Goal: Task Accomplishment & Management: Use online tool/utility

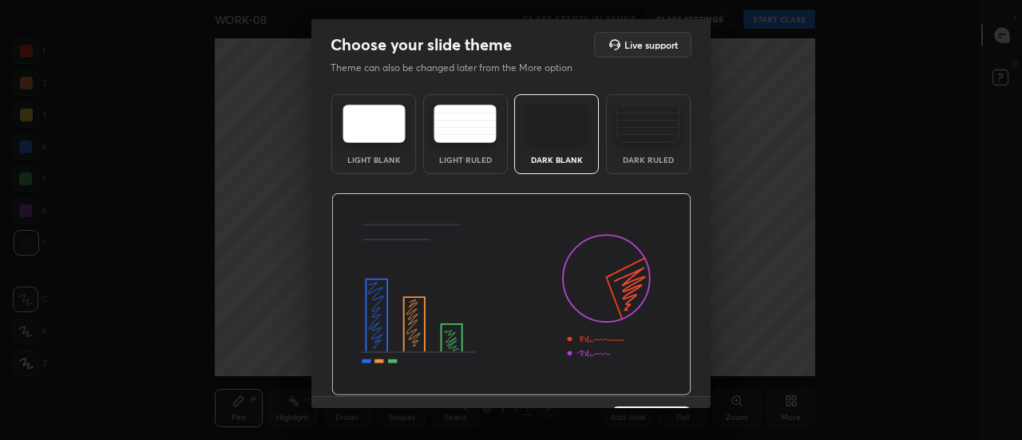
scroll to position [39, 0]
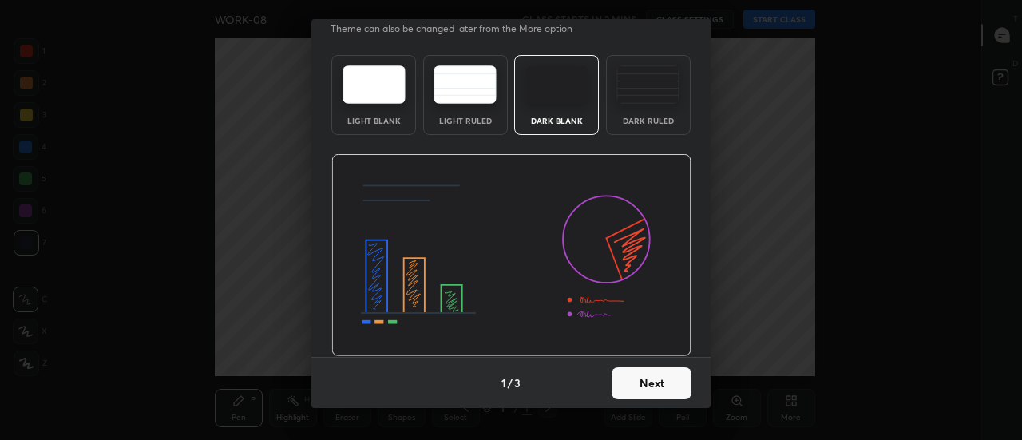
click at [634, 388] on button "Next" at bounding box center [652, 383] width 80 height 32
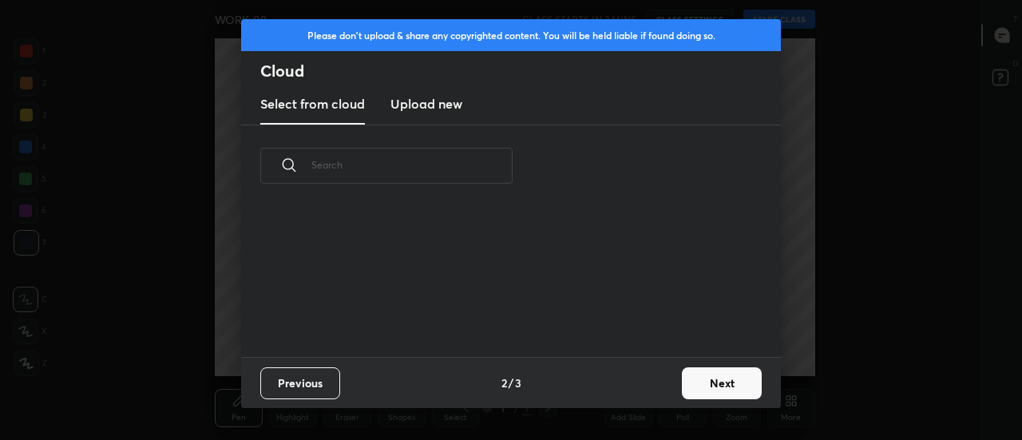
scroll to position [150, 513]
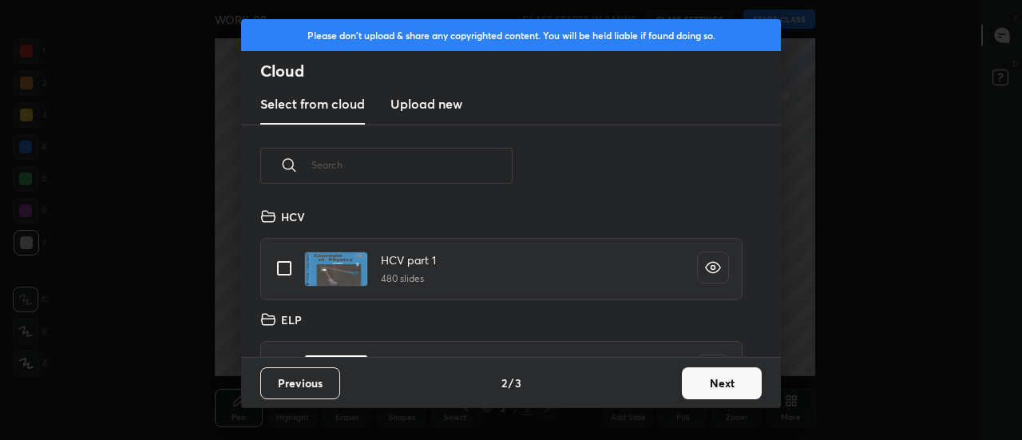
click at [418, 103] on h3 "Upload new" at bounding box center [427, 103] width 72 height 19
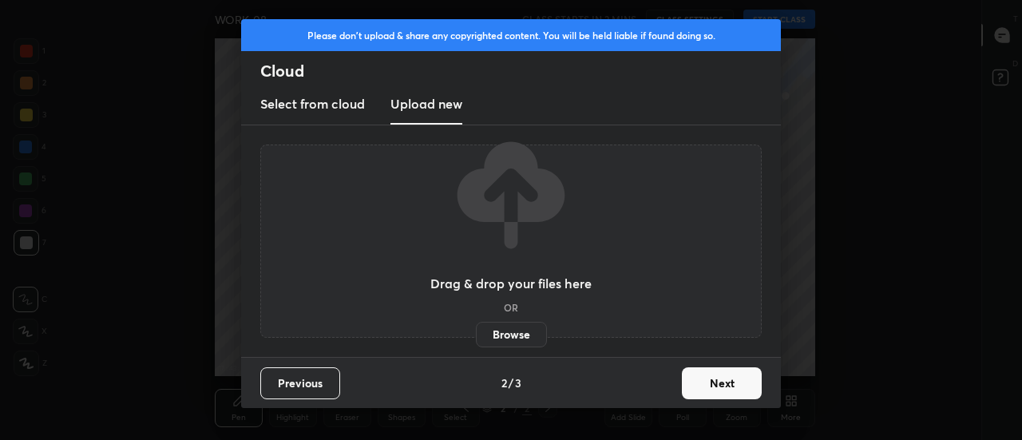
click at [505, 335] on label "Browse" at bounding box center [511, 335] width 71 height 26
click at [476, 335] on input "Browse" at bounding box center [476, 335] width 0 height 26
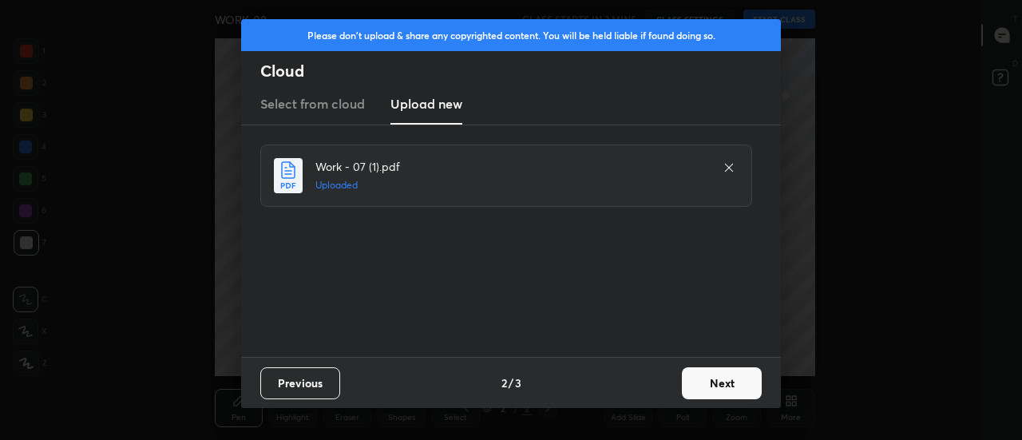
click at [718, 375] on button "Next" at bounding box center [722, 383] width 80 height 32
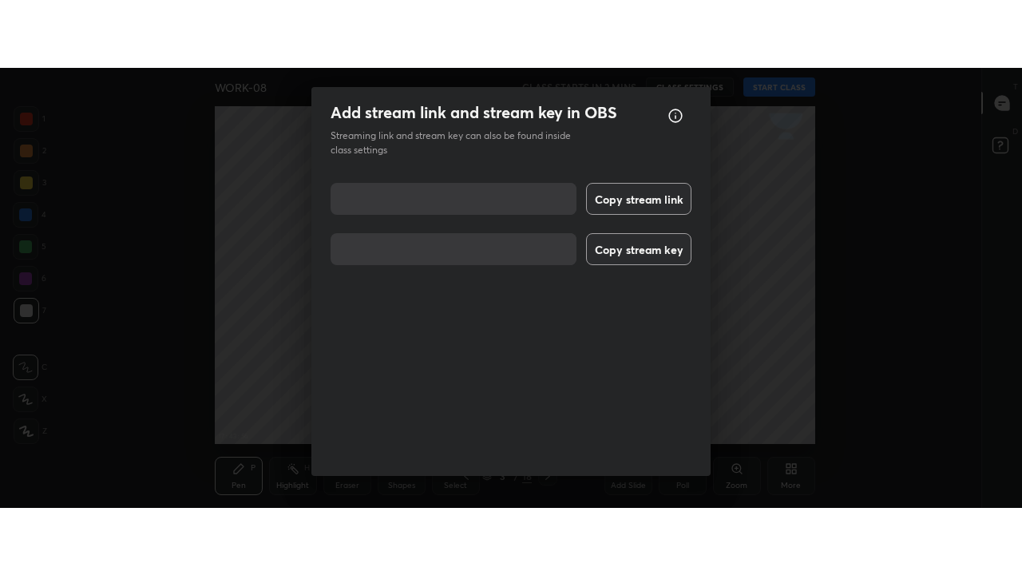
scroll to position [26, 0]
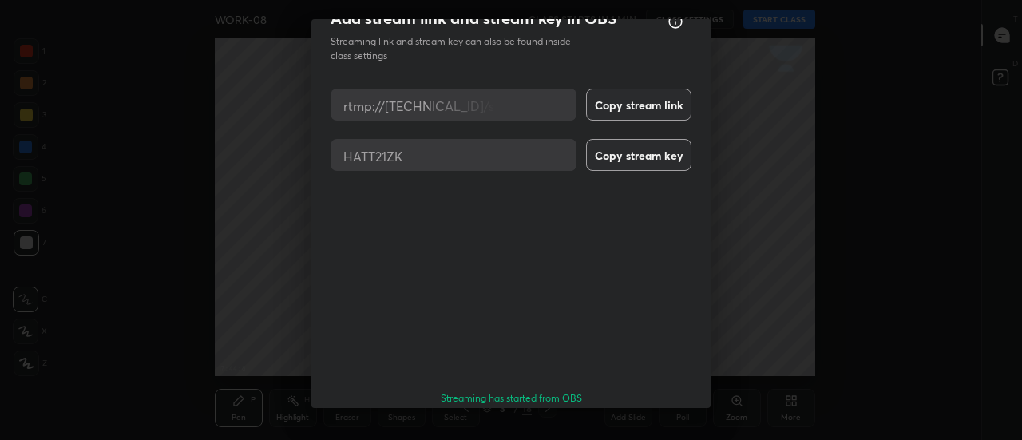
click at [652, 428] on button "Done" at bounding box center [652, 444] width 80 height 32
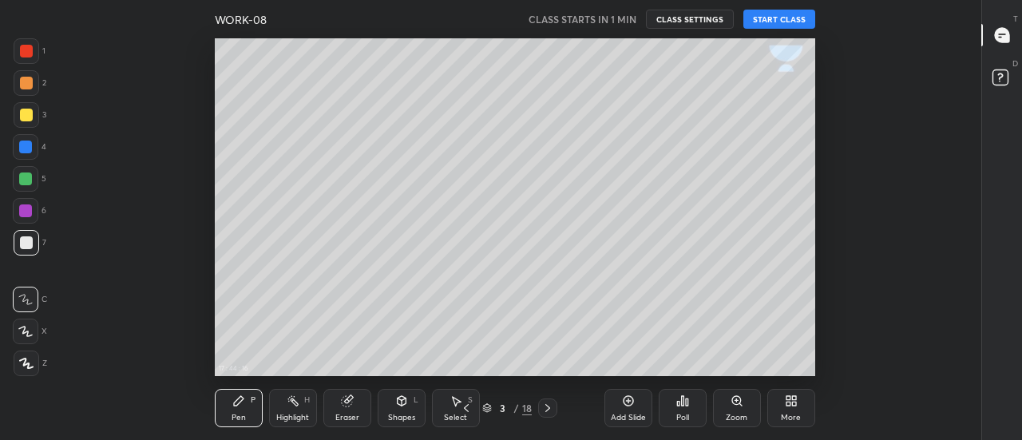
click at [24, 331] on icon at bounding box center [25, 332] width 13 height 10
click at [794, 414] on div "More" at bounding box center [791, 418] width 20 height 8
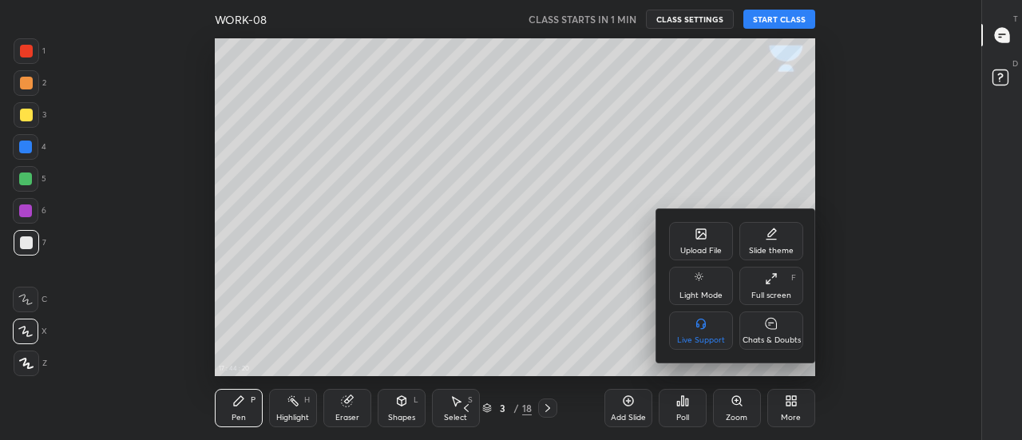
click at [776, 288] on div "Full screen F" at bounding box center [772, 286] width 64 height 38
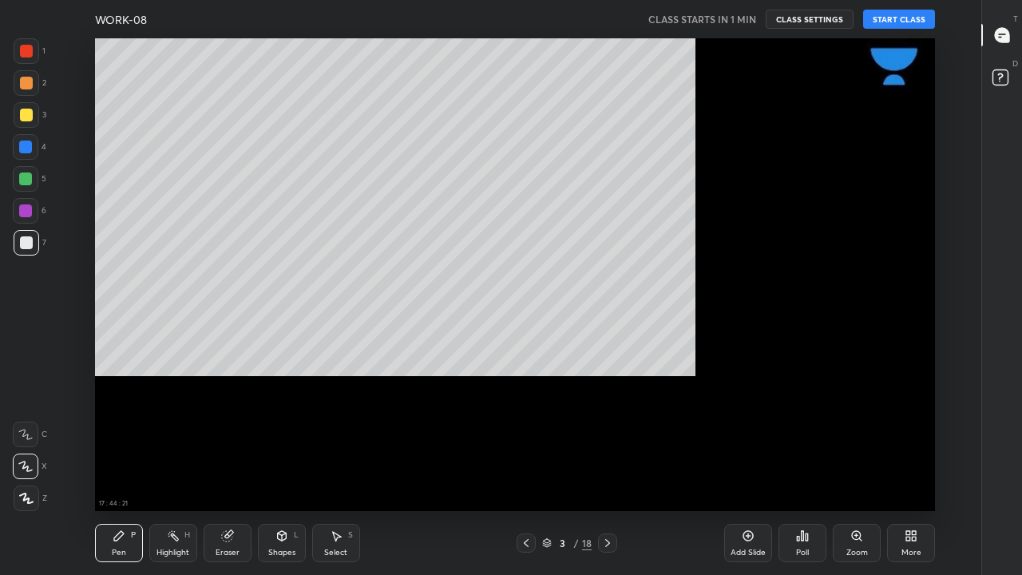
scroll to position [473, 927]
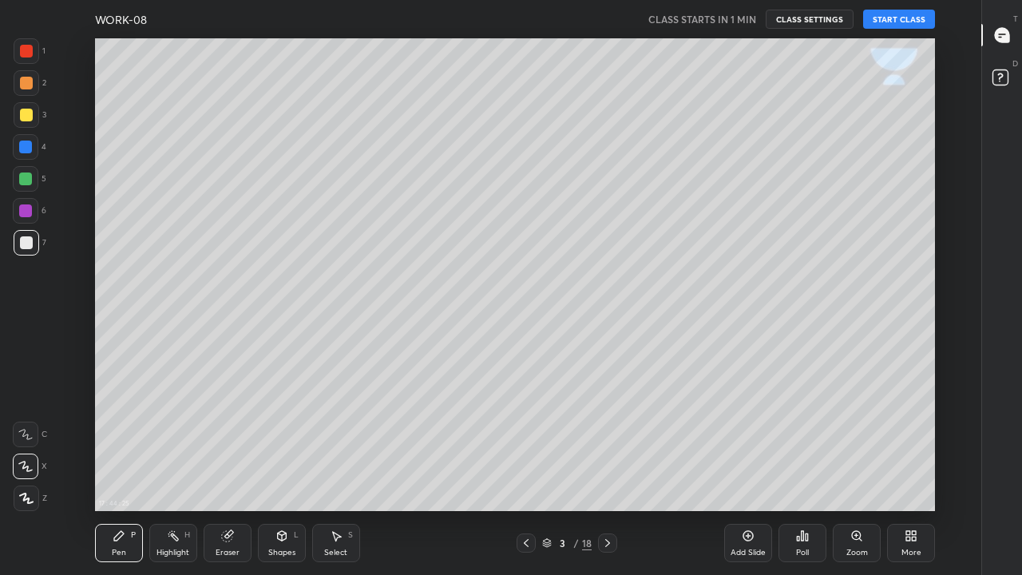
click at [1003, 34] on icon at bounding box center [1002, 35] width 14 height 14
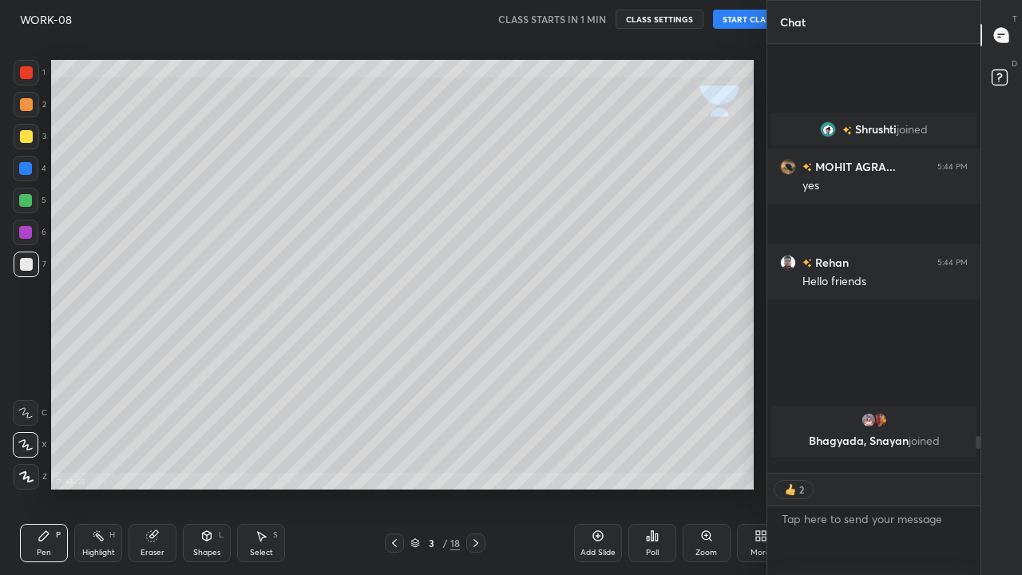
scroll to position [0, 0]
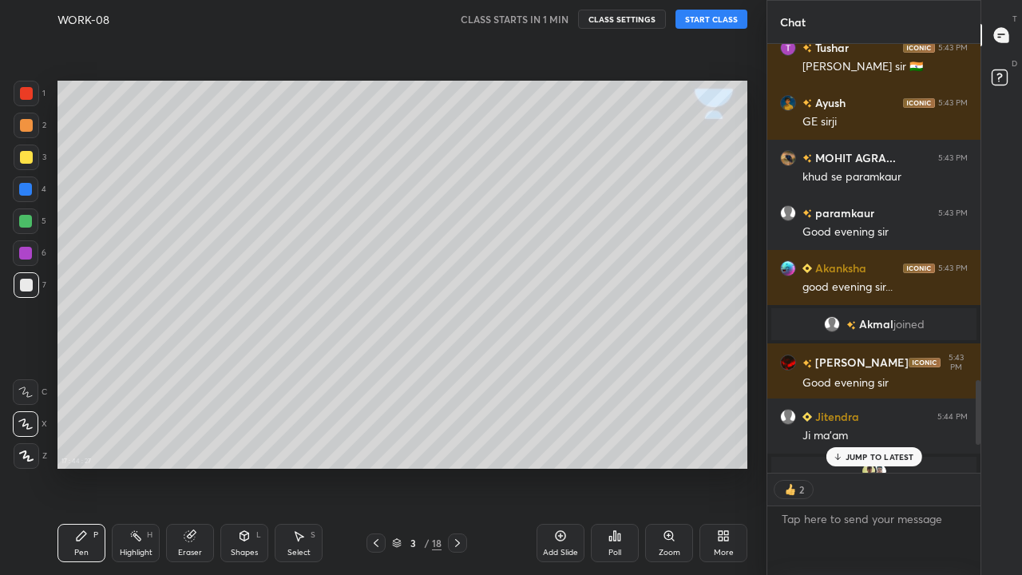
click at [883, 439] on p "JUMP TO LATEST" at bounding box center [880, 457] width 69 height 10
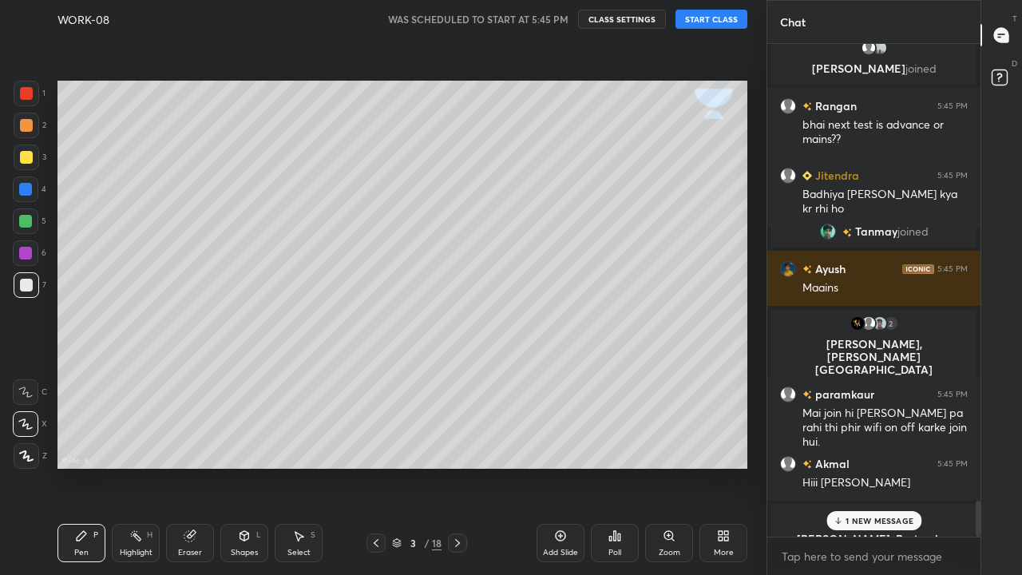
scroll to position [6251, 0]
click at [895, 439] on p "1 NEW MESSAGE" at bounding box center [880, 521] width 68 height 10
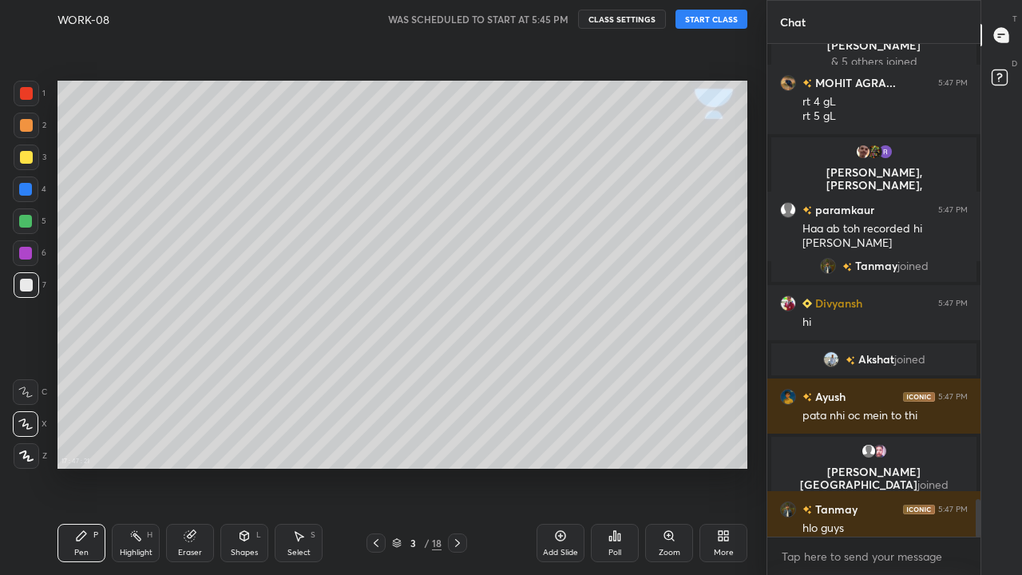
scroll to position [5967, 0]
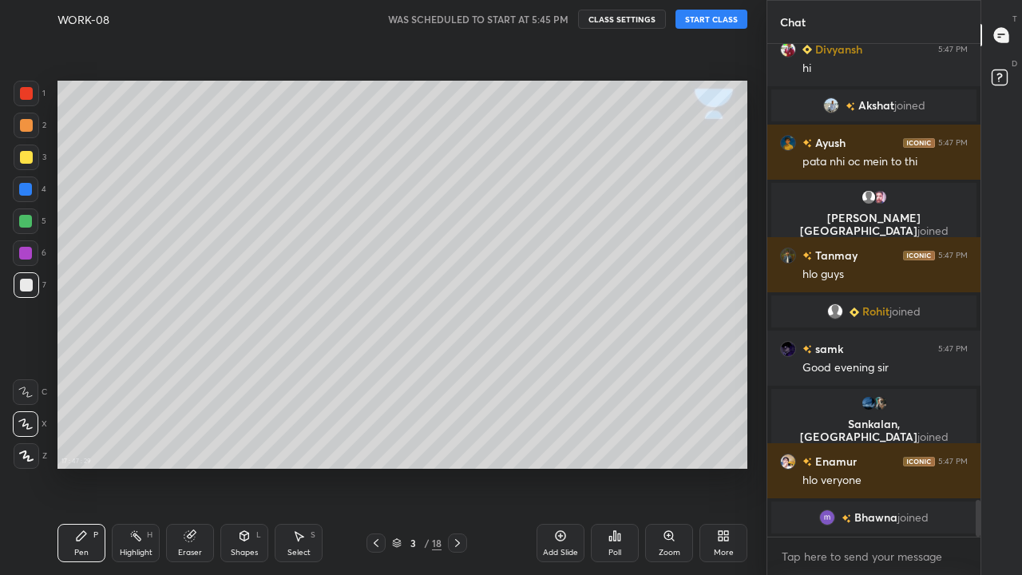
click at [376, 439] on icon at bounding box center [376, 543] width 13 height 13
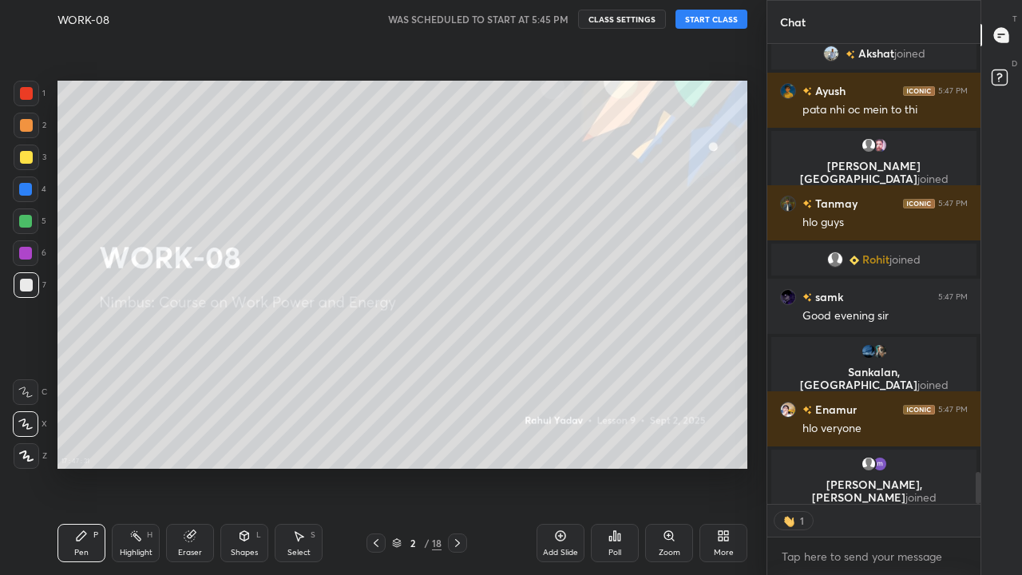
click at [694, 24] on button "START CLASS" at bounding box center [712, 19] width 72 height 19
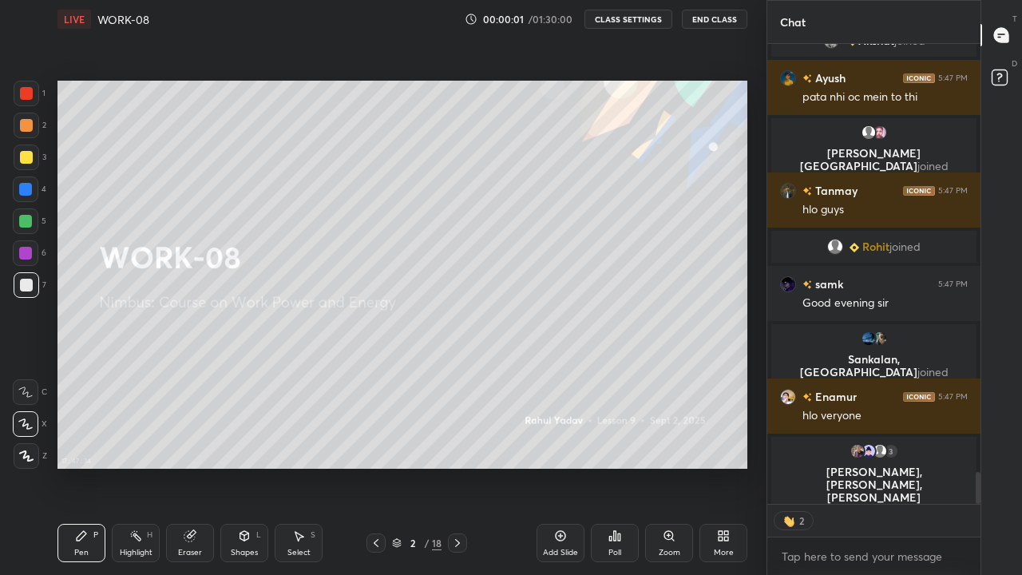
click at [716, 439] on div "More" at bounding box center [724, 543] width 48 height 38
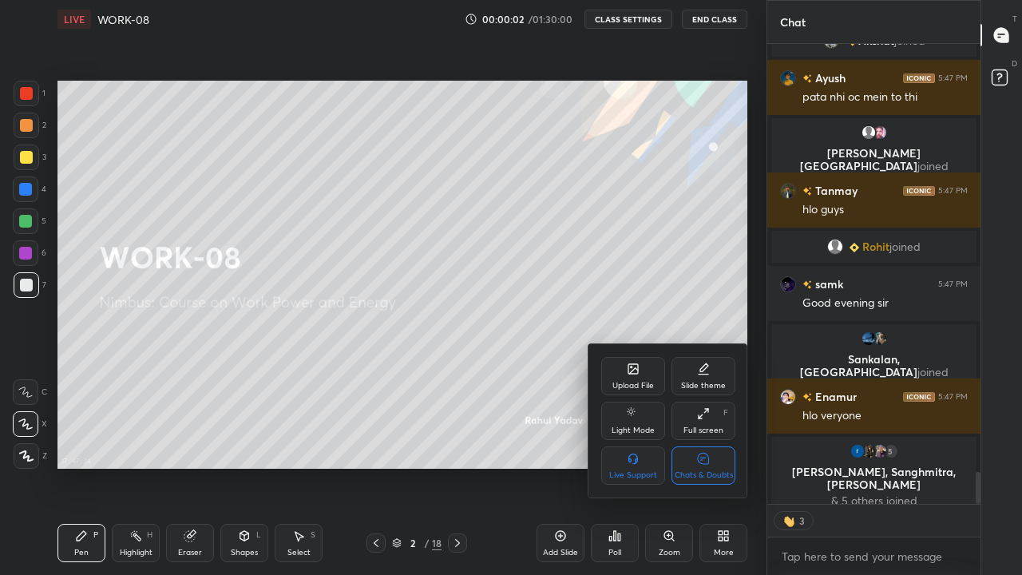
click at [704, 439] on icon at bounding box center [703, 458] width 11 height 11
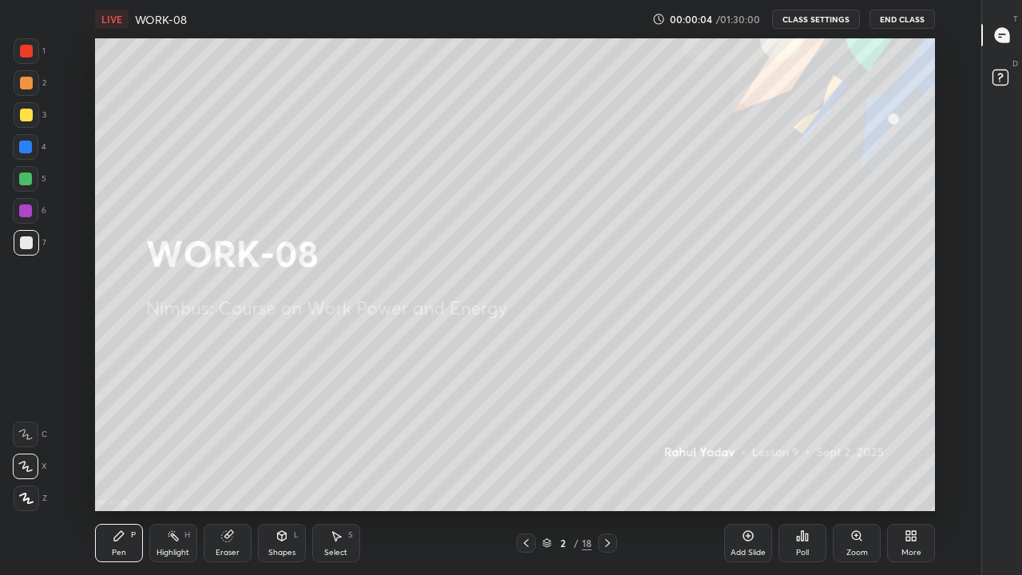
click at [527, 439] on icon at bounding box center [526, 543] width 13 height 13
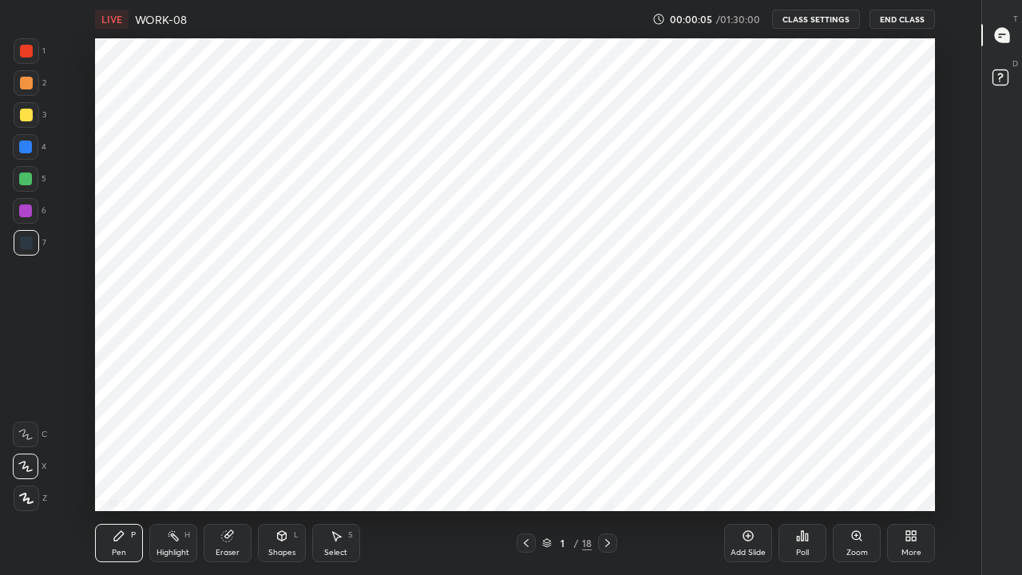
click at [607, 439] on icon at bounding box center [607, 543] width 13 height 13
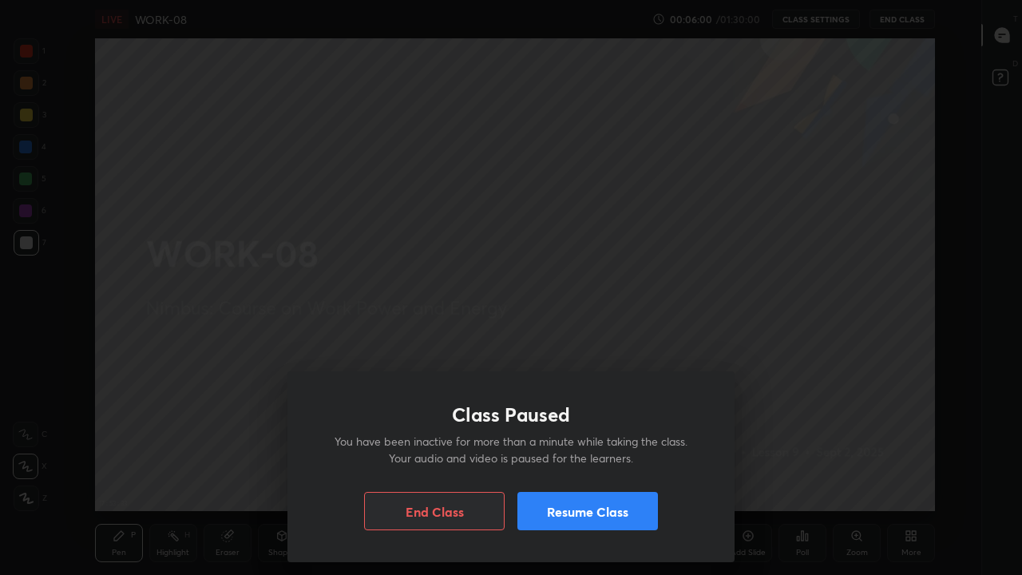
click at [583, 336] on div "Class Paused You have been inactive for more than a minute while taking the cla…" at bounding box center [511, 287] width 1022 height 575
click at [629, 439] on button "Resume Class" at bounding box center [588, 511] width 141 height 38
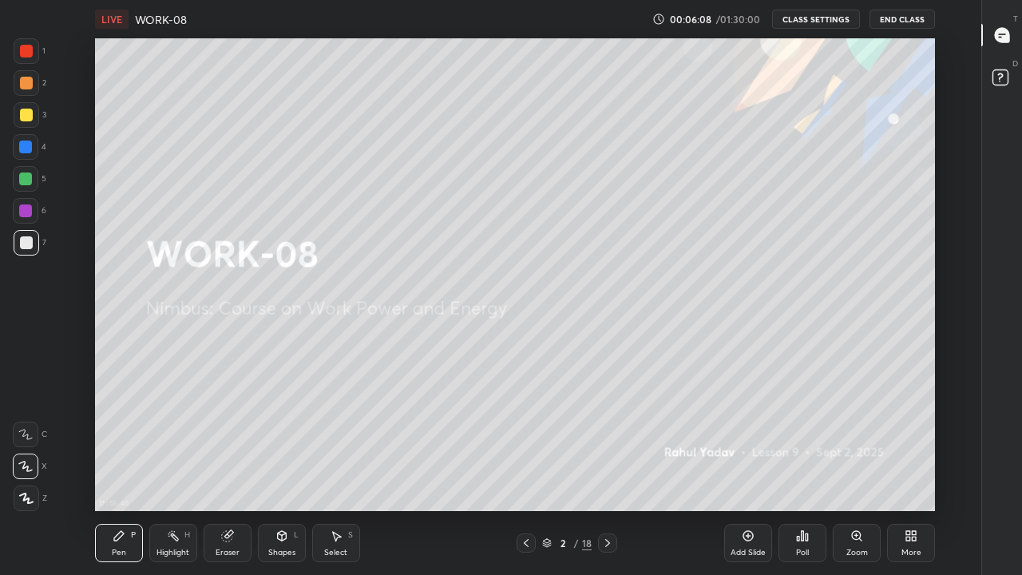
click at [25, 248] on div at bounding box center [26, 242] width 13 height 13
click at [22, 247] on div at bounding box center [26, 242] width 13 height 13
click at [26, 119] on div at bounding box center [26, 115] width 13 height 13
click at [607, 439] on icon at bounding box center [607, 543] width 13 height 13
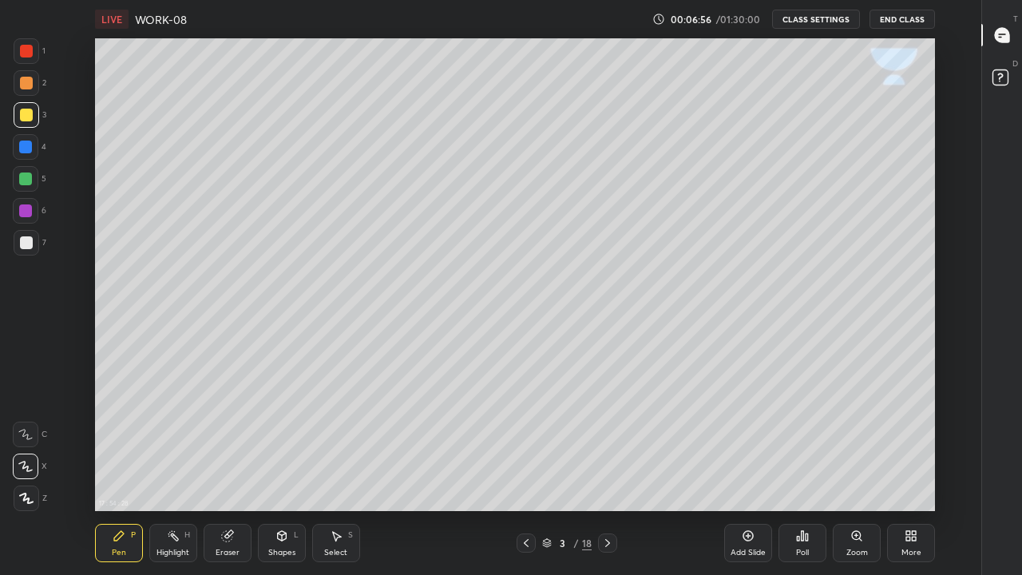
click at [27, 247] on div at bounding box center [26, 242] width 13 height 13
click at [24, 117] on div at bounding box center [26, 115] width 13 height 13
click at [25, 252] on div at bounding box center [27, 243] width 26 height 26
click at [348, 439] on div "S" at bounding box center [350, 535] width 5 height 8
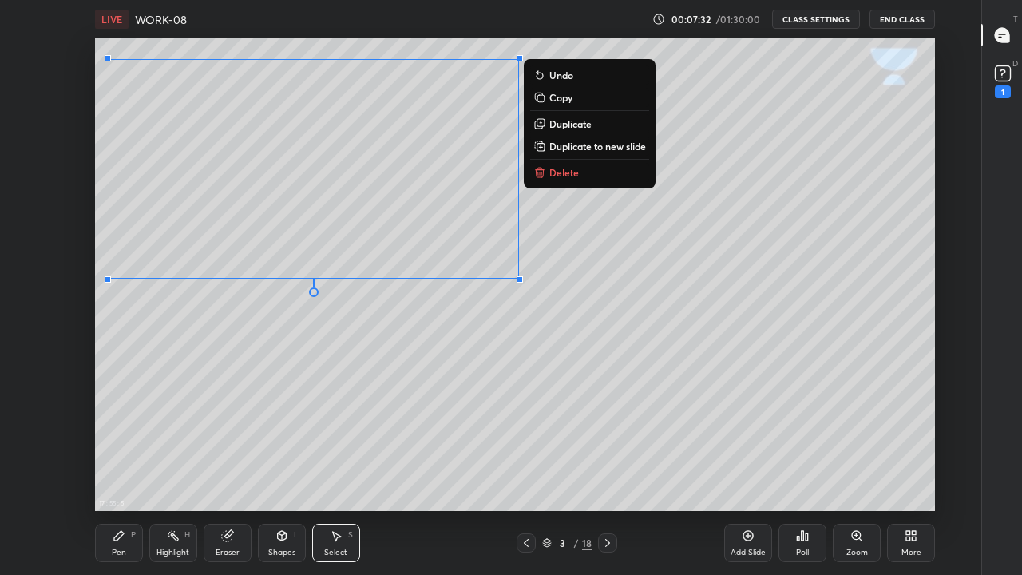
click at [442, 346] on div "0 ° Undo Copy Duplicate Duplicate to new slide Delete" at bounding box center [515, 274] width 840 height 473
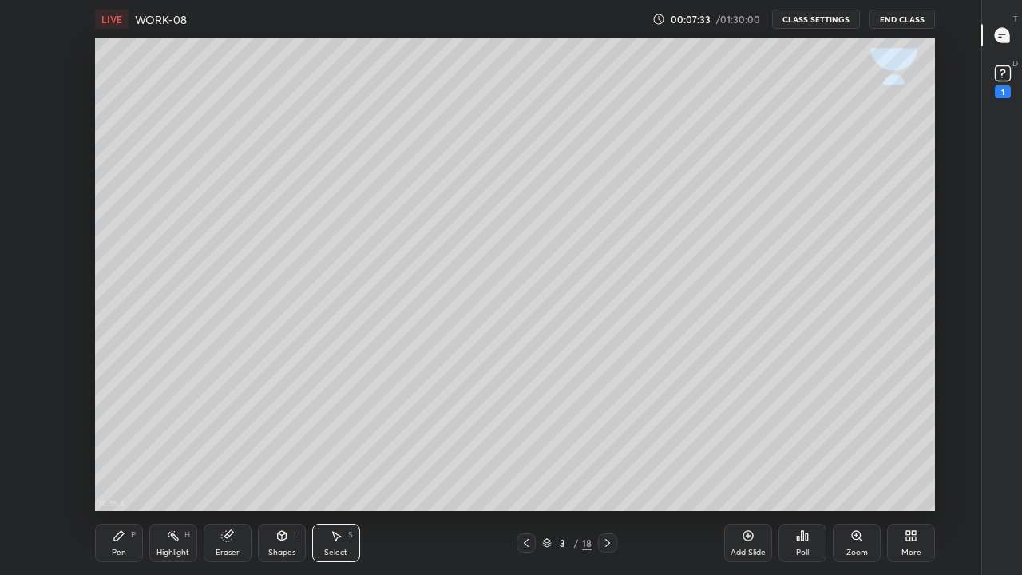
click at [118, 439] on icon at bounding box center [119, 536] width 10 height 10
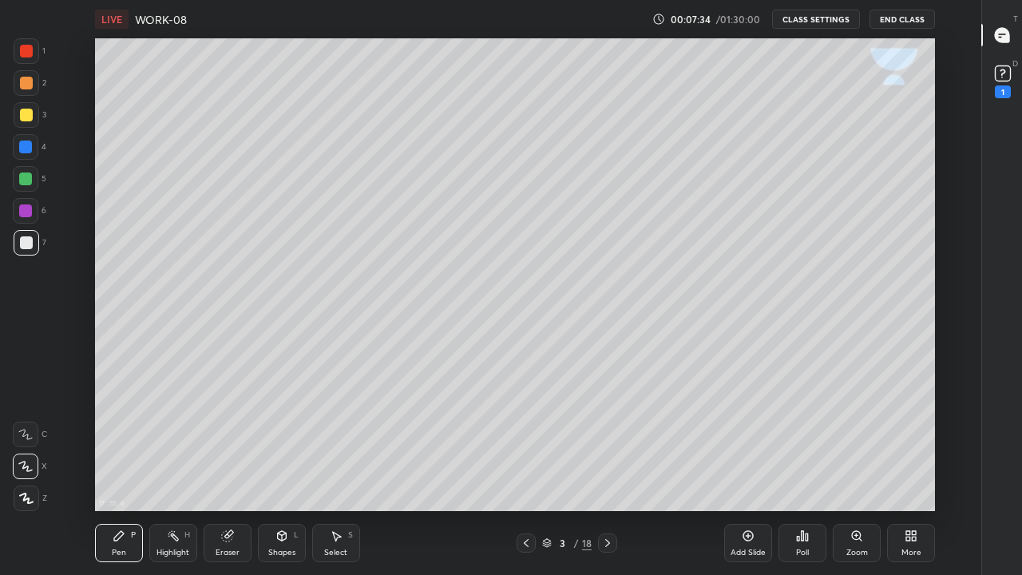
click at [31, 252] on div at bounding box center [27, 243] width 26 height 26
click at [283, 439] on div "Shapes" at bounding box center [281, 553] width 27 height 8
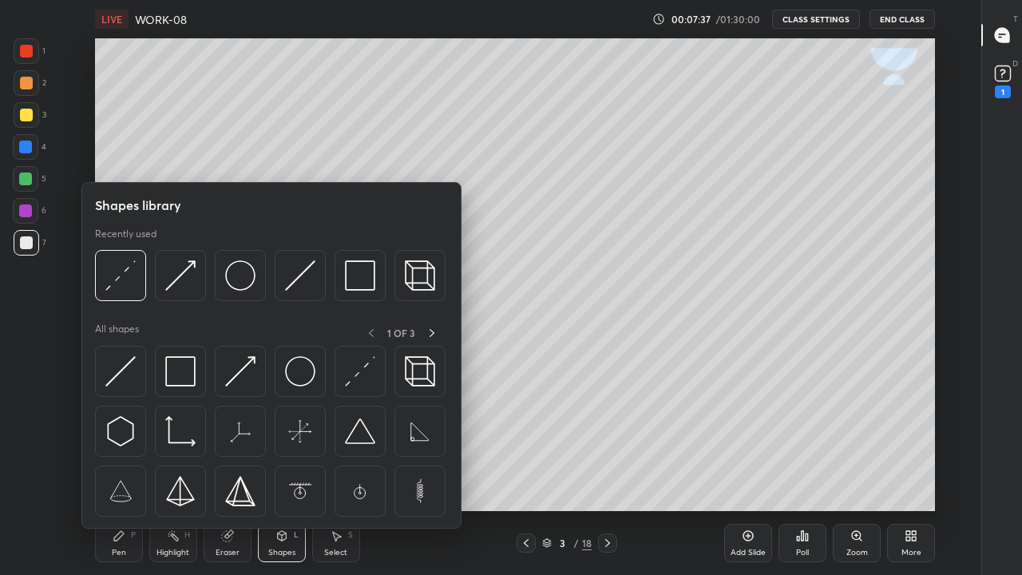
click at [121, 287] on img at bounding box center [120, 275] width 30 height 30
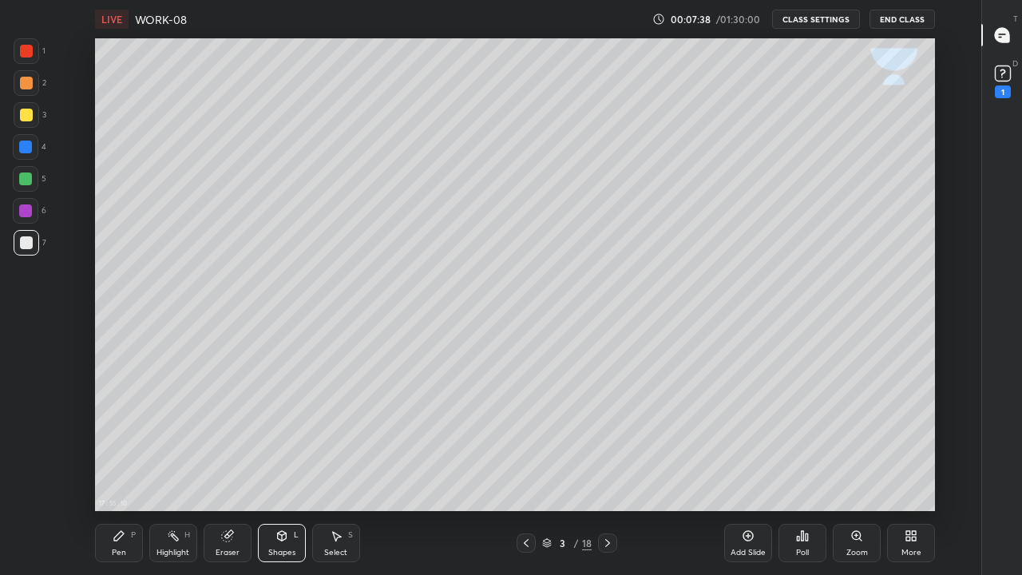
click at [26, 121] on div at bounding box center [26, 115] width 13 height 13
click at [120, 439] on div "Pen" at bounding box center [119, 553] width 14 height 8
click at [25, 246] on div at bounding box center [26, 242] width 13 height 13
click at [28, 118] on div at bounding box center [26, 115] width 13 height 13
click at [26, 248] on div at bounding box center [26, 242] width 13 height 13
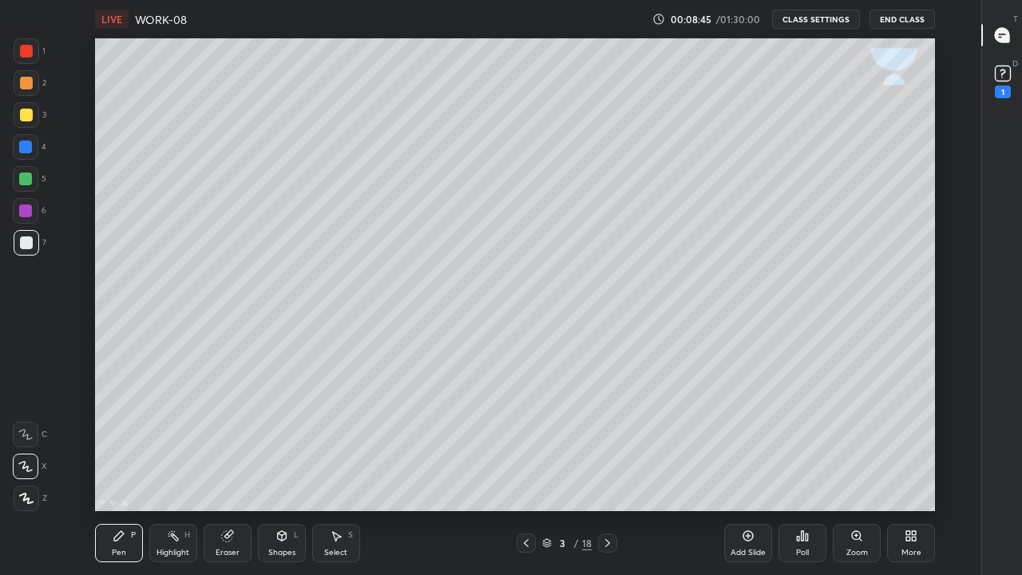
click at [230, 439] on icon at bounding box center [227, 536] width 13 height 13
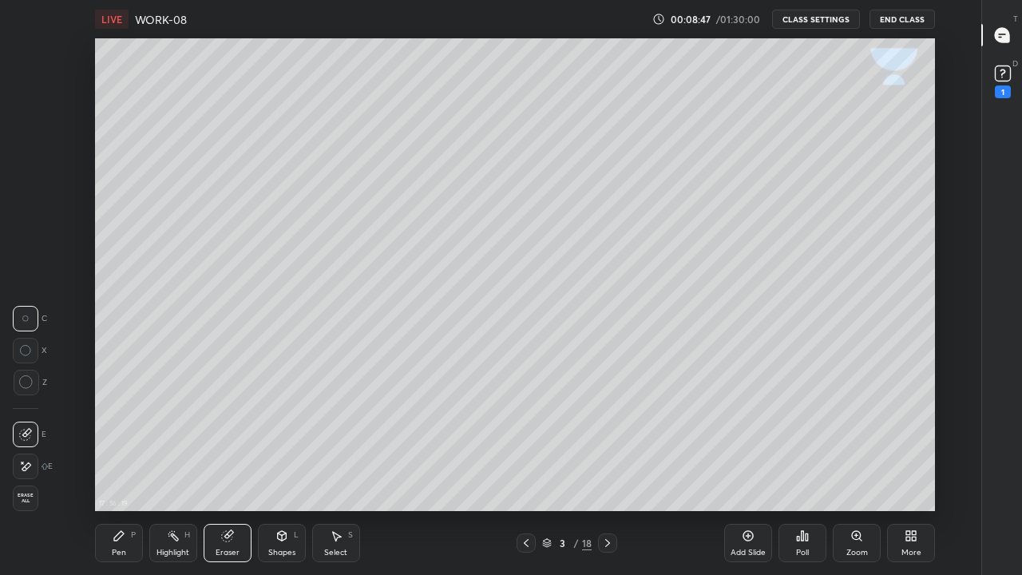
click at [122, 439] on icon at bounding box center [119, 536] width 13 height 13
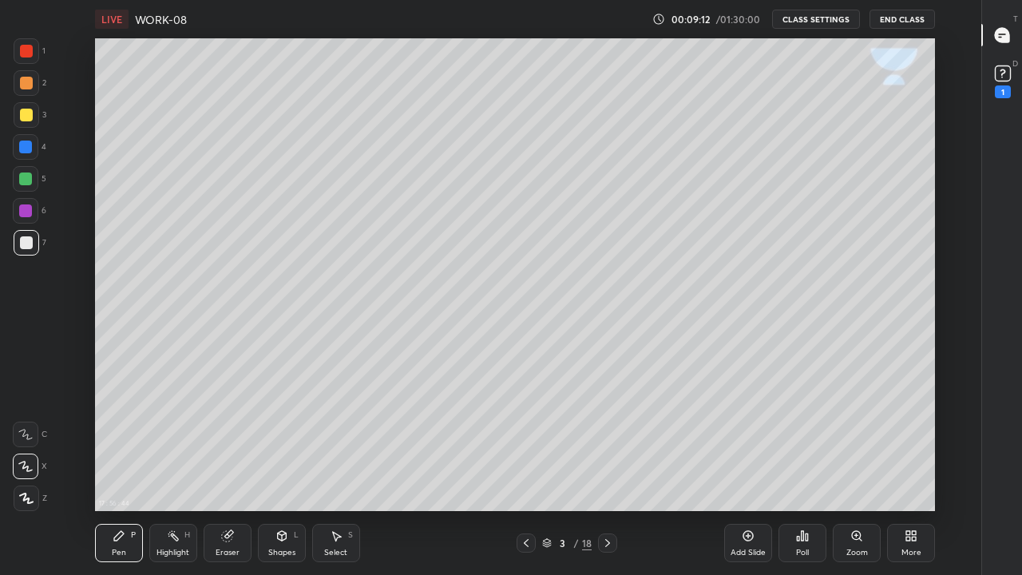
click at [236, 439] on div "Eraser" at bounding box center [228, 543] width 48 height 38
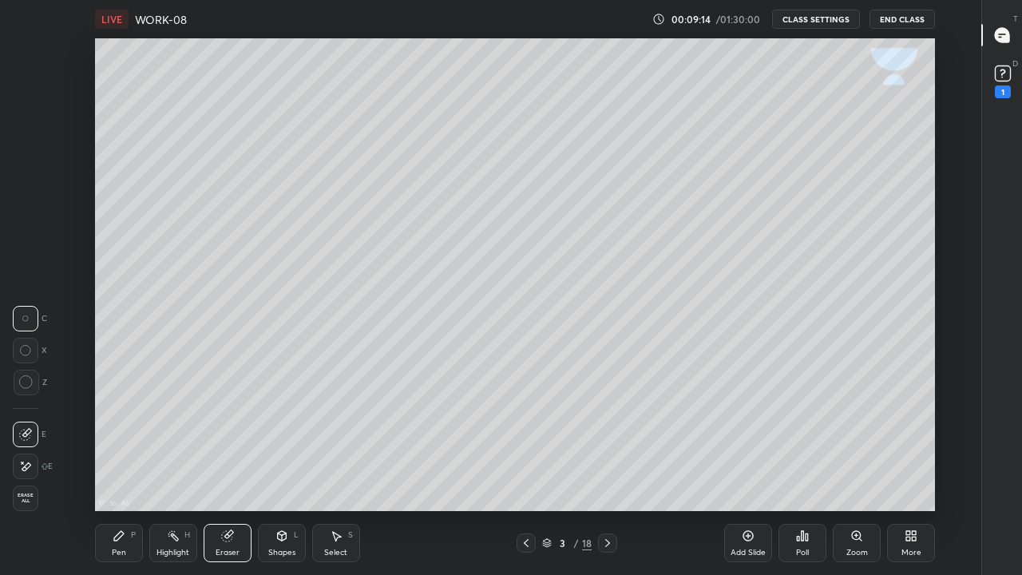
click at [120, 439] on div "Pen P" at bounding box center [119, 543] width 48 height 38
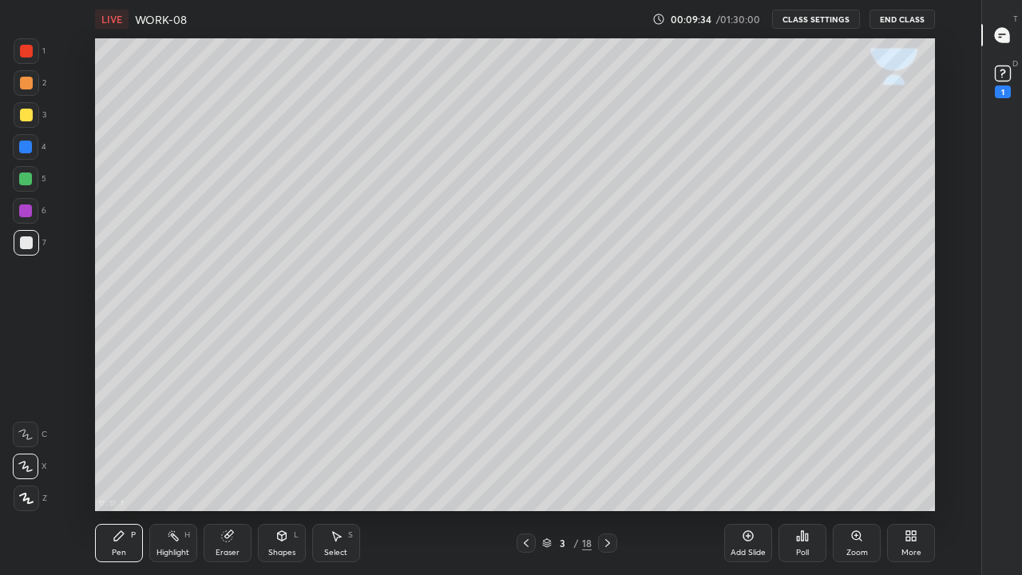
click at [292, 439] on div "Shapes" at bounding box center [281, 553] width 27 height 8
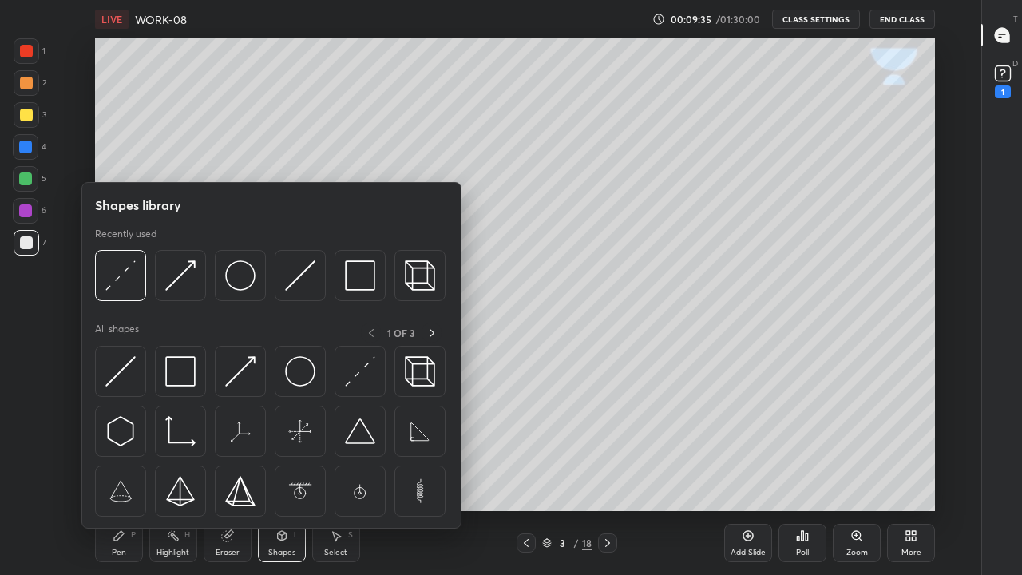
click at [114, 284] on img at bounding box center [120, 275] width 30 height 30
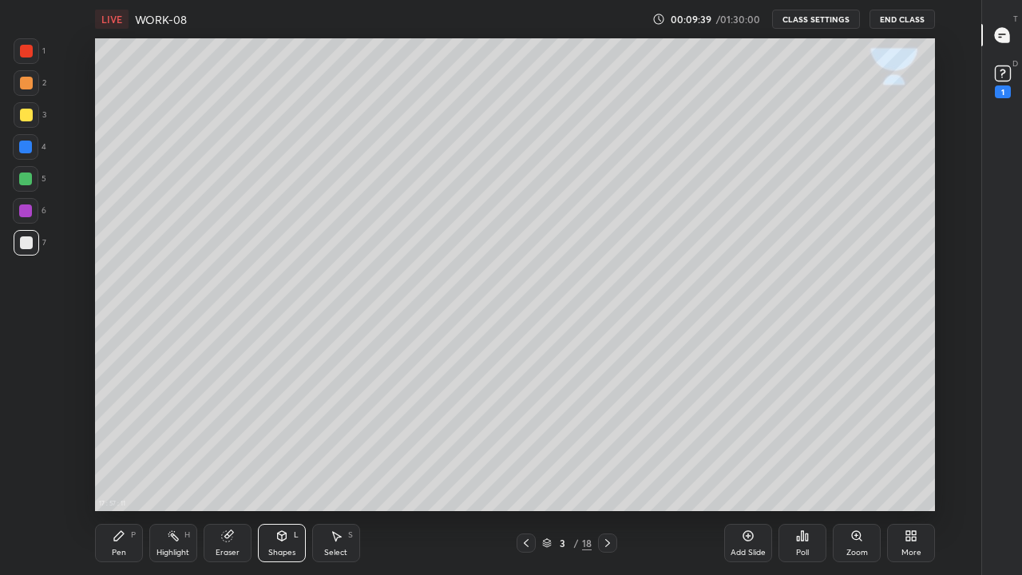
click at [124, 439] on icon at bounding box center [119, 536] width 13 height 13
click at [26, 242] on div at bounding box center [26, 242] width 13 height 13
click at [284, 439] on icon at bounding box center [281, 536] width 9 height 10
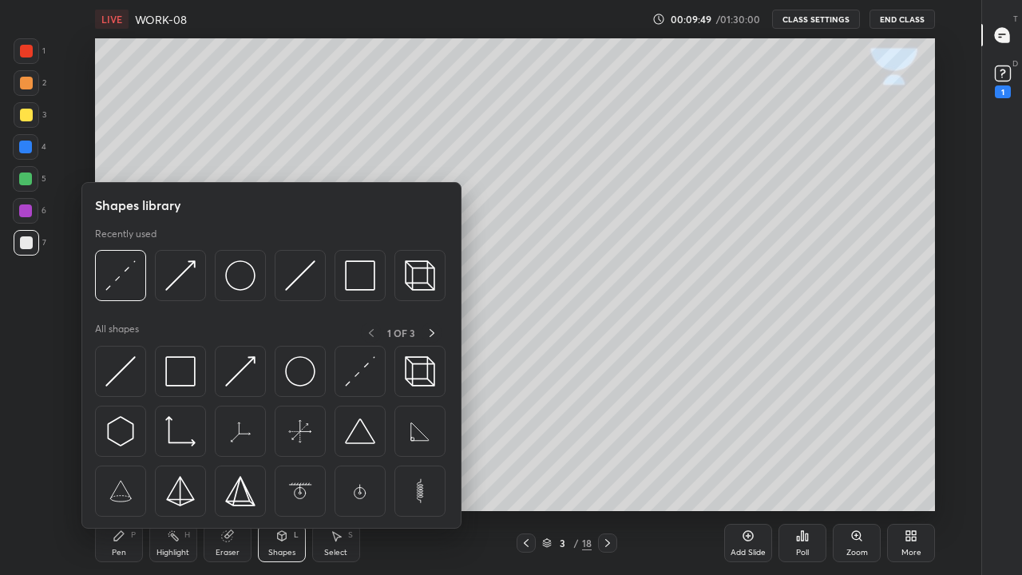
click at [357, 287] on img at bounding box center [360, 275] width 30 height 30
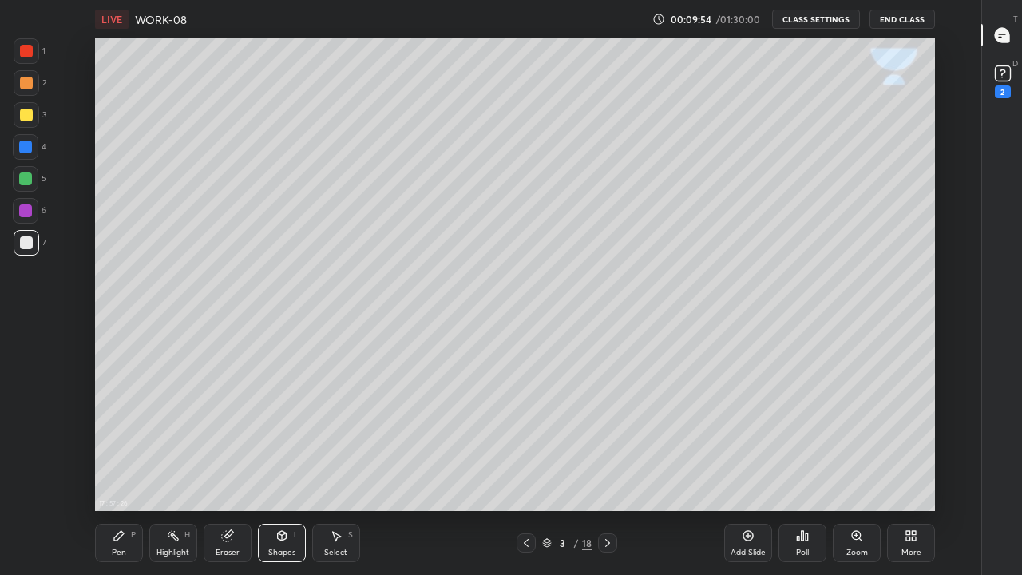
click at [120, 439] on div "Pen" at bounding box center [119, 553] width 14 height 8
click at [30, 244] on div at bounding box center [26, 242] width 13 height 13
click at [29, 117] on div at bounding box center [26, 115] width 13 height 13
click at [26, 252] on div at bounding box center [27, 243] width 26 height 26
click at [21, 241] on div at bounding box center [26, 242] width 13 height 13
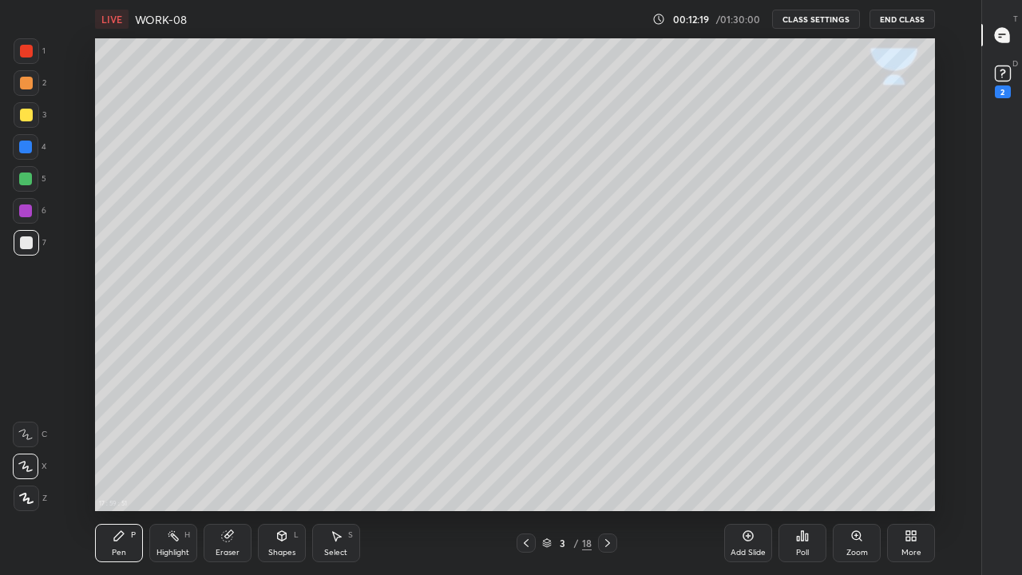
click at [25, 248] on div at bounding box center [26, 242] width 13 height 13
click at [19, 150] on div at bounding box center [25, 147] width 13 height 13
click at [22, 245] on div at bounding box center [26, 242] width 13 height 13
click at [607, 439] on icon at bounding box center [607, 543] width 13 height 13
click at [22, 250] on div at bounding box center [27, 243] width 26 height 26
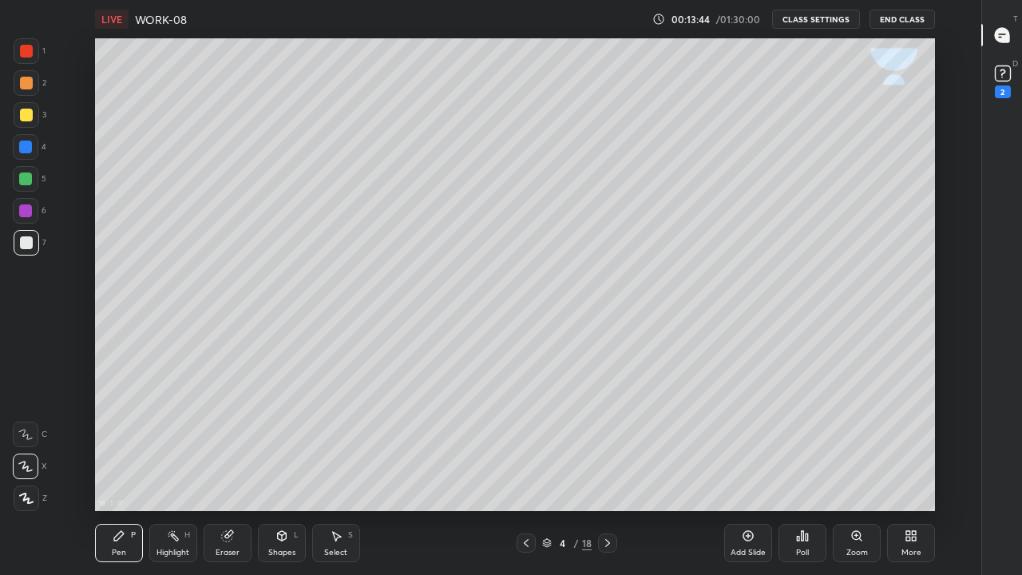
click at [29, 116] on div at bounding box center [26, 115] width 13 height 13
click at [282, 439] on icon at bounding box center [281, 534] width 9 height 2
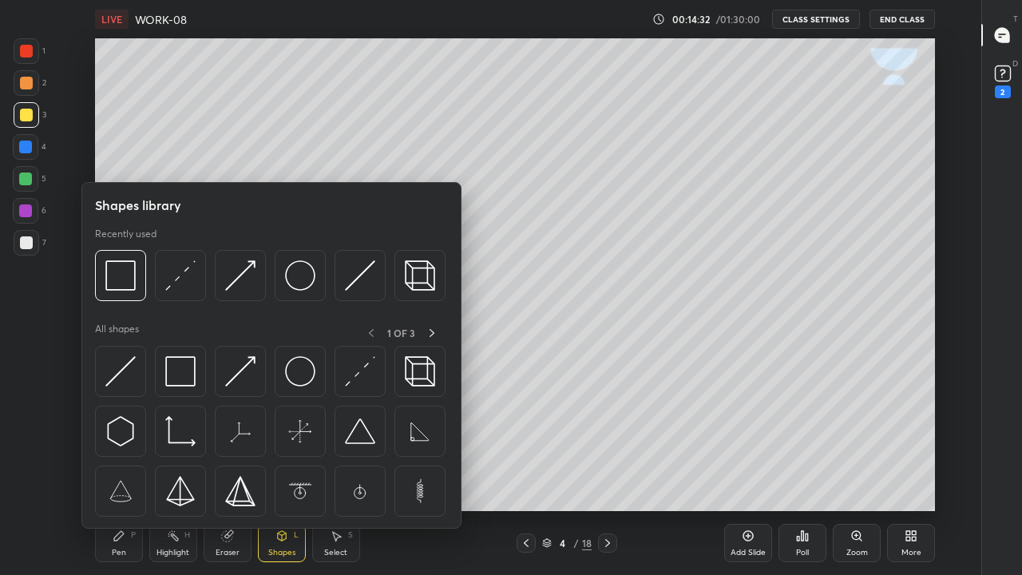
click at [177, 275] on img at bounding box center [180, 275] width 30 height 30
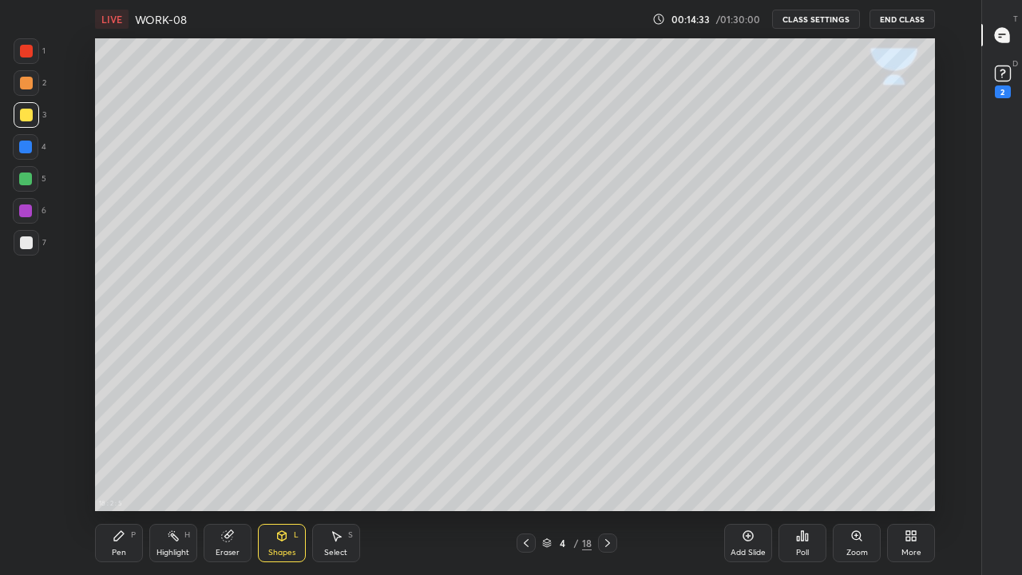
click at [30, 152] on div at bounding box center [25, 147] width 13 height 13
click at [116, 439] on div "Pen P" at bounding box center [119, 543] width 48 height 38
click at [22, 244] on div at bounding box center [26, 242] width 13 height 13
click at [223, 439] on icon at bounding box center [227, 536] width 13 height 13
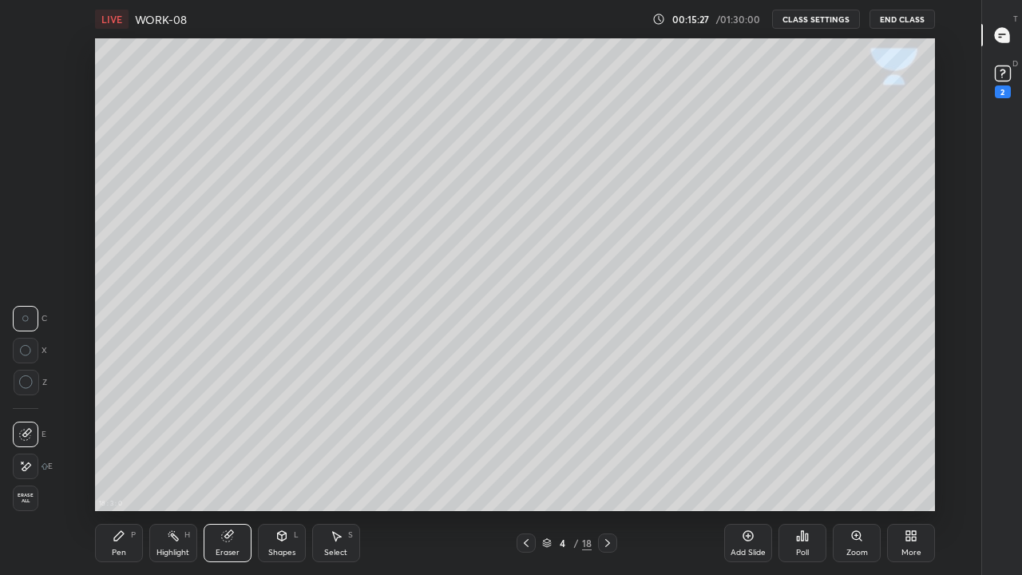
click at [117, 439] on icon at bounding box center [119, 536] width 10 height 10
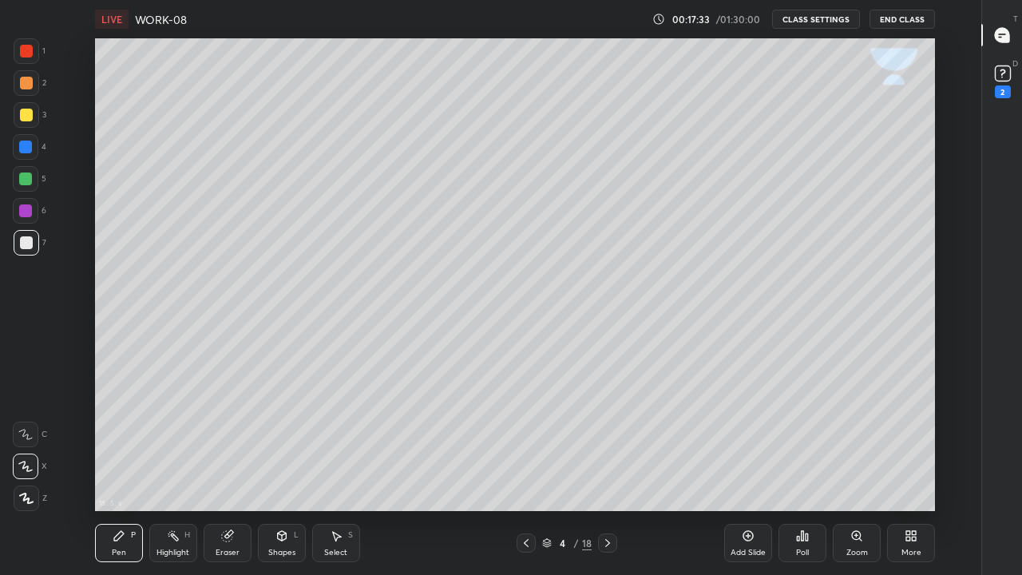
click at [289, 439] on div "Shapes" at bounding box center [281, 553] width 27 height 8
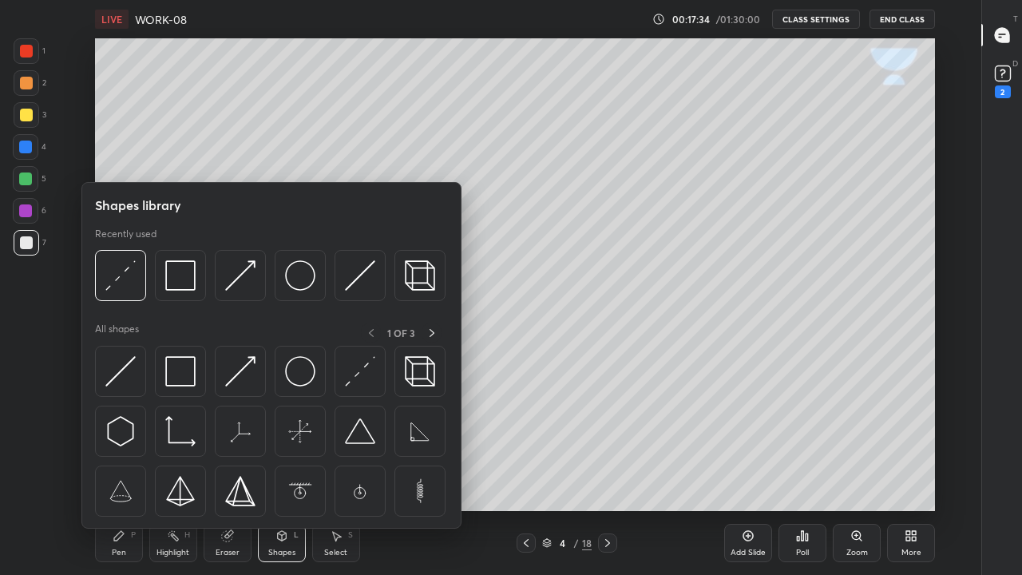
click at [238, 279] on img at bounding box center [240, 275] width 30 height 30
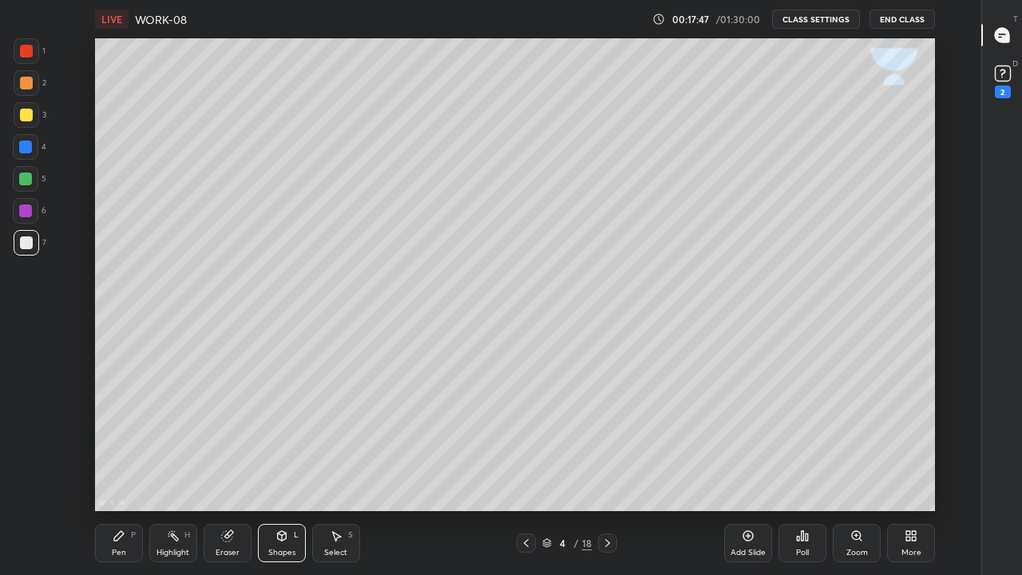
click at [30, 121] on div at bounding box center [26, 115] width 13 height 13
click at [121, 439] on div "Pen" at bounding box center [119, 553] width 14 height 8
click at [224, 439] on div "Eraser" at bounding box center [228, 553] width 24 height 8
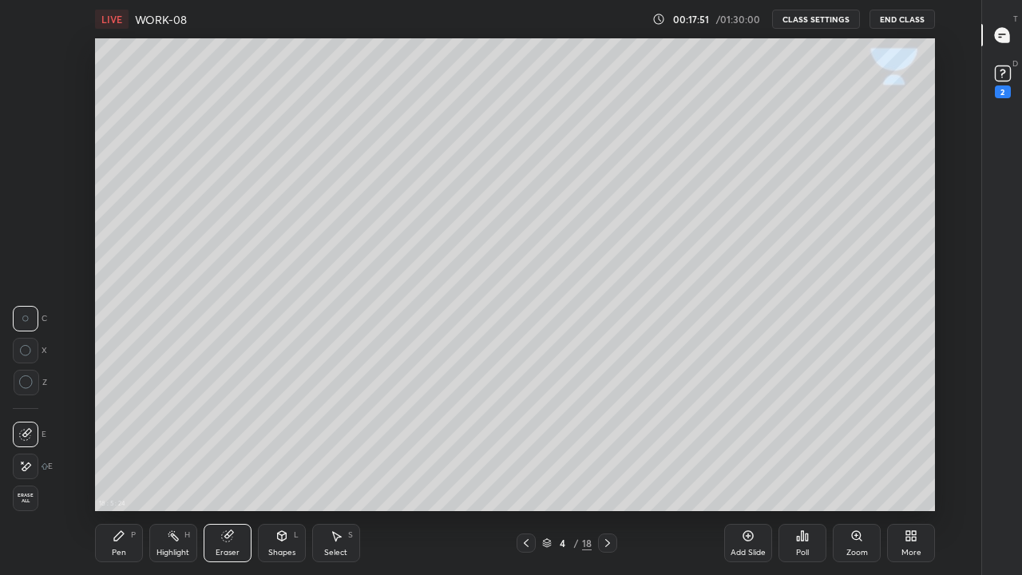
click at [120, 439] on div "Pen P" at bounding box center [119, 543] width 48 height 38
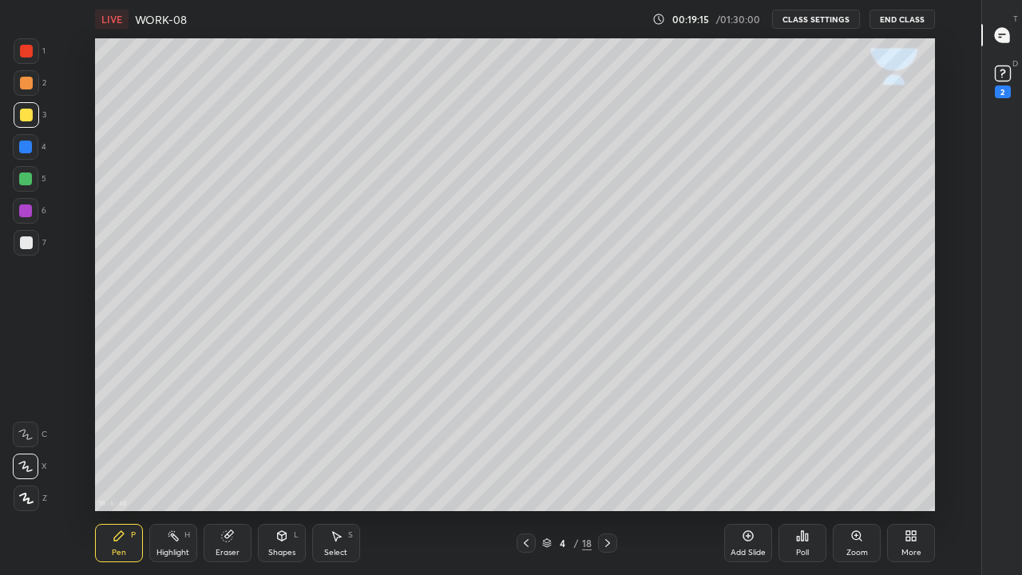
click at [280, 439] on div "Shapes L" at bounding box center [282, 543] width 48 height 38
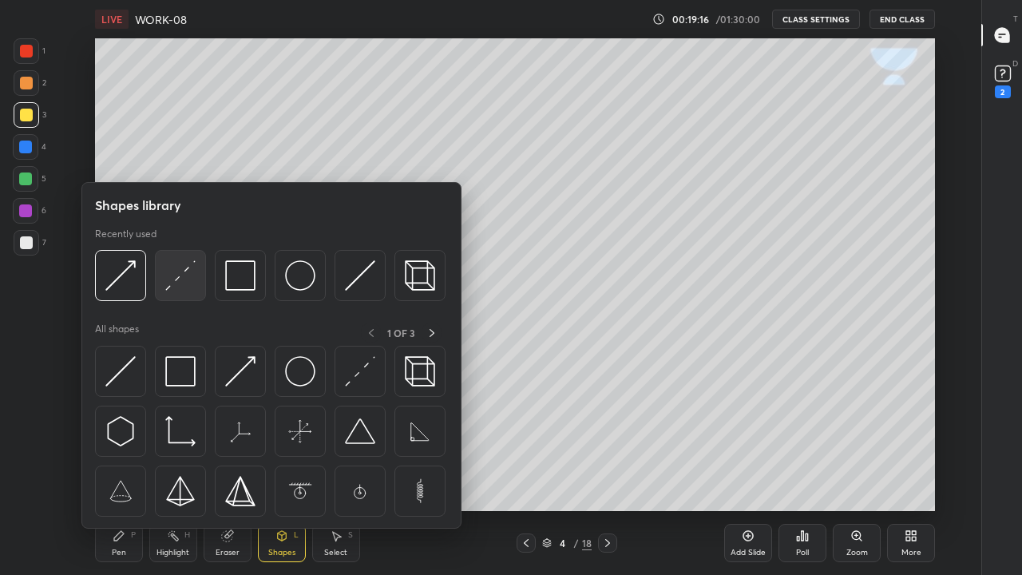
click at [178, 282] on img at bounding box center [180, 275] width 30 height 30
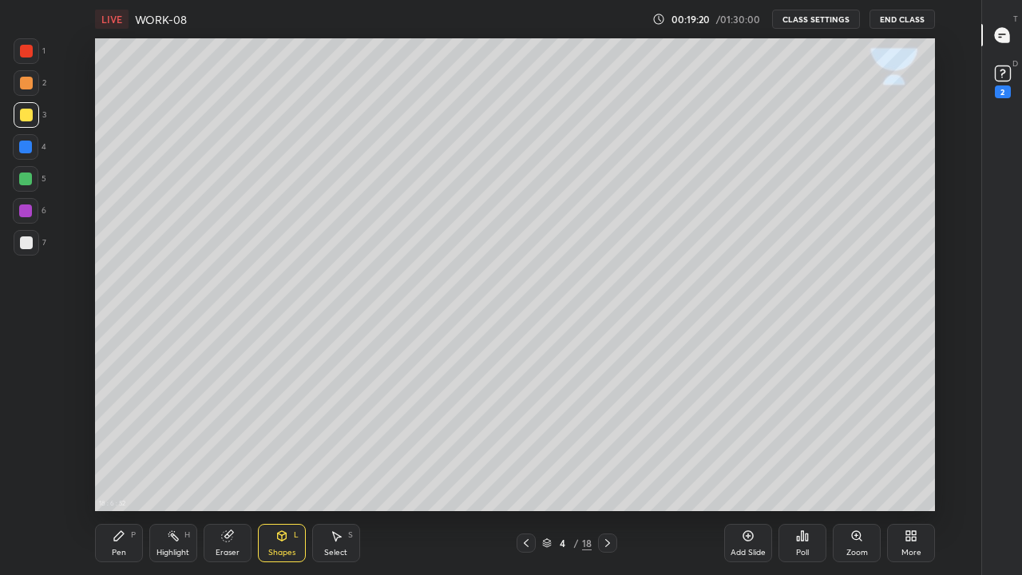
click at [26, 146] on div at bounding box center [25, 147] width 13 height 13
click at [110, 439] on div "Pen P" at bounding box center [119, 543] width 48 height 38
click at [20, 241] on div at bounding box center [26, 242] width 13 height 13
click at [228, 439] on icon at bounding box center [226, 536] width 10 height 10
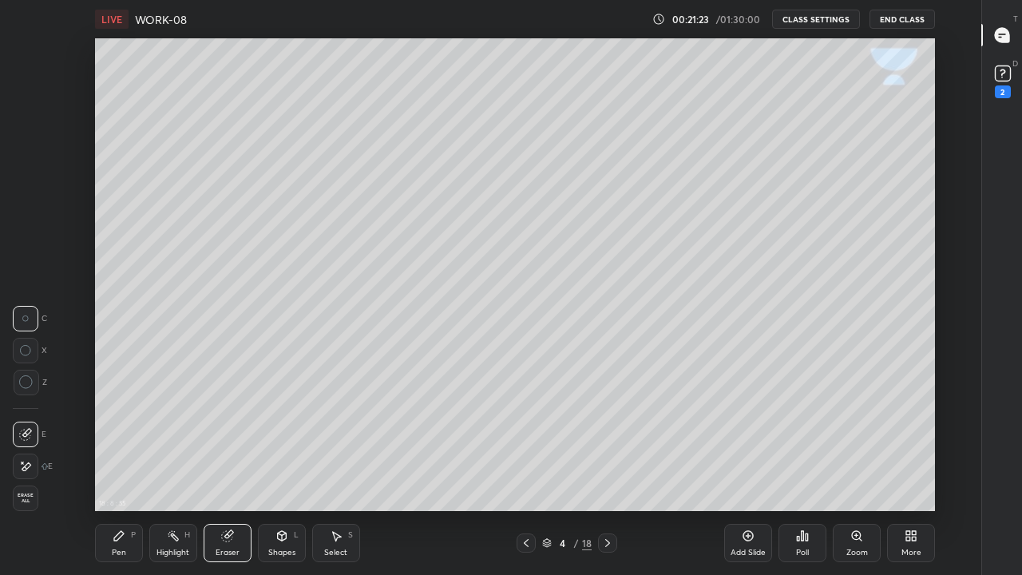
click at [118, 439] on icon at bounding box center [119, 536] width 10 height 10
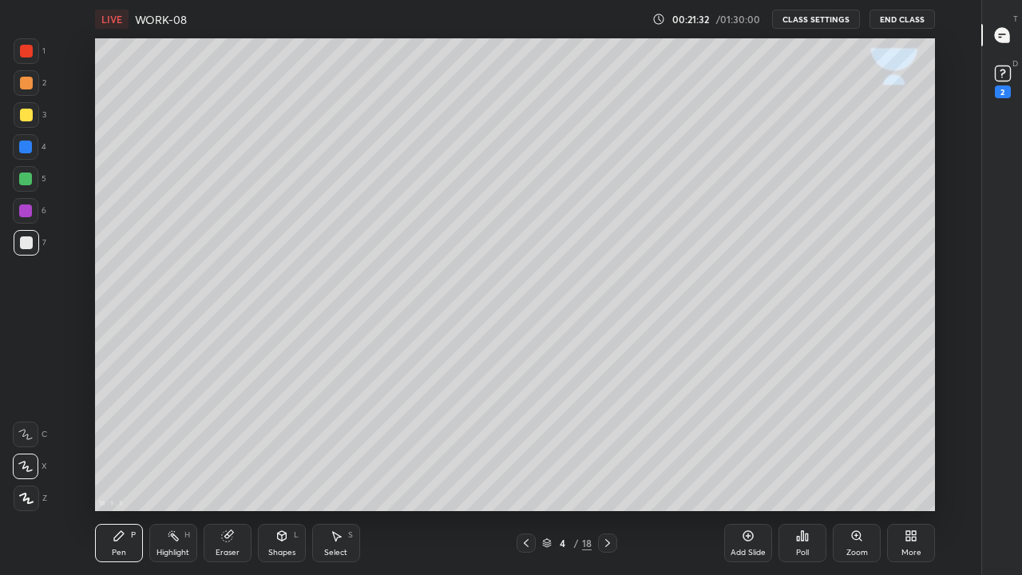
click at [271, 439] on div "Shapes L" at bounding box center [282, 543] width 48 height 38
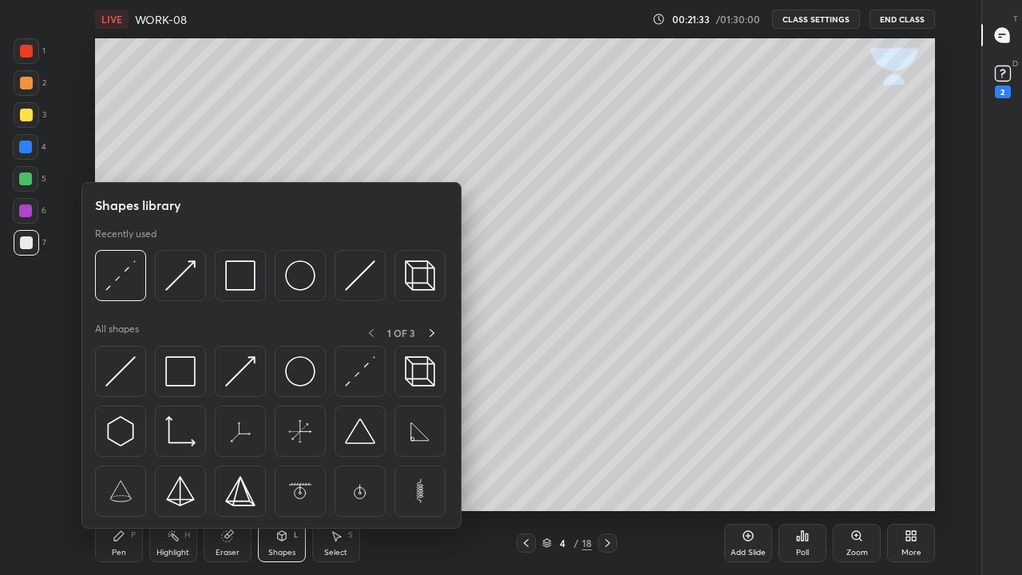
click at [122, 281] on img at bounding box center [120, 275] width 30 height 30
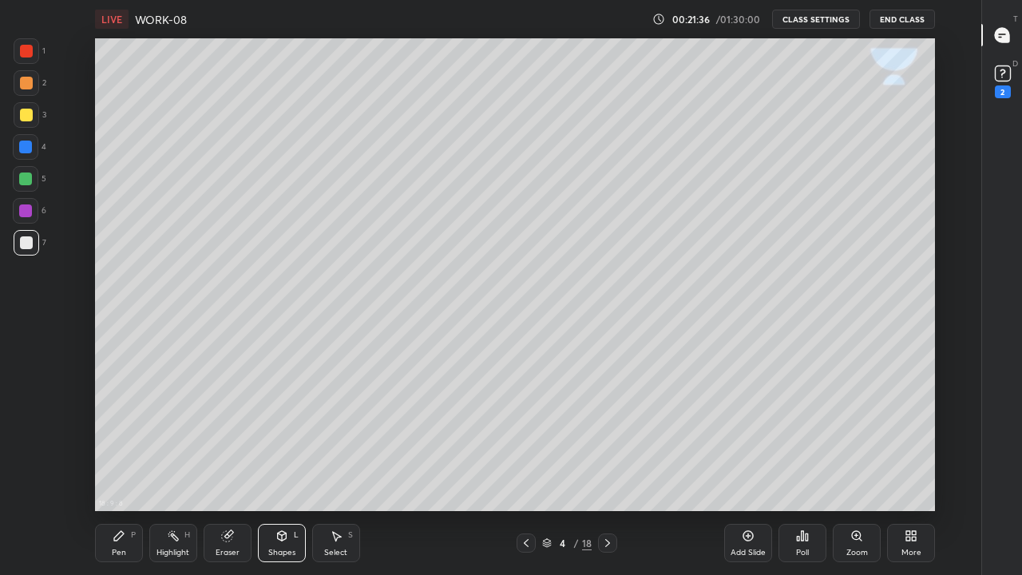
click at [121, 439] on div "Pen P" at bounding box center [119, 543] width 48 height 38
click at [29, 248] on div at bounding box center [26, 242] width 13 height 13
click at [609, 439] on icon at bounding box center [607, 543] width 5 height 8
click at [27, 253] on div at bounding box center [27, 243] width 26 height 26
click at [26, 115] on div at bounding box center [26, 115] width 13 height 13
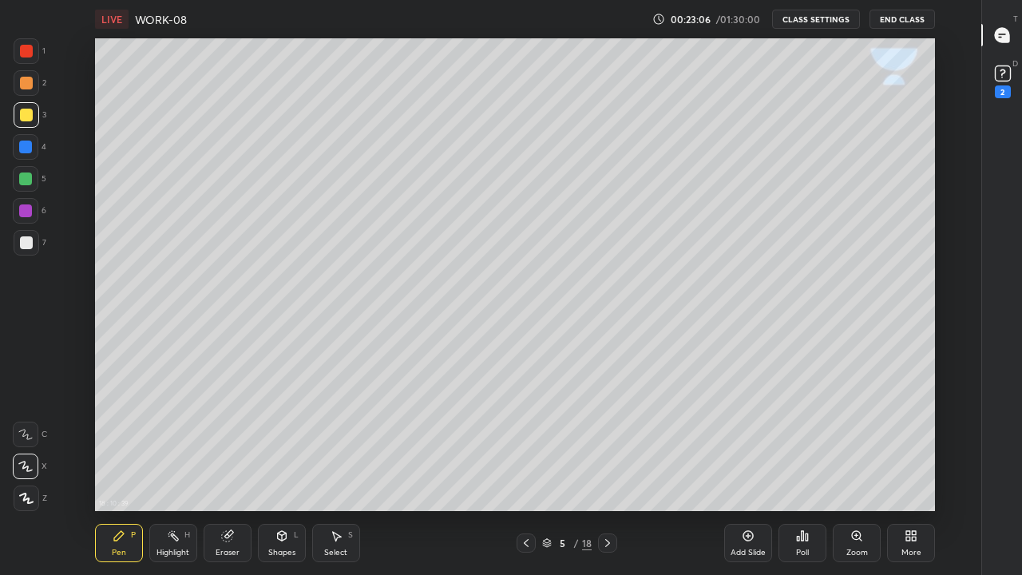
click at [26, 248] on div at bounding box center [26, 242] width 13 height 13
click at [286, 439] on div "Shapes" at bounding box center [281, 553] width 27 height 8
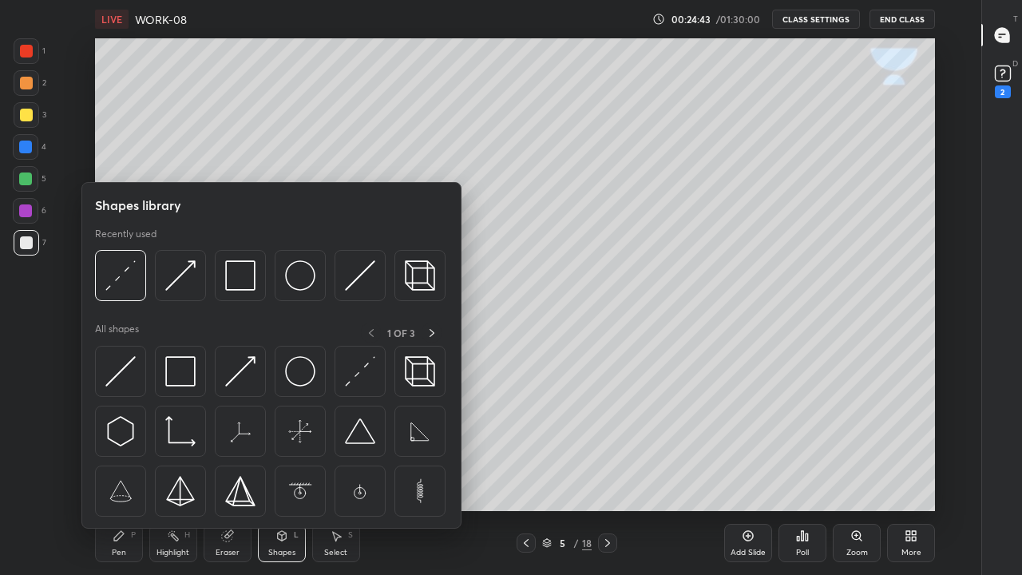
click at [124, 276] on img at bounding box center [120, 275] width 30 height 30
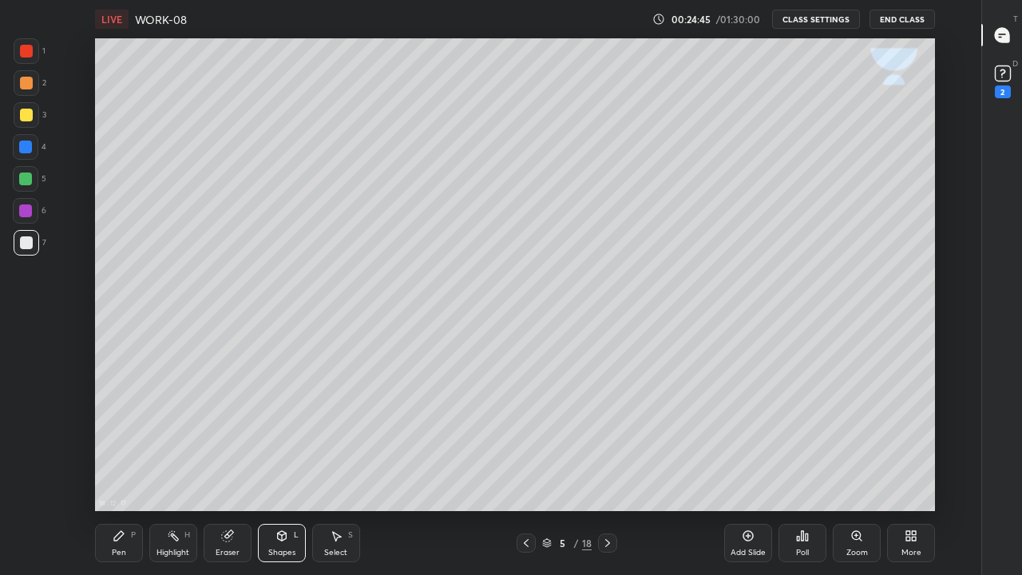
click at [22, 149] on div at bounding box center [25, 147] width 13 height 13
click at [121, 439] on div "Pen P" at bounding box center [119, 543] width 48 height 38
click at [21, 246] on div at bounding box center [26, 242] width 13 height 13
click at [281, 439] on div "Shapes" at bounding box center [281, 553] width 27 height 8
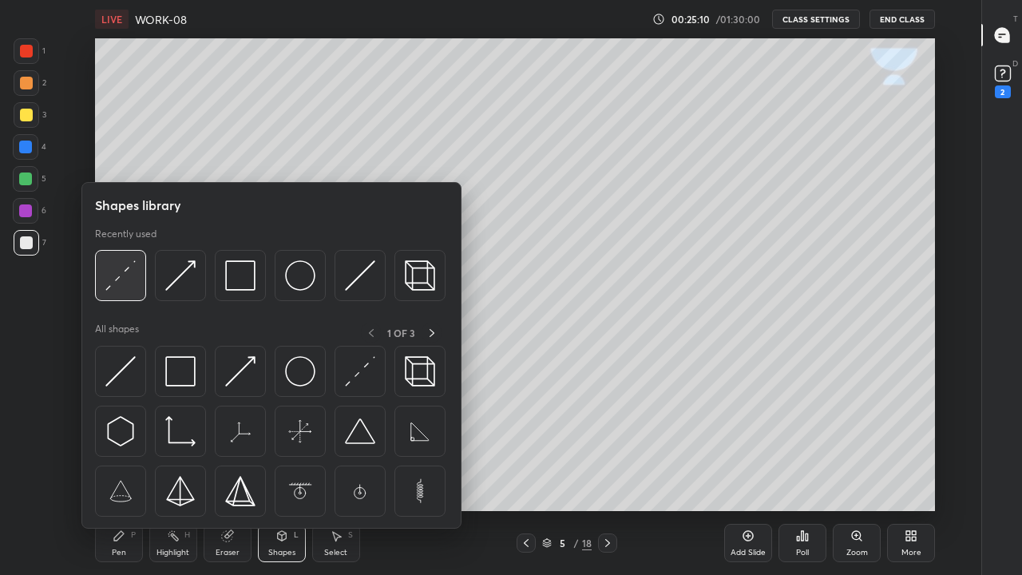
click at [133, 280] on img at bounding box center [120, 275] width 30 height 30
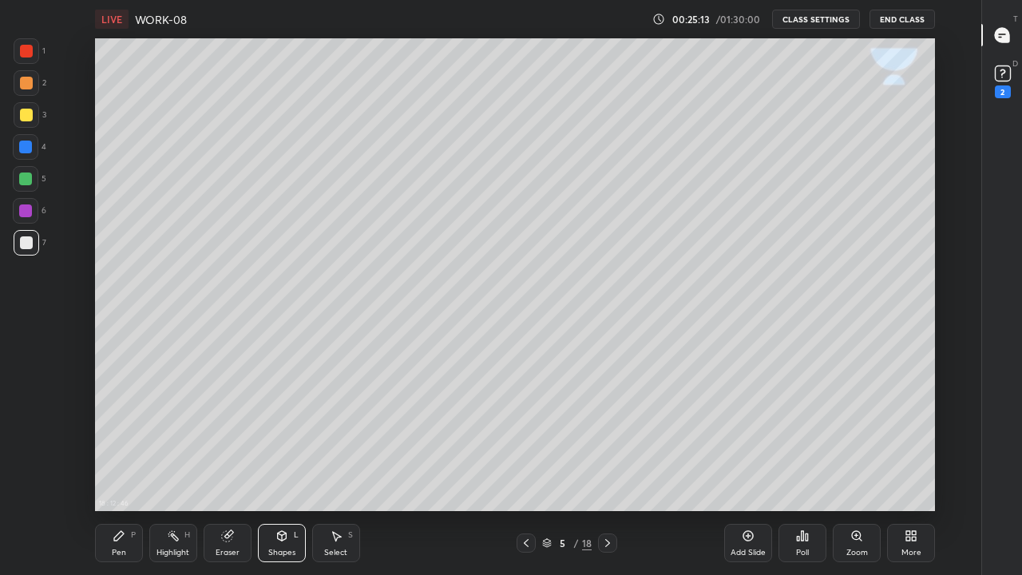
click at [125, 439] on div "Pen P" at bounding box center [119, 543] width 48 height 38
click at [25, 240] on div at bounding box center [26, 242] width 13 height 13
click at [284, 439] on icon at bounding box center [281, 536] width 9 height 10
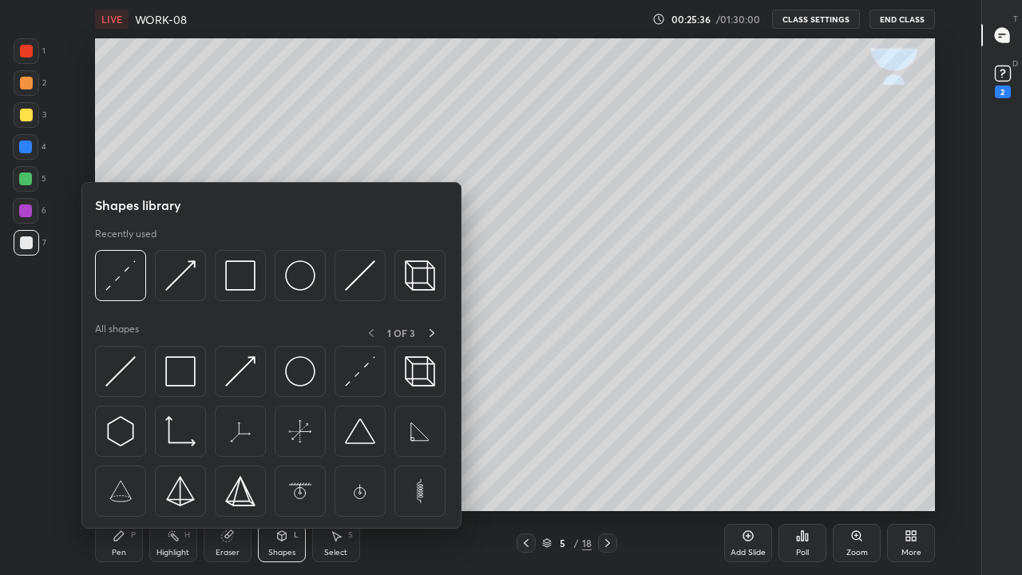
click at [134, 286] on img at bounding box center [120, 275] width 30 height 30
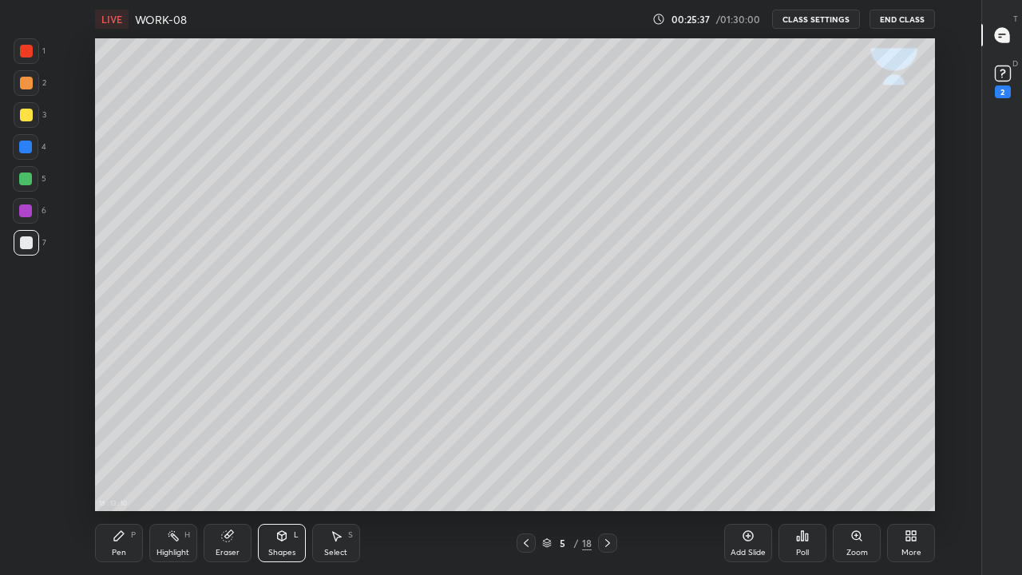
click at [30, 153] on div at bounding box center [25, 147] width 13 height 13
click at [113, 439] on div "Pen" at bounding box center [119, 553] width 14 height 8
click at [28, 244] on div at bounding box center [26, 242] width 13 height 13
click at [285, 439] on icon at bounding box center [282, 536] width 13 height 13
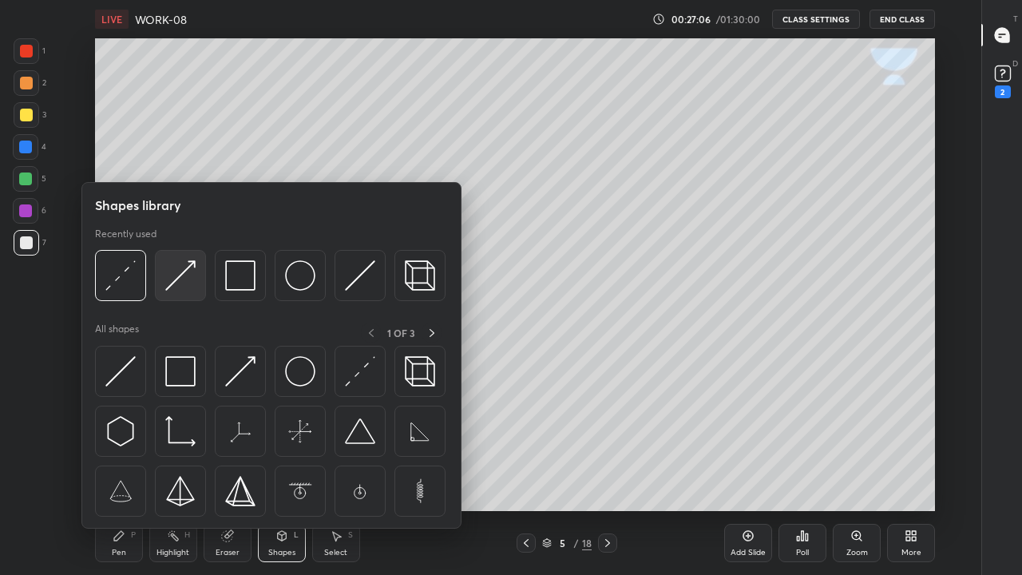
click at [180, 283] on img at bounding box center [180, 275] width 30 height 30
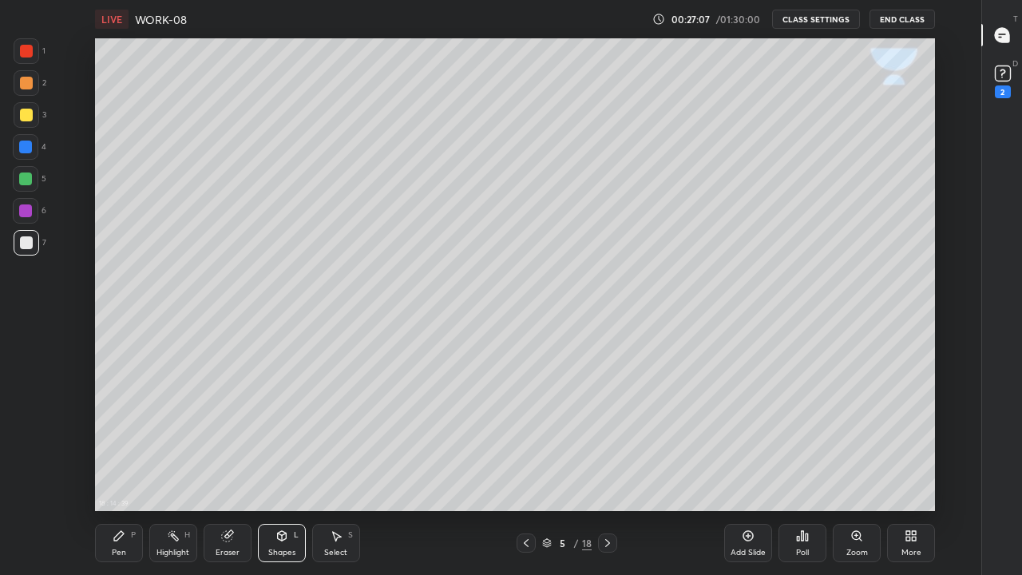
click at [24, 147] on div at bounding box center [25, 147] width 13 height 13
click at [528, 439] on icon at bounding box center [526, 543] width 5 height 8
click at [174, 439] on div "Highlight H" at bounding box center [173, 543] width 48 height 38
click at [600, 439] on div at bounding box center [607, 542] width 19 height 19
click at [607, 439] on icon at bounding box center [607, 543] width 13 height 13
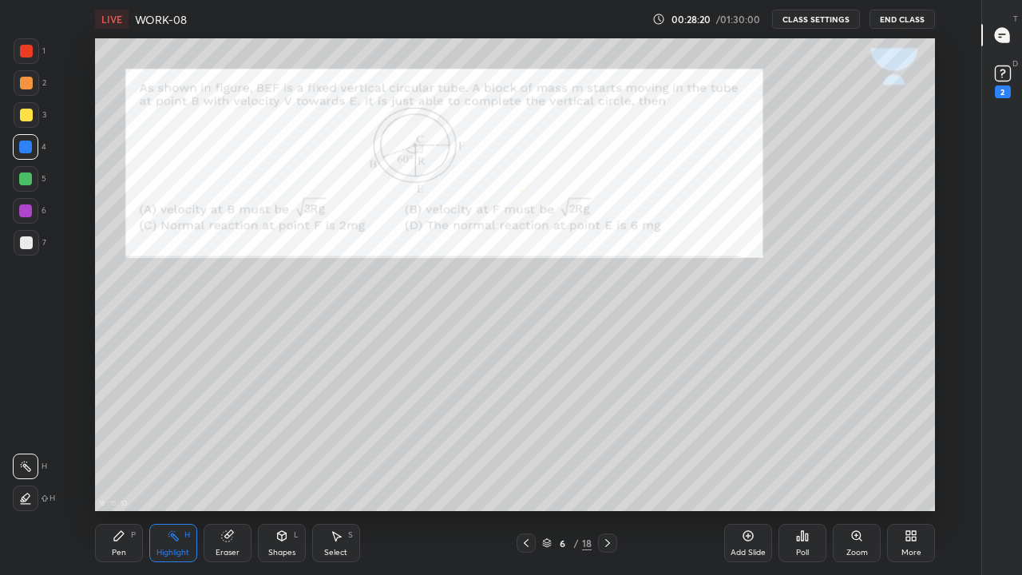
click at [18, 145] on div at bounding box center [26, 147] width 26 height 26
click at [30, 148] on div at bounding box center [25, 147] width 13 height 13
click at [29, 85] on div at bounding box center [26, 83] width 13 height 13
click at [26, 151] on div at bounding box center [25, 147] width 13 height 13
click at [125, 439] on div "Pen" at bounding box center [119, 553] width 14 height 8
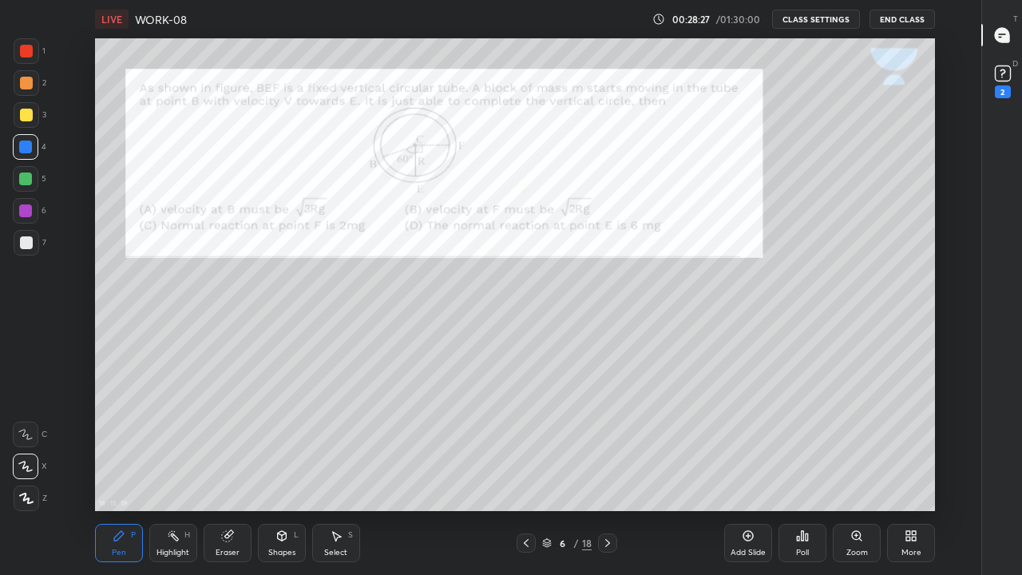
click at [27, 144] on div at bounding box center [25, 147] width 13 height 13
click at [26, 241] on div at bounding box center [26, 242] width 13 height 13
click at [30, 209] on div at bounding box center [25, 210] width 13 height 13
click at [26, 60] on div at bounding box center [27, 51] width 26 height 26
click at [25, 58] on div at bounding box center [27, 51] width 26 height 26
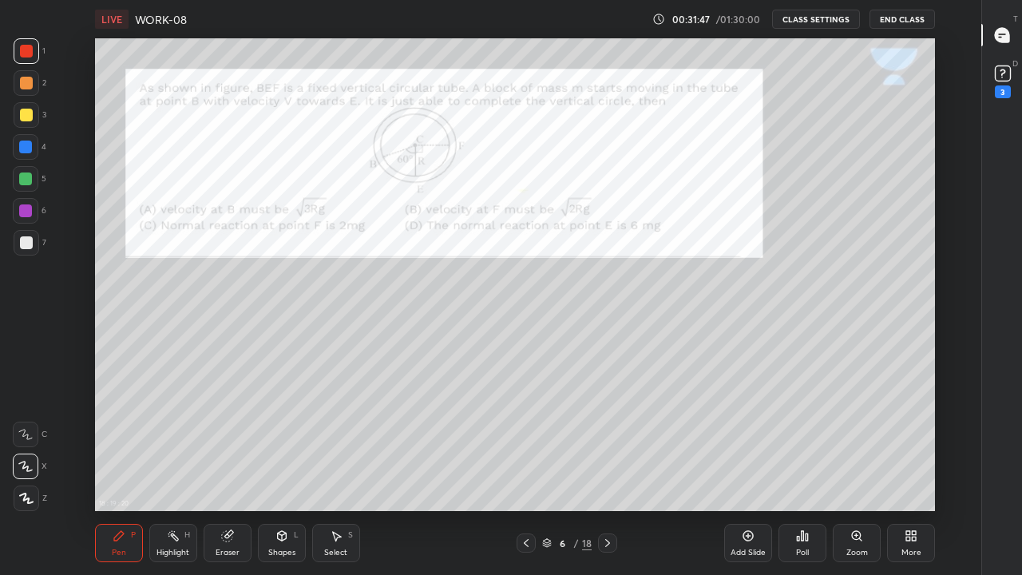
click at [30, 51] on div at bounding box center [26, 51] width 13 height 13
click at [24, 149] on div at bounding box center [25, 147] width 13 height 13
click at [17, 238] on div at bounding box center [27, 243] width 26 height 26
click at [25, 54] on div at bounding box center [26, 51] width 13 height 13
click at [26, 248] on div at bounding box center [26, 242] width 13 height 13
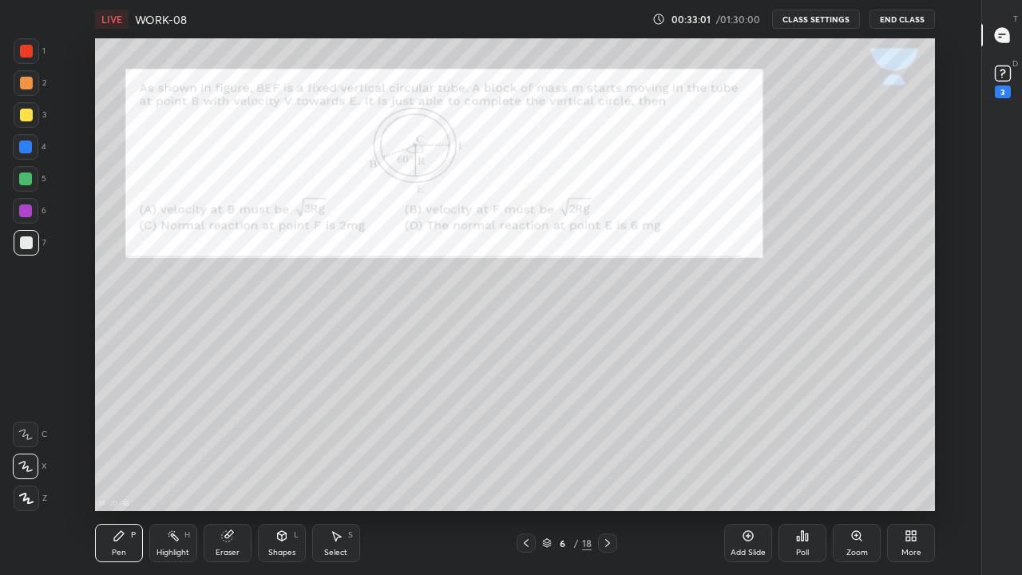
click at [22, 152] on div at bounding box center [25, 147] width 13 height 13
click at [25, 241] on div at bounding box center [26, 242] width 13 height 13
click at [27, 83] on div at bounding box center [26, 83] width 13 height 13
click at [31, 54] on div at bounding box center [26, 51] width 13 height 13
click at [609, 439] on icon at bounding box center [607, 543] width 13 height 13
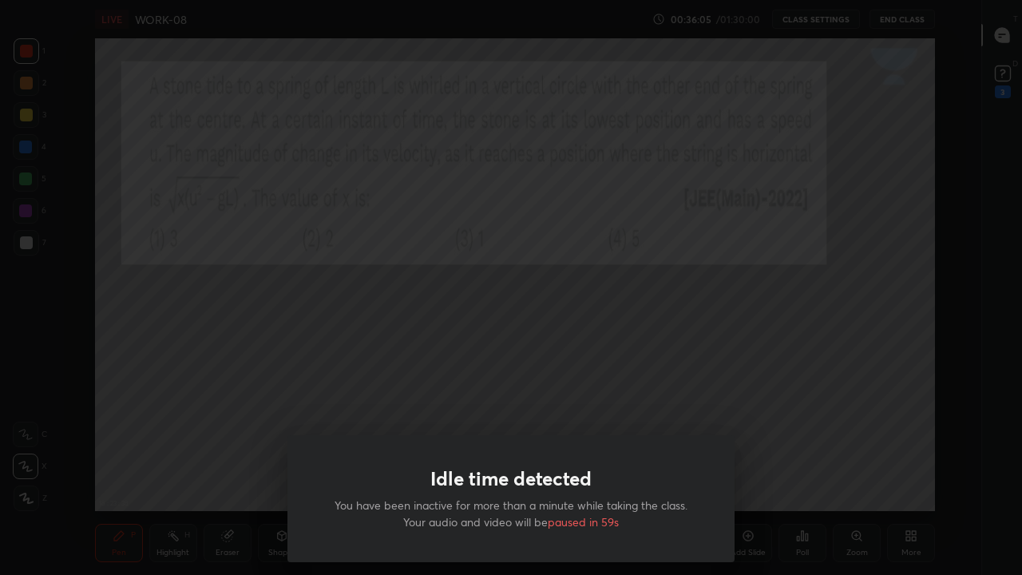
click at [500, 383] on div "Idle time detected You have been inactive for more than a minute while taking t…" at bounding box center [511, 287] width 1022 height 575
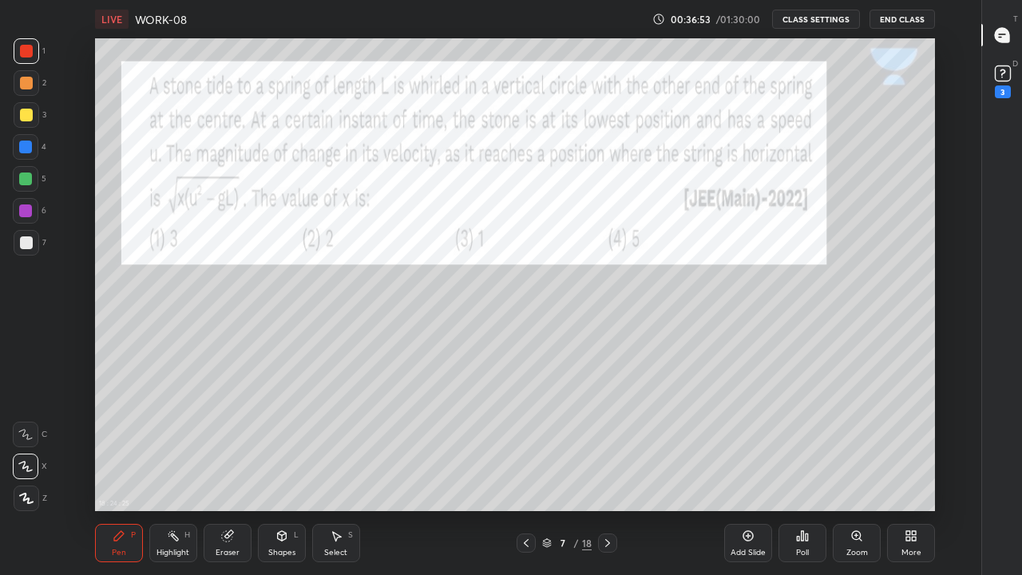
click at [283, 439] on icon at bounding box center [281, 536] width 9 height 10
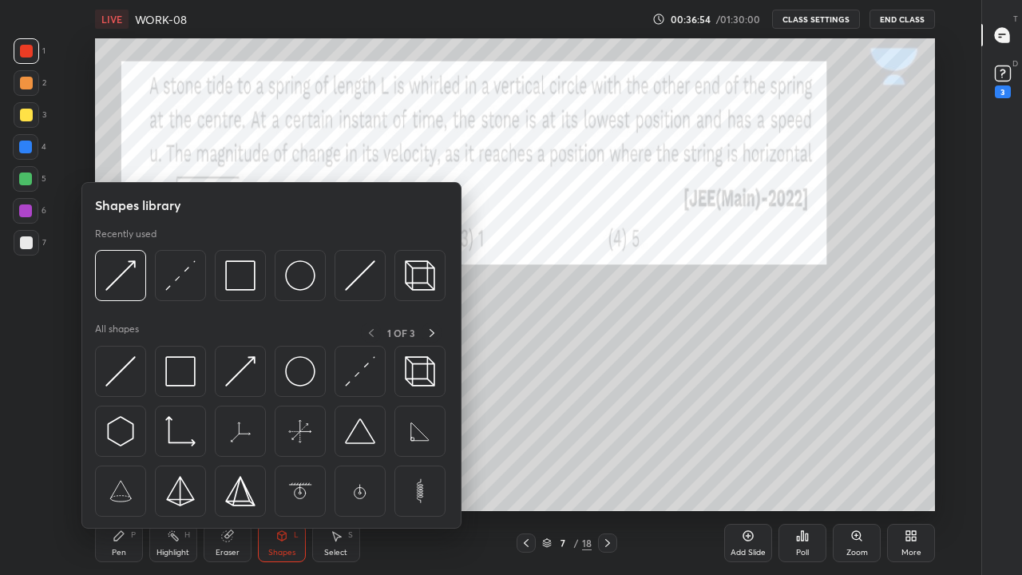
click at [299, 280] on img at bounding box center [300, 275] width 30 height 30
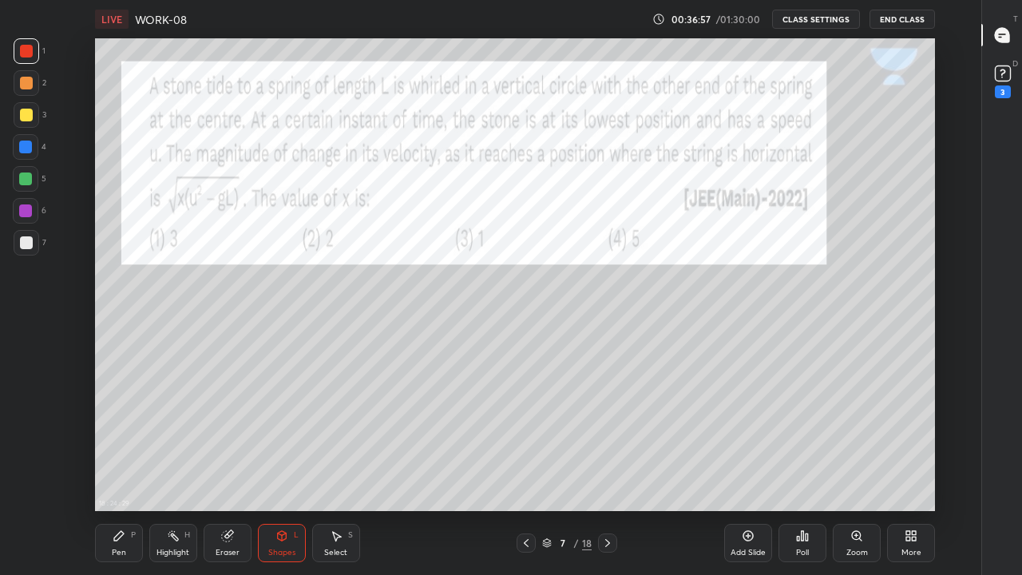
click at [27, 244] on div at bounding box center [26, 242] width 13 height 13
click at [282, 439] on div "Shapes L" at bounding box center [282, 543] width 48 height 38
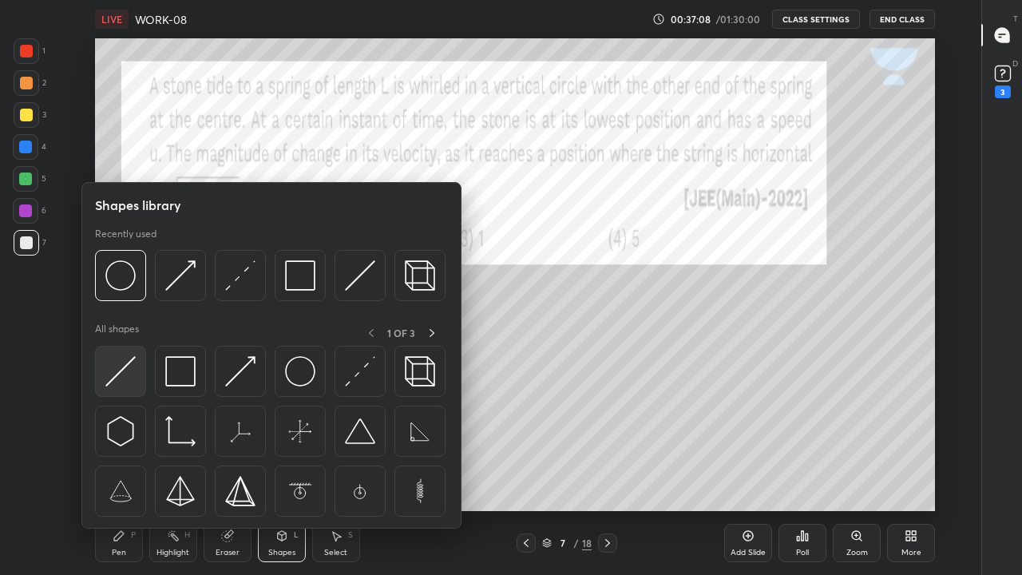
click at [125, 371] on img at bounding box center [120, 371] width 30 height 30
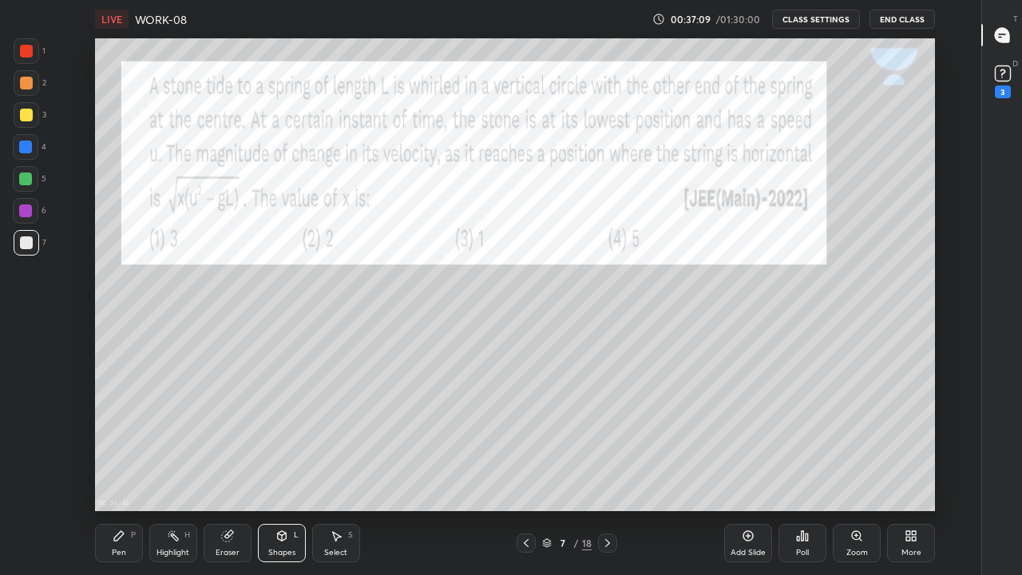
click at [23, 117] on div at bounding box center [26, 115] width 13 height 13
click at [26, 244] on div at bounding box center [26, 242] width 13 height 13
click at [108, 439] on div "Pen P" at bounding box center [119, 543] width 48 height 38
click at [24, 50] on div at bounding box center [26, 51] width 13 height 13
click at [26, 209] on div at bounding box center [25, 210] width 13 height 13
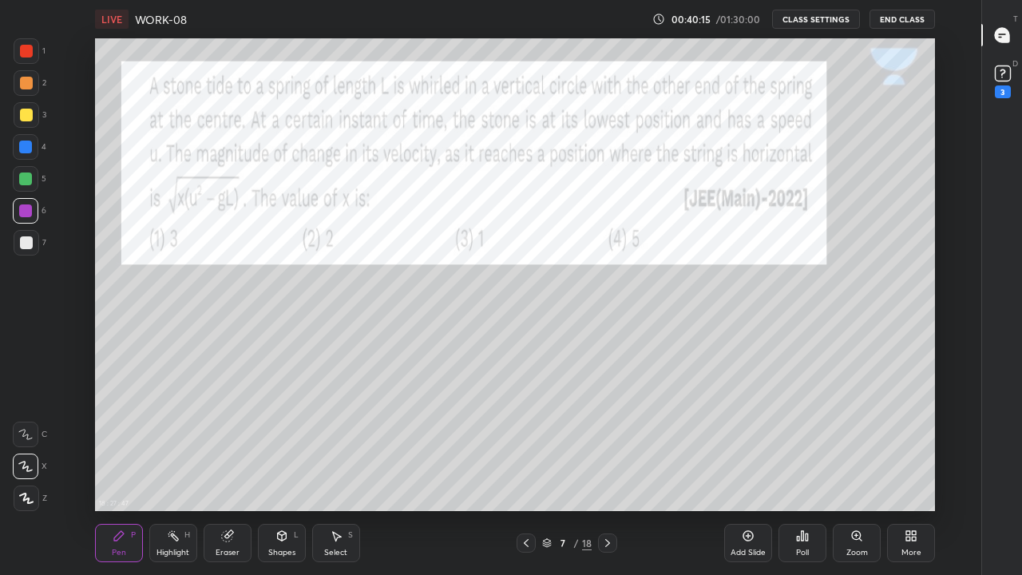
click at [27, 111] on div at bounding box center [26, 115] width 13 height 13
click at [607, 439] on icon at bounding box center [607, 543] width 13 height 13
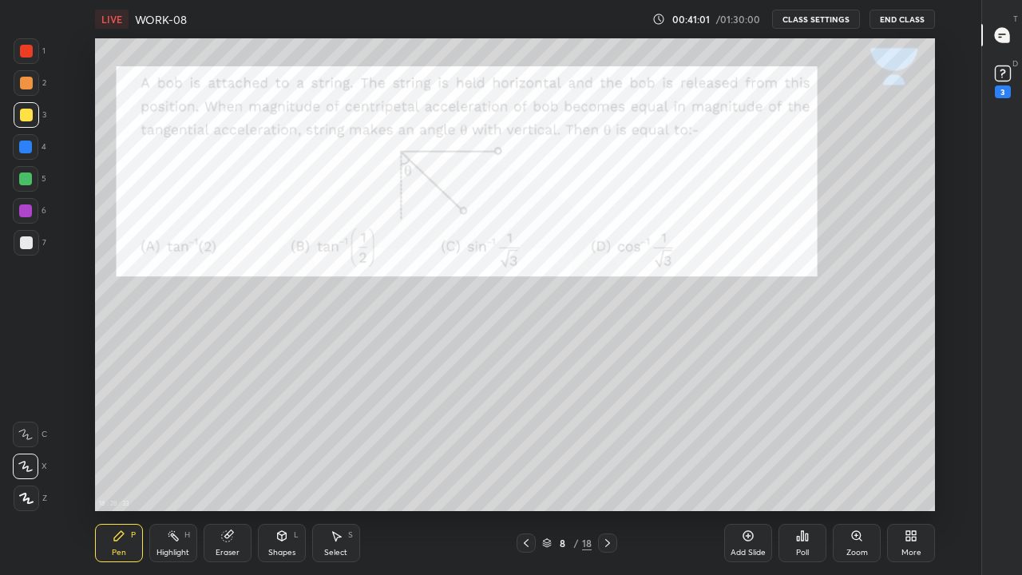
click at [25, 51] on div at bounding box center [26, 51] width 13 height 13
click at [28, 57] on div at bounding box center [26, 51] width 13 height 13
click at [27, 153] on div at bounding box center [25, 147] width 13 height 13
click at [20, 48] on div at bounding box center [26, 51] width 13 height 13
click at [283, 439] on div "Shapes" at bounding box center [281, 553] width 27 height 8
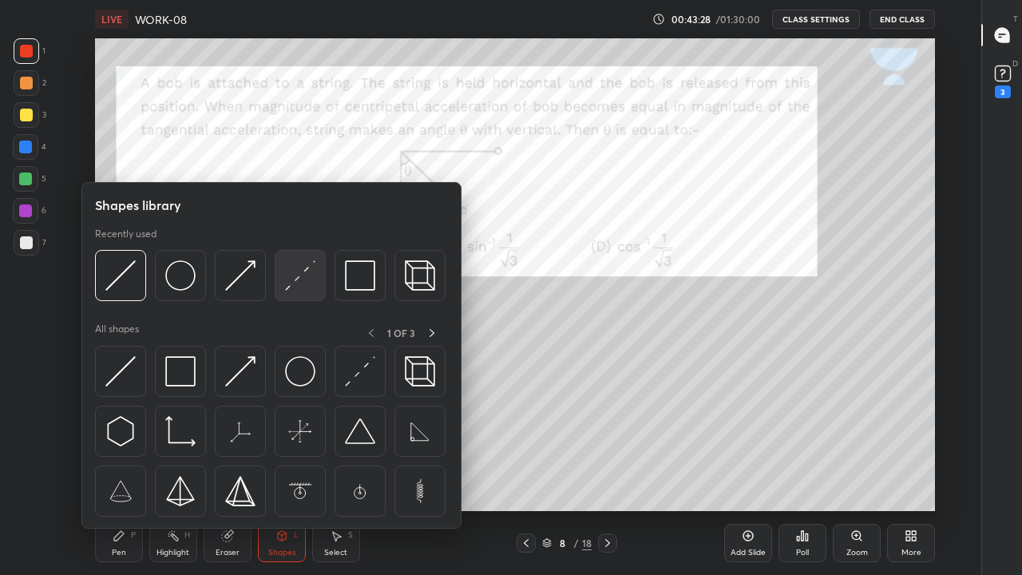
click at [294, 278] on img at bounding box center [300, 275] width 30 height 30
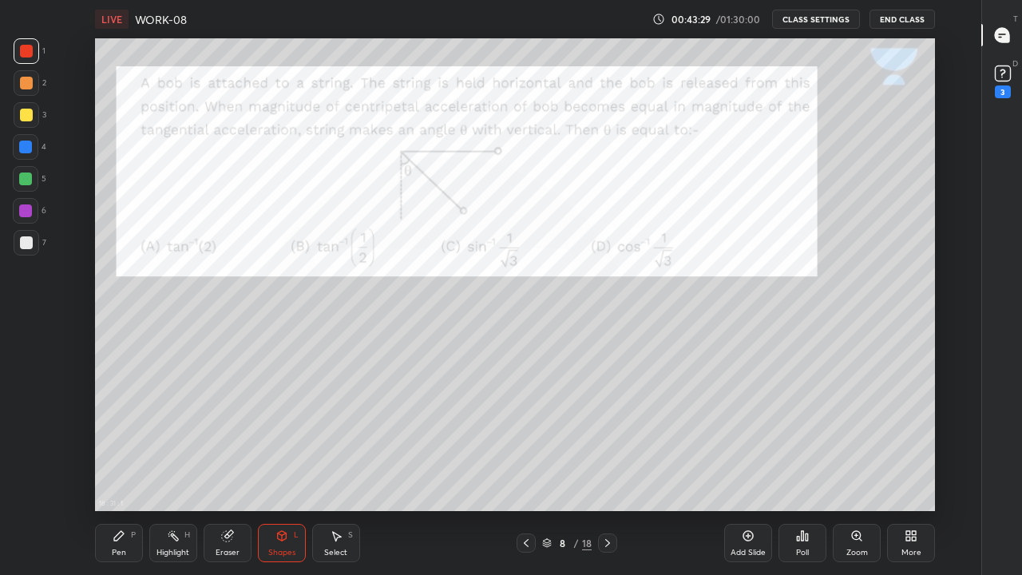
click at [34, 153] on div at bounding box center [26, 147] width 26 height 26
click at [113, 439] on div "Pen P" at bounding box center [119, 543] width 48 height 38
click at [22, 243] on div at bounding box center [26, 242] width 13 height 13
click at [24, 149] on div at bounding box center [25, 147] width 13 height 13
click at [20, 240] on div at bounding box center [26, 242] width 13 height 13
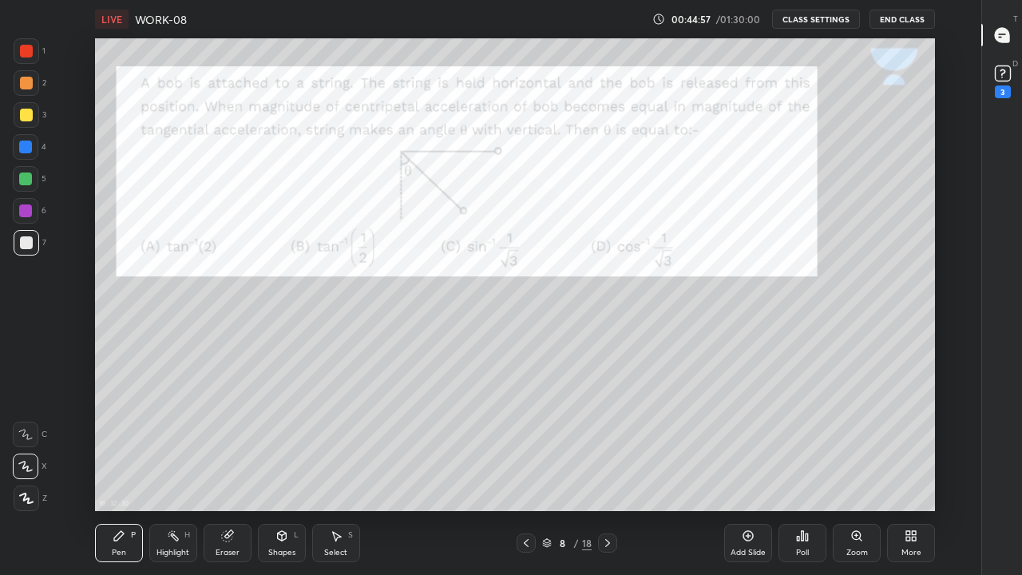
click at [22, 82] on div at bounding box center [26, 83] width 13 height 13
click at [26, 53] on div at bounding box center [26, 51] width 13 height 13
click at [605, 439] on icon at bounding box center [607, 543] width 13 height 13
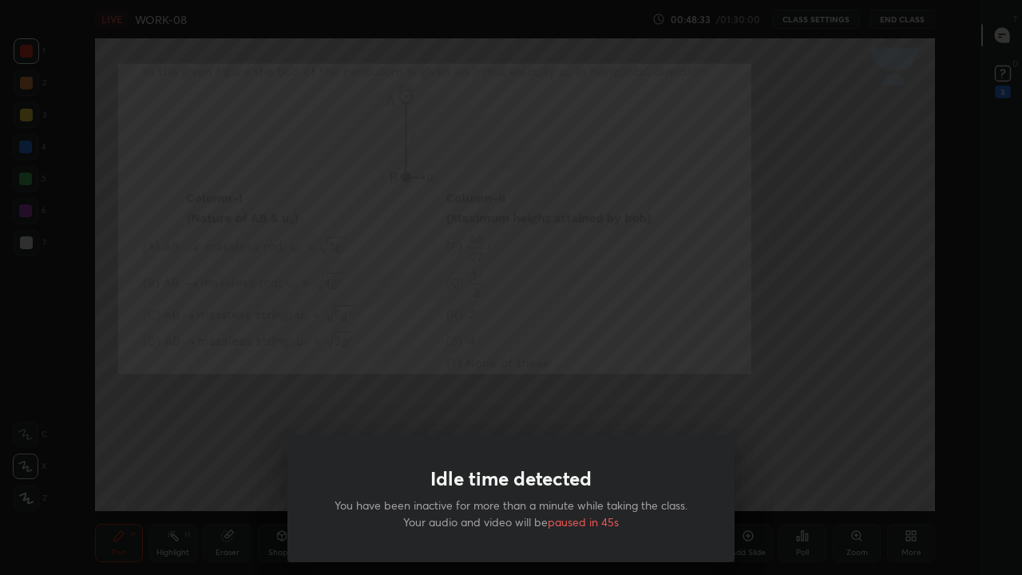
click at [486, 379] on div "Idle time detected You have been inactive for more than a minute while taking t…" at bounding box center [511, 287] width 1022 height 575
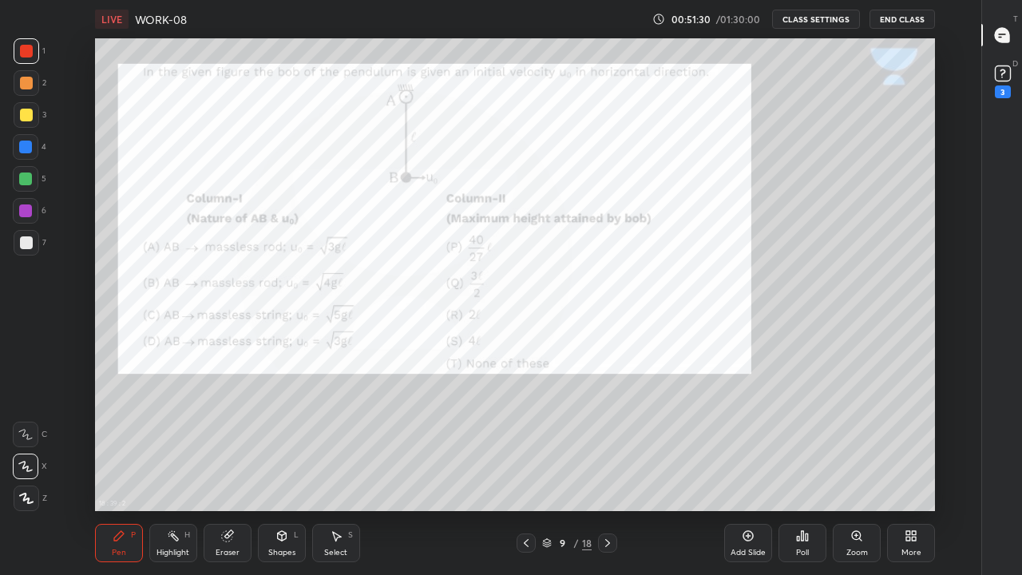
click at [26, 50] on div at bounding box center [26, 51] width 13 height 13
click at [231, 439] on div "Eraser" at bounding box center [228, 543] width 48 height 38
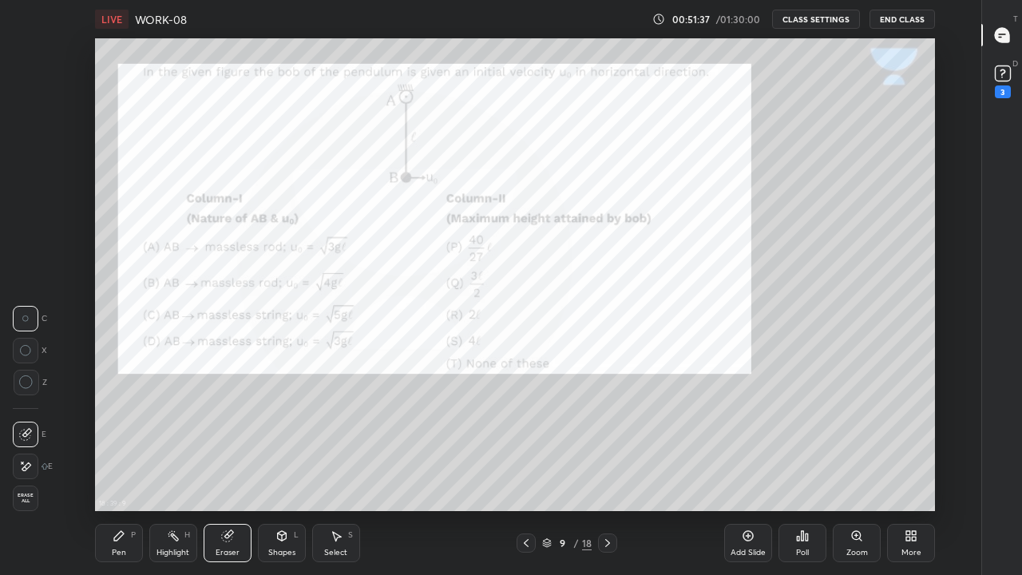
click at [279, 439] on div "Shapes" at bounding box center [281, 553] width 27 height 8
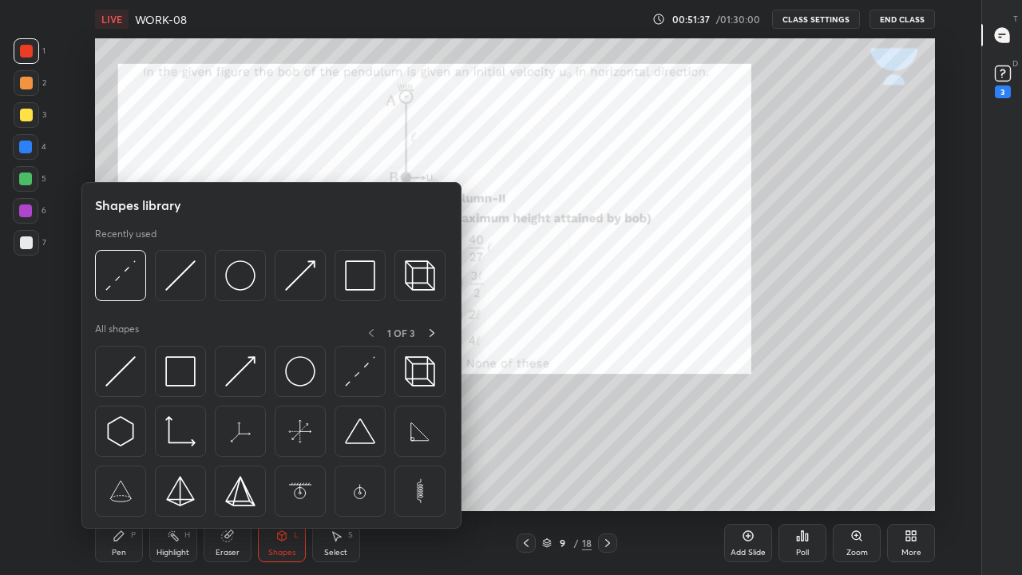
click at [175, 288] on img at bounding box center [180, 275] width 30 height 30
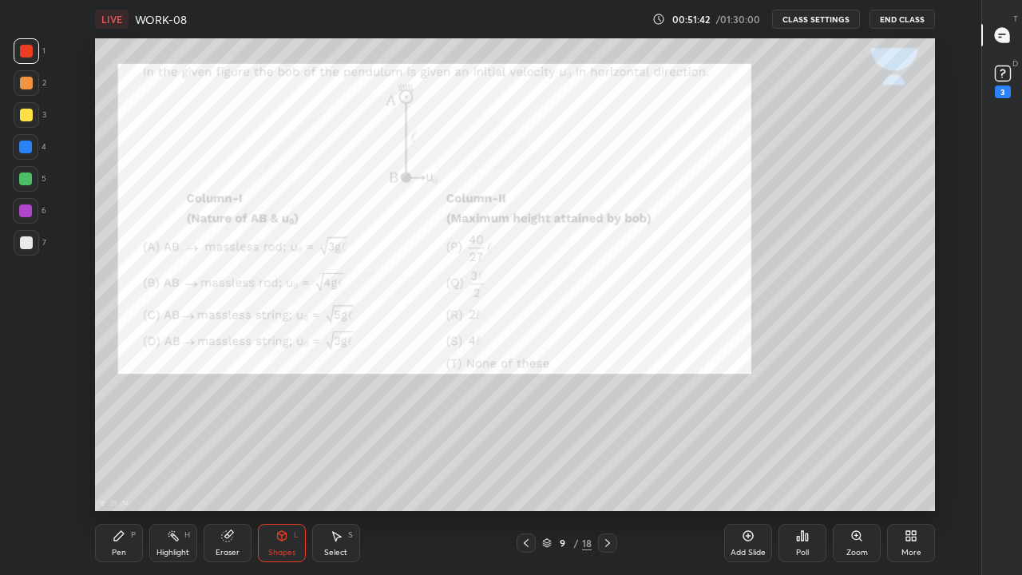
click at [131, 439] on div "P" at bounding box center [133, 535] width 5 height 8
click at [24, 238] on div at bounding box center [26, 242] width 13 height 13
click at [608, 439] on icon at bounding box center [607, 543] width 13 height 13
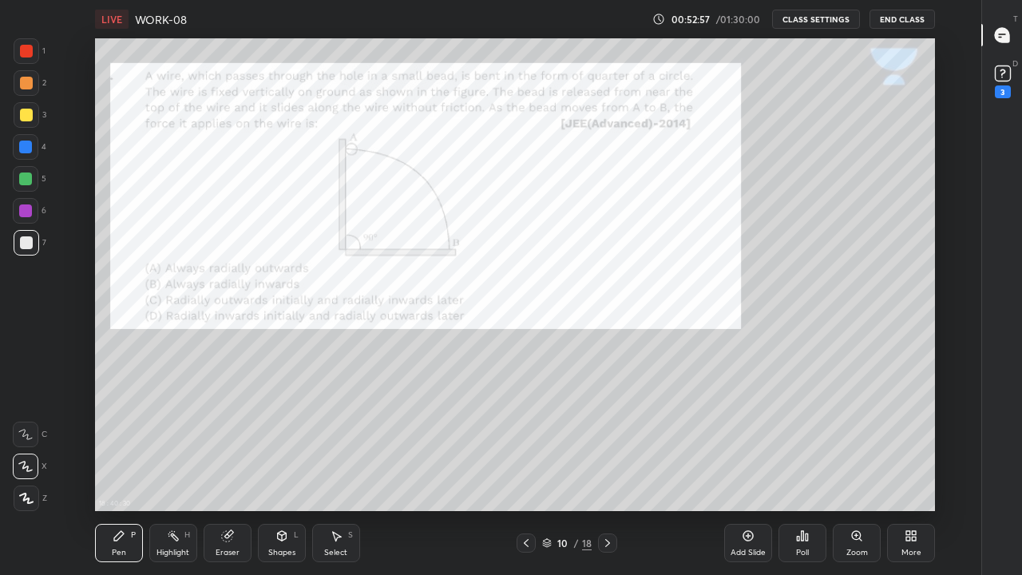
click at [30, 52] on div at bounding box center [26, 51] width 13 height 13
click at [21, 51] on div at bounding box center [26, 51] width 13 height 13
click at [30, 149] on div at bounding box center [25, 147] width 13 height 13
click at [284, 439] on icon at bounding box center [282, 536] width 13 height 13
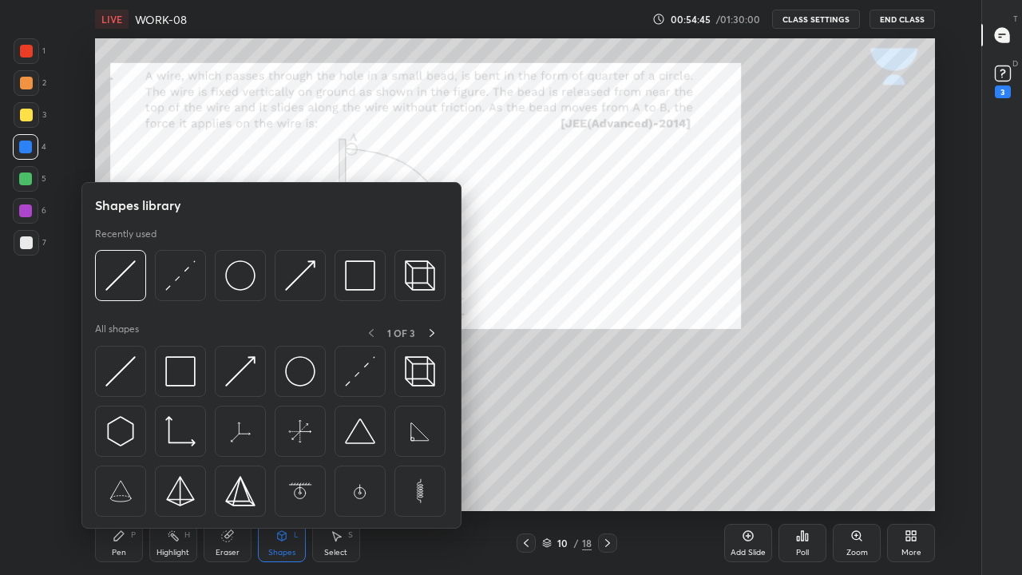
click at [299, 282] on img at bounding box center [300, 275] width 30 height 30
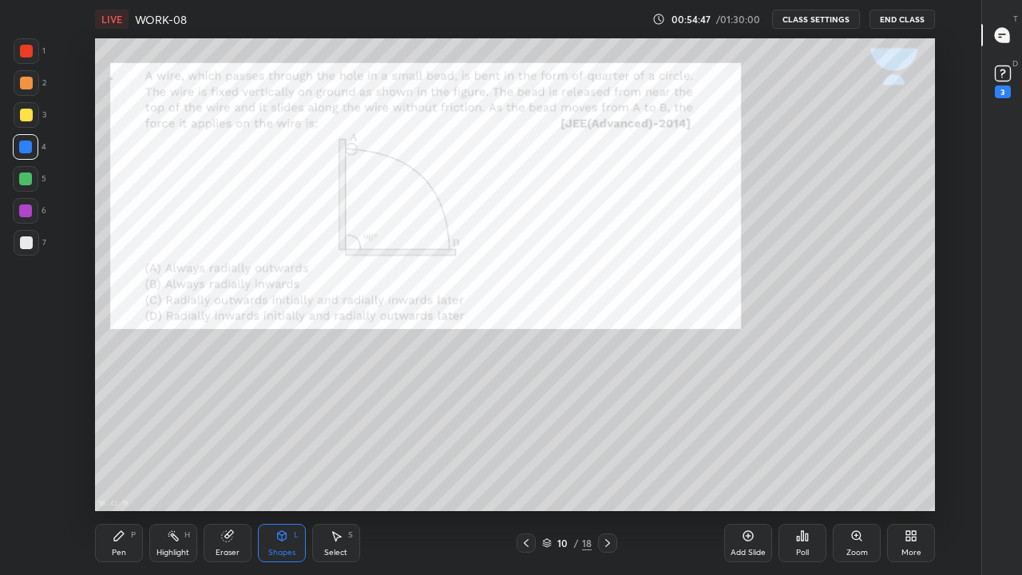
click at [22, 145] on div at bounding box center [25, 147] width 13 height 13
click at [278, 439] on div "Shapes L" at bounding box center [282, 543] width 48 height 38
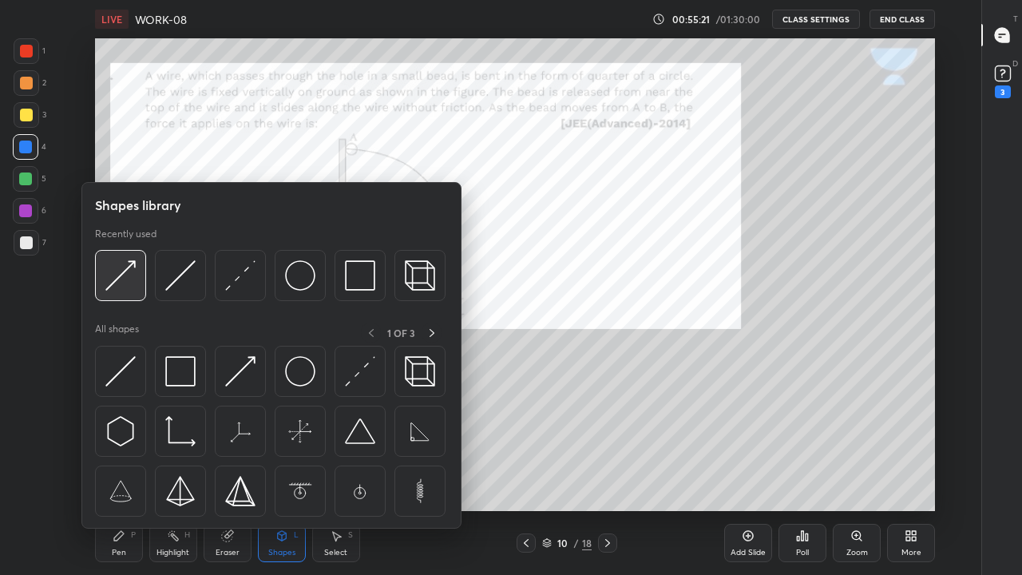
click at [116, 276] on img at bounding box center [120, 275] width 30 height 30
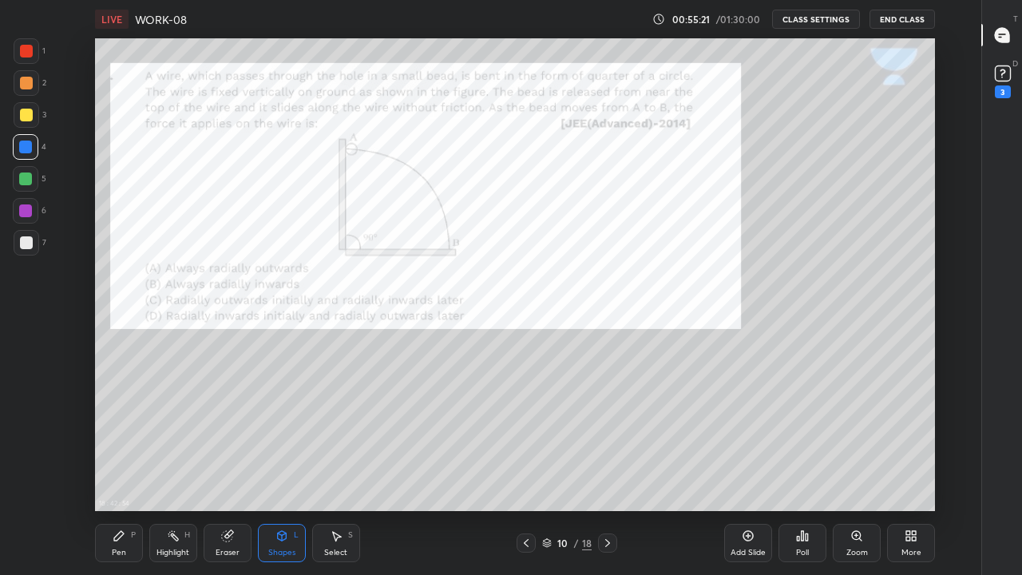
click at [24, 53] on div at bounding box center [26, 51] width 13 height 13
click at [38, 53] on div at bounding box center [27, 51] width 26 height 26
click at [26, 149] on div at bounding box center [25, 147] width 13 height 13
click at [228, 439] on div "Eraser" at bounding box center [228, 553] width 24 height 8
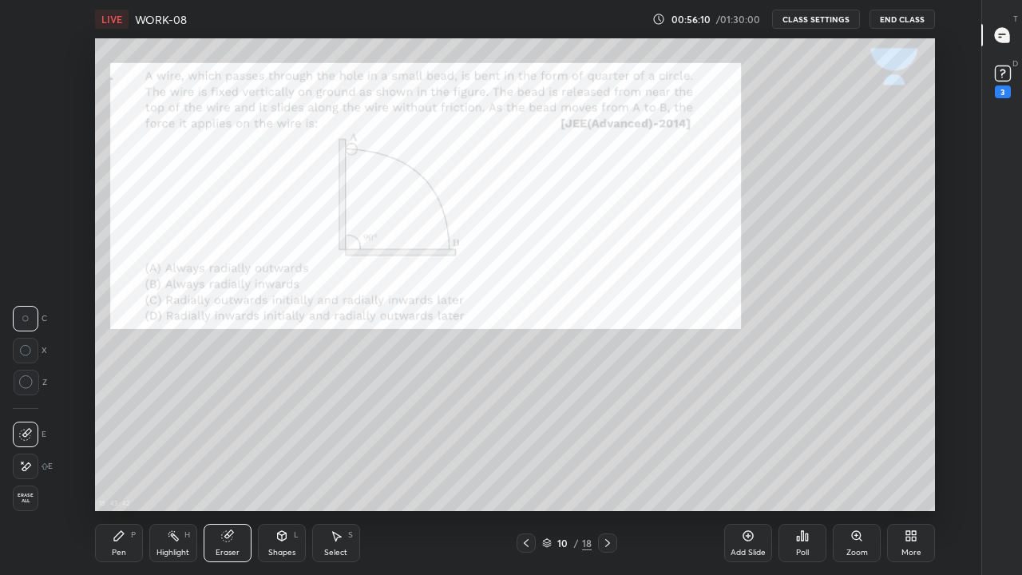
click at [116, 439] on div "Pen P" at bounding box center [119, 543] width 48 height 38
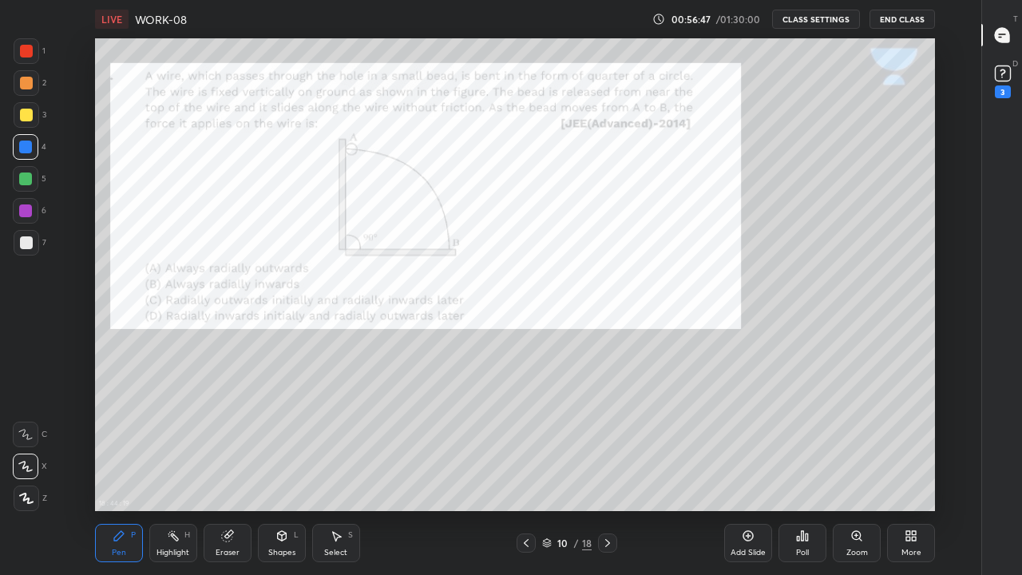
click at [614, 439] on div at bounding box center [607, 542] width 19 height 19
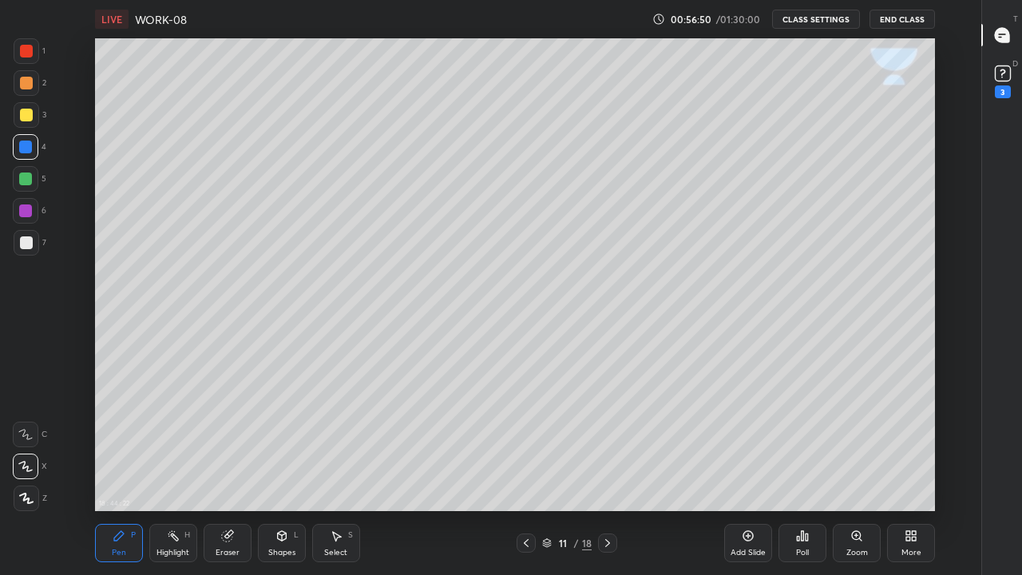
click at [22, 247] on div at bounding box center [26, 242] width 13 height 13
click at [288, 439] on div "Shapes L" at bounding box center [282, 543] width 48 height 38
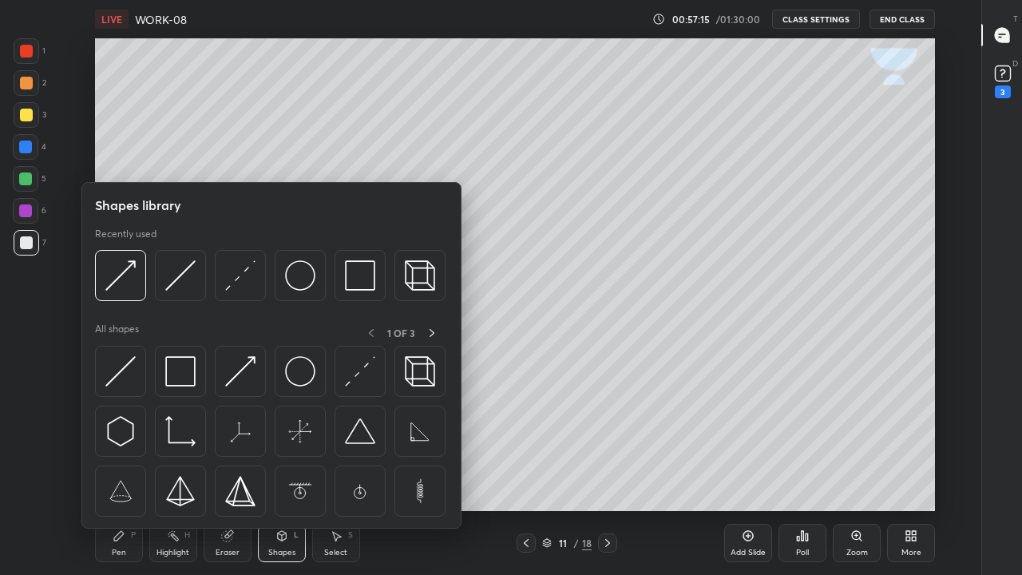
click at [180, 279] on img at bounding box center [180, 275] width 30 height 30
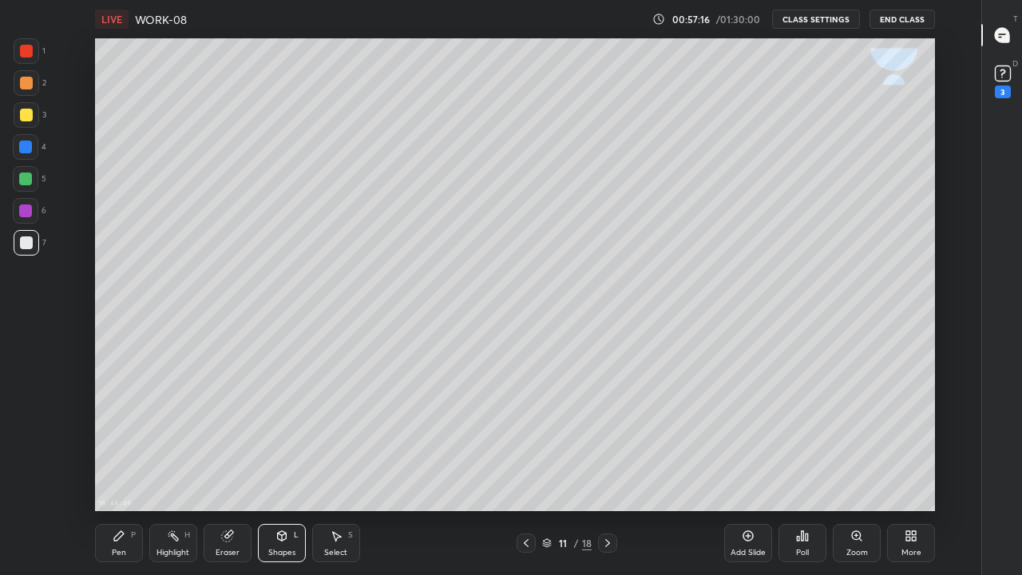
click at [22, 114] on div at bounding box center [26, 115] width 13 height 13
click at [128, 439] on div "Pen P" at bounding box center [119, 543] width 48 height 38
click at [22, 245] on div at bounding box center [26, 242] width 13 height 13
click at [26, 109] on div at bounding box center [26, 115] width 13 height 13
click at [526, 439] on icon at bounding box center [526, 543] width 5 height 8
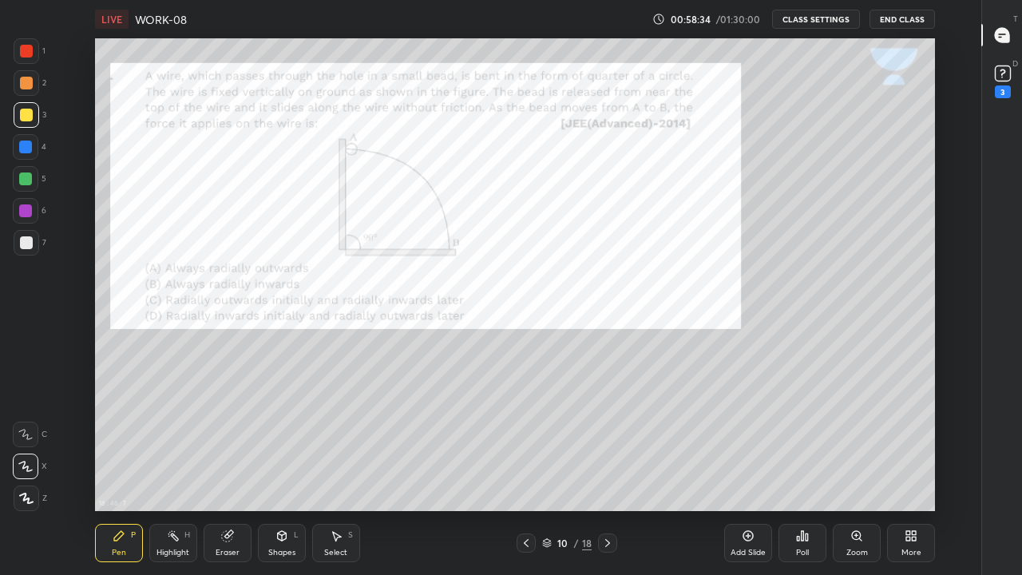
click at [607, 439] on icon at bounding box center [607, 543] width 13 height 13
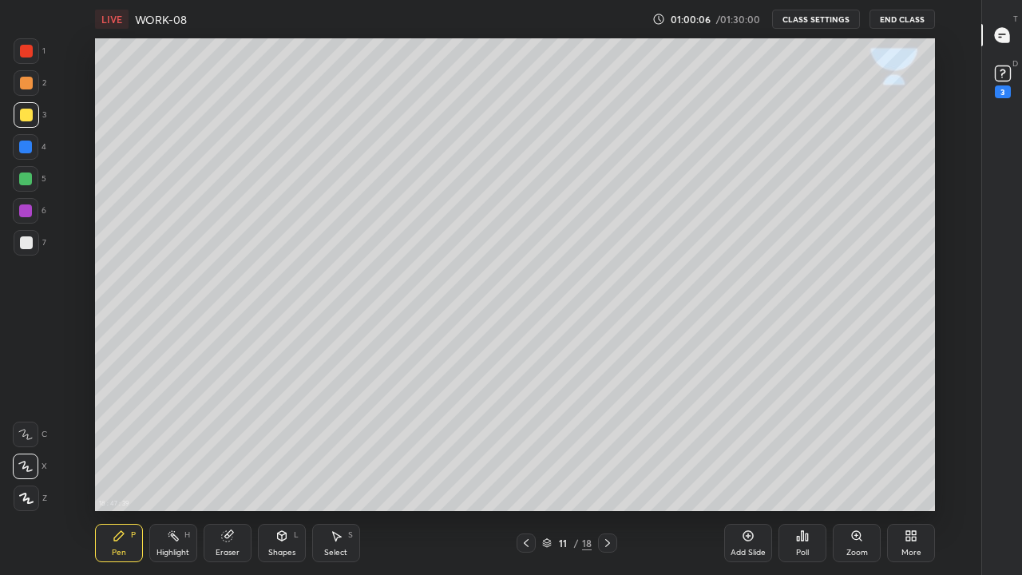
click at [273, 439] on div "Shapes L" at bounding box center [282, 543] width 48 height 38
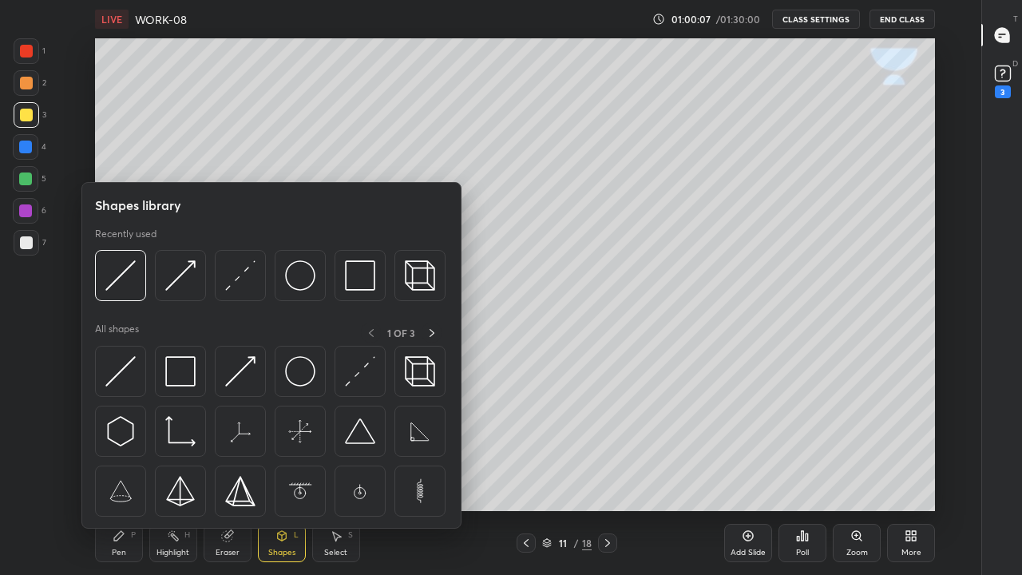
click at [185, 279] on img at bounding box center [180, 275] width 30 height 30
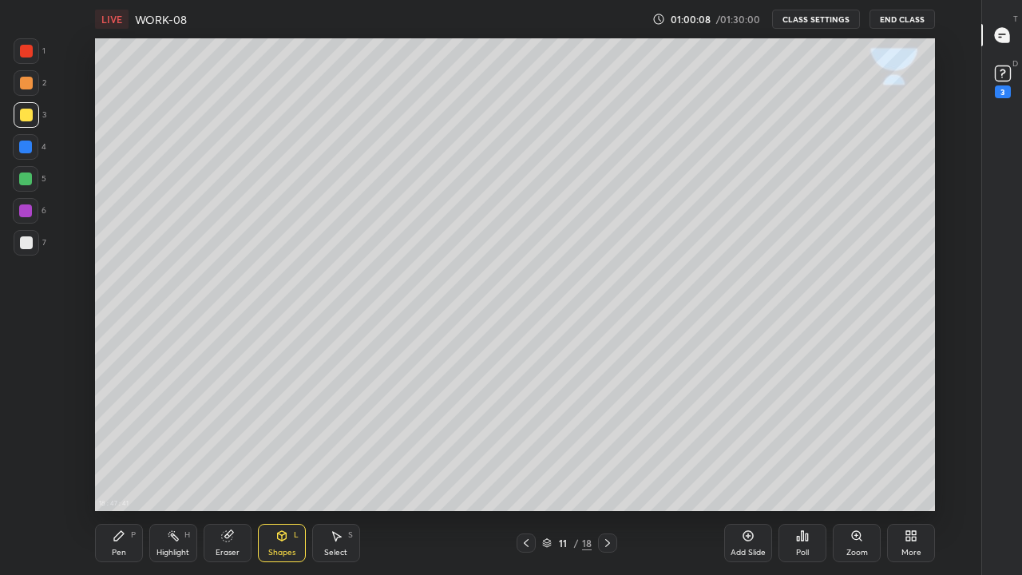
click at [21, 153] on div at bounding box center [25, 147] width 13 height 13
click at [126, 439] on div "Pen P" at bounding box center [119, 543] width 48 height 38
click at [22, 245] on div at bounding box center [26, 242] width 13 height 13
click at [283, 439] on div "Shapes L" at bounding box center [282, 543] width 48 height 38
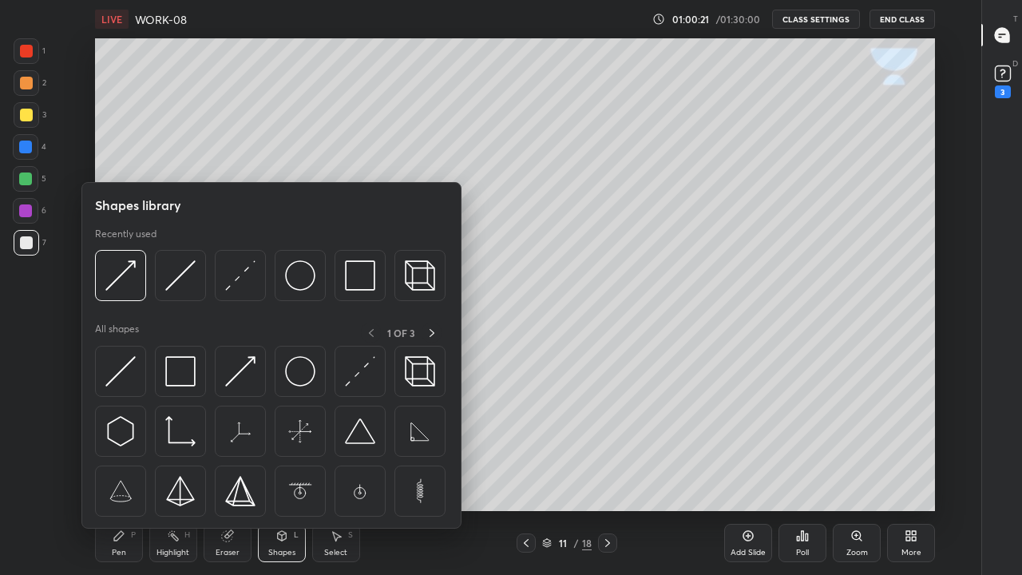
click at [123, 279] on img at bounding box center [120, 275] width 30 height 30
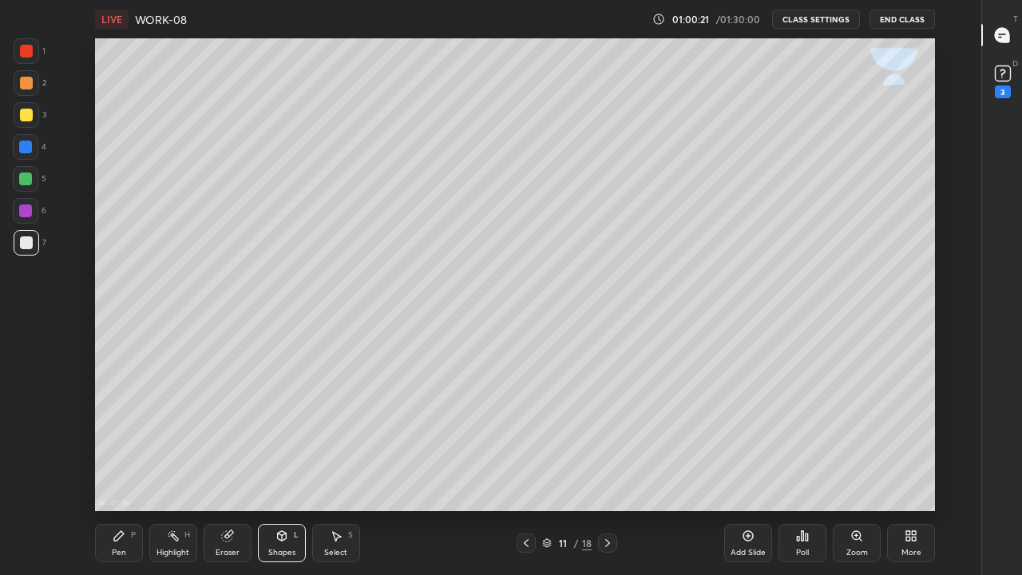
click at [30, 214] on div at bounding box center [25, 210] width 13 height 13
click at [121, 439] on div "Pen P" at bounding box center [119, 543] width 48 height 38
click at [25, 252] on div at bounding box center [27, 243] width 26 height 26
click at [23, 439] on div at bounding box center [27, 499] width 26 height 26
click at [30, 110] on div at bounding box center [26, 115] width 13 height 13
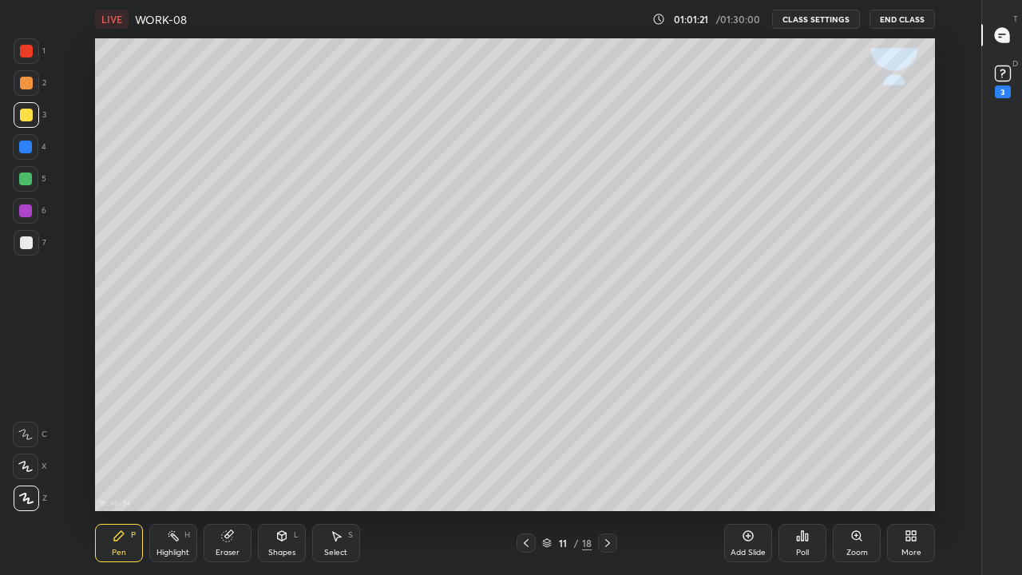
click at [287, 439] on icon at bounding box center [282, 536] width 13 height 13
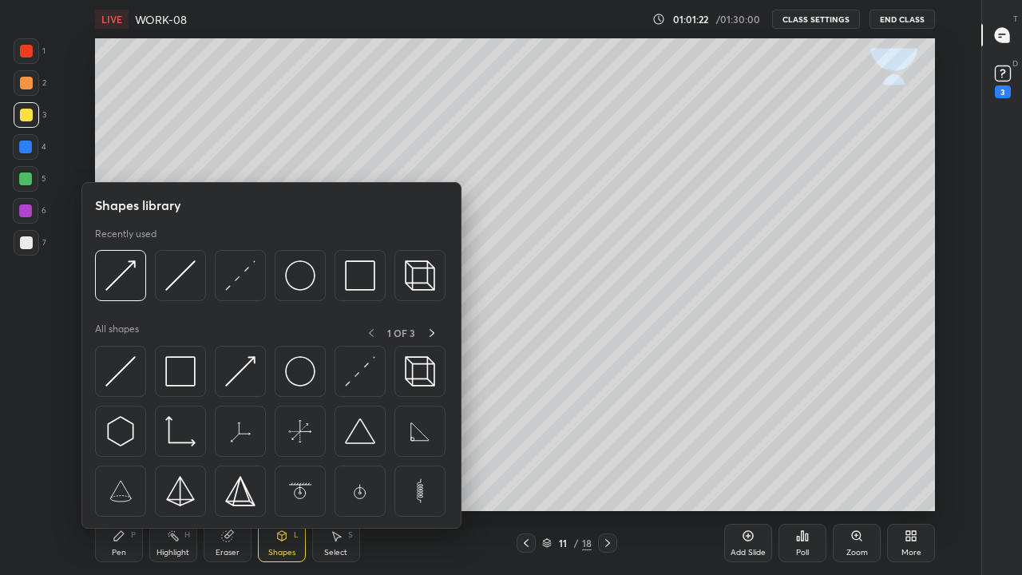
click at [241, 287] on img at bounding box center [240, 275] width 30 height 30
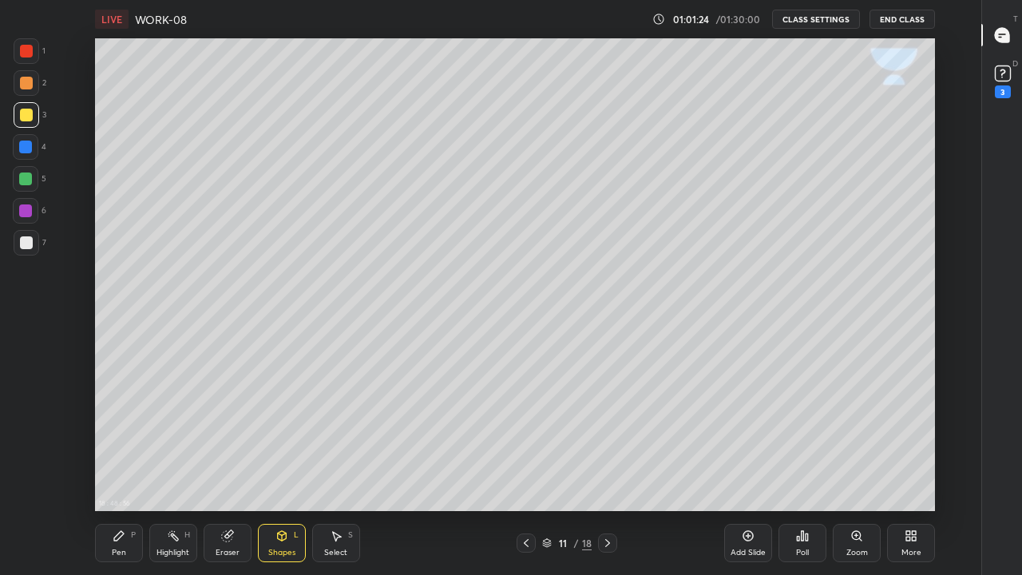
click at [116, 439] on div "Pen P" at bounding box center [119, 543] width 48 height 38
click at [31, 242] on div at bounding box center [26, 242] width 13 height 13
click at [225, 439] on icon at bounding box center [226, 536] width 10 height 10
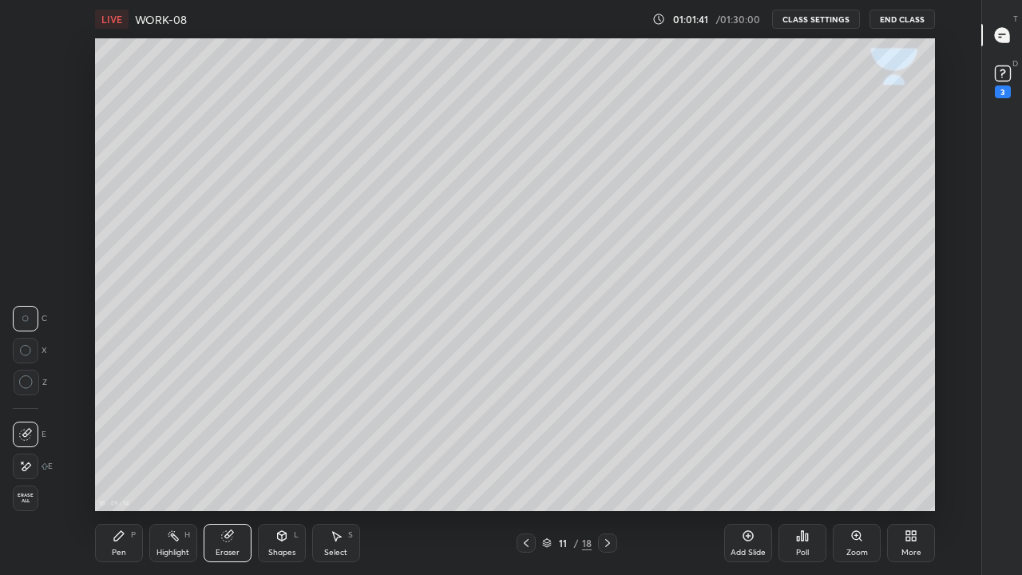
click at [120, 439] on div "Pen" at bounding box center [119, 553] width 14 height 8
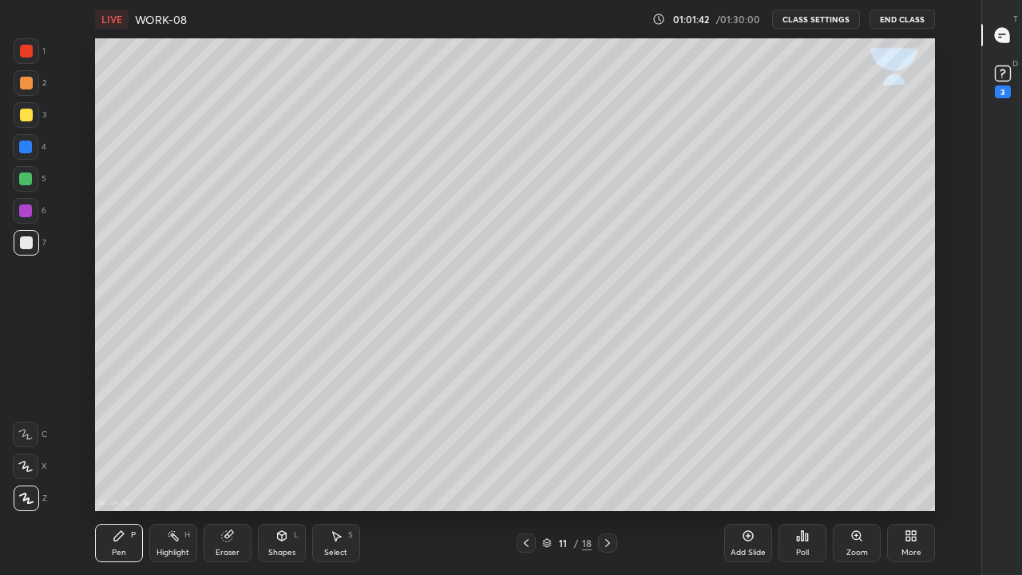
click at [26, 248] on div at bounding box center [26, 242] width 13 height 13
click at [226, 439] on div "Eraser" at bounding box center [228, 543] width 48 height 38
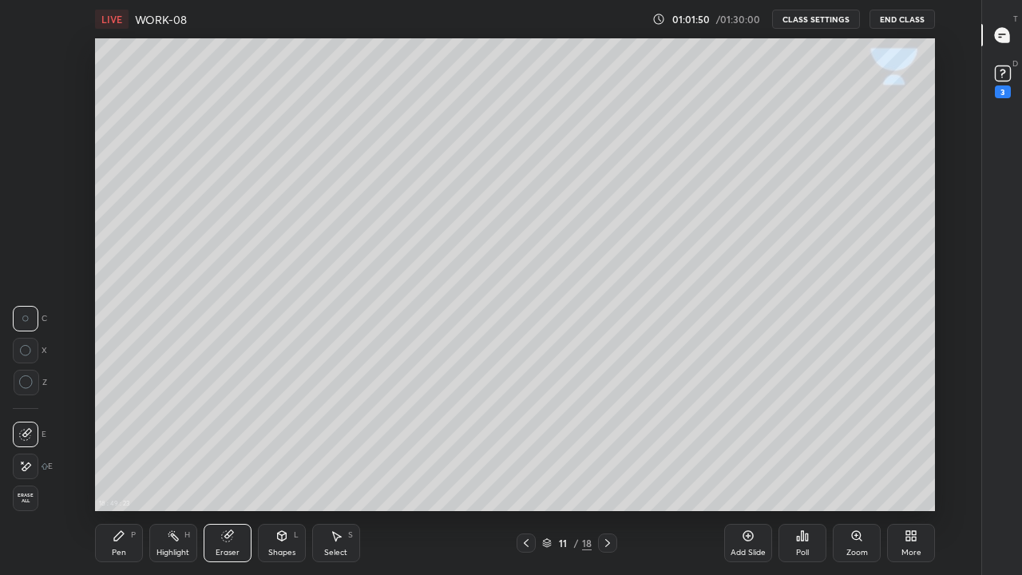
click at [111, 439] on div "Pen P" at bounding box center [119, 543] width 48 height 38
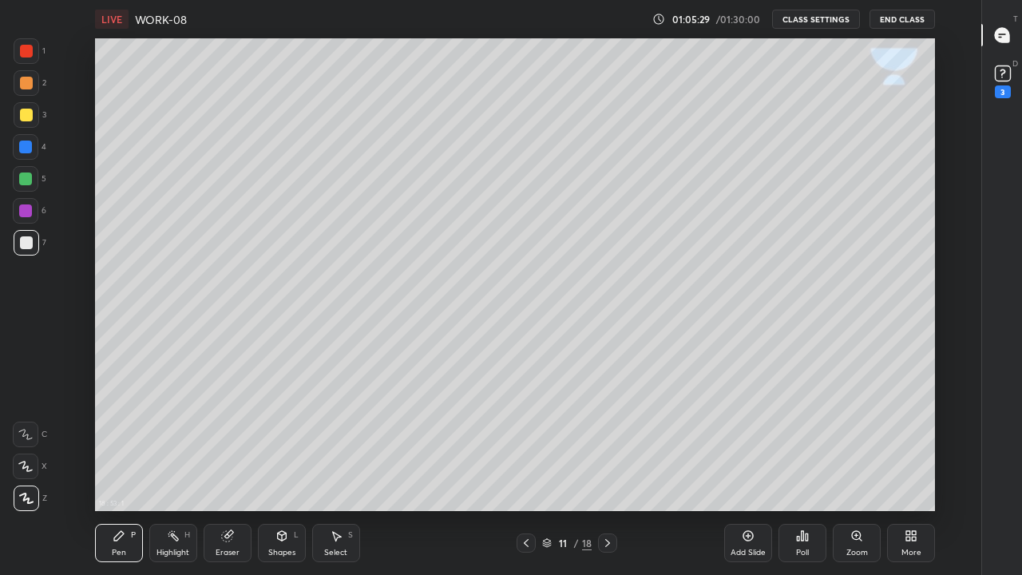
click at [526, 439] on icon at bounding box center [526, 543] width 5 height 8
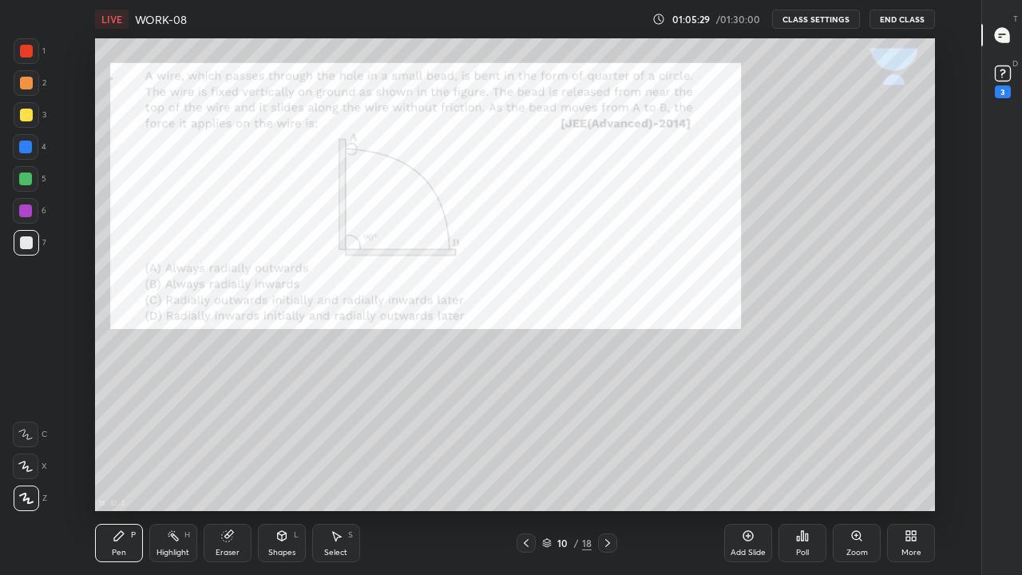
click at [527, 439] on icon at bounding box center [526, 543] width 13 height 13
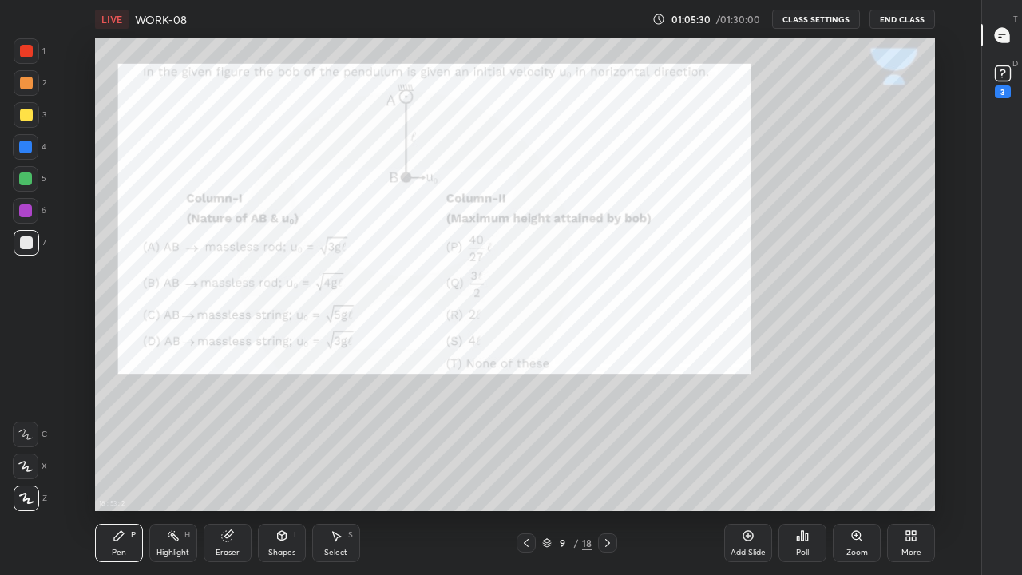
click at [526, 439] on icon at bounding box center [526, 543] width 13 height 13
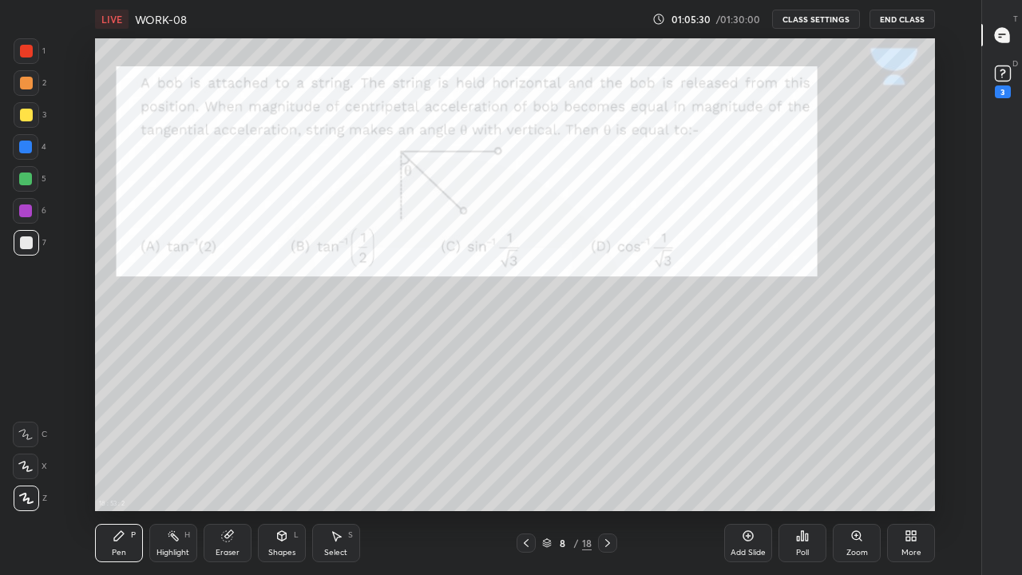
click at [524, 439] on icon at bounding box center [526, 543] width 5 height 8
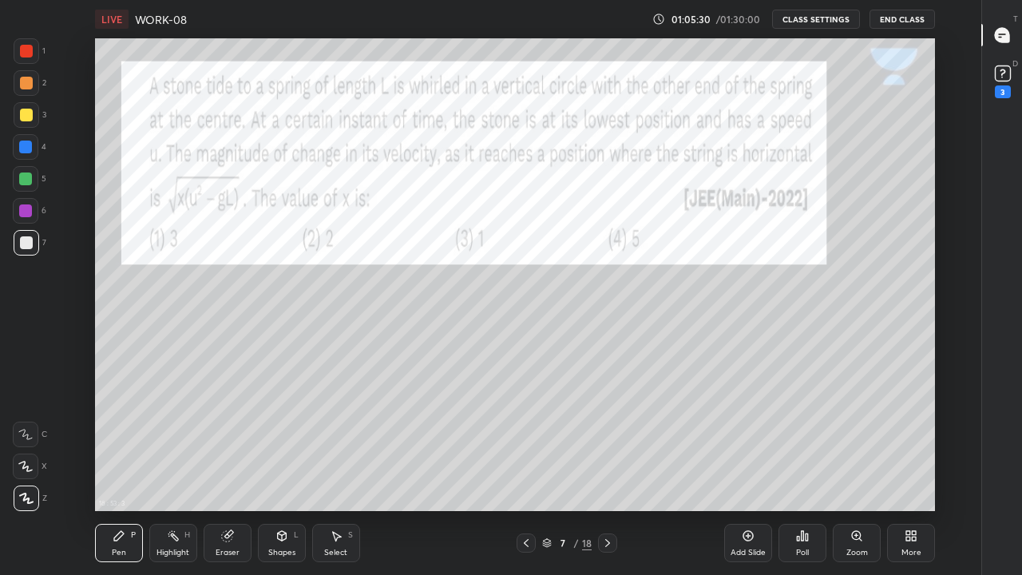
click at [526, 439] on icon at bounding box center [526, 543] width 13 height 13
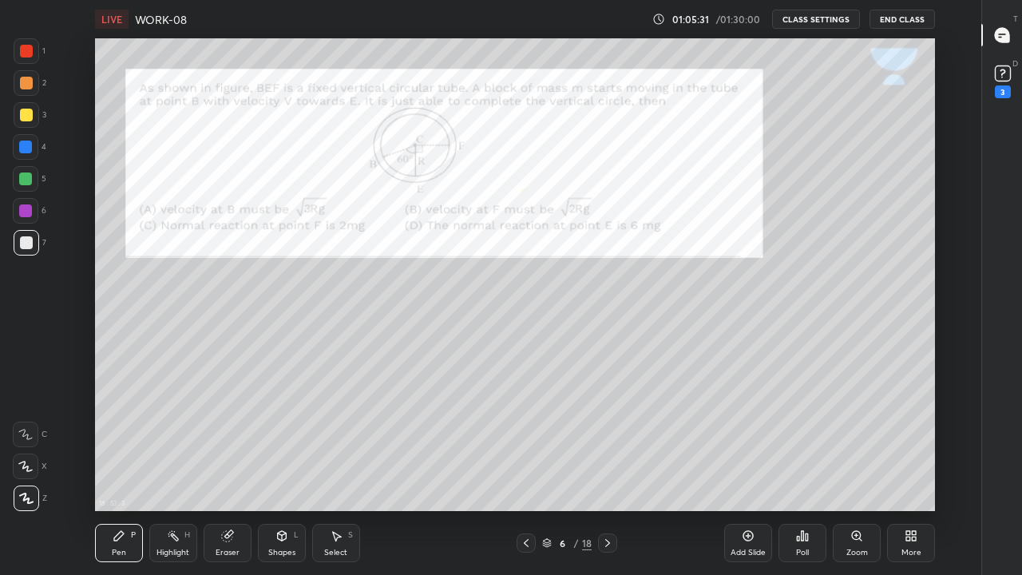
click at [526, 439] on icon at bounding box center [526, 543] width 13 height 13
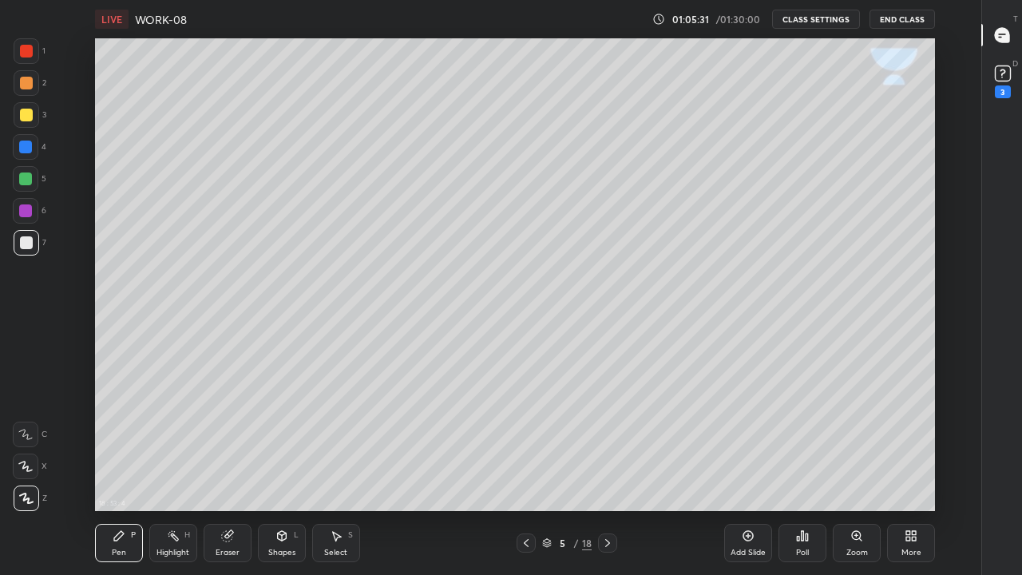
click at [523, 439] on icon at bounding box center [526, 543] width 13 height 13
click at [526, 439] on icon at bounding box center [526, 543] width 5 height 8
click at [526, 439] on div at bounding box center [526, 542] width 19 height 19
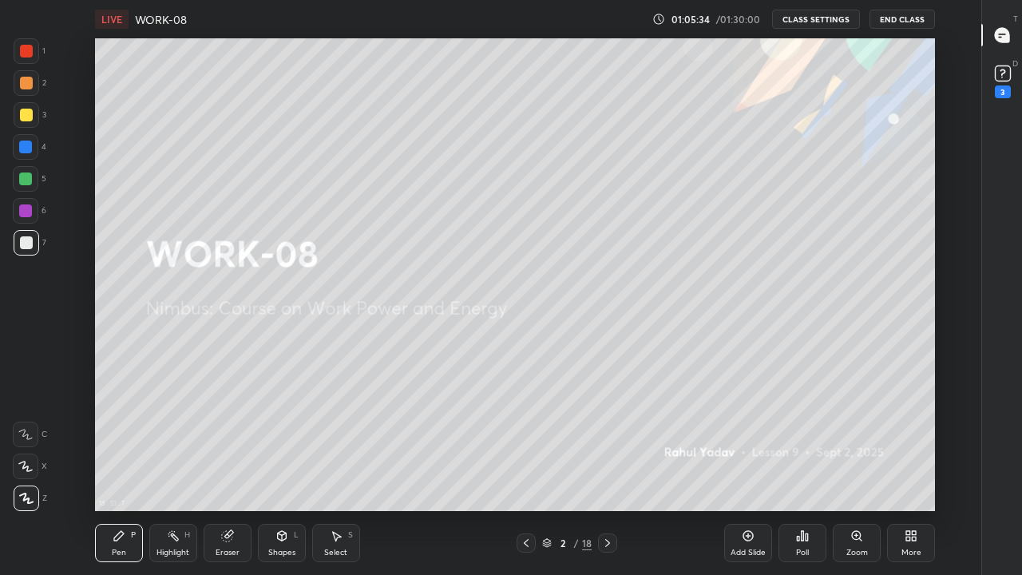
click at [606, 439] on div at bounding box center [607, 542] width 19 height 19
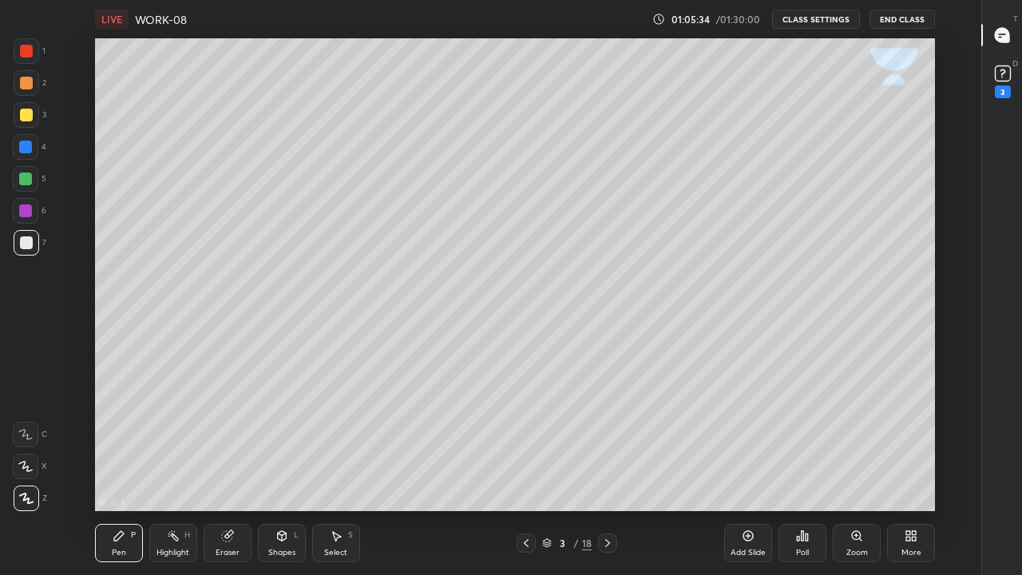
click at [607, 439] on icon at bounding box center [607, 543] width 13 height 13
click at [607, 439] on icon at bounding box center [607, 543] width 5 height 8
click at [608, 439] on icon at bounding box center [607, 543] width 13 height 13
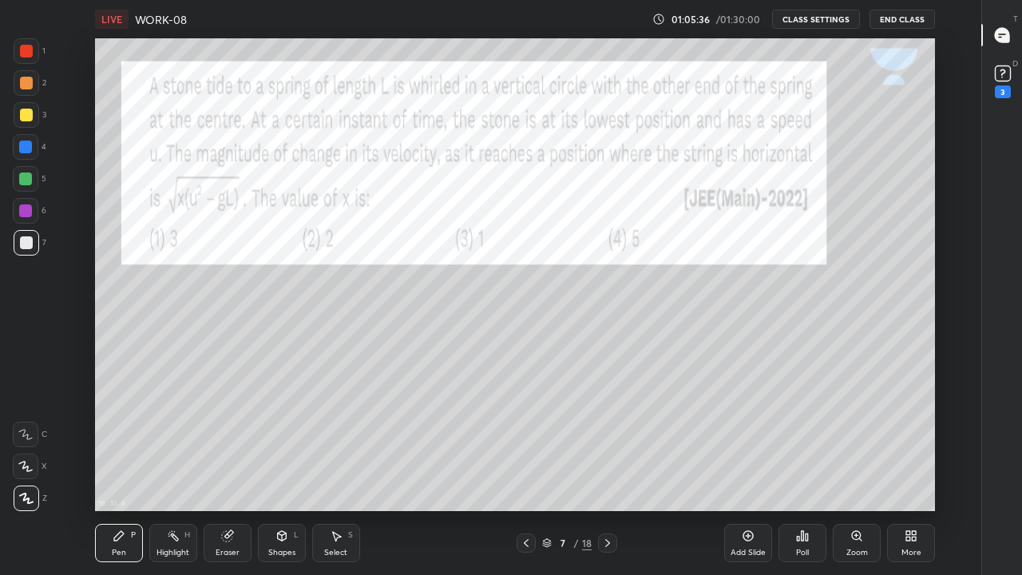
click at [606, 439] on icon at bounding box center [607, 543] width 13 height 13
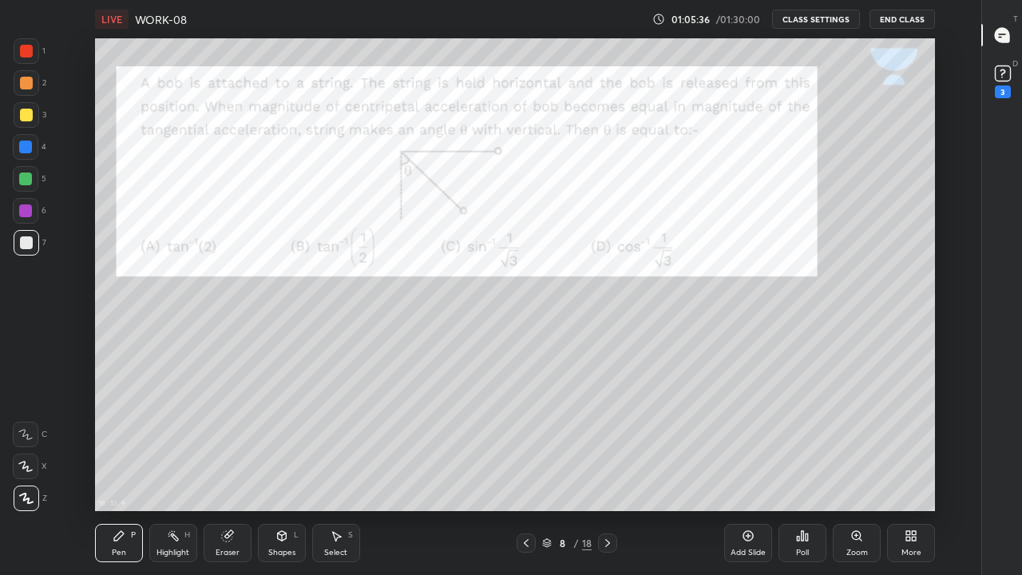
click at [607, 439] on icon at bounding box center [607, 543] width 13 height 13
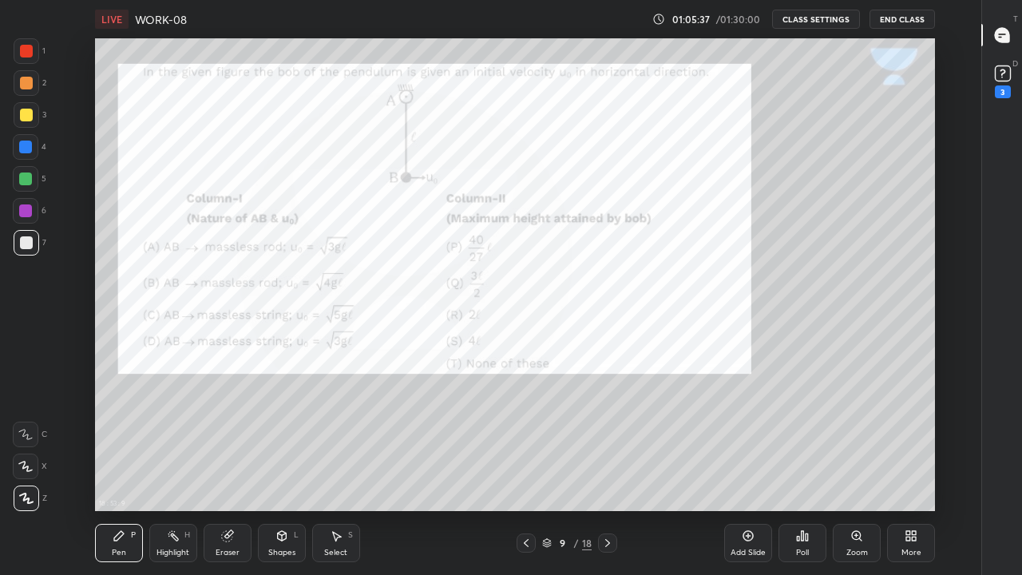
click at [609, 439] on icon at bounding box center [607, 543] width 13 height 13
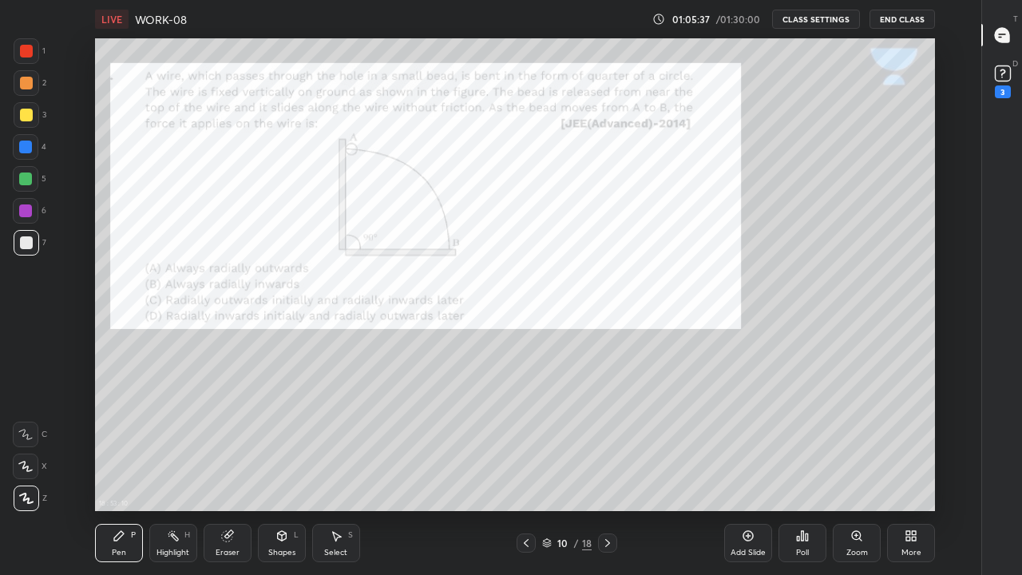
click at [607, 439] on icon at bounding box center [607, 543] width 13 height 13
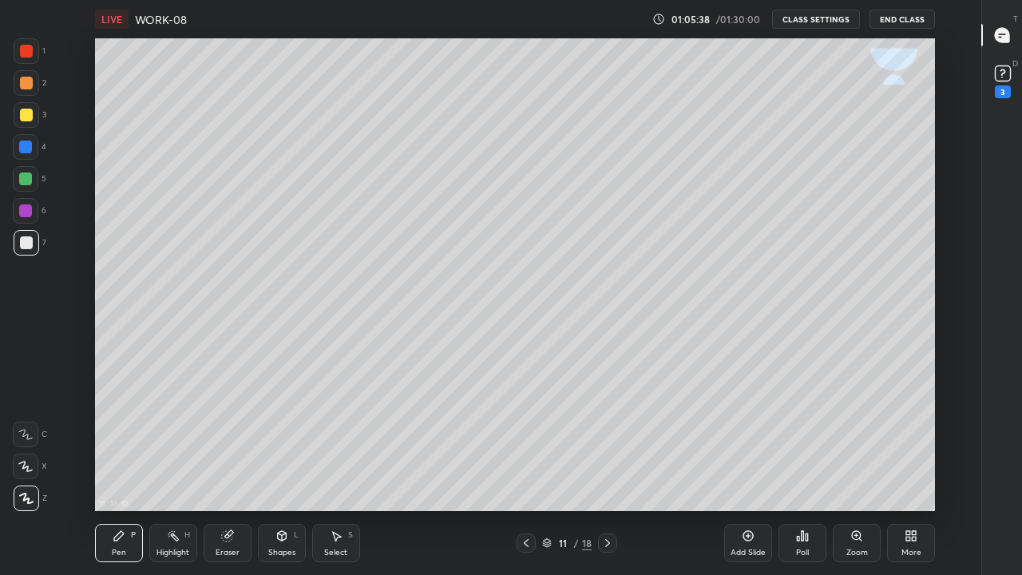
click at [608, 439] on icon at bounding box center [607, 543] width 13 height 13
click at [525, 439] on icon at bounding box center [526, 543] width 13 height 13
click at [617, 439] on div at bounding box center [607, 542] width 19 height 19
click at [20, 240] on div at bounding box center [26, 242] width 13 height 13
click at [283, 439] on icon at bounding box center [281, 536] width 9 height 10
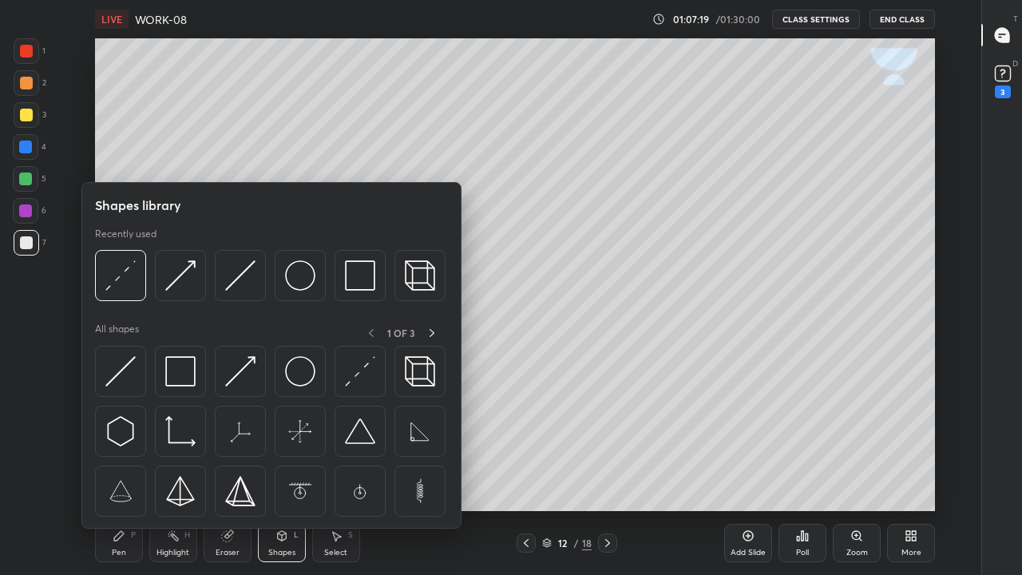
click at [119, 280] on img at bounding box center [120, 275] width 30 height 30
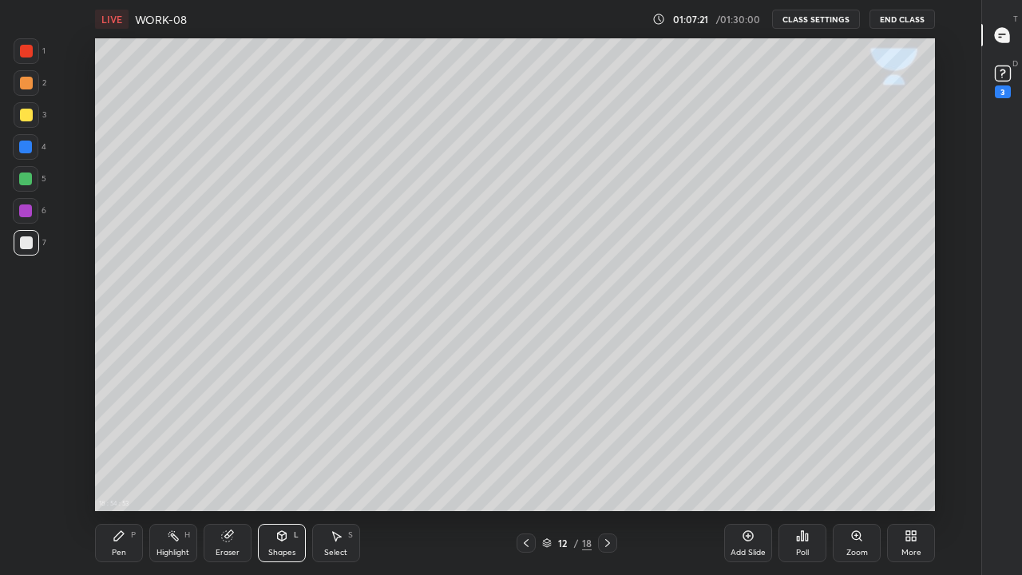
click at [281, 439] on icon at bounding box center [281, 534] width 9 height 2
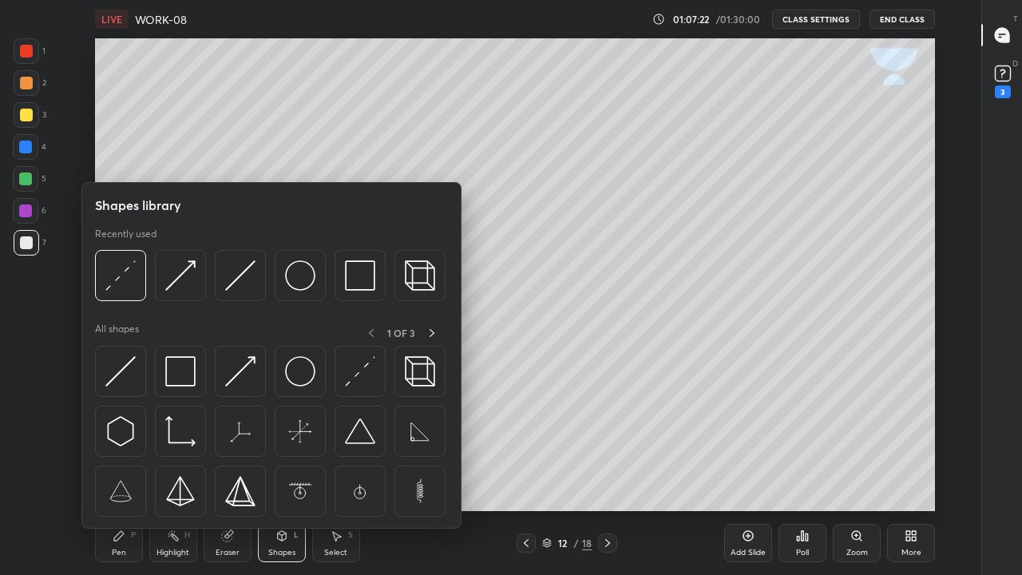
click at [362, 286] on img at bounding box center [360, 275] width 30 height 30
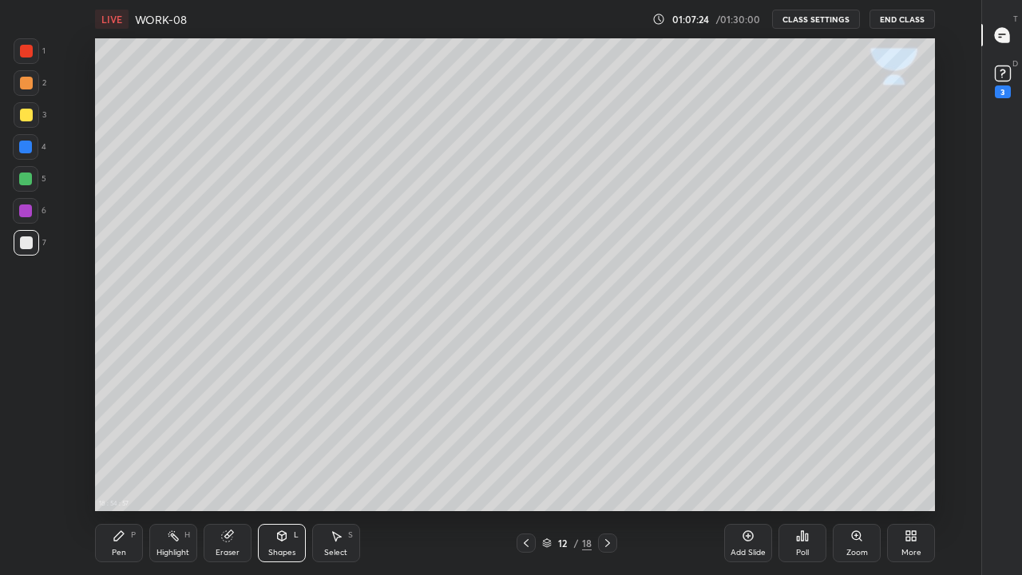
click at [228, 439] on icon at bounding box center [226, 536] width 10 height 10
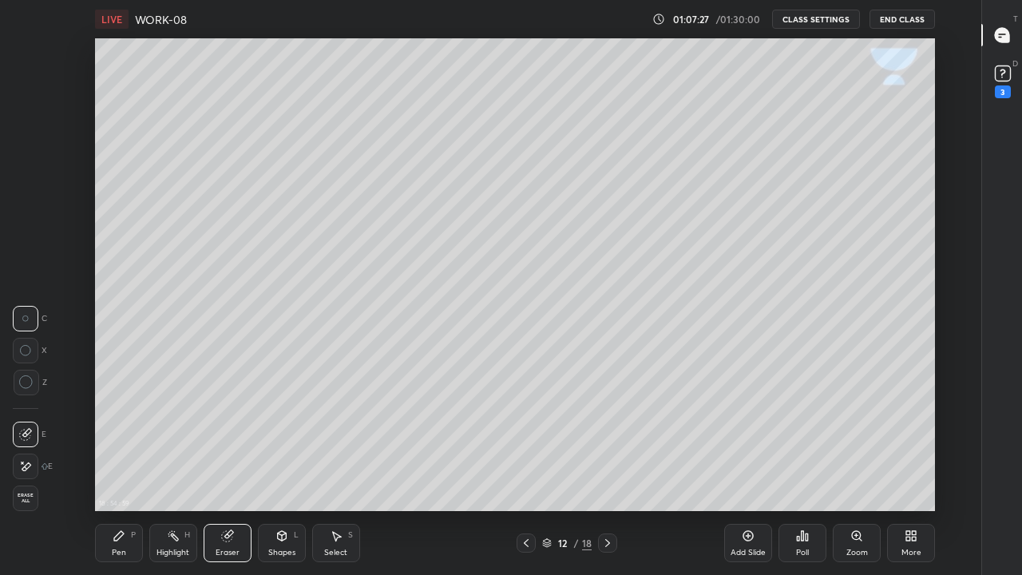
click at [232, 439] on icon at bounding box center [227, 536] width 13 height 13
click at [282, 439] on icon at bounding box center [282, 538] width 0 height 6
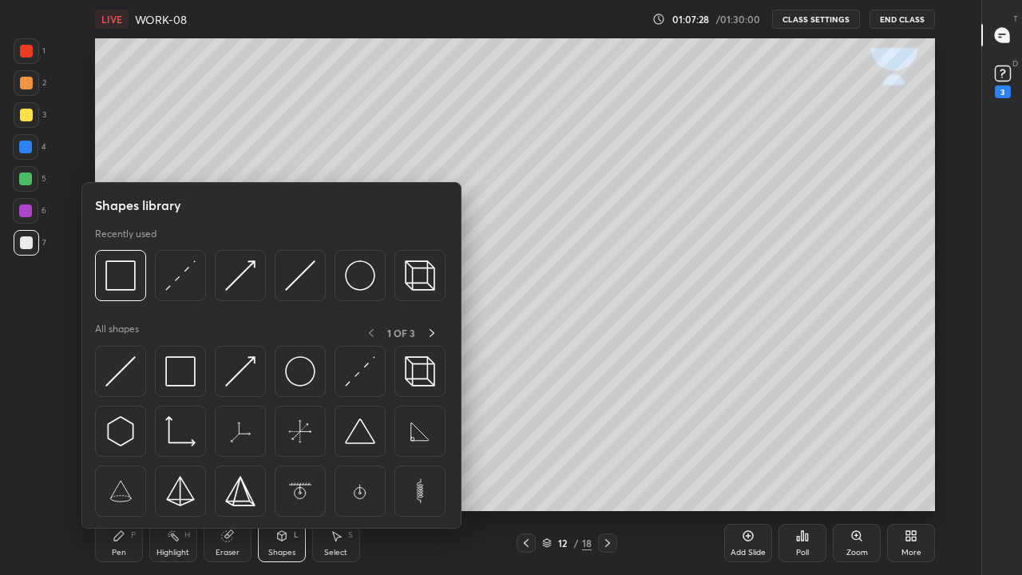
click at [125, 286] on img at bounding box center [120, 275] width 30 height 30
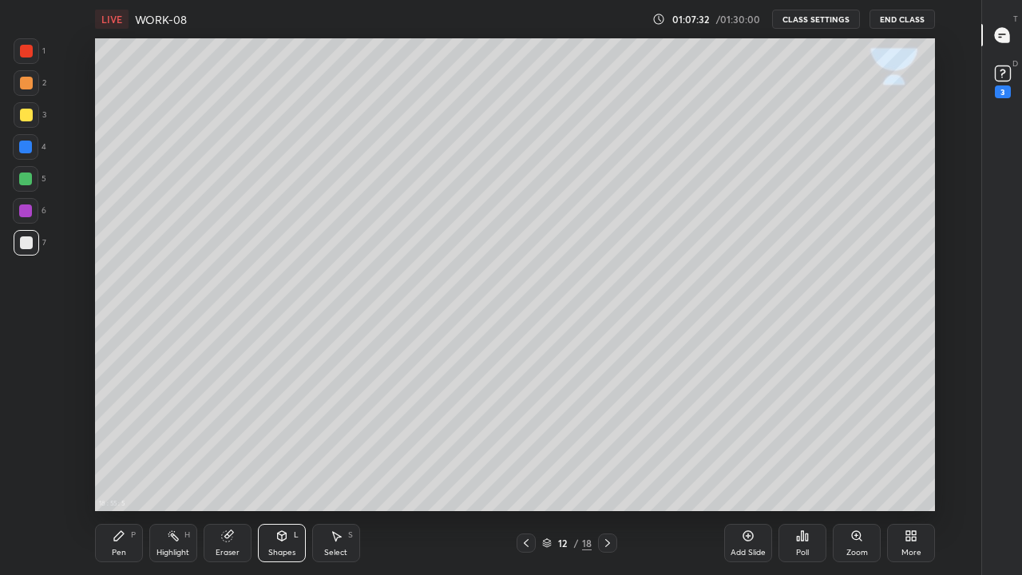
click at [125, 439] on icon at bounding box center [119, 536] width 13 height 13
click at [26, 120] on div at bounding box center [26, 115] width 13 height 13
click at [22, 247] on div at bounding box center [26, 242] width 13 height 13
click at [288, 439] on div "Shapes L" at bounding box center [282, 543] width 48 height 38
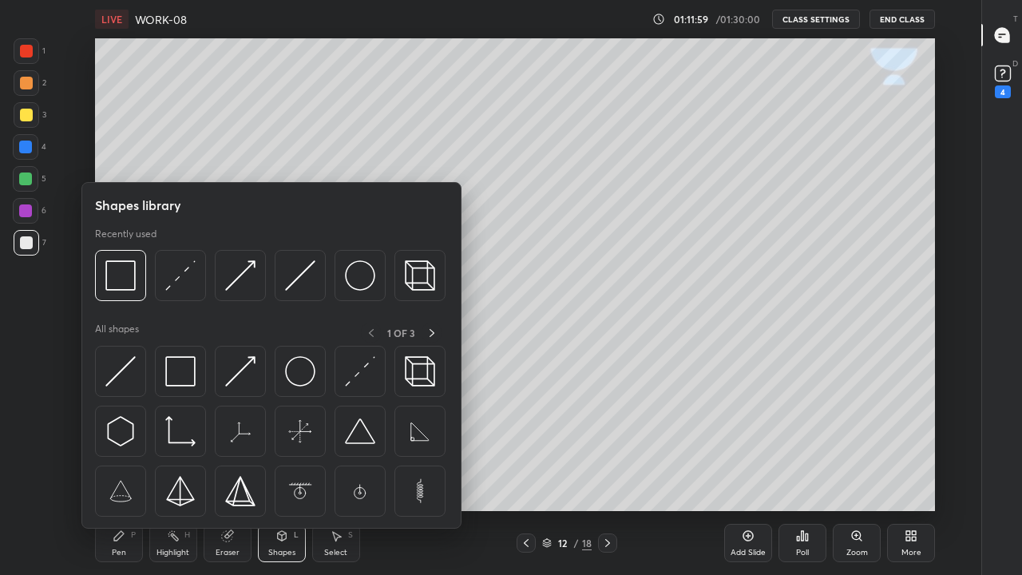
click at [187, 280] on img at bounding box center [180, 275] width 30 height 30
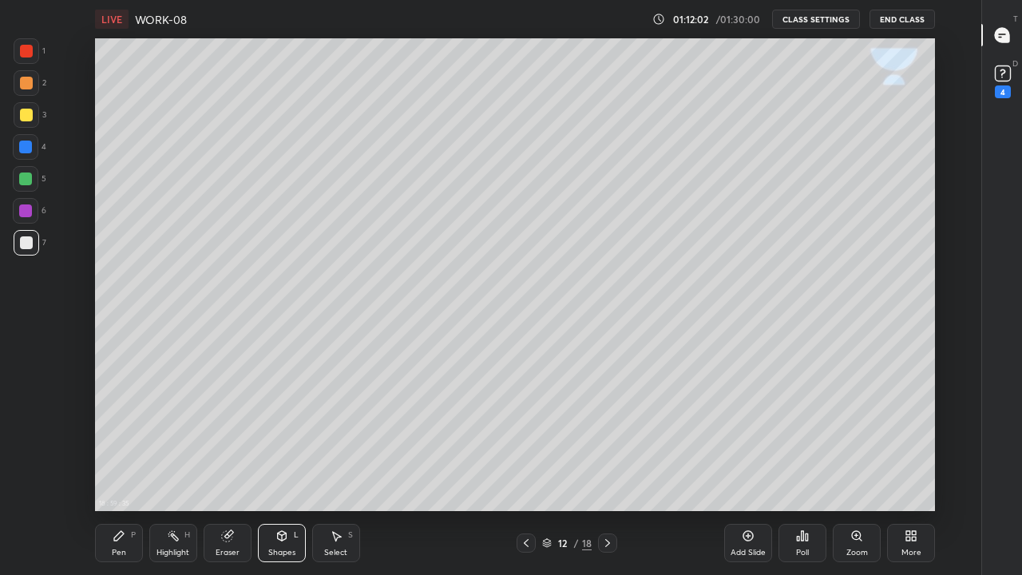
click at [126, 439] on div "Pen P" at bounding box center [119, 543] width 48 height 38
click at [26, 114] on div at bounding box center [26, 115] width 13 height 13
click at [32, 245] on div at bounding box center [27, 243] width 26 height 26
click at [228, 439] on div "Eraser" at bounding box center [228, 553] width 24 height 8
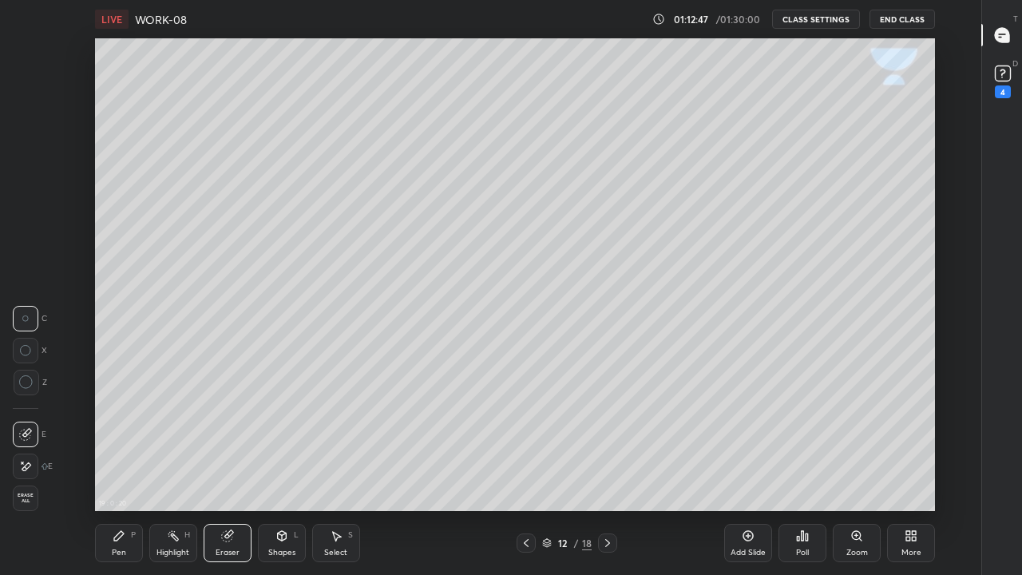
click at [124, 439] on div "Pen" at bounding box center [119, 553] width 14 height 8
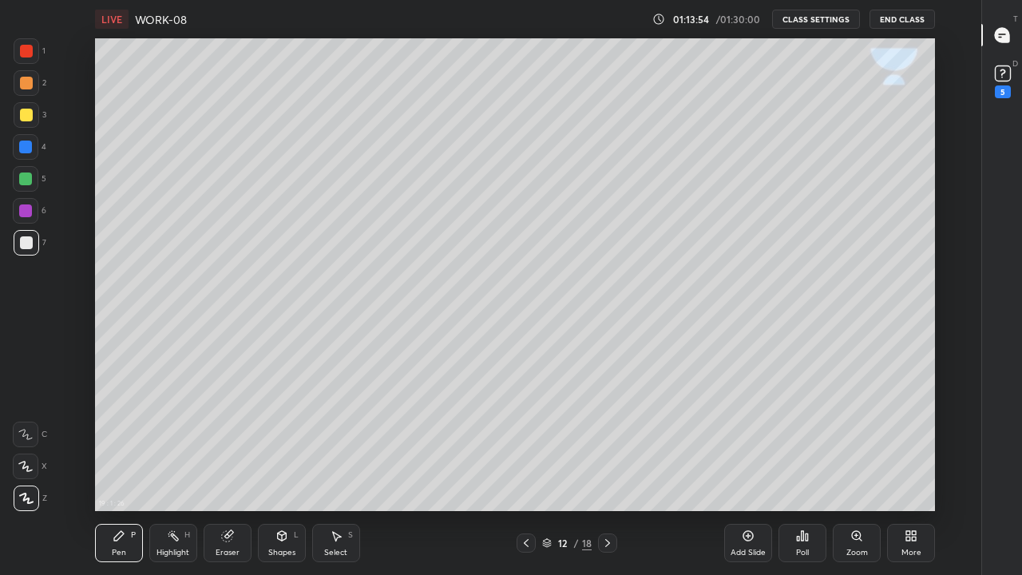
click at [27, 248] on div at bounding box center [26, 242] width 13 height 13
click at [32, 117] on div at bounding box center [27, 115] width 26 height 26
click at [32, 243] on div at bounding box center [26, 242] width 13 height 13
click at [32, 117] on div at bounding box center [27, 115] width 26 height 26
click at [608, 439] on icon at bounding box center [607, 543] width 13 height 13
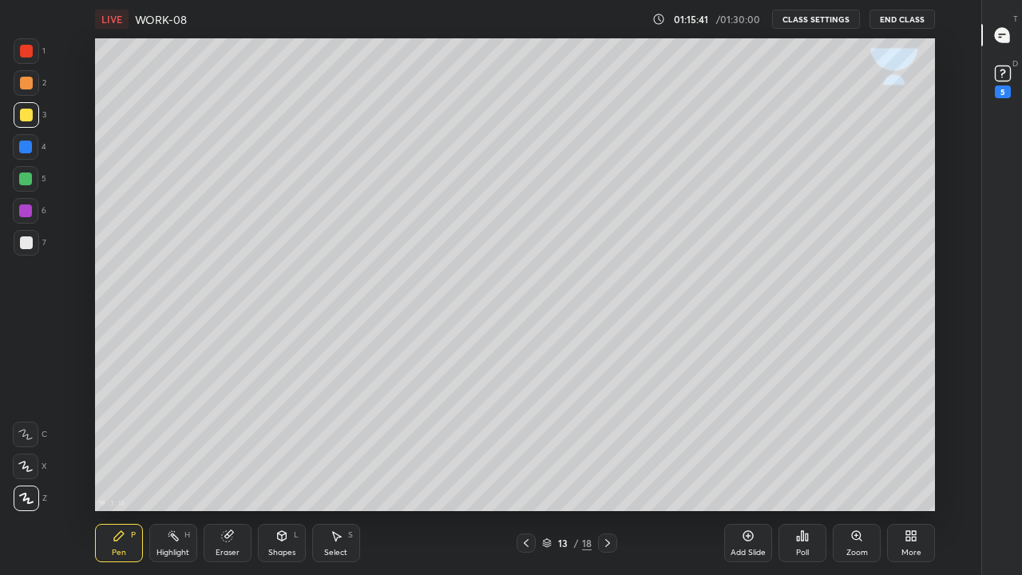
click at [26, 248] on div at bounding box center [26, 242] width 13 height 13
click at [23, 114] on div at bounding box center [26, 115] width 13 height 13
click at [528, 439] on icon at bounding box center [526, 543] width 5 height 8
click at [267, 439] on div "Shapes L" at bounding box center [282, 543] width 48 height 38
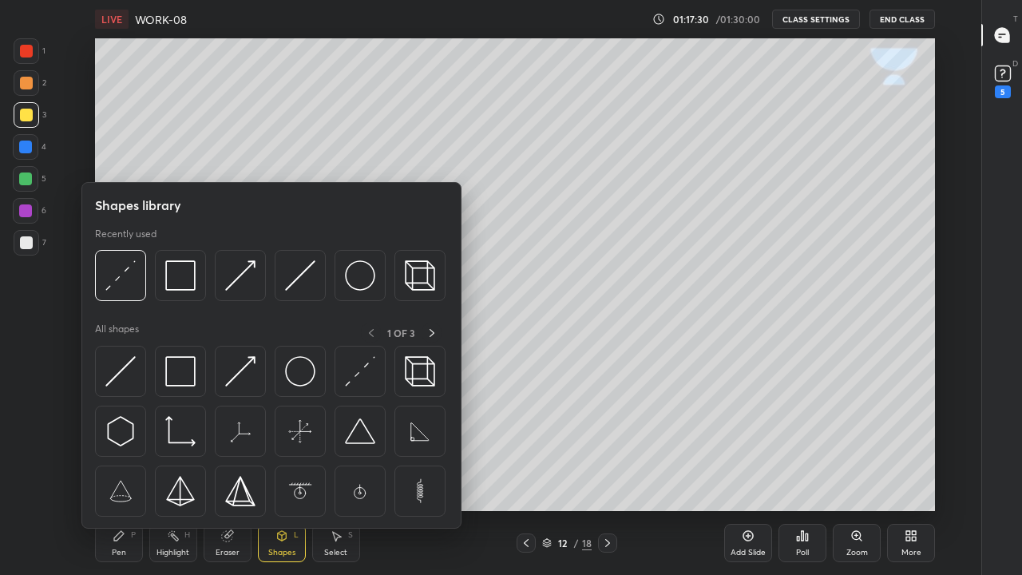
click at [191, 281] on img at bounding box center [180, 275] width 30 height 30
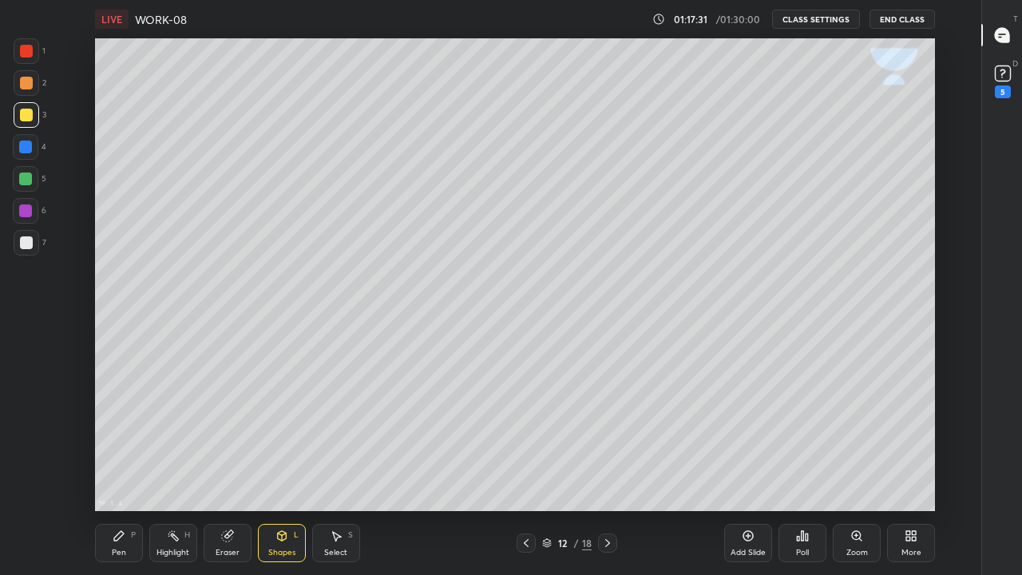
click at [16, 151] on div at bounding box center [26, 147] width 26 height 26
click at [607, 439] on icon at bounding box center [607, 543] width 13 height 13
click at [117, 439] on div "Pen" at bounding box center [119, 553] width 14 height 8
click at [23, 246] on div at bounding box center [26, 242] width 13 height 13
click at [292, 439] on div "Shapes L" at bounding box center [282, 543] width 48 height 38
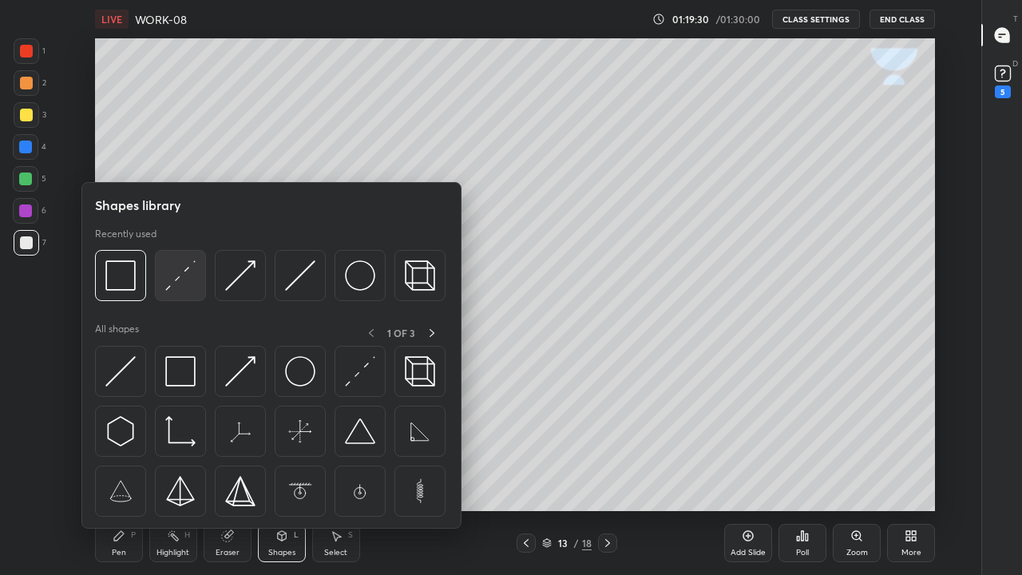
click at [182, 288] on img at bounding box center [180, 275] width 30 height 30
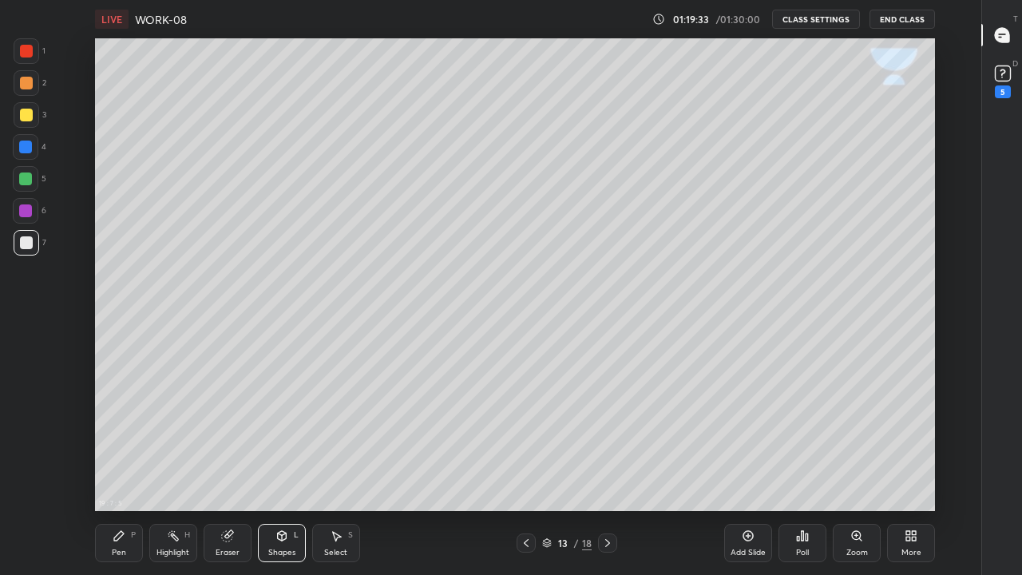
click at [125, 439] on icon at bounding box center [119, 536] width 13 height 13
click at [32, 249] on div at bounding box center [27, 243] width 26 height 26
click at [526, 439] on icon at bounding box center [526, 543] width 13 height 13
click at [608, 439] on icon at bounding box center [607, 543] width 13 height 13
click at [21, 117] on div at bounding box center [26, 115] width 13 height 13
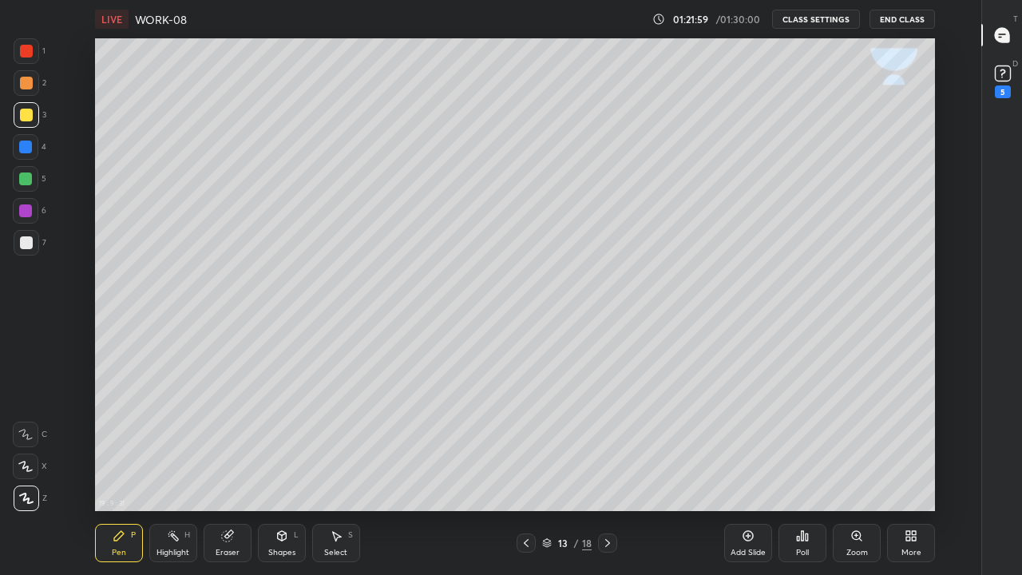
click at [228, 439] on div "Eraser" at bounding box center [228, 553] width 24 height 8
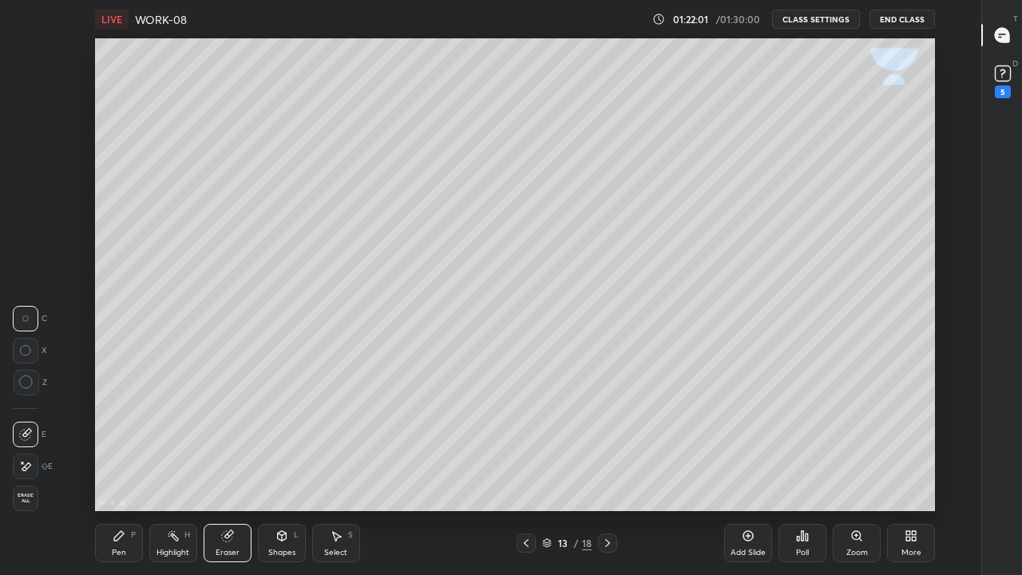
click at [121, 439] on icon at bounding box center [119, 536] width 10 height 10
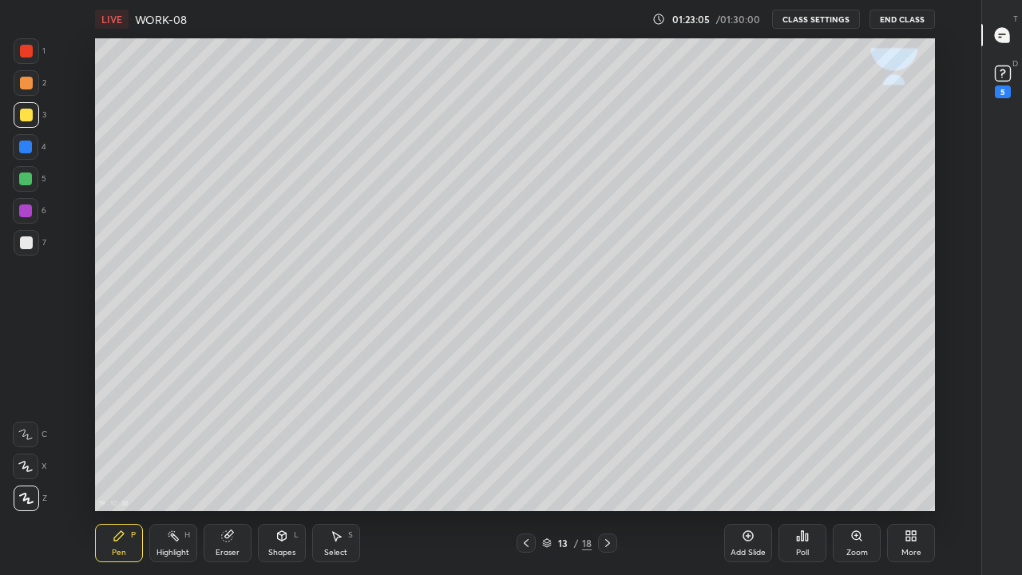
click at [606, 439] on icon at bounding box center [607, 543] width 5 height 8
click at [26, 247] on div at bounding box center [26, 242] width 13 height 13
click at [284, 439] on icon at bounding box center [282, 536] width 13 height 13
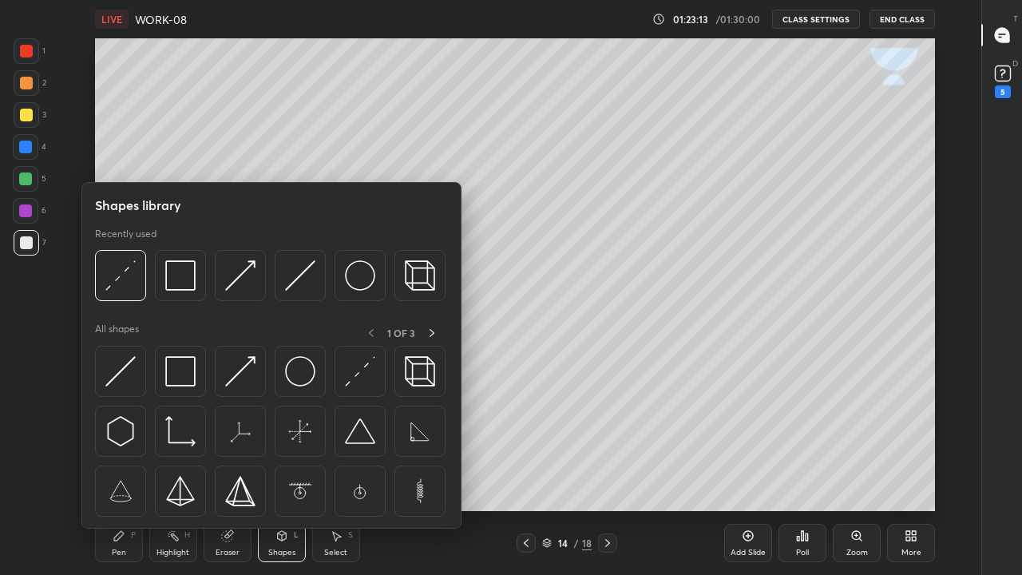
click at [230, 439] on div "Eraser" at bounding box center [228, 543] width 48 height 38
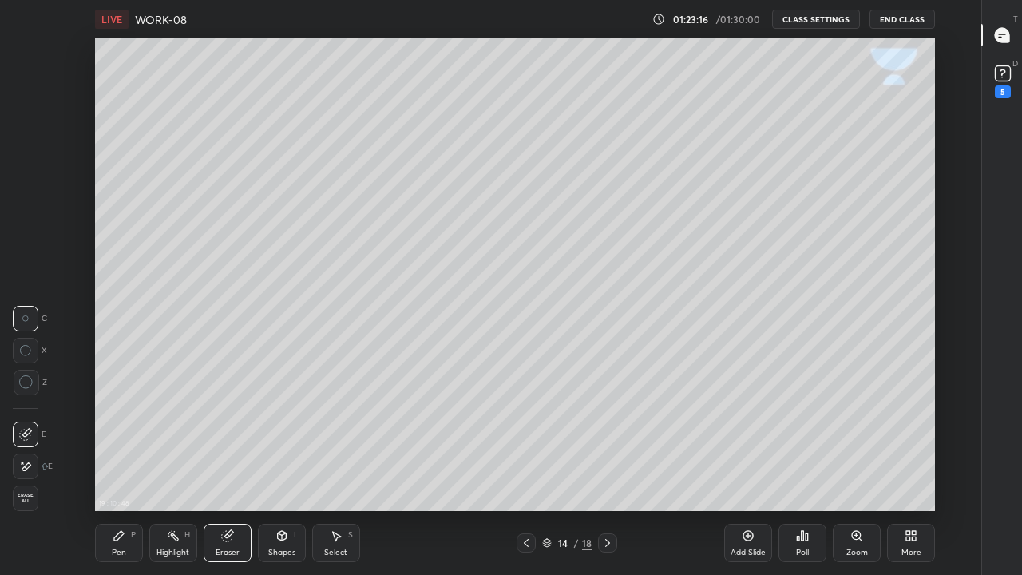
click at [240, 439] on div "Eraser" at bounding box center [228, 543] width 48 height 38
click at [284, 439] on icon at bounding box center [281, 536] width 9 height 10
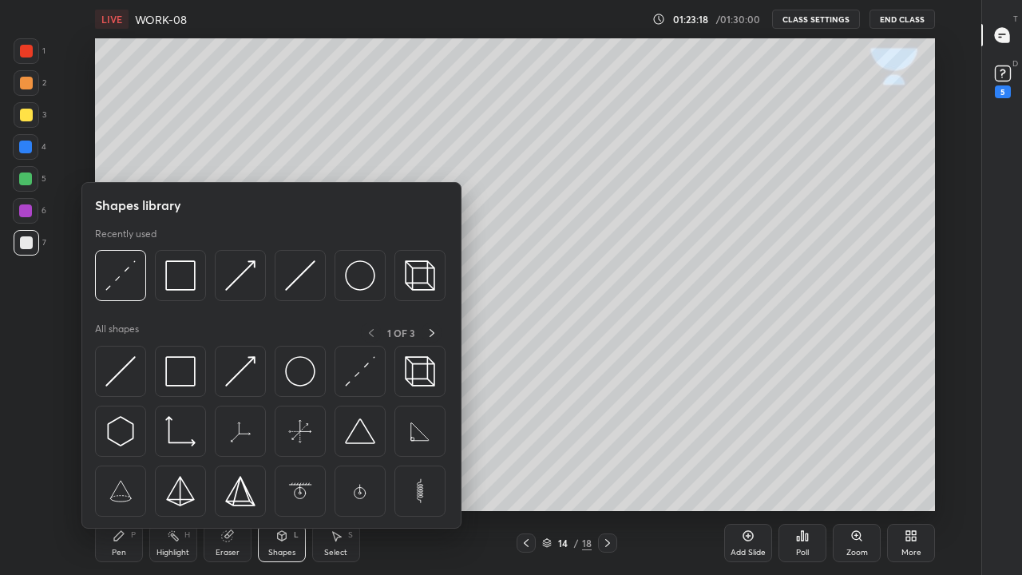
click at [237, 277] on img at bounding box center [240, 275] width 30 height 30
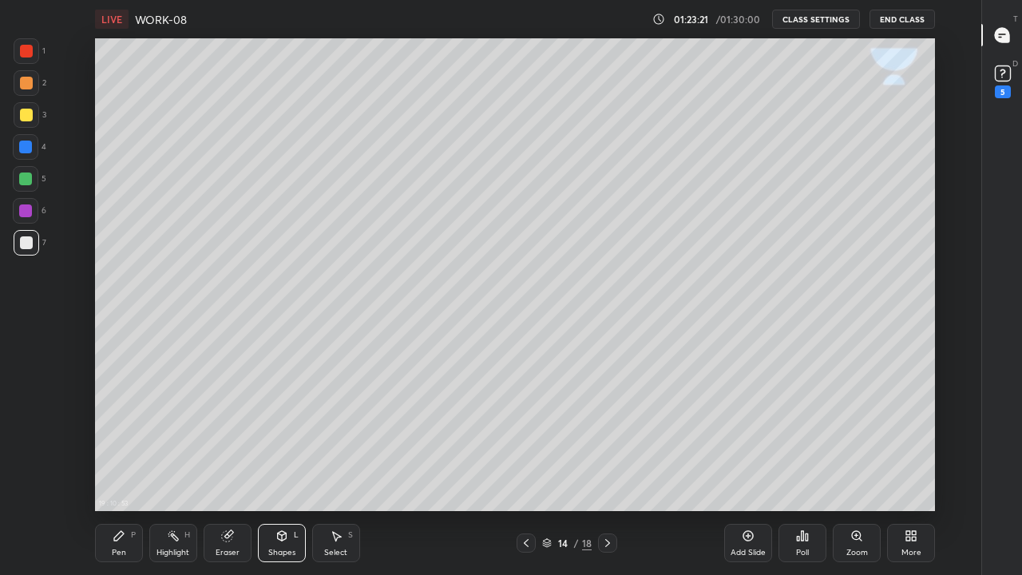
click at [287, 439] on icon at bounding box center [282, 536] width 13 height 13
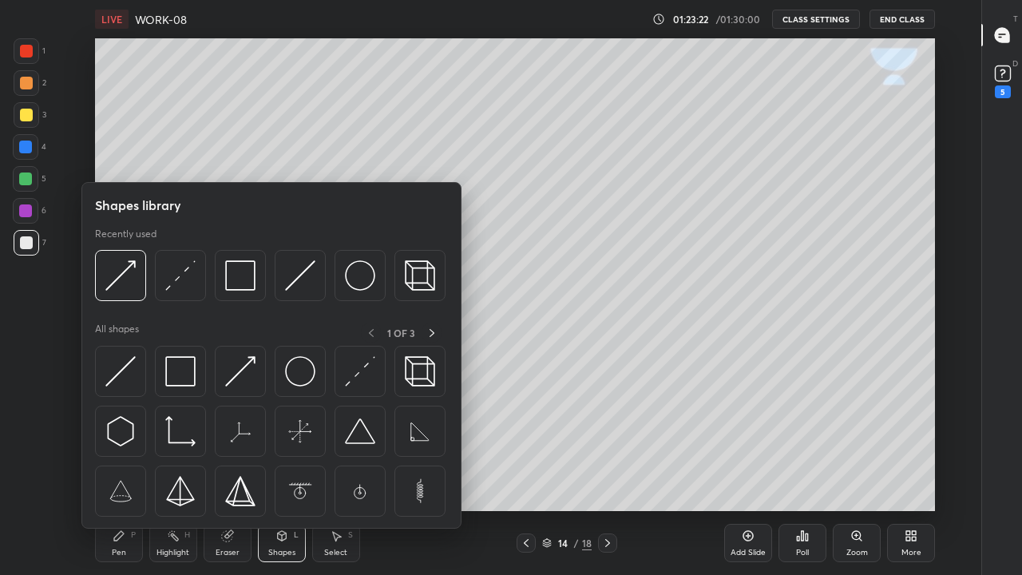
click at [295, 280] on img at bounding box center [300, 275] width 30 height 30
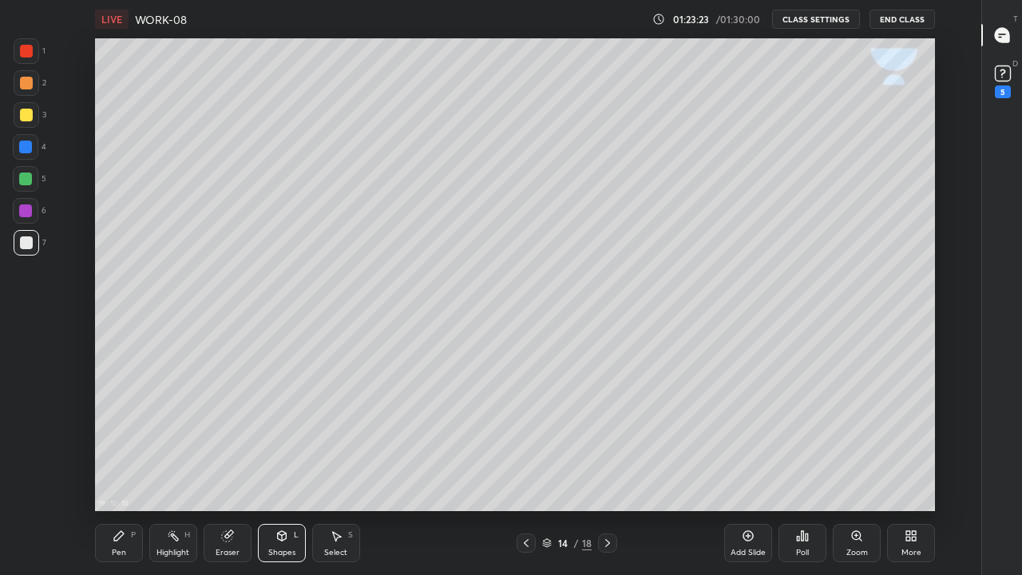
click at [27, 114] on div at bounding box center [26, 115] width 13 height 13
click at [280, 439] on div "Shapes L" at bounding box center [282, 543] width 48 height 38
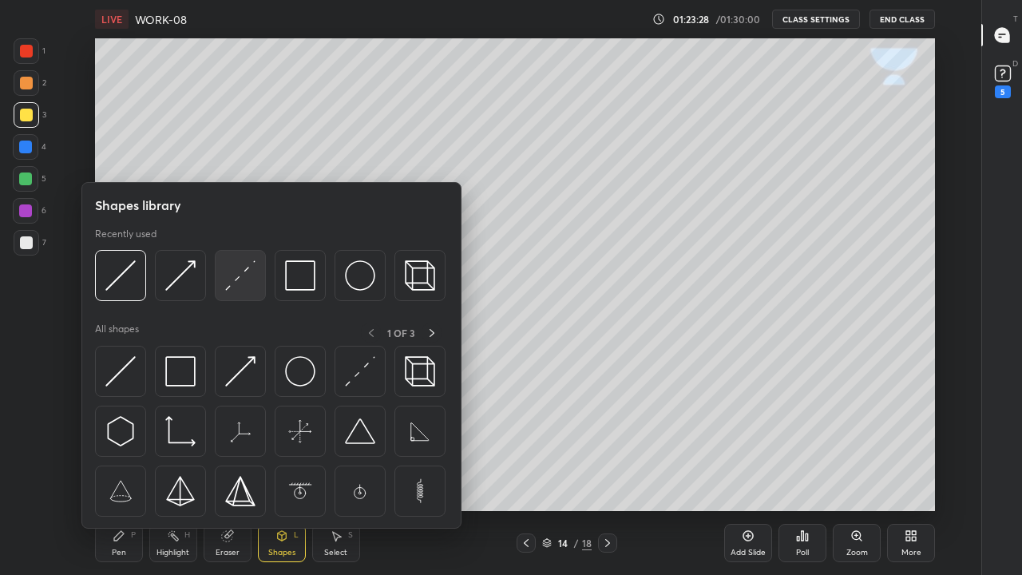
click at [239, 282] on img at bounding box center [240, 275] width 30 height 30
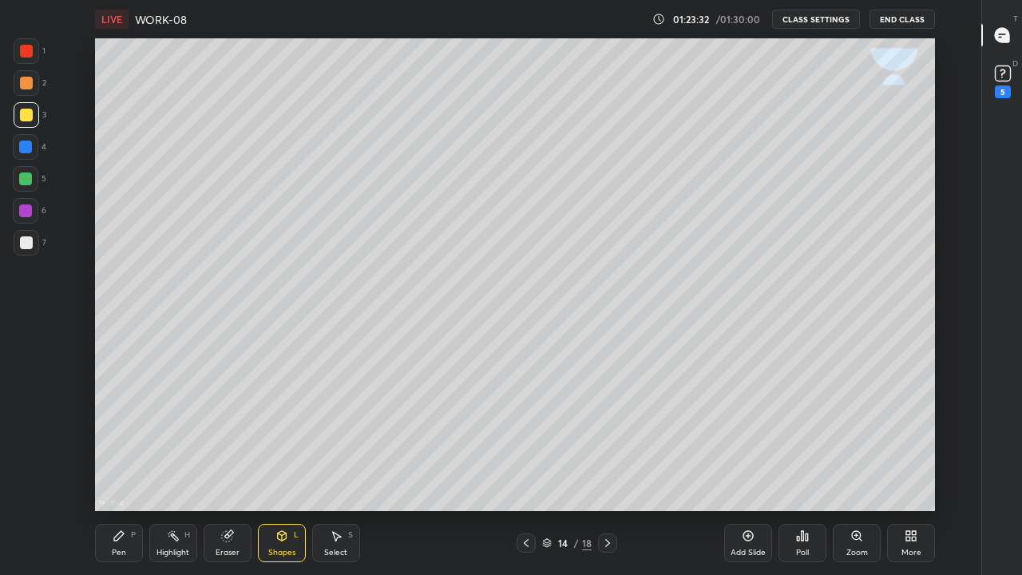
click at [124, 439] on div "Pen" at bounding box center [119, 553] width 14 height 8
click at [18, 244] on div at bounding box center [27, 243] width 26 height 26
click at [30, 246] on div at bounding box center [26, 242] width 13 height 13
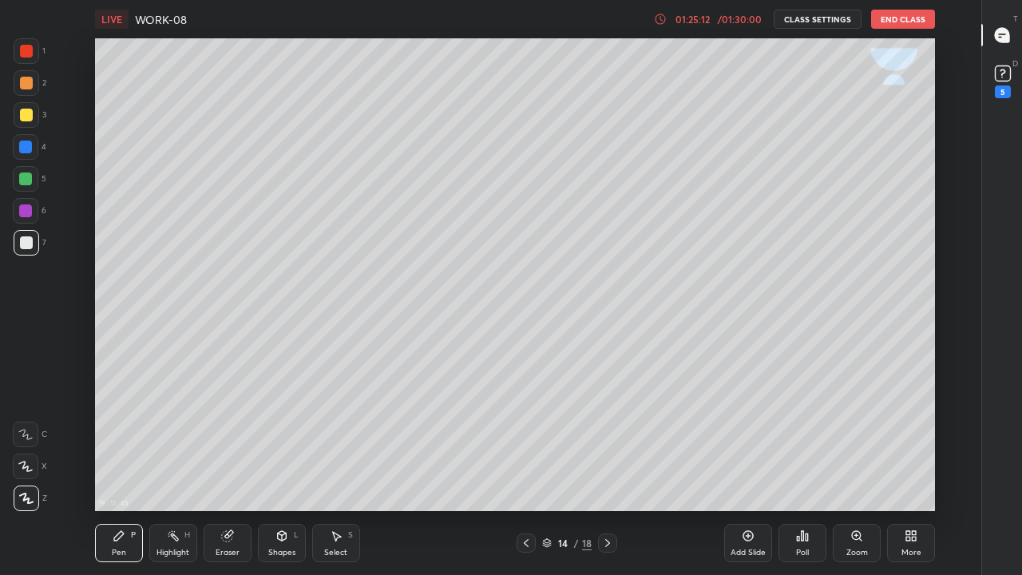
click at [288, 439] on icon at bounding box center [282, 536] width 13 height 13
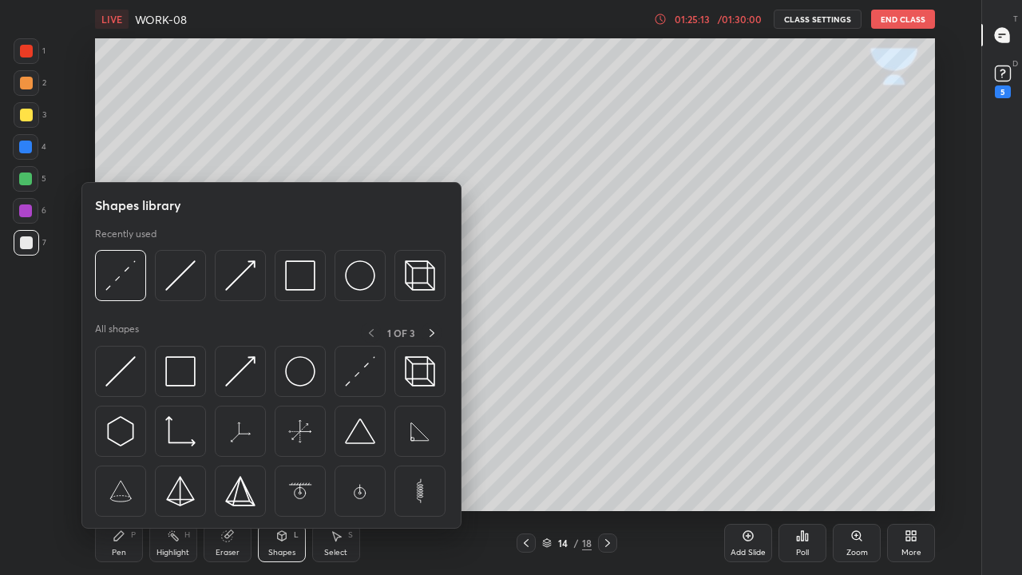
click at [117, 279] on img at bounding box center [120, 275] width 30 height 30
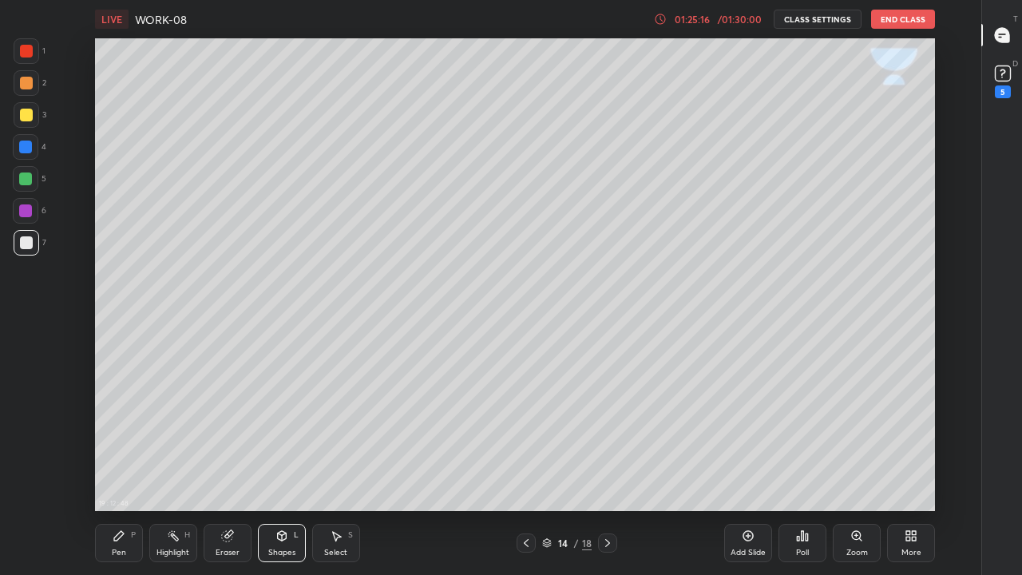
click at [284, 439] on icon at bounding box center [281, 536] width 9 height 10
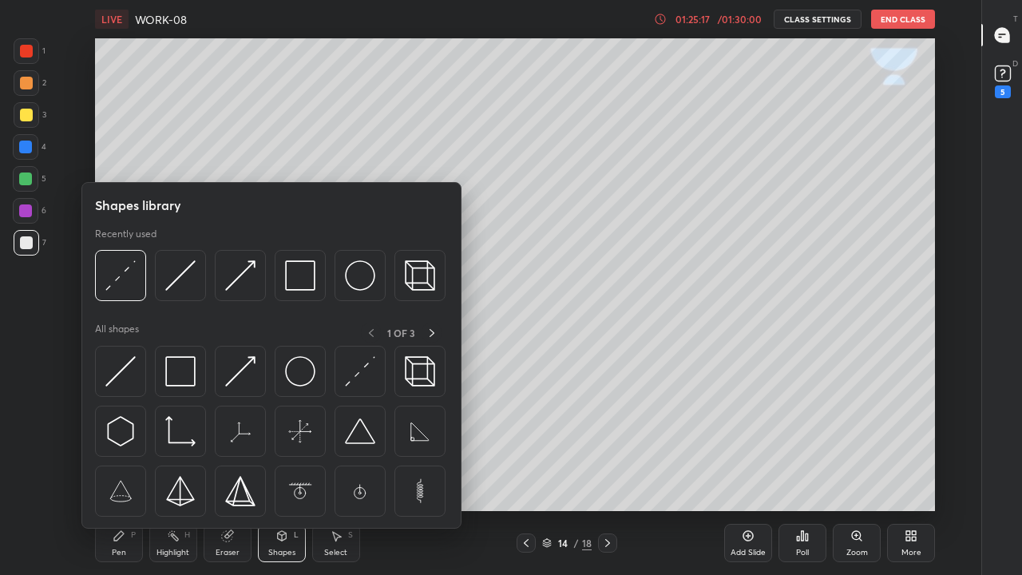
click at [177, 287] on img at bounding box center [180, 275] width 30 height 30
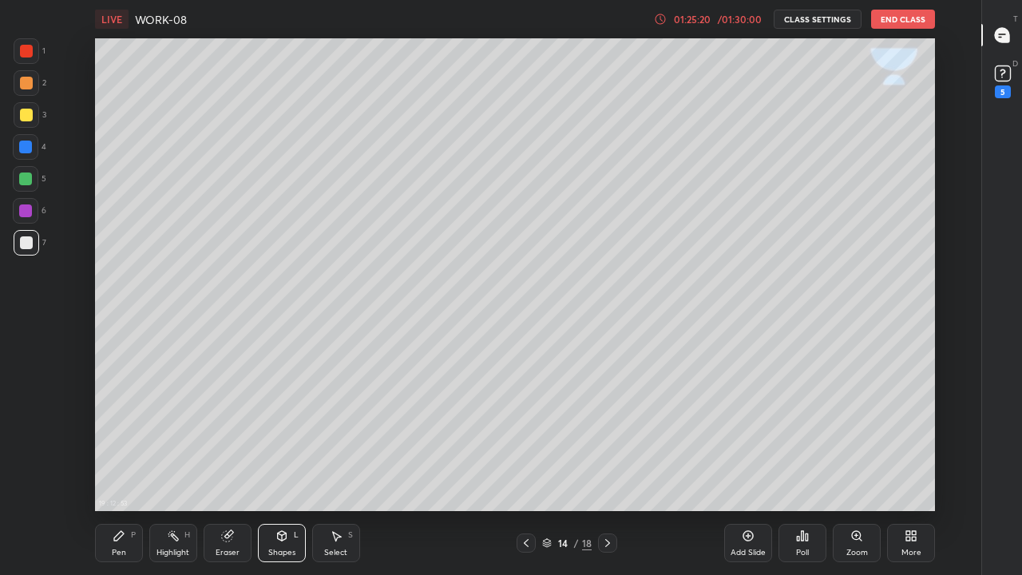
click at [110, 439] on div "Pen P" at bounding box center [119, 543] width 48 height 38
click at [26, 245] on div at bounding box center [26, 242] width 13 height 13
click at [27, 147] on div at bounding box center [25, 147] width 13 height 13
click at [29, 180] on div at bounding box center [25, 179] width 13 height 13
click at [18, 244] on div at bounding box center [27, 243] width 26 height 26
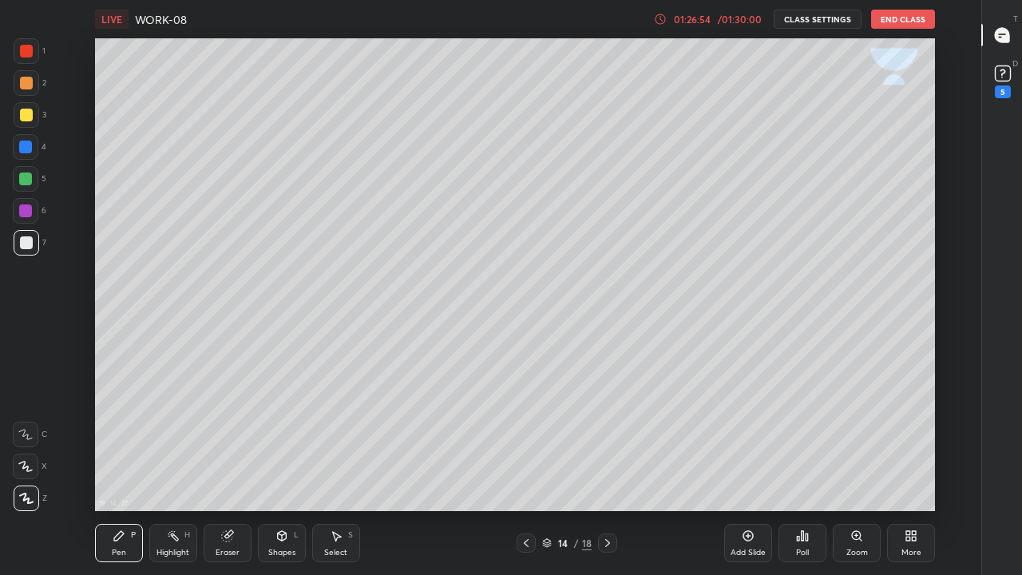
click at [527, 439] on icon at bounding box center [526, 543] width 13 height 13
click at [607, 439] on icon at bounding box center [607, 543] width 13 height 13
click at [609, 439] on icon at bounding box center [607, 543] width 5 height 8
click at [24, 119] on div at bounding box center [26, 115] width 13 height 13
click at [24, 244] on div at bounding box center [26, 242] width 13 height 13
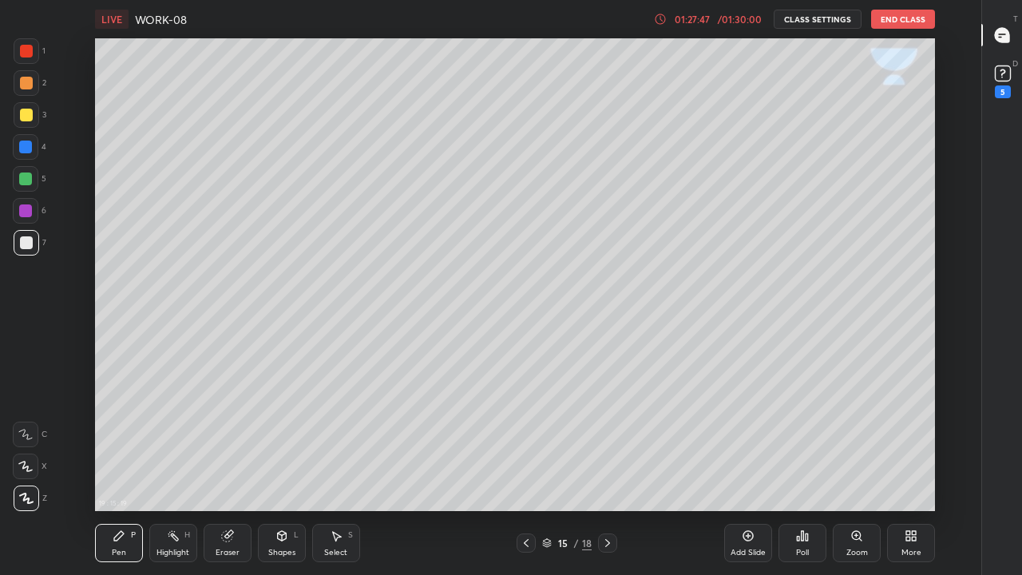
click at [23, 117] on div at bounding box center [26, 115] width 13 height 13
click at [27, 244] on div at bounding box center [26, 242] width 13 height 13
click at [26, 117] on div at bounding box center [26, 115] width 13 height 13
click at [285, 439] on icon at bounding box center [282, 536] width 13 height 13
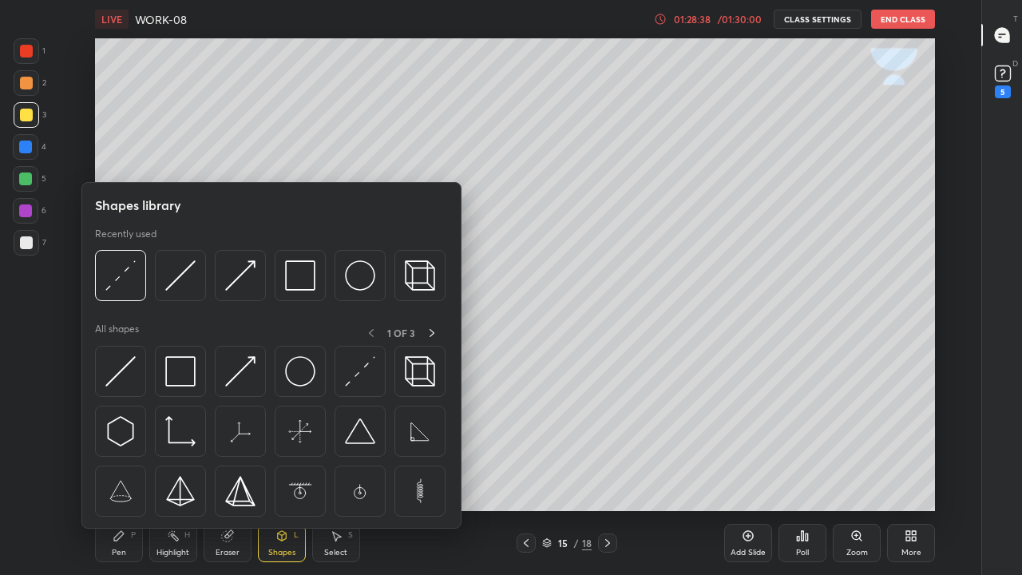
click at [244, 275] on img at bounding box center [240, 275] width 30 height 30
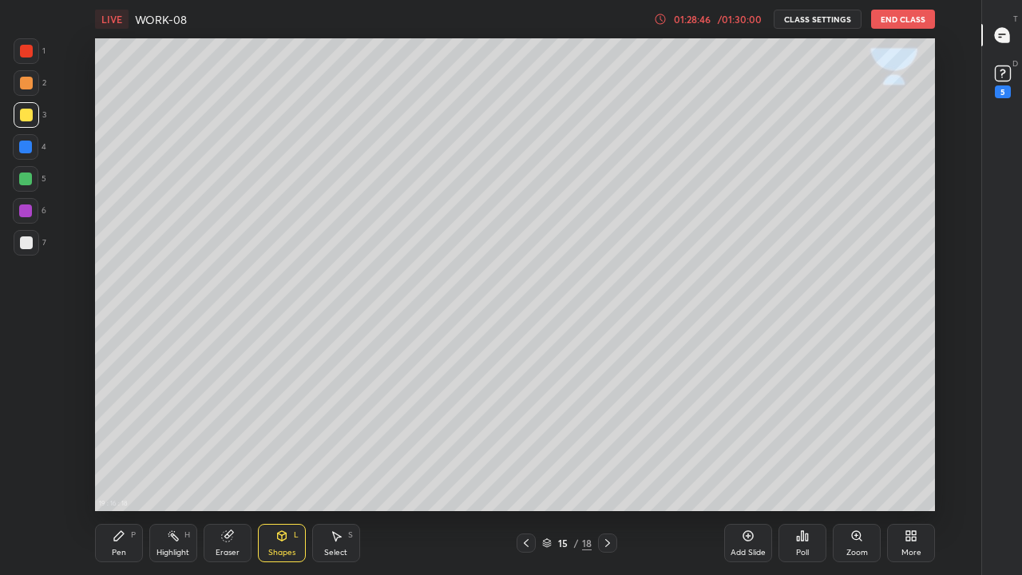
click at [122, 439] on icon at bounding box center [119, 536] width 13 height 13
click at [30, 249] on div at bounding box center [27, 243] width 26 height 26
click at [20, 113] on div at bounding box center [26, 115] width 13 height 13
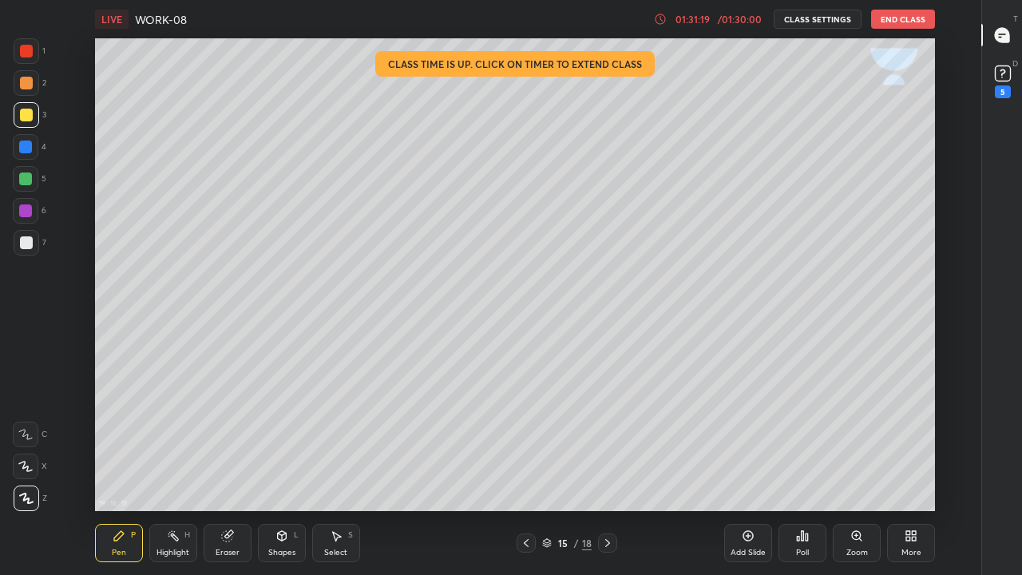
click at [714, 22] on div "01:31:19" at bounding box center [692, 19] width 45 height 10
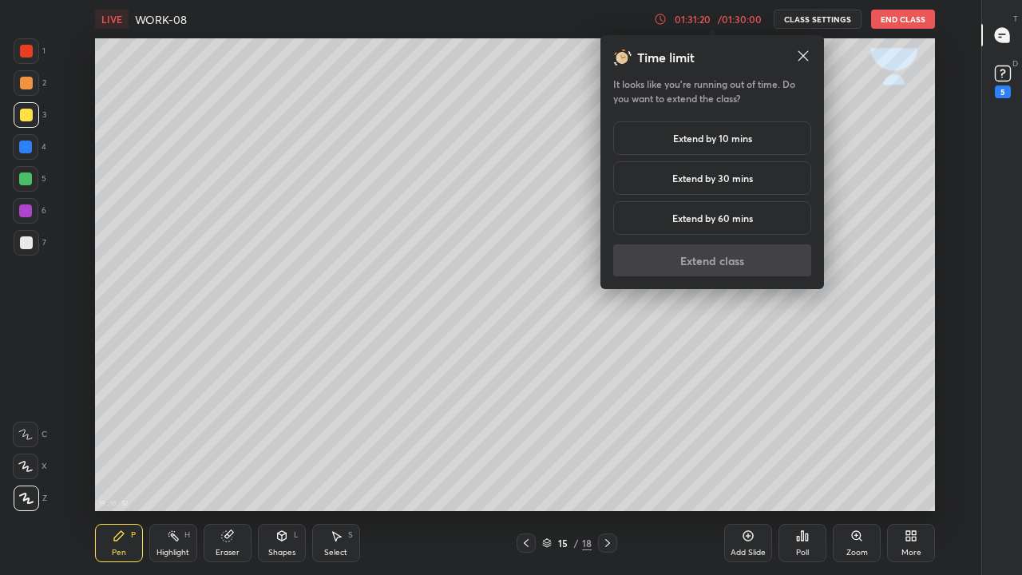
click at [735, 173] on h5 "Extend by 30 mins" at bounding box center [712, 178] width 81 height 14
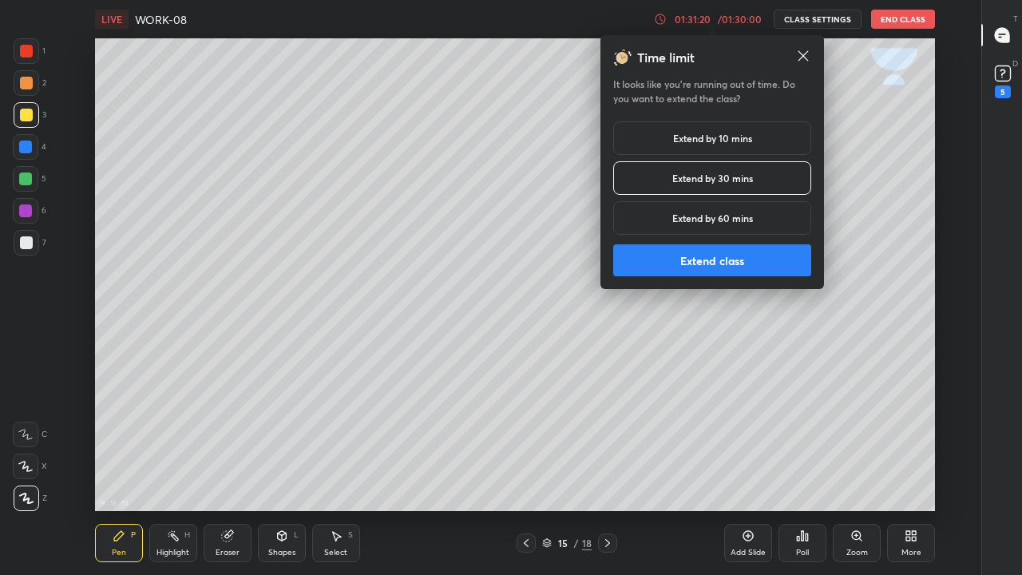
click at [715, 264] on button "Extend class" at bounding box center [712, 260] width 198 height 32
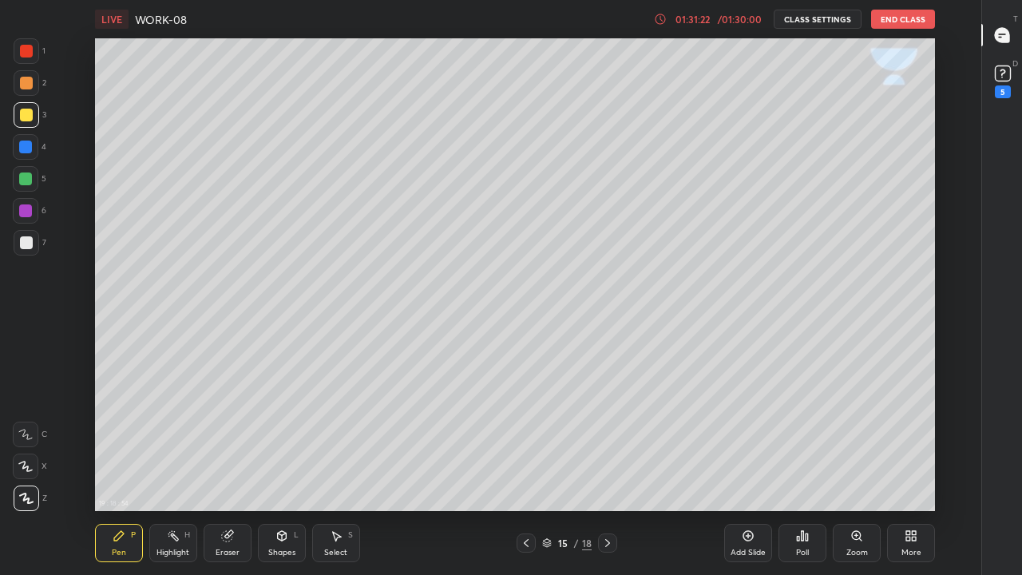
click at [292, 439] on div "Shapes" at bounding box center [281, 553] width 27 height 8
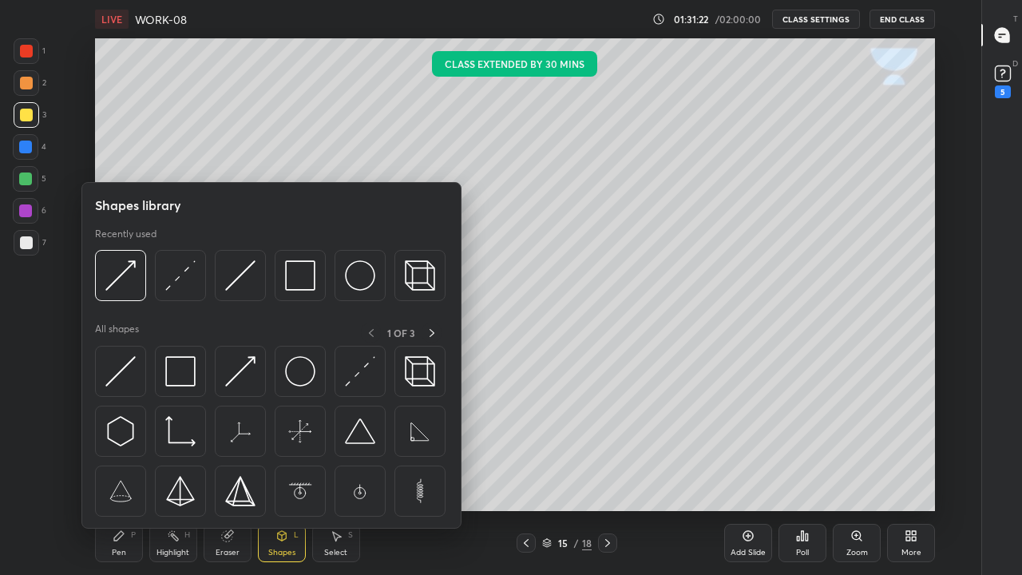
click at [184, 285] on img at bounding box center [180, 275] width 30 height 30
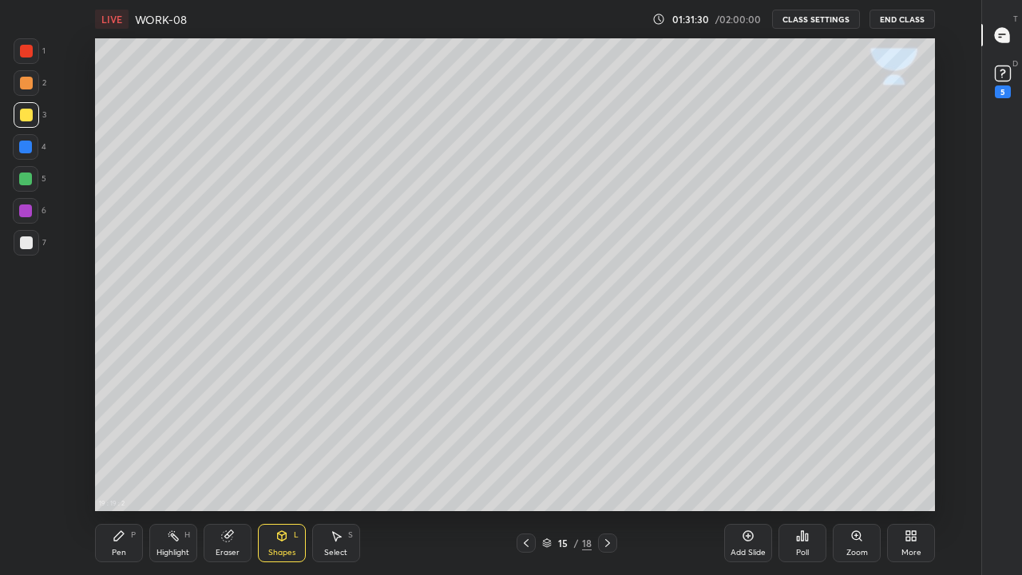
click at [132, 439] on div "Pen P" at bounding box center [119, 543] width 48 height 38
click at [23, 242] on div at bounding box center [26, 242] width 13 height 13
click at [23, 244] on div at bounding box center [26, 242] width 13 height 13
click at [26, 246] on div at bounding box center [26, 242] width 13 height 13
click at [608, 439] on icon at bounding box center [607, 543] width 13 height 13
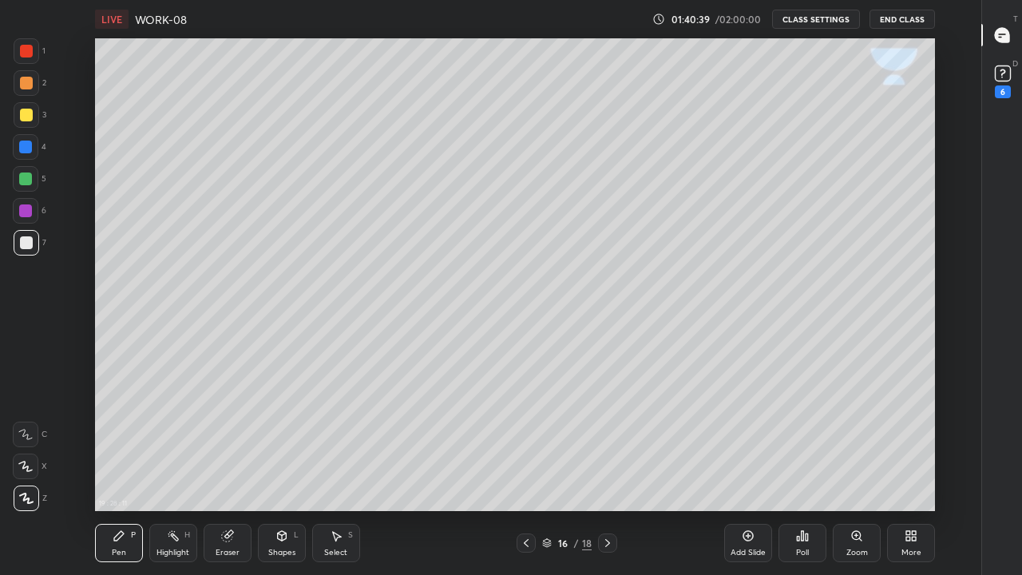
click at [29, 245] on div at bounding box center [26, 242] width 13 height 13
click at [272, 439] on div "Shapes L" at bounding box center [282, 543] width 48 height 38
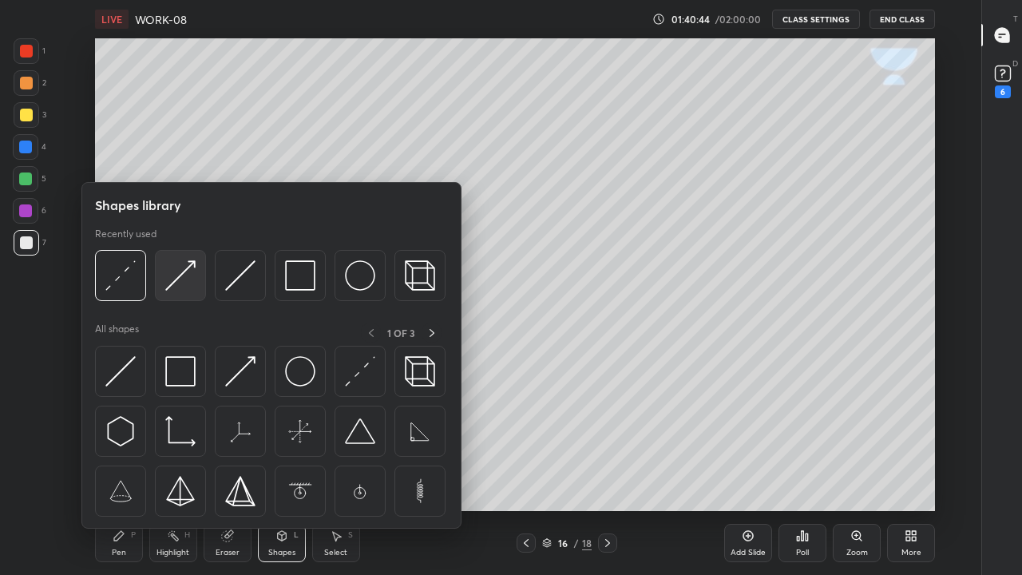
click at [185, 279] on img at bounding box center [180, 275] width 30 height 30
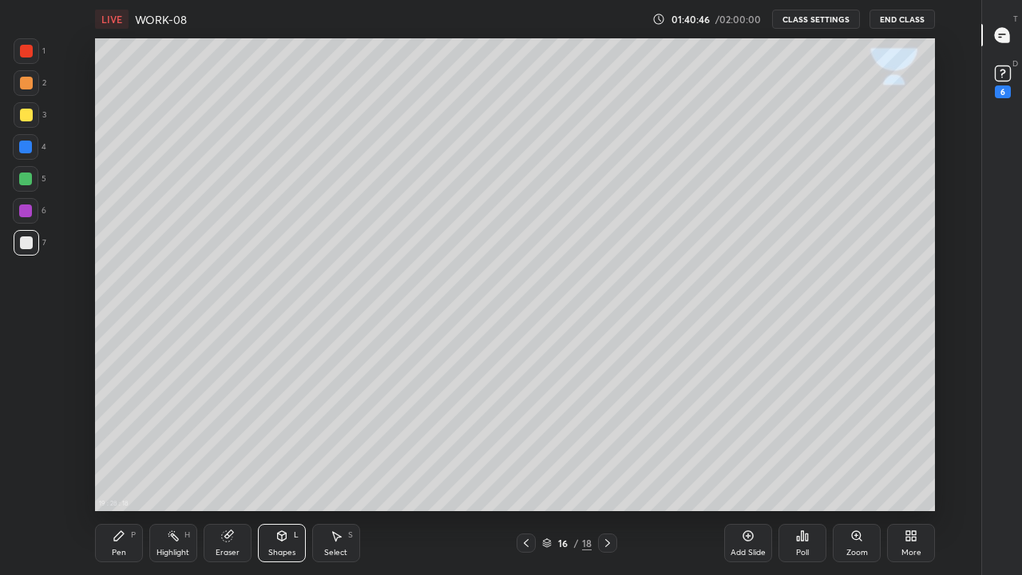
click at [285, 439] on icon at bounding box center [281, 536] width 9 height 10
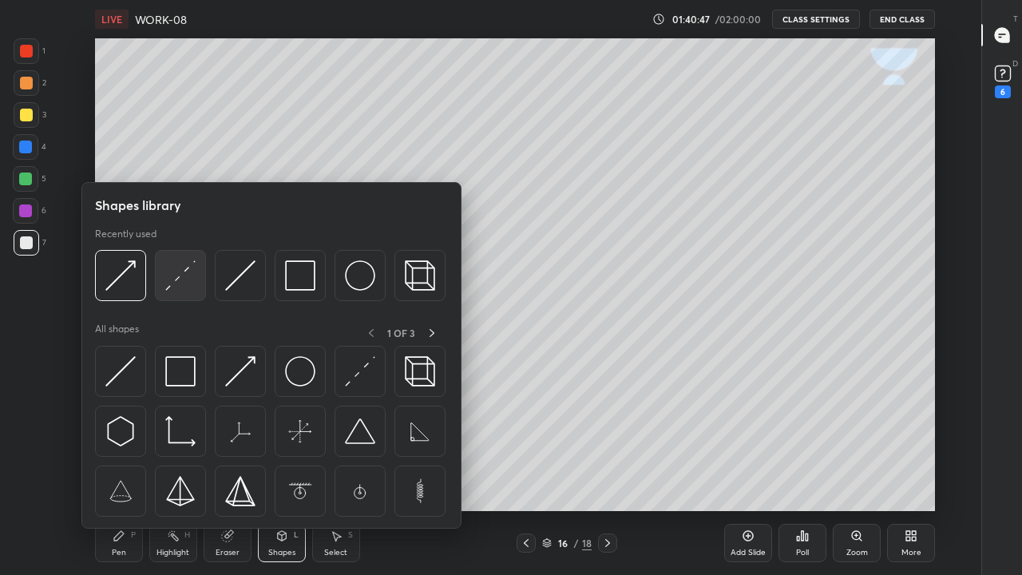
click at [177, 280] on img at bounding box center [180, 275] width 30 height 30
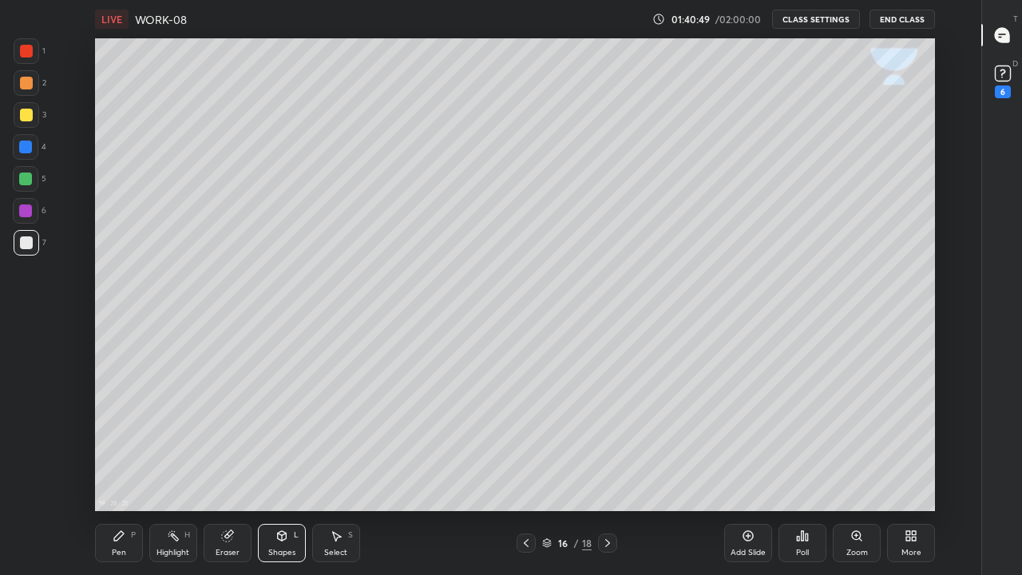
click at [121, 439] on div "Pen" at bounding box center [119, 553] width 14 height 8
click at [25, 249] on div at bounding box center [27, 243] width 26 height 26
click at [23, 120] on div at bounding box center [26, 115] width 13 height 13
click at [280, 439] on icon at bounding box center [281, 536] width 9 height 10
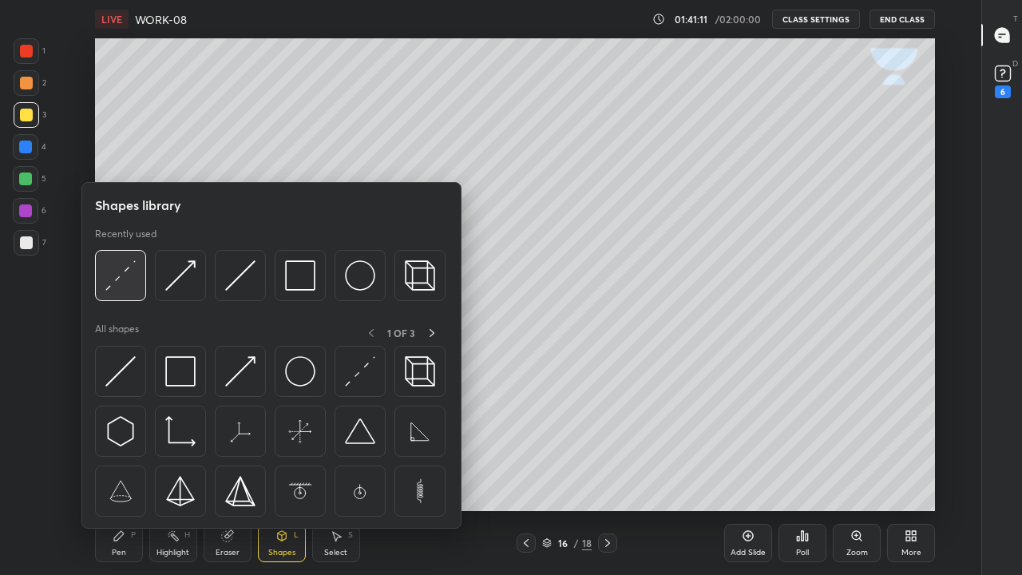
click at [117, 287] on img at bounding box center [120, 275] width 30 height 30
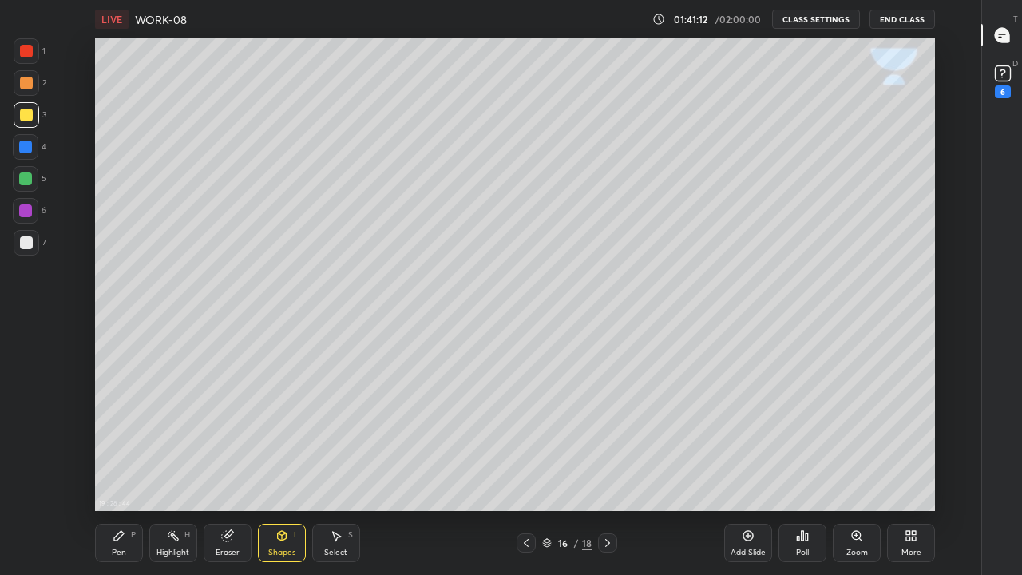
click at [33, 242] on div at bounding box center [27, 243] width 26 height 26
click at [114, 439] on icon at bounding box center [119, 536] width 10 height 10
click at [23, 247] on div at bounding box center [26, 242] width 13 height 13
click at [332, 439] on div "Select S" at bounding box center [336, 543] width 48 height 38
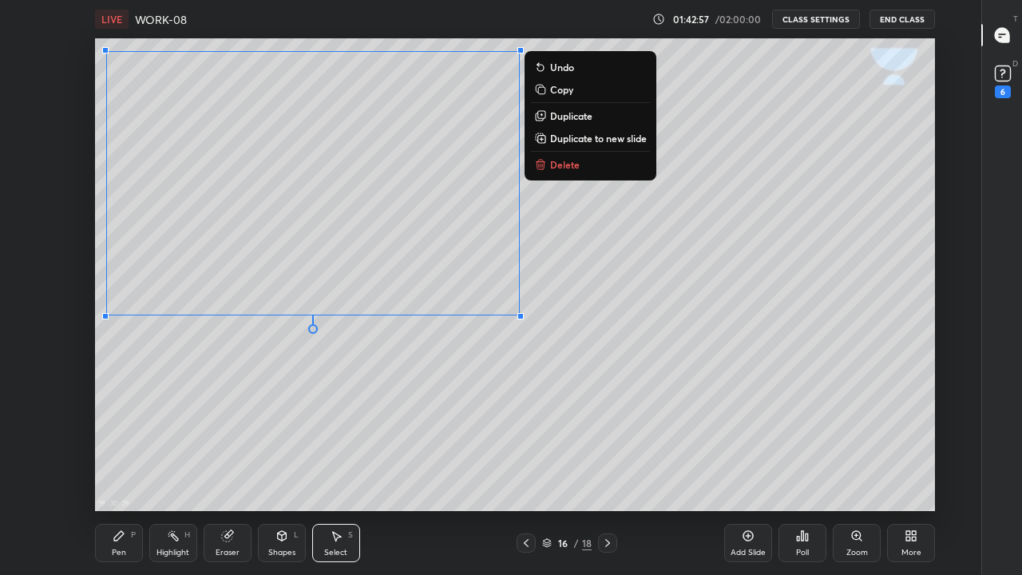
click at [530, 363] on div "0 ° Undo Copy Duplicate Duplicate to new slide Delete" at bounding box center [515, 274] width 840 height 473
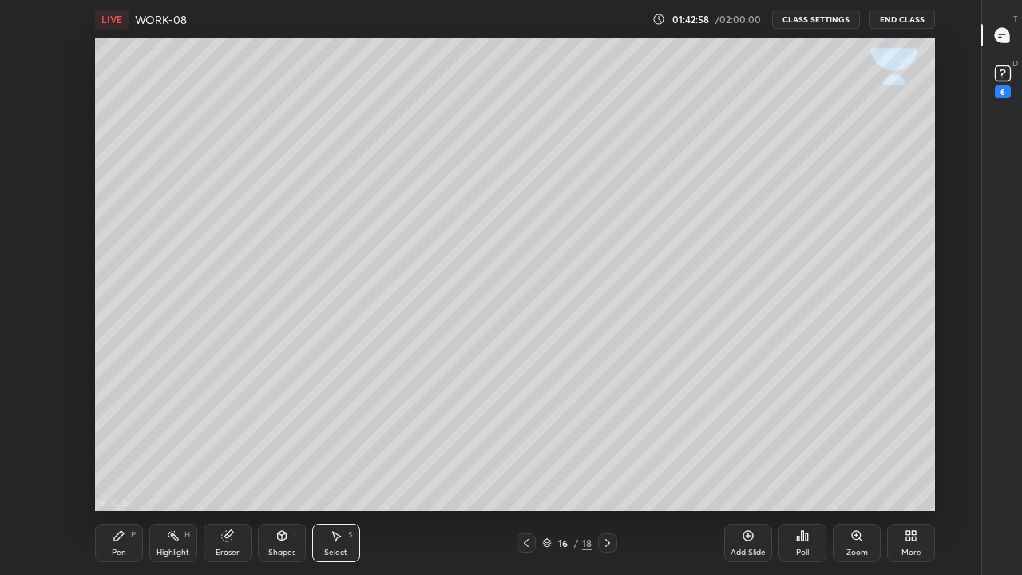
click at [292, 439] on div "Shapes L" at bounding box center [282, 543] width 48 height 38
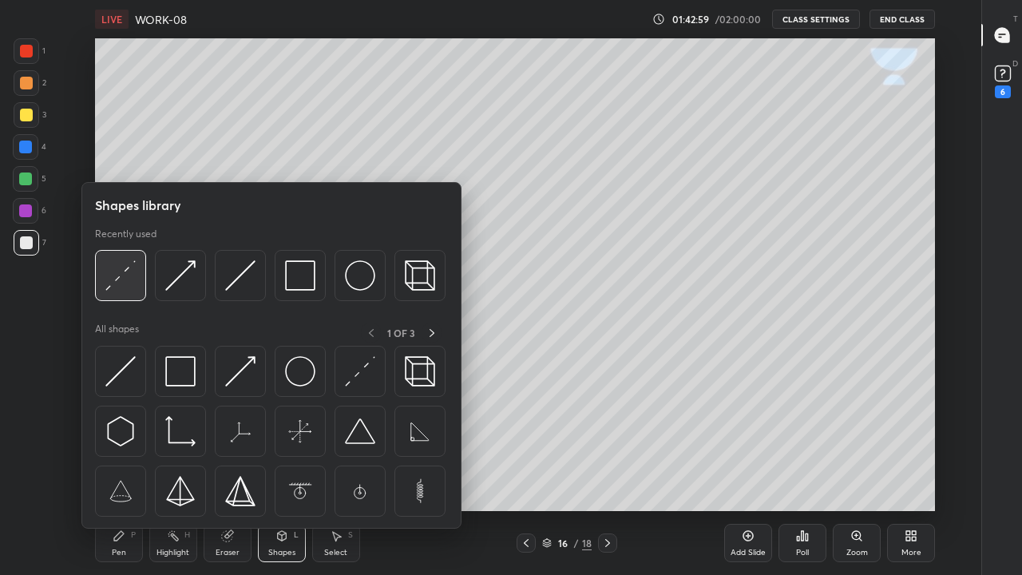
click at [120, 282] on img at bounding box center [120, 275] width 30 height 30
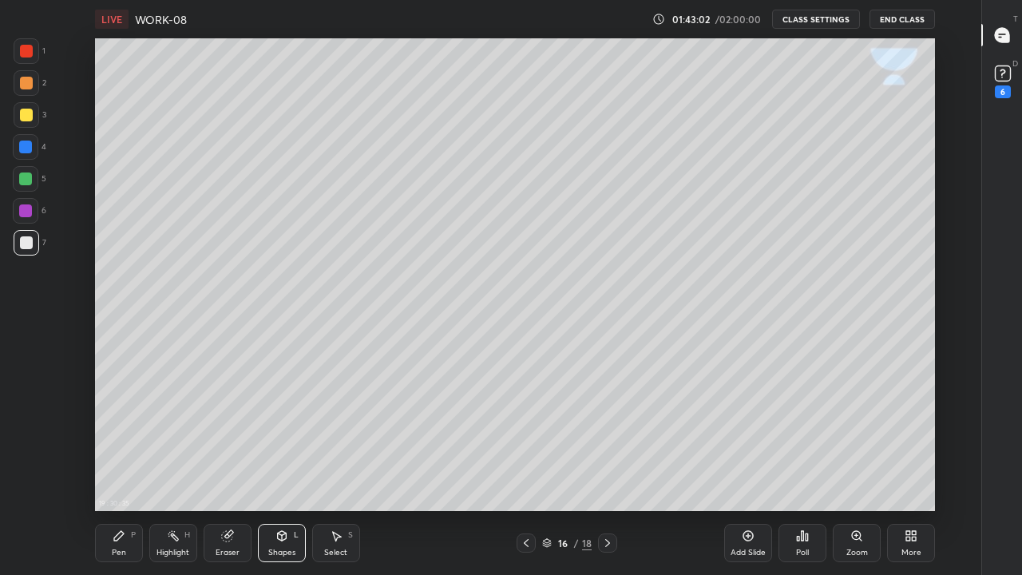
click at [121, 439] on icon at bounding box center [119, 536] width 13 height 13
click at [25, 244] on div at bounding box center [26, 242] width 13 height 13
click at [525, 439] on icon at bounding box center [526, 543] width 5 height 8
click at [607, 439] on icon at bounding box center [607, 543] width 13 height 13
click at [26, 152] on div at bounding box center [25, 147] width 13 height 13
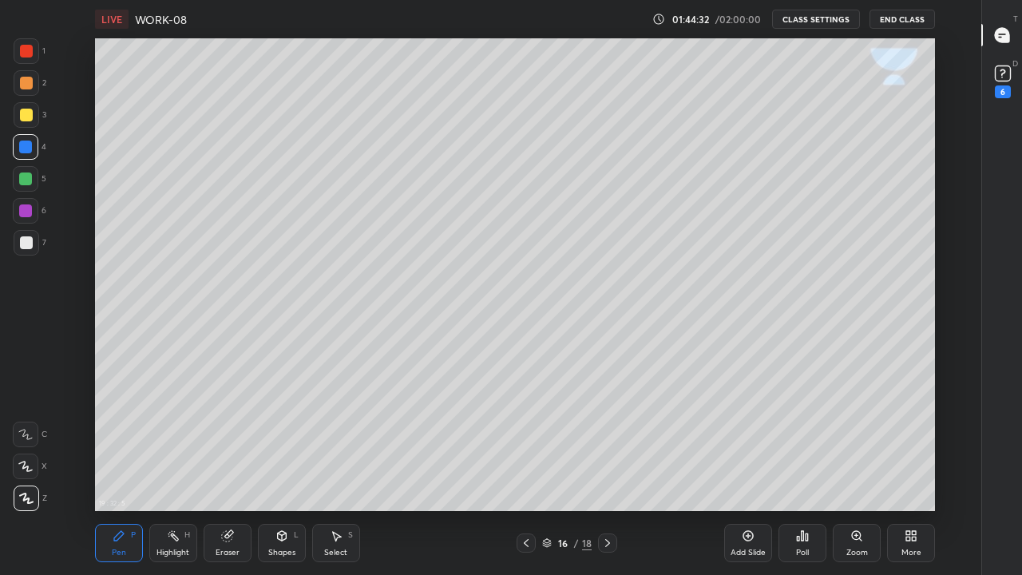
click at [23, 245] on div at bounding box center [26, 242] width 13 height 13
click at [30, 112] on div at bounding box center [26, 115] width 13 height 13
click at [27, 250] on div at bounding box center [27, 243] width 26 height 26
click at [224, 439] on div "Eraser" at bounding box center [228, 553] width 24 height 8
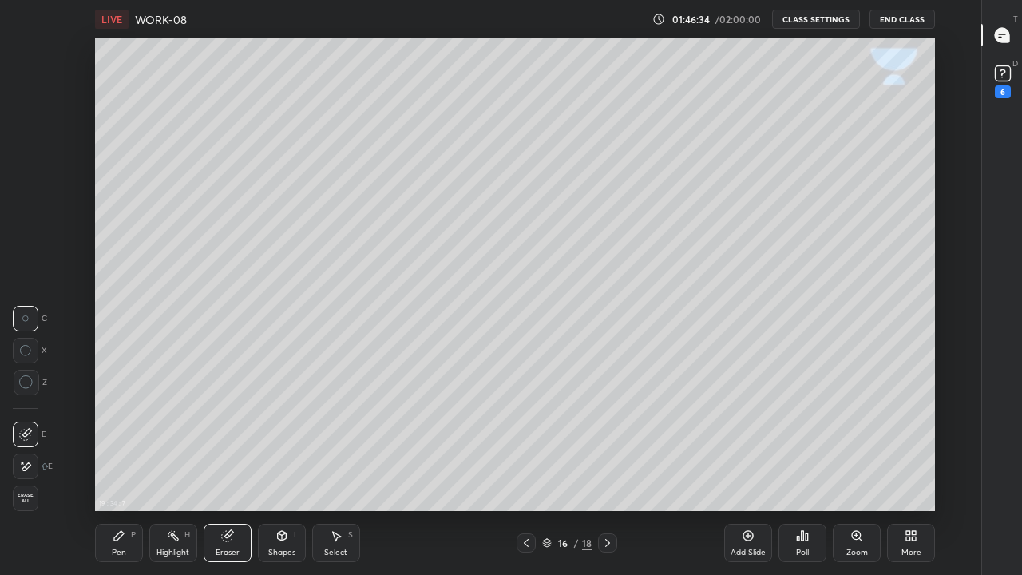
click at [117, 439] on div "Pen" at bounding box center [119, 553] width 14 height 8
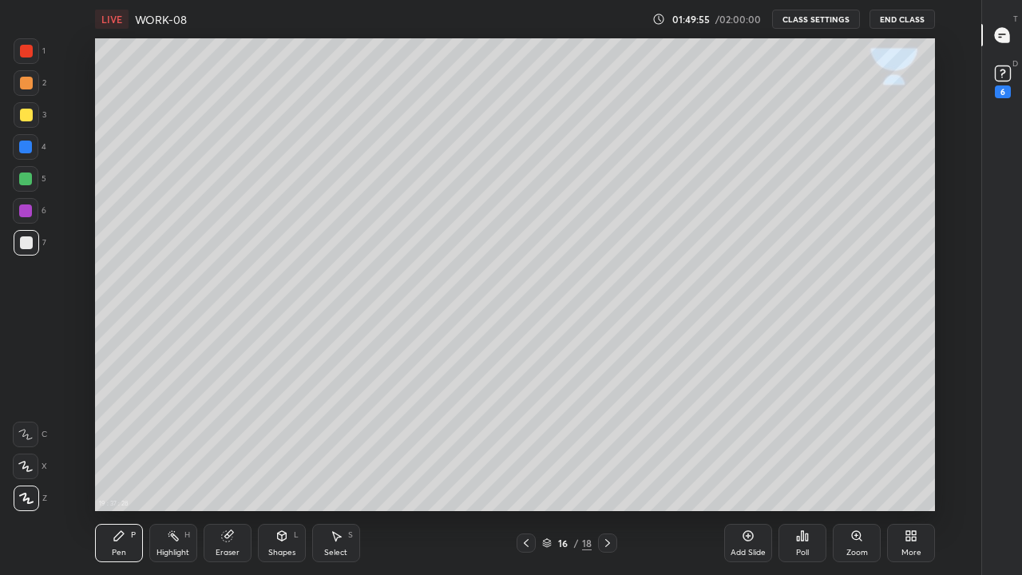
click at [607, 439] on icon at bounding box center [607, 543] width 13 height 13
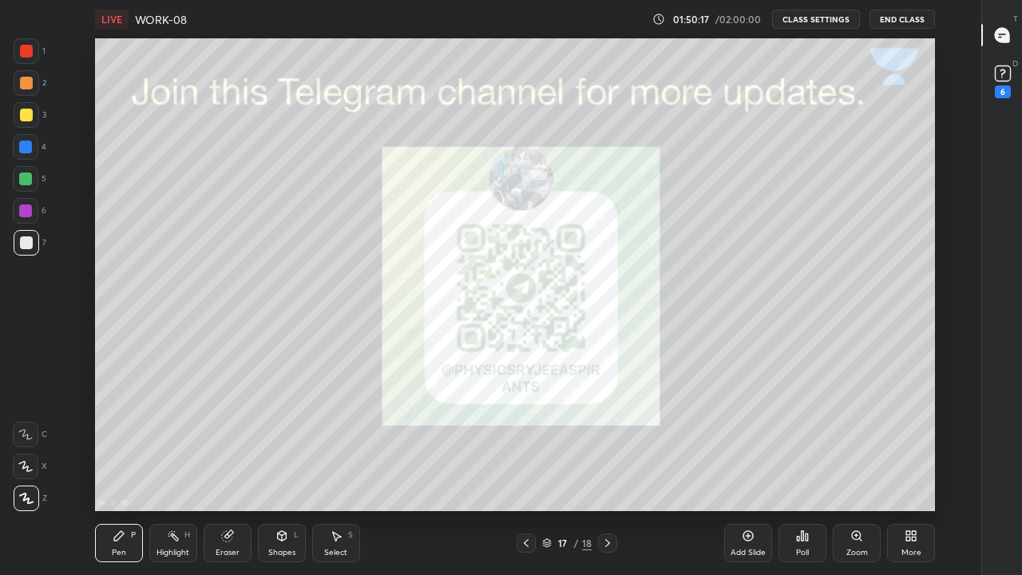
click at [607, 439] on icon at bounding box center [607, 543] width 13 height 13
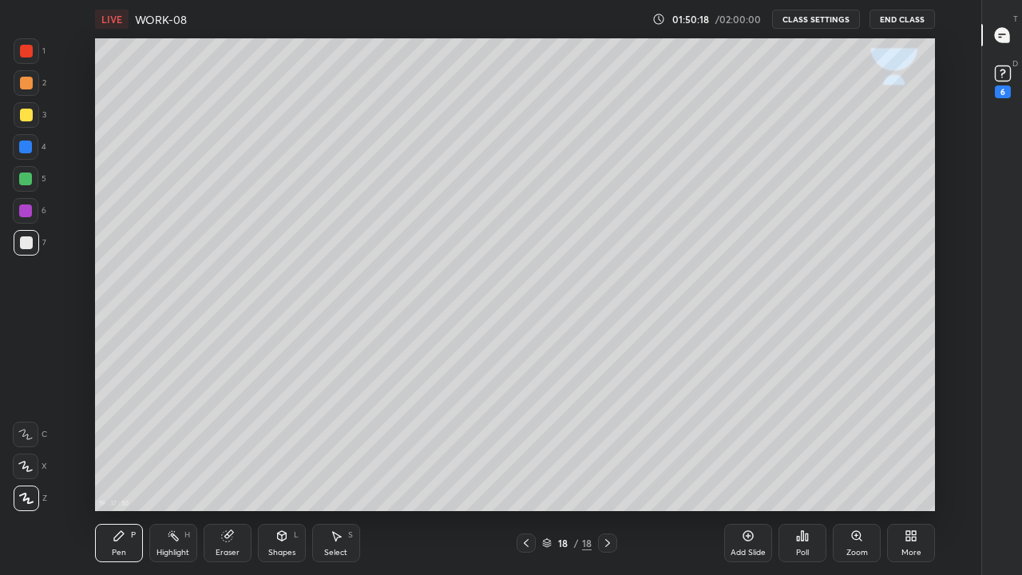
click at [526, 439] on icon at bounding box center [526, 543] width 13 height 13
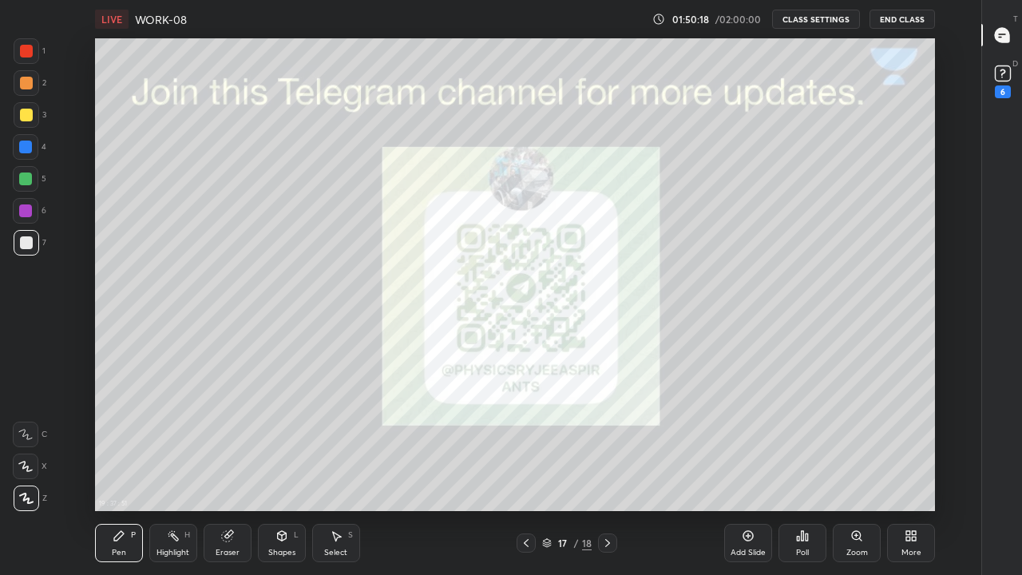
click at [526, 439] on icon at bounding box center [526, 543] width 13 height 13
click at [519, 439] on div at bounding box center [526, 542] width 19 height 19
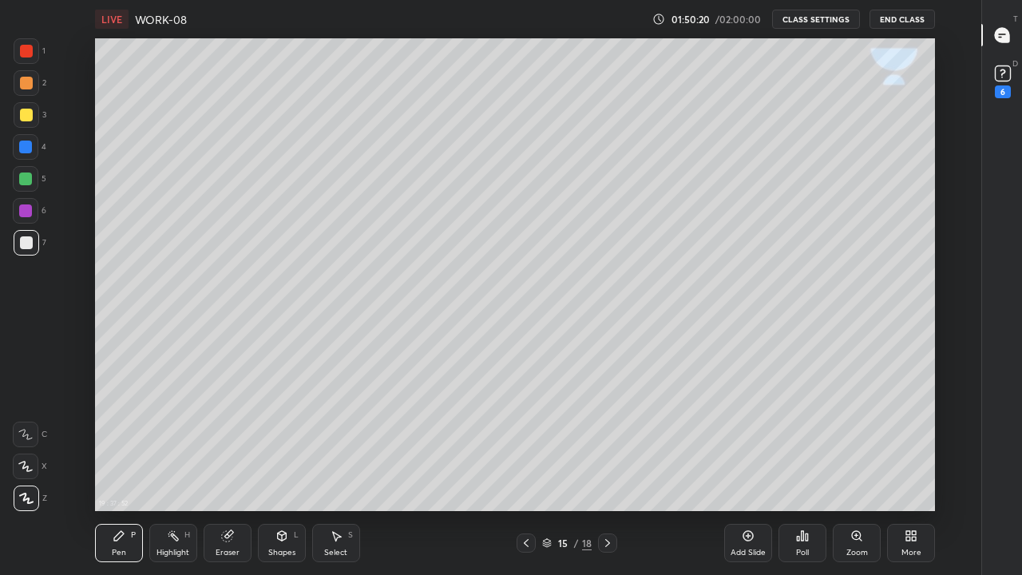
click at [609, 439] on icon at bounding box center [607, 543] width 13 height 13
click at [607, 439] on icon at bounding box center [607, 543] width 13 height 13
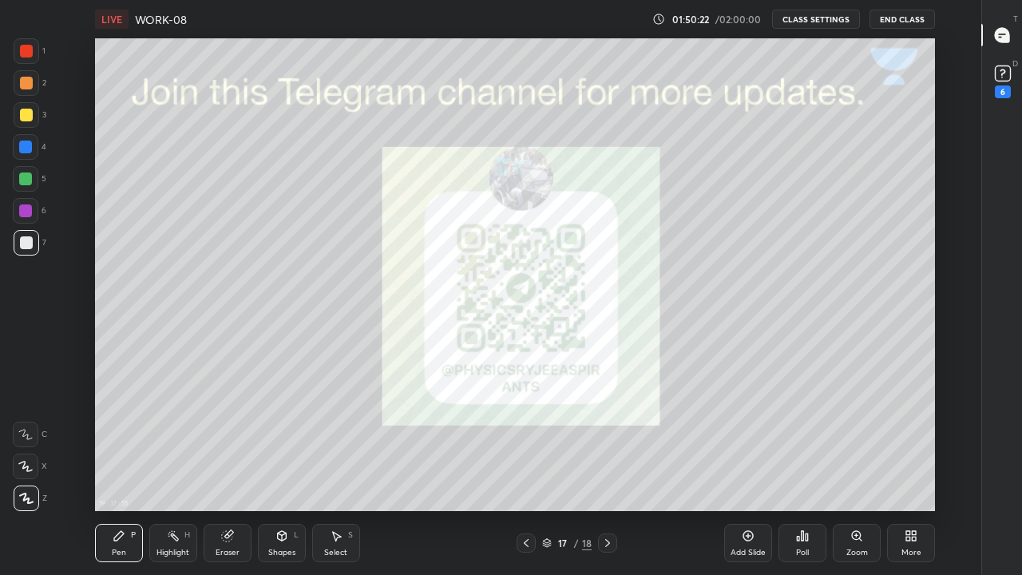
click at [607, 439] on icon at bounding box center [607, 543] width 13 height 13
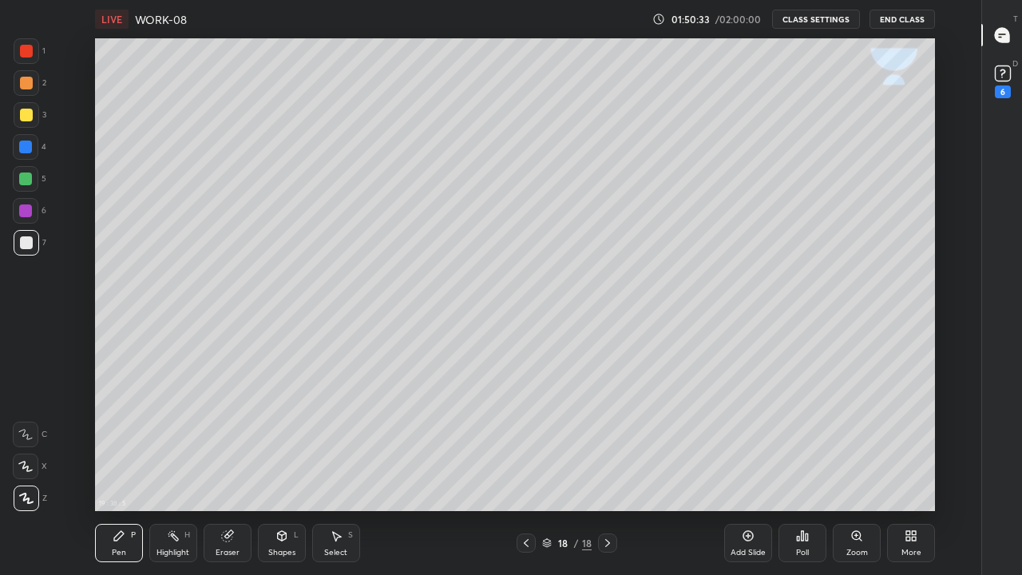
click at [525, 439] on icon at bounding box center [526, 543] width 5 height 8
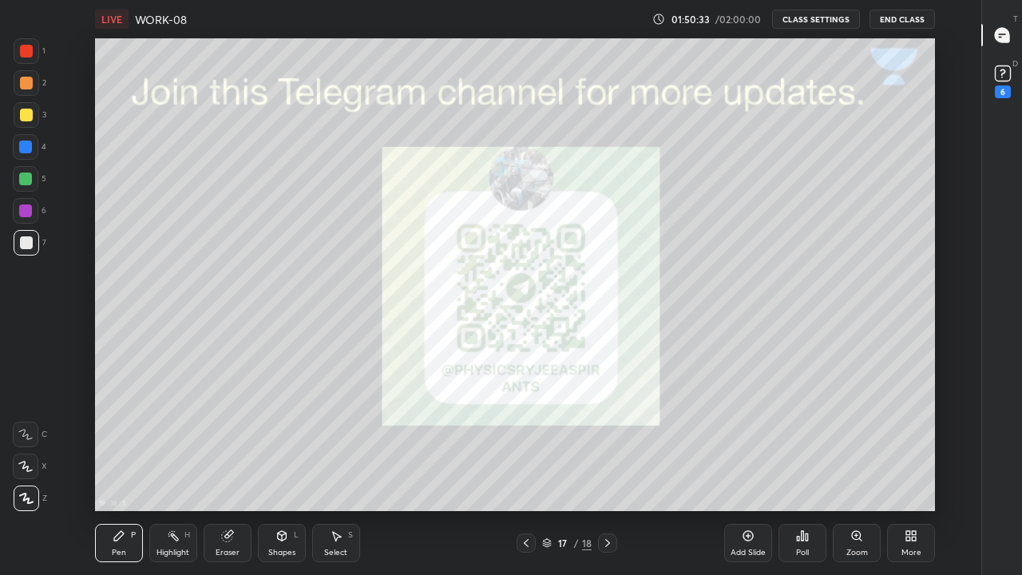
click at [526, 439] on div at bounding box center [526, 542] width 19 height 19
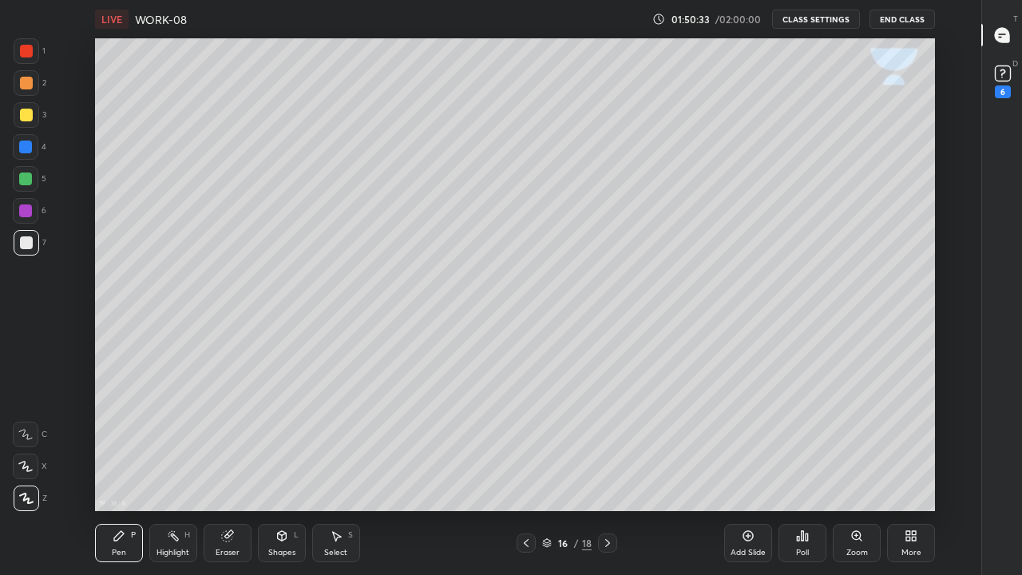
click at [525, 439] on div at bounding box center [526, 542] width 19 height 19
click at [614, 439] on div at bounding box center [607, 542] width 19 height 19
click at [30, 55] on div at bounding box center [26, 51] width 13 height 13
click at [526, 439] on icon at bounding box center [526, 543] width 13 height 13
click at [606, 439] on icon at bounding box center [607, 543] width 13 height 13
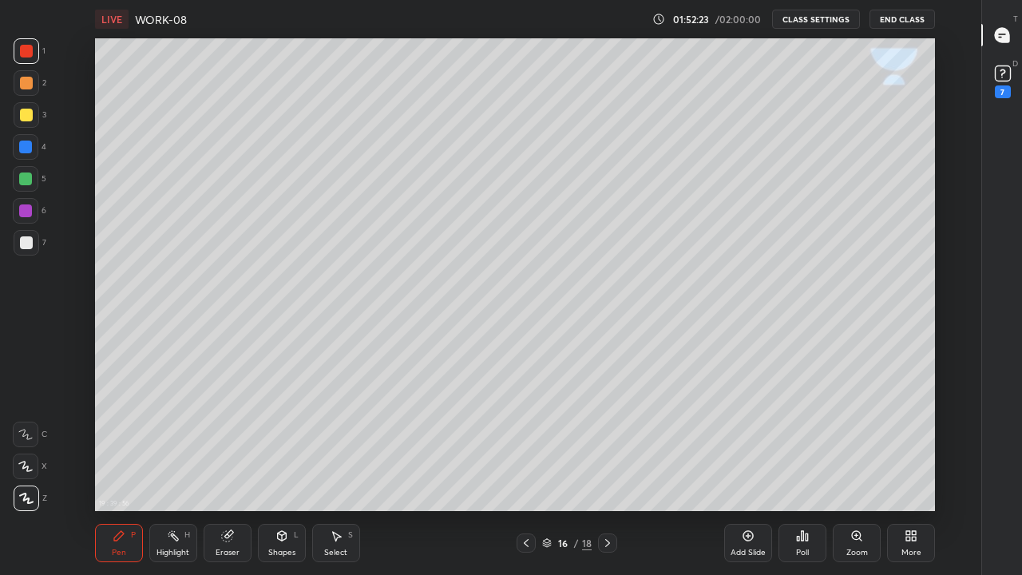
click at [603, 439] on div at bounding box center [607, 542] width 19 height 19
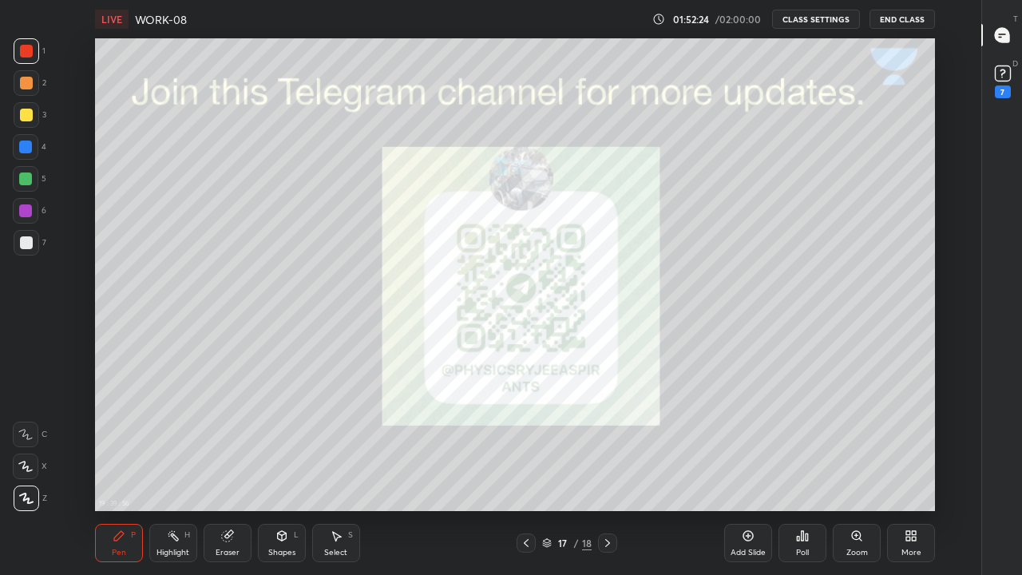
click at [607, 439] on icon at bounding box center [607, 543] width 13 height 13
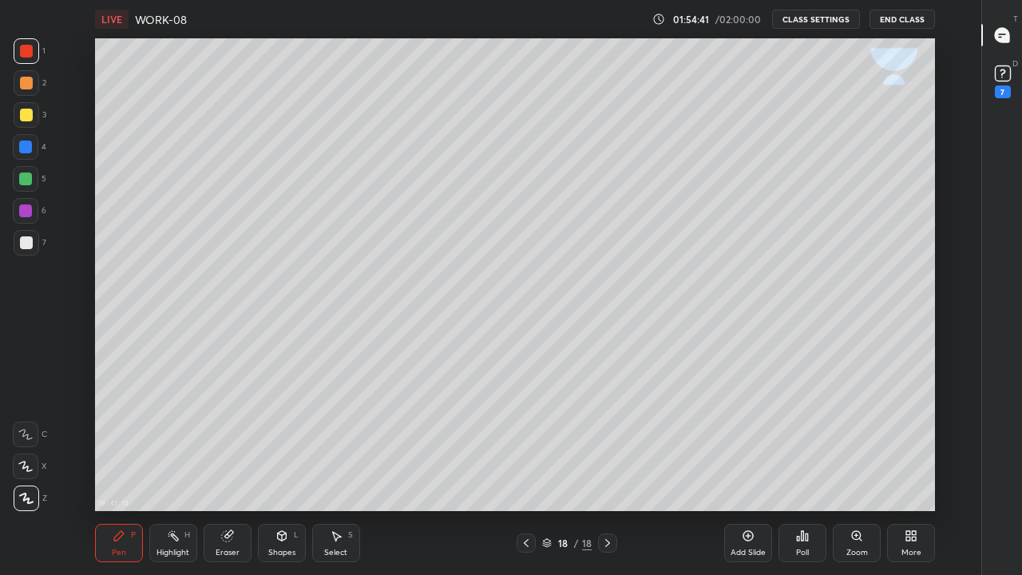
click at [28, 248] on div at bounding box center [26, 242] width 13 height 13
click at [230, 439] on div "Eraser" at bounding box center [228, 553] width 24 height 8
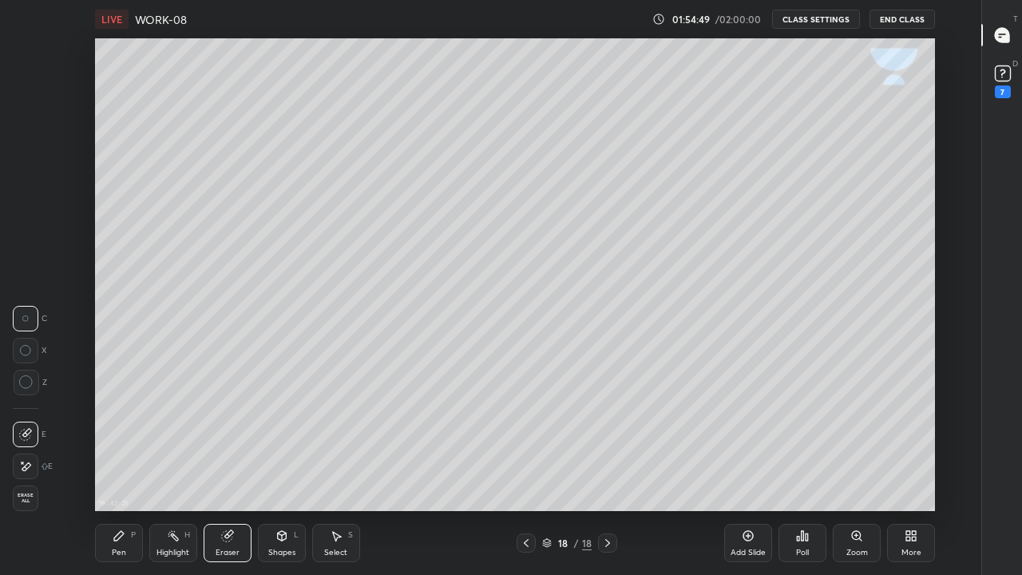
click at [120, 439] on div "Pen P" at bounding box center [119, 543] width 48 height 38
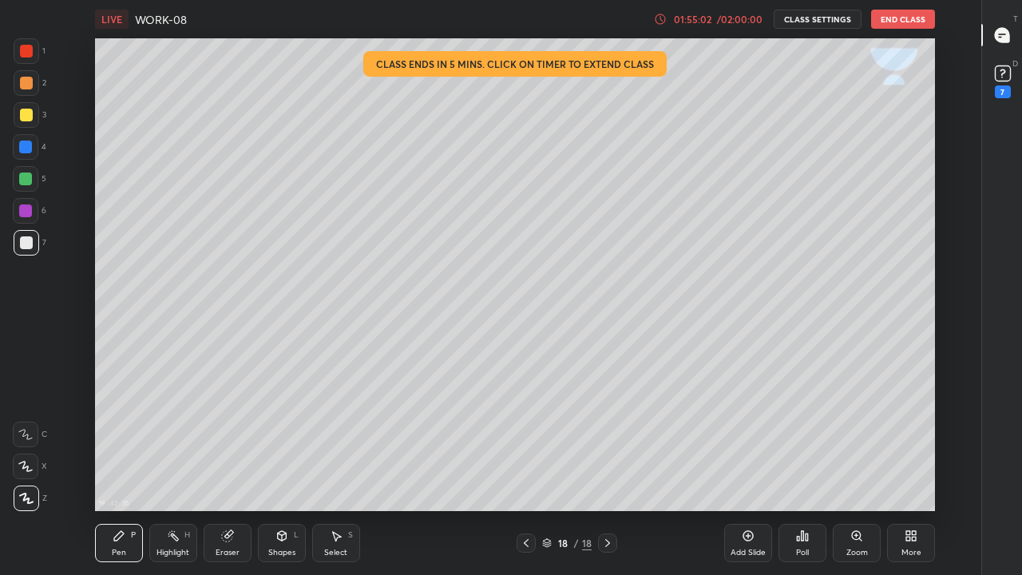
click at [281, 439] on div "Shapes L" at bounding box center [282, 543] width 48 height 38
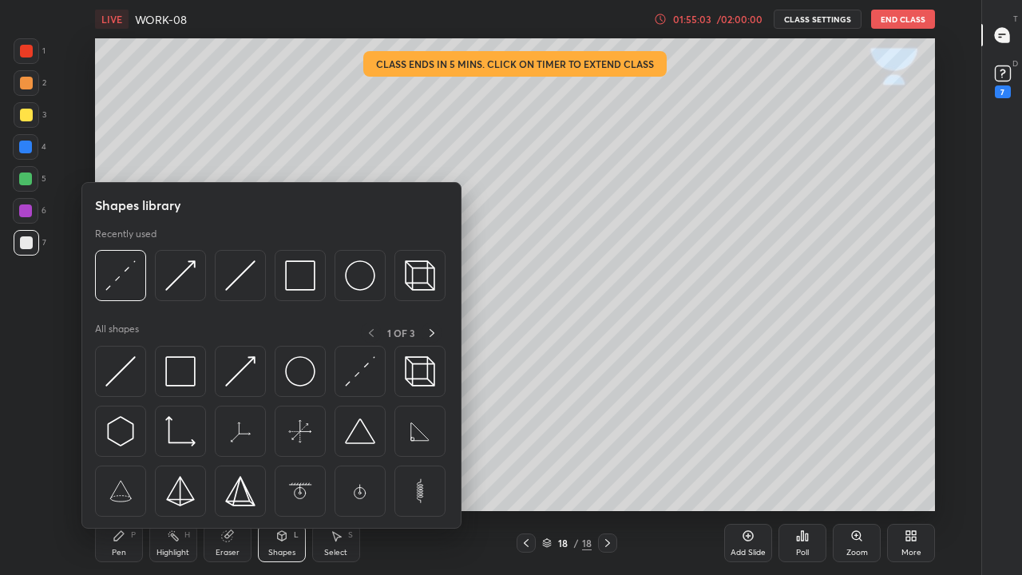
click at [123, 277] on img at bounding box center [120, 275] width 30 height 30
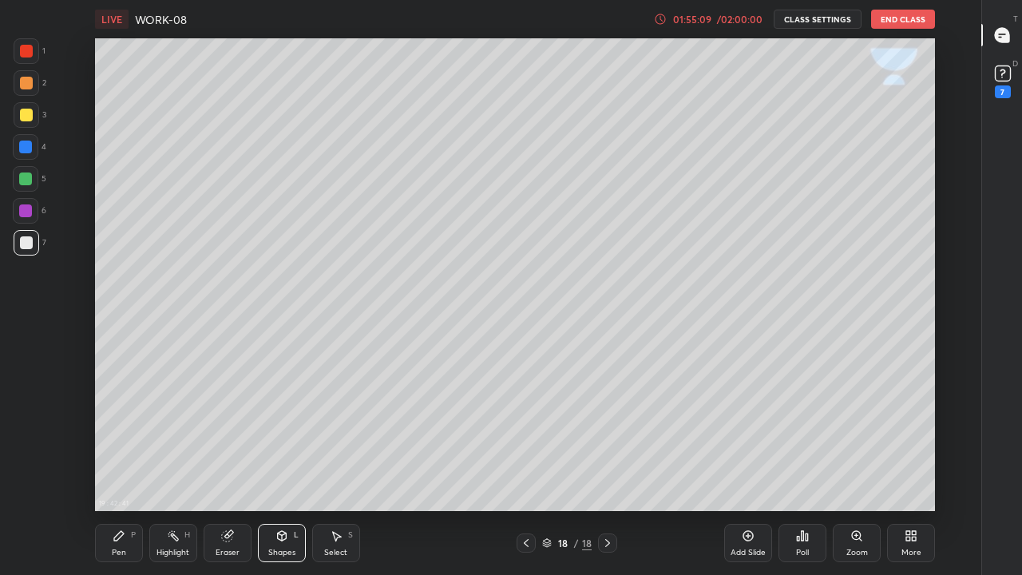
click at [120, 439] on div "Pen" at bounding box center [119, 553] width 14 height 8
click at [26, 148] on div at bounding box center [25, 147] width 13 height 13
click at [27, 245] on div at bounding box center [26, 242] width 13 height 13
click at [28, 236] on div at bounding box center [27, 243] width 26 height 26
click at [20, 117] on div at bounding box center [26, 115] width 13 height 13
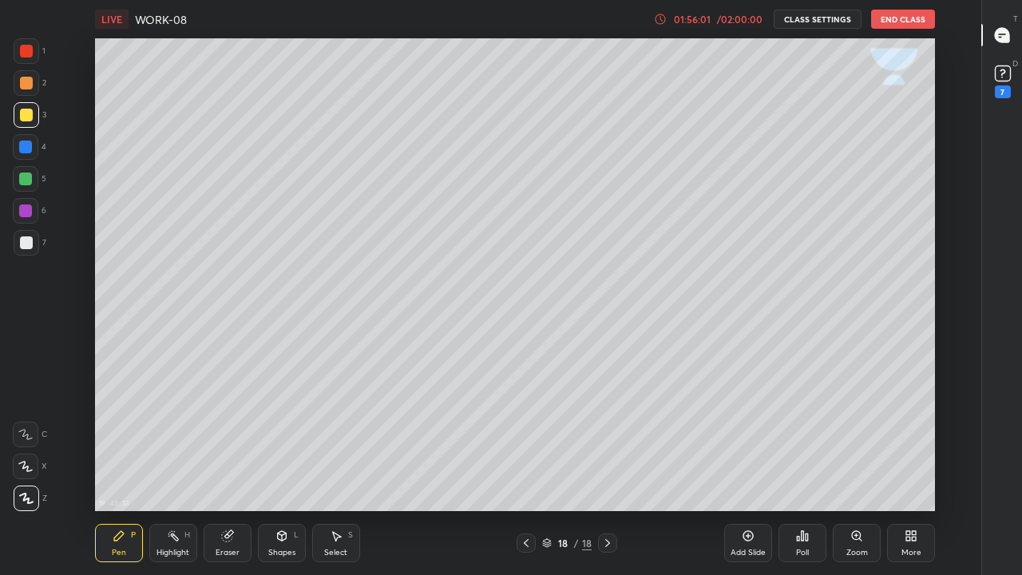
click at [23, 242] on div at bounding box center [26, 242] width 13 height 13
click at [22, 116] on div at bounding box center [26, 115] width 13 height 13
click at [18, 208] on div at bounding box center [26, 211] width 26 height 26
click at [26, 247] on div at bounding box center [26, 242] width 13 height 13
click at [283, 439] on icon at bounding box center [281, 536] width 9 height 10
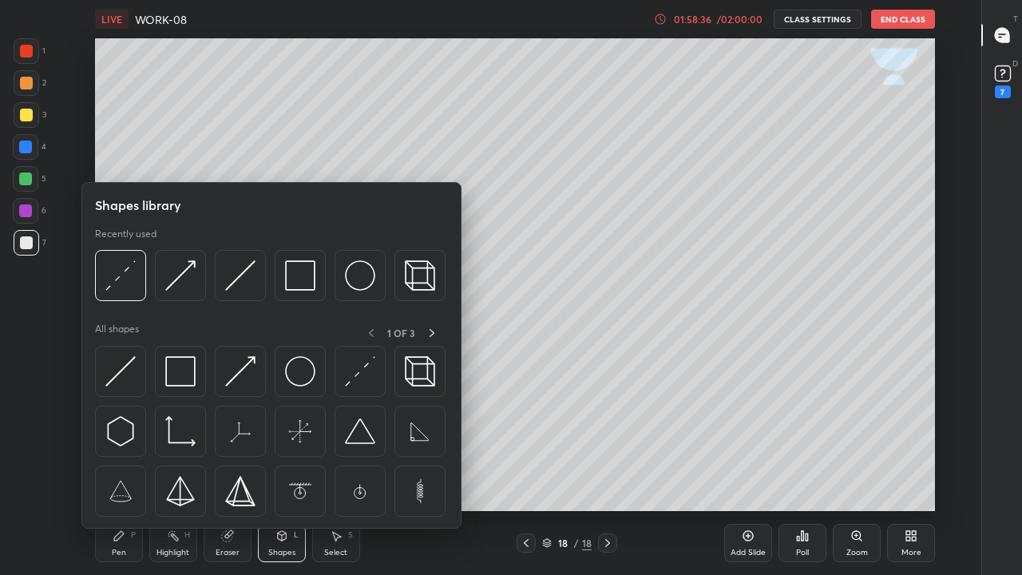
click at [125, 281] on img at bounding box center [120, 275] width 30 height 30
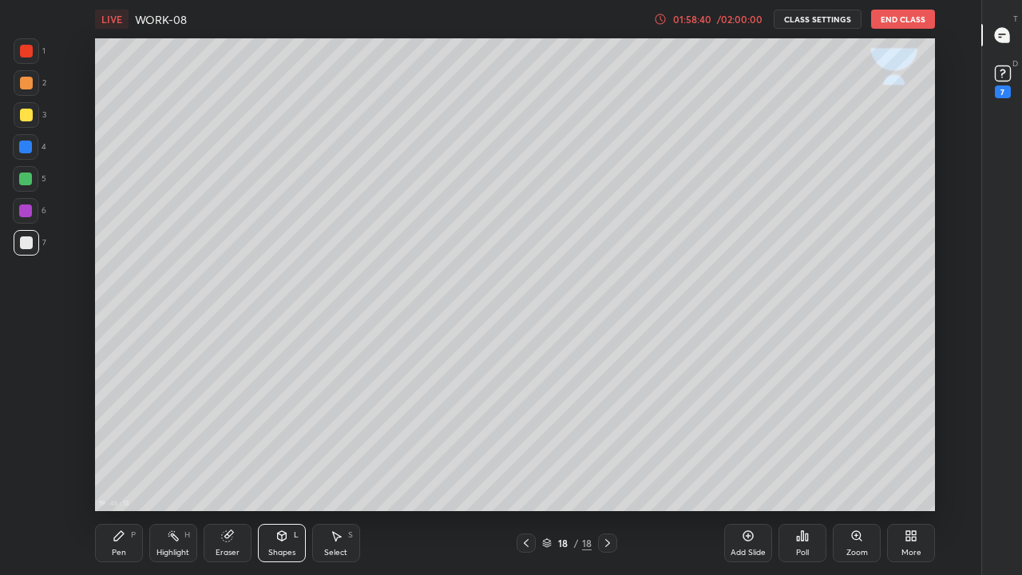
click at [125, 439] on div "Pen P" at bounding box center [119, 543] width 48 height 38
click at [23, 248] on div at bounding box center [26, 242] width 13 height 13
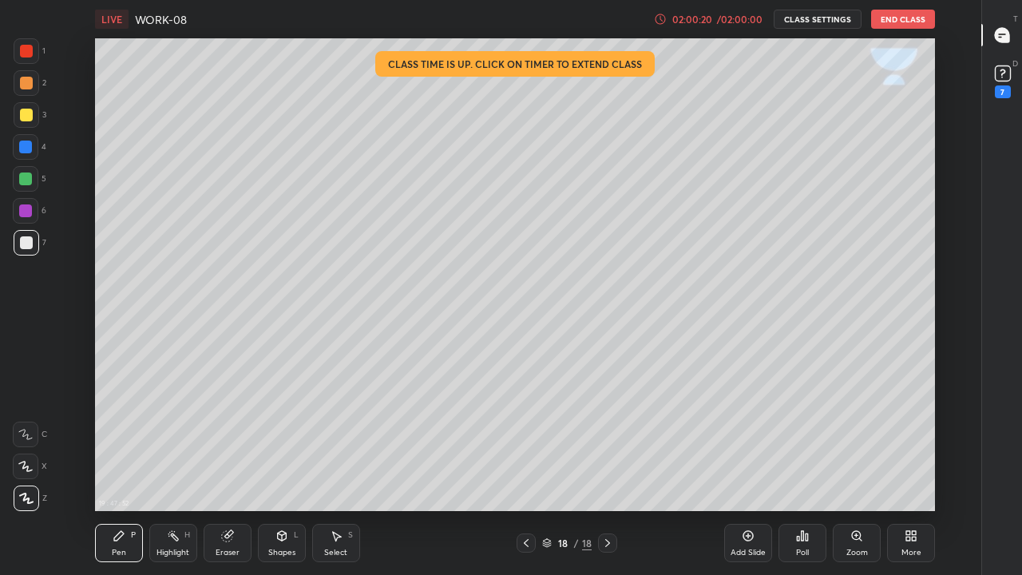
click at [609, 439] on icon at bounding box center [607, 543] width 13 height 13
click at [752, 439] on div "Add Slide" at bounding box center [748, 543] width 48 height 38
click at [22, 244] on div at bounding box center [26, 242] width 13 height 13
click at [30, 250] on div at bounding box center [27, 243] width 26 height 26
click at [14, 110] on div at bounding box center [27, 115] width 26 height 26
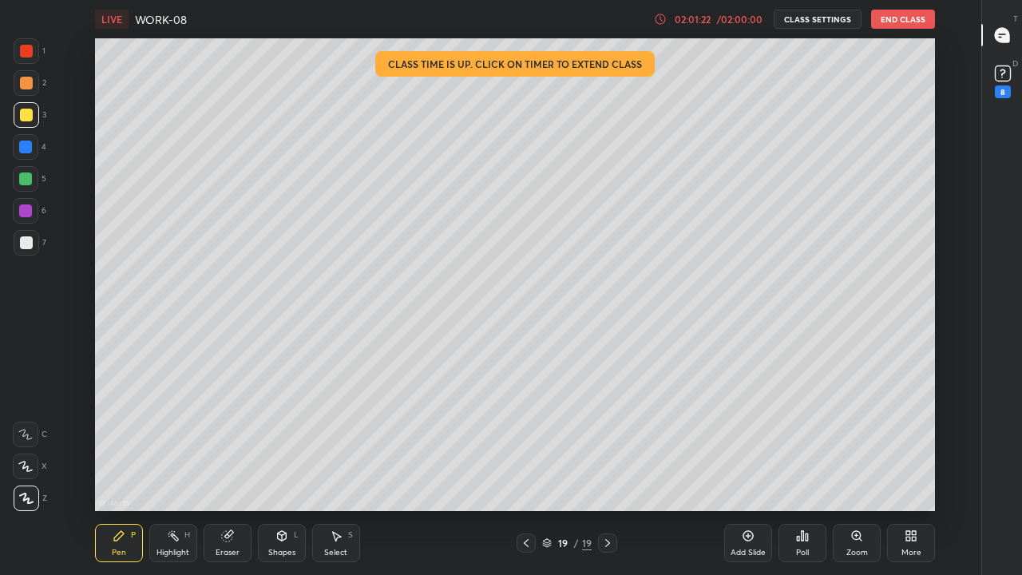
click at [695, 22] on div "02:01:22" at bounding box center [692, 19] width 45 height 10
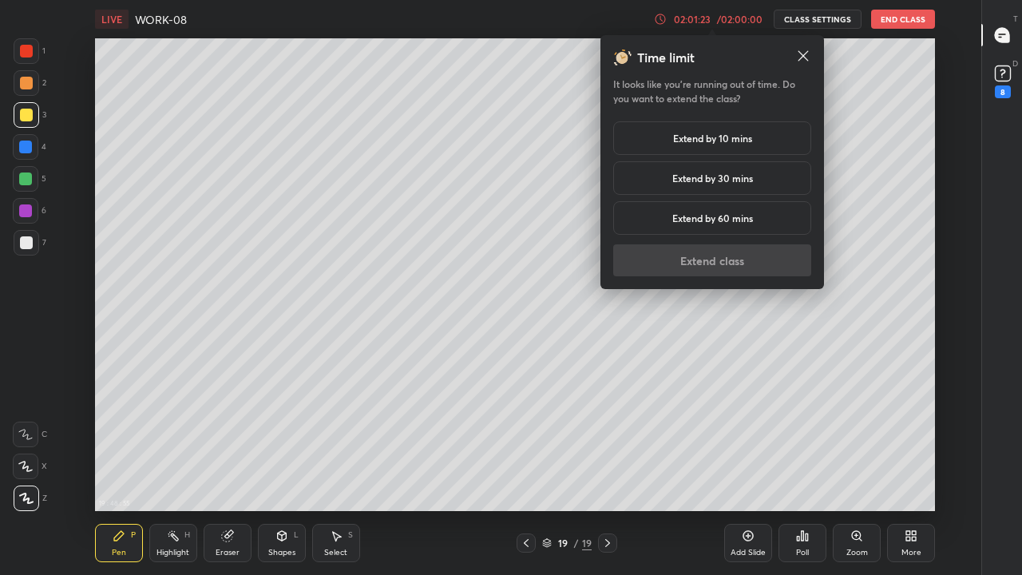
click at [700, 137] on h5 "Extend by 10 mins" at bounding box center [712, 138] width 79 height 14
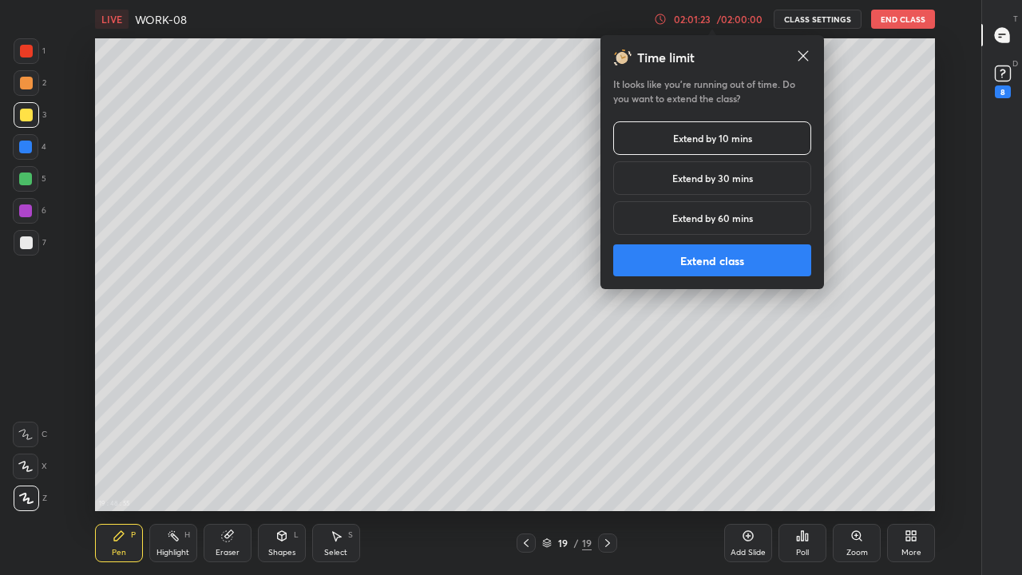
click at [703, 174] on h5 "Extend by 30 mins" at bounding box center [712, 178] width 81 height 14
click at [706, 263] on button "Extend class" at bounding box center [712, 260] width 198 height 32
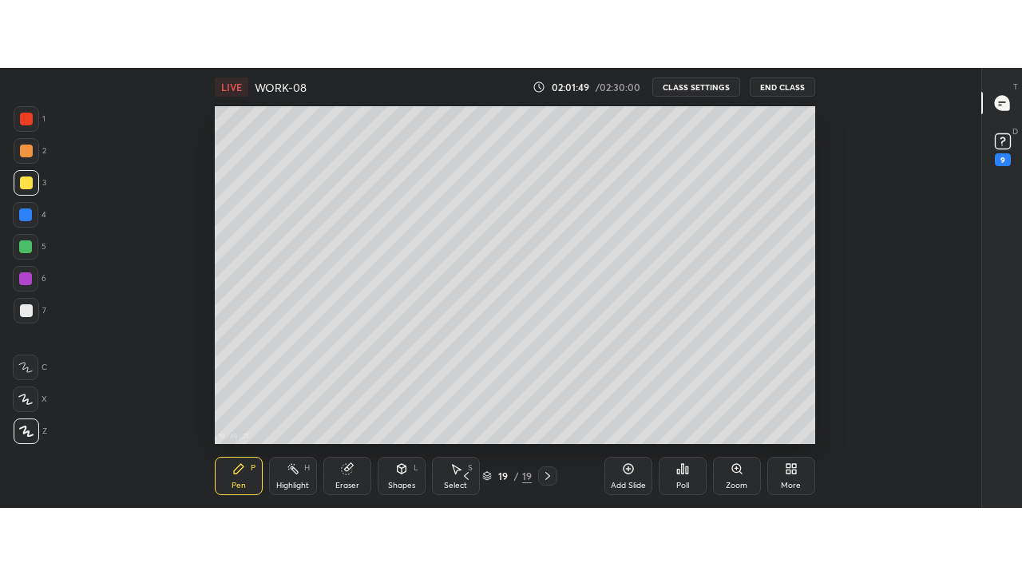
scroll to position [79527, 78937]
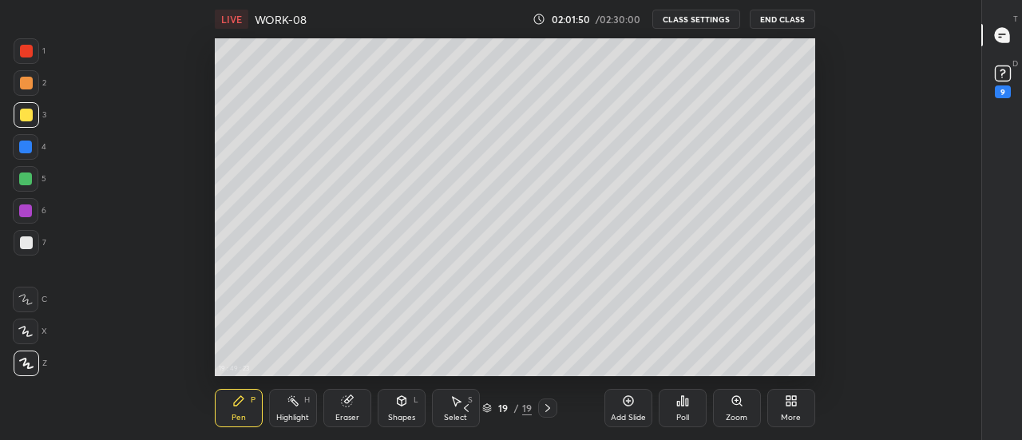
click at [798, 402] on div "More" at bounding box center [792, 408] width 48 height 38
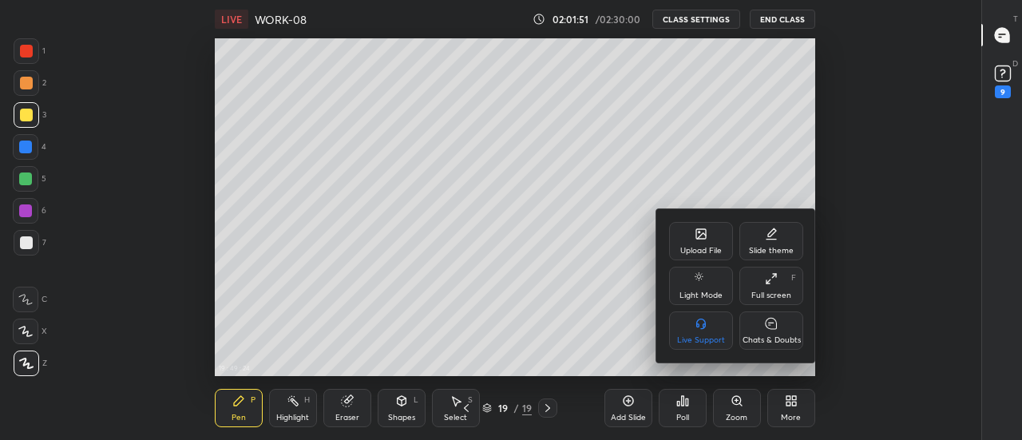
click at [771, 288] on div "Full screen F" at bounding box center [772, 286] width 64 height 38
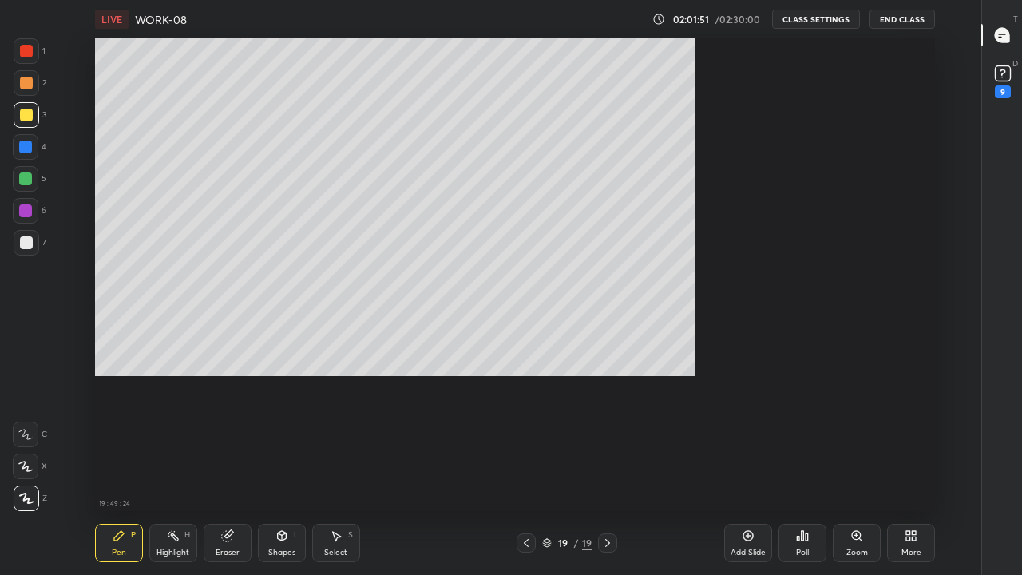
scroll to position [473, 927]
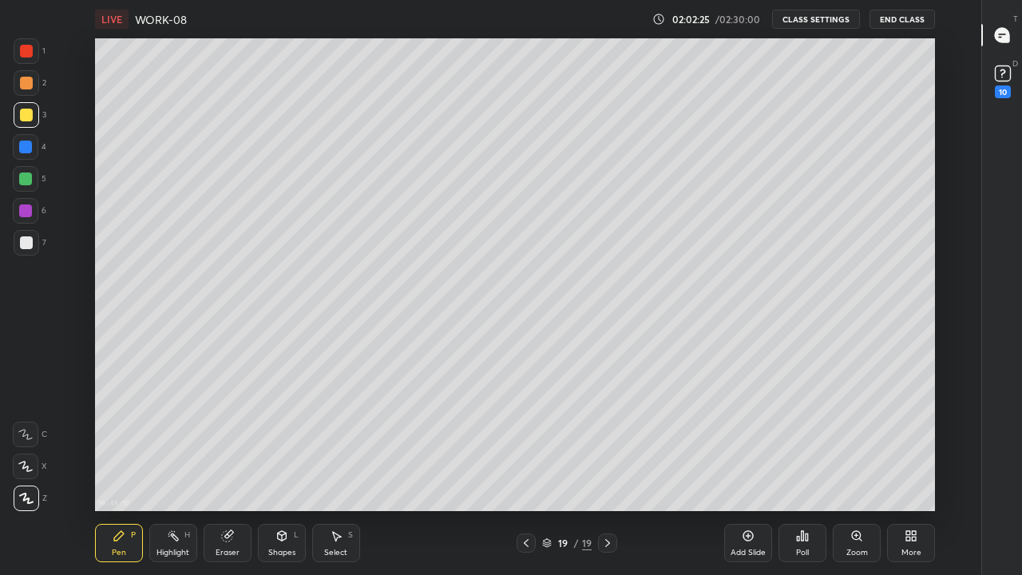
click at [526, 439] on icon at bounding box center [526, 543] width 13 height 13
click at [609, 439] on div at bounding box center [607, 542] width 19 height 19
click at [232, 439] on div "Eraser" at bounding box center [228, 543] width 48 height 38
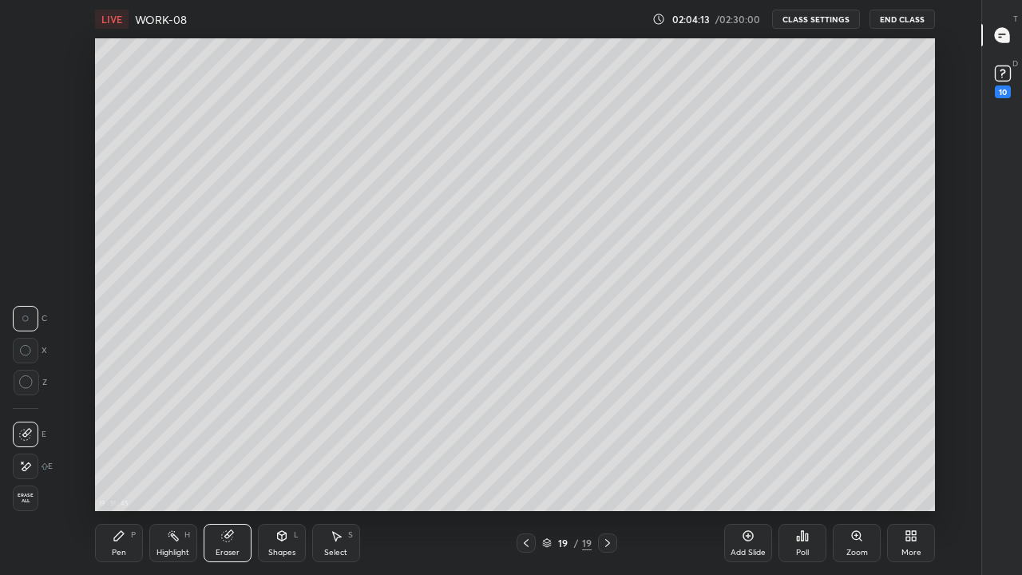
click at [125, 439] on div "Pen" at bounding box center [119, 553] width 14 height 8
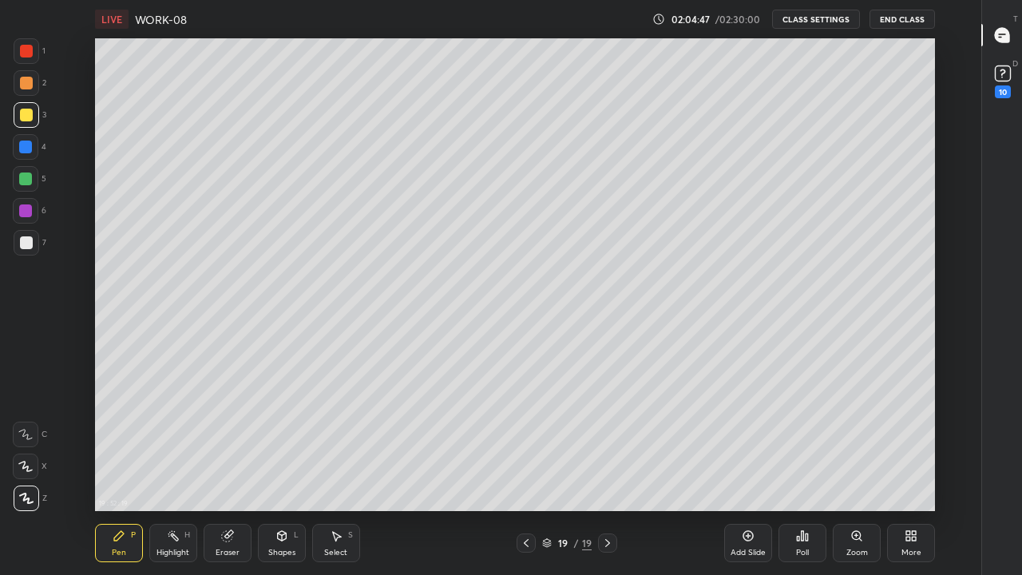
click at [605, 439] on icon at bounding box center [607, 543] width 13 height 13
click at [747, 439] on icon at bounding box center [748, 536] width 13 height 13
click at [27, 245] on div at bounding box center [26, 242] width 13 height 13
click at [288, 439] on div "Shapes L" at bounding box center [282, 543] width 48 height 38
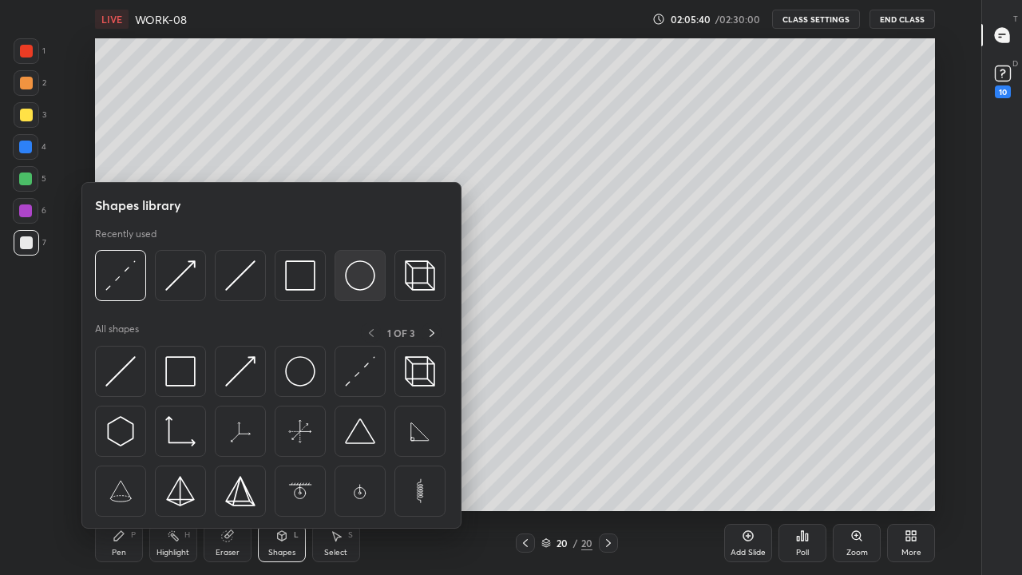
click at [356, 284] on img at bounding box center [360, 275] width 30 height 30
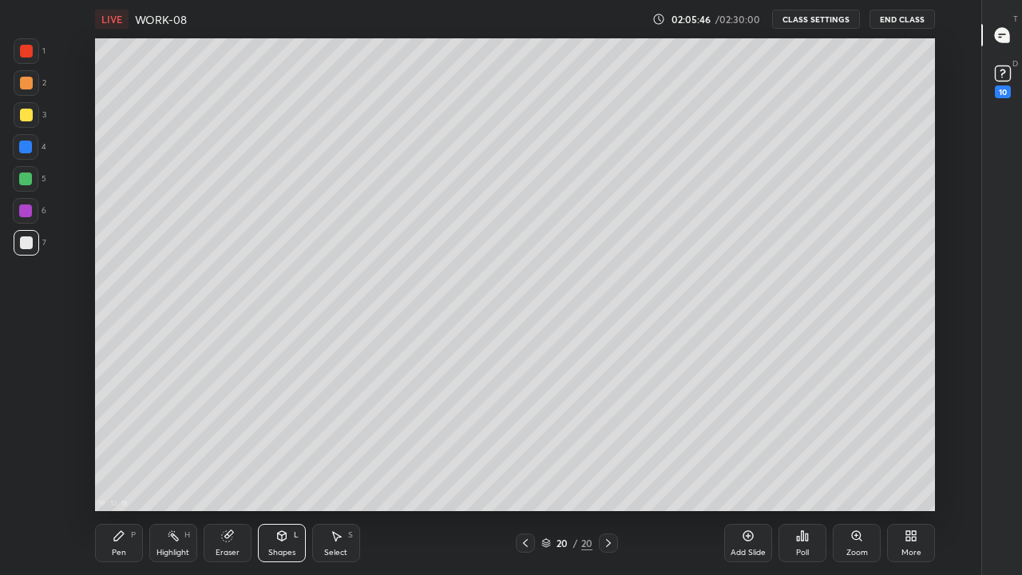
click at [338, 439] on icon at bounding box center [336, 536] width 13 height 13
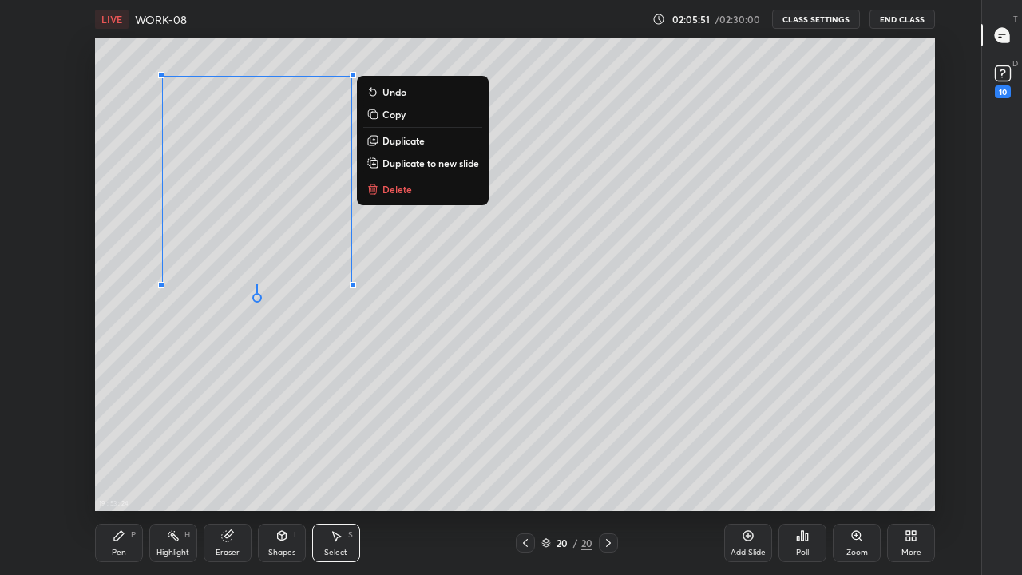
click at [118, 439] on icon at bounding box center [119, 536] width 13 height 13
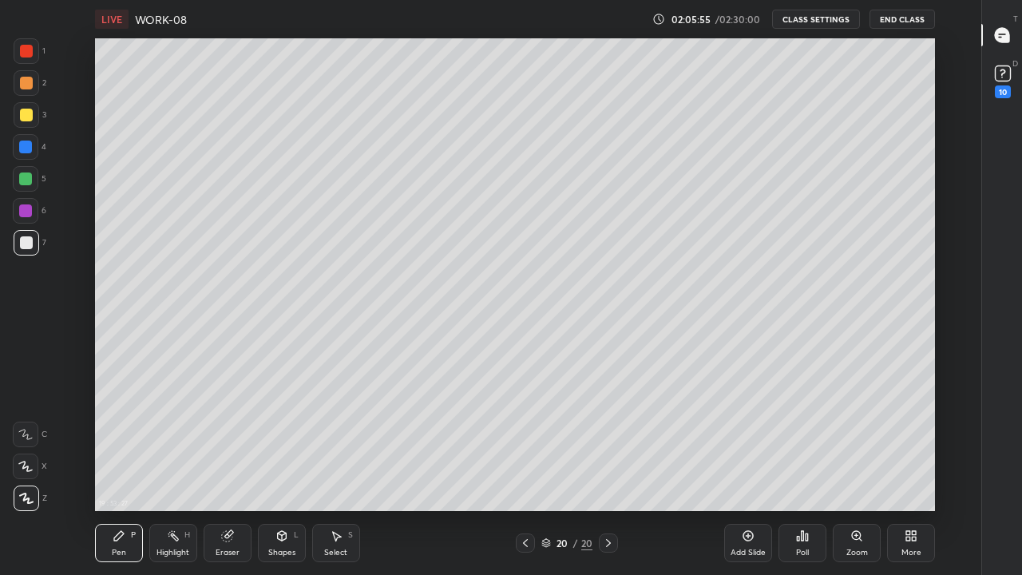
click at [30, 116] on div at bounding box center [26, 115] width 13 height 13
click at [20, 241] on div at bounding box center [26, 242] width 13 height 13
click at [22, 117] on div at bounding box center [26, 115] width 13 height 13
click at [281, 439] on div "Shapes" at bounding box center [281, 553] width 27 height 8
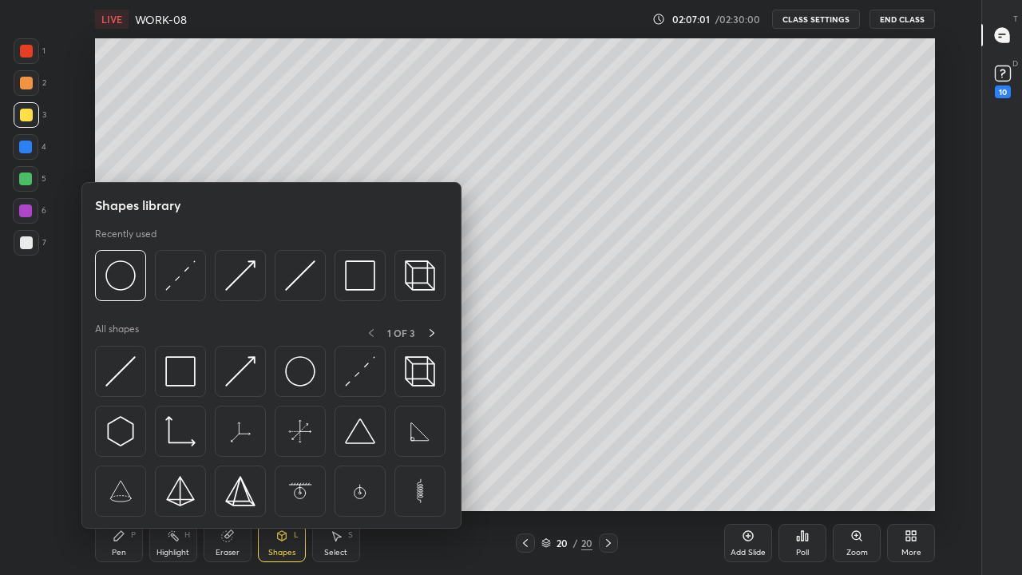
click at [187, 287] on img at bounding box center [180, 275] width 30 height 30
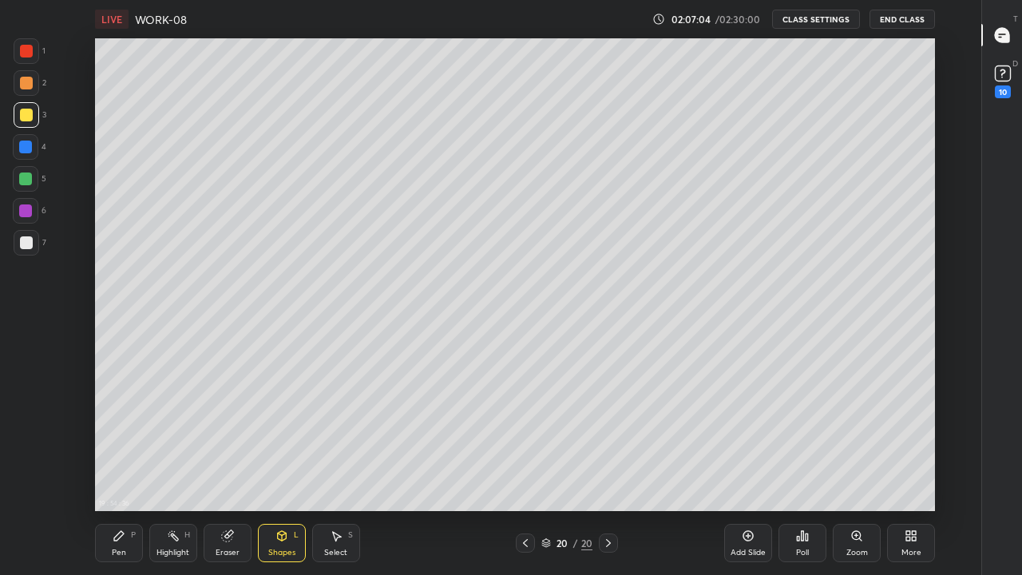
click at [117, 439] on div "Pen P" at bounding box center [119, 543] width 48 height 38
click at [231, 439] on div "Eraser" at bounding box center [228, 553] width 24 height 8
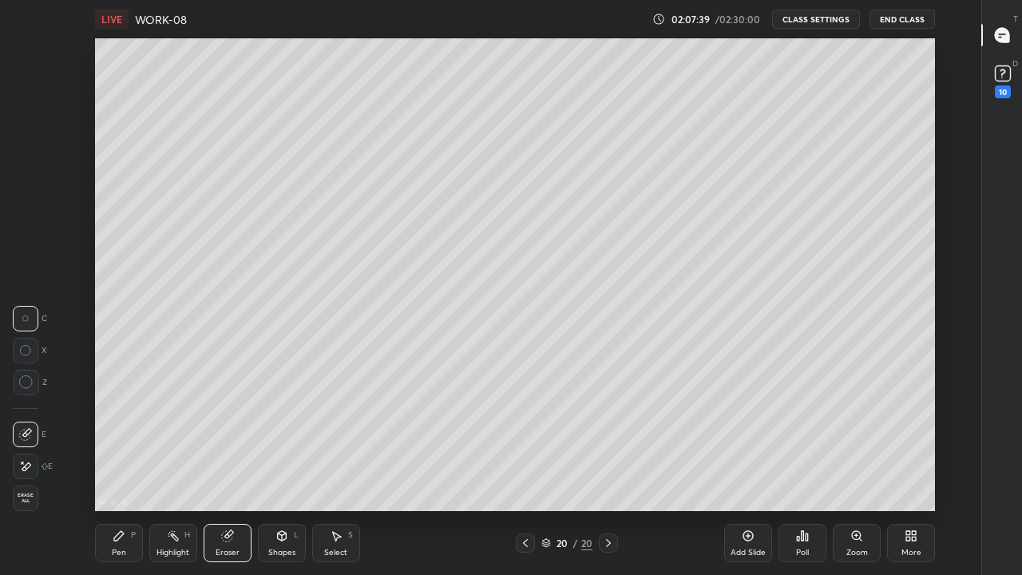
click at [128, 439] on div "Pen P" at bounding box center [119, 543] width 48 height 38
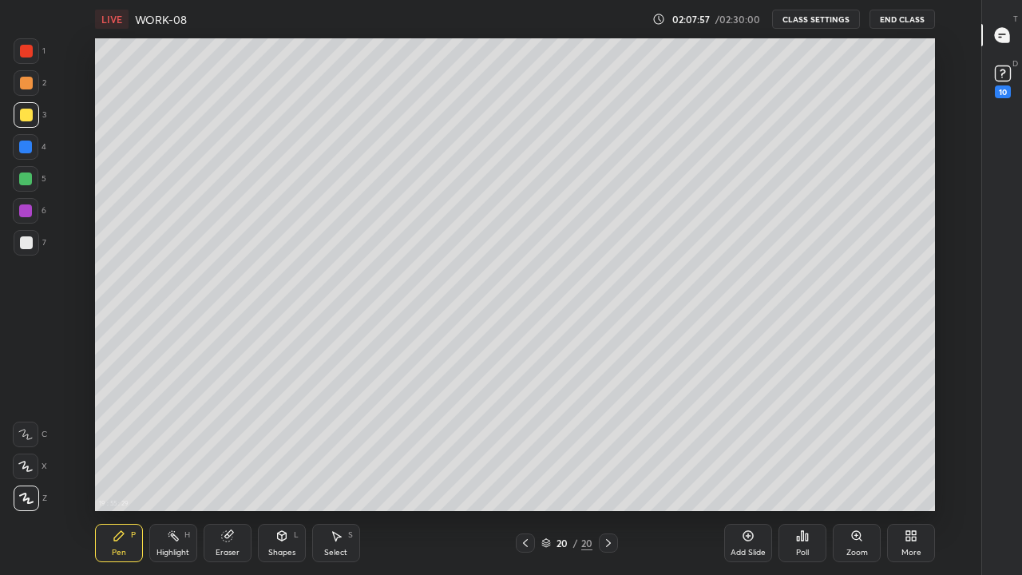
click at [23, 241] on div at bounding box center [26, 242] width 13 height 13
click at [23, 212] on div at bounding box center [25, 210] width 13 height 13
click at [28, 152] on div at bounding box center [25, 147] width 13 height 13
click at [526, 439] on icon at bounding box center [525, 543] width 13 height 13
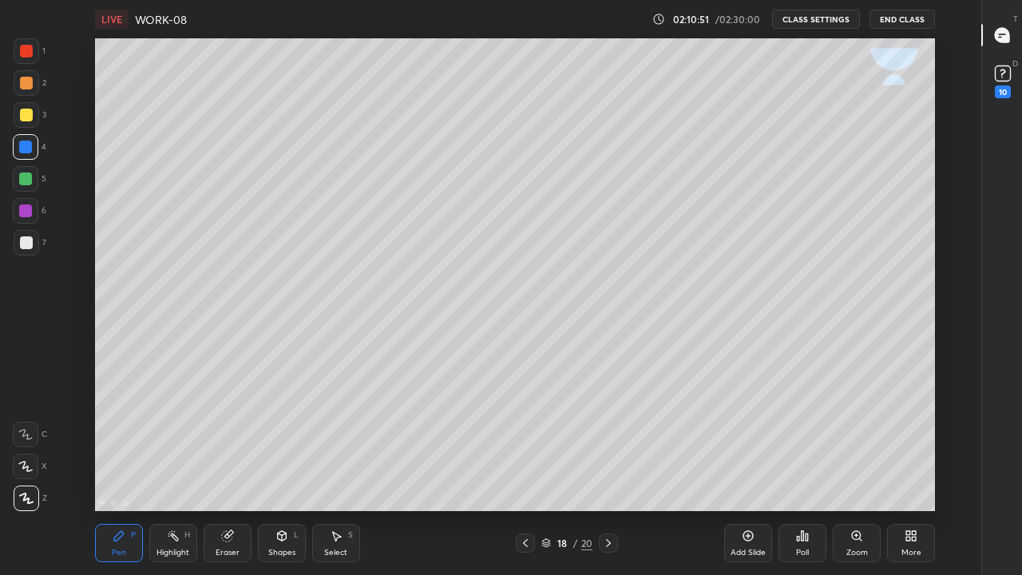
click at [525, 439] on icon at bounding box center [525, 543] width 13 height 13
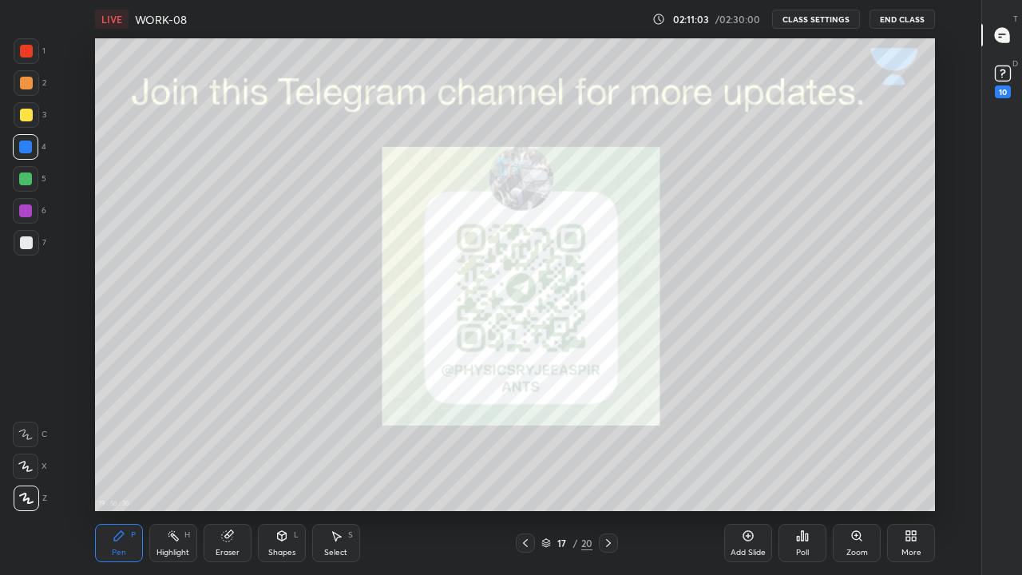
type textarea "x"
click at [1001, 74] on rect at bounding box center [1002, 73] width 15 height 15
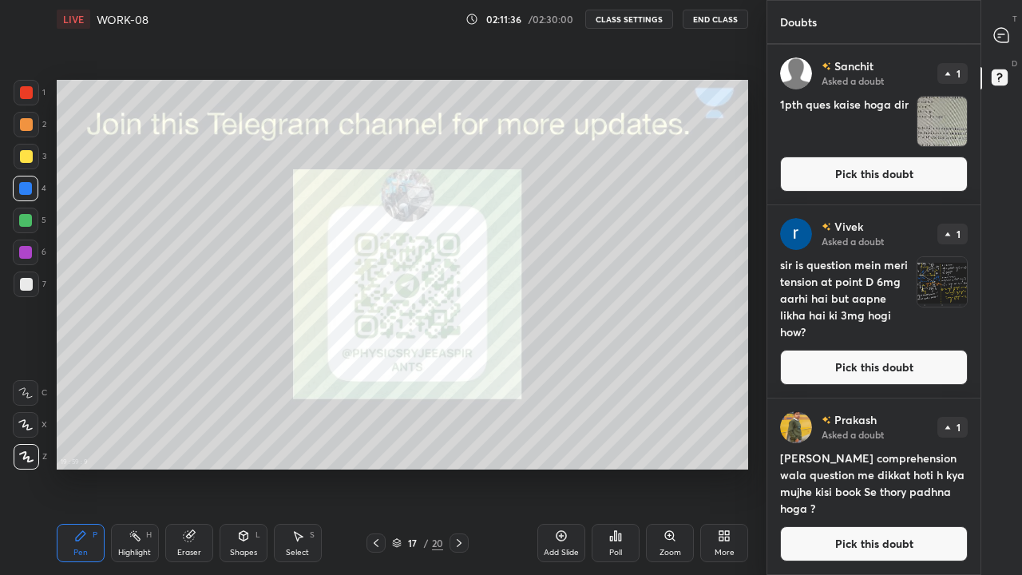
scroll to position [1362, 0]
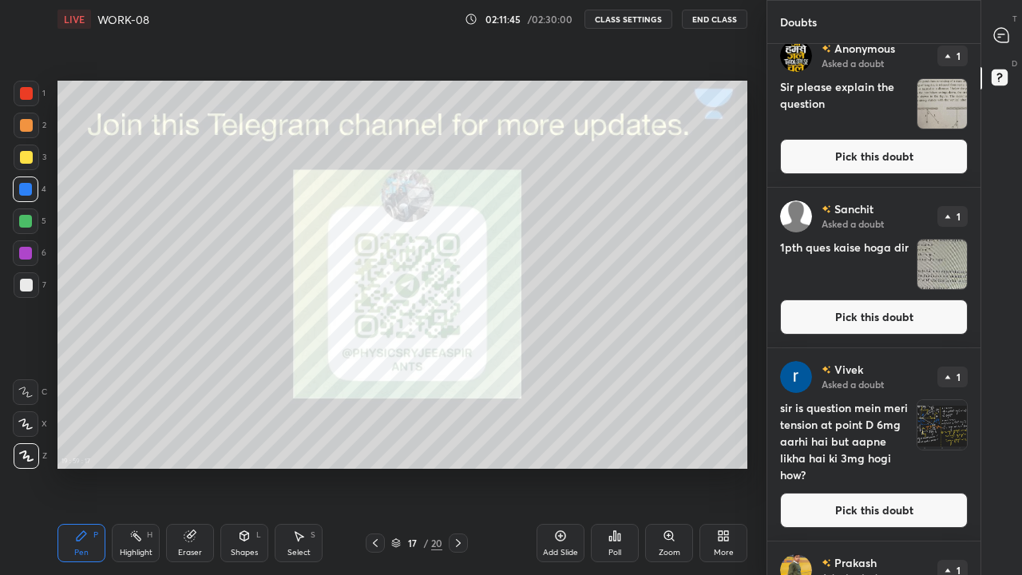
click at [868, 363] on div "[PERSON_NAME] Asked a doubt" at bounding box center [853, 377] width 62 height 32
click at [873, 439] on button "Pick this doubt" at bounding box center [874, 510] width 188 height 35
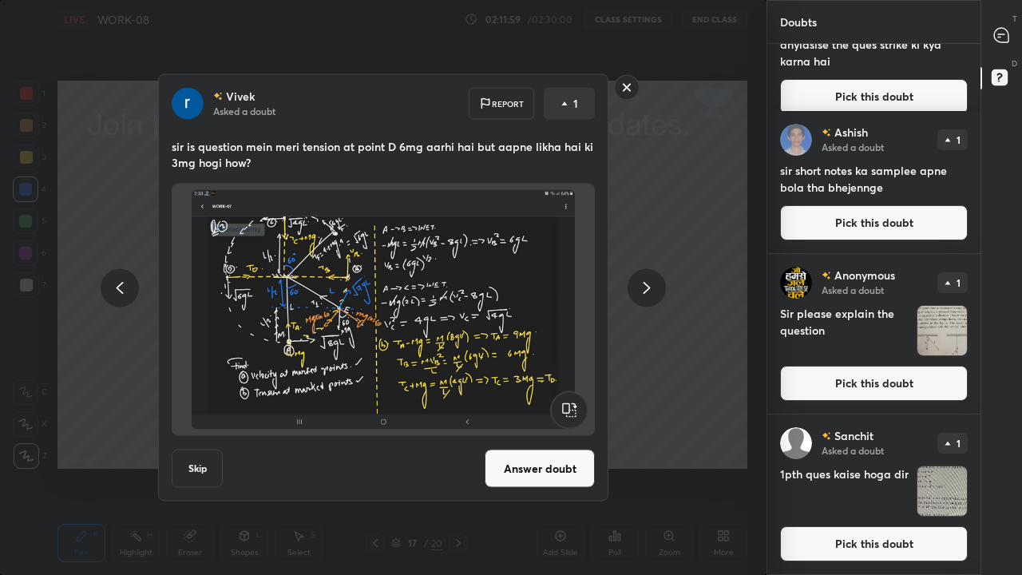
click at [226, 276] on img at bounding box center [383, 310] width 385 height 240
click at [349, 277] on img at bounding box center [383, 310] width 385 height 240
click at [554, 391] on icon at bounding box center [569, 410] width 37 height 38
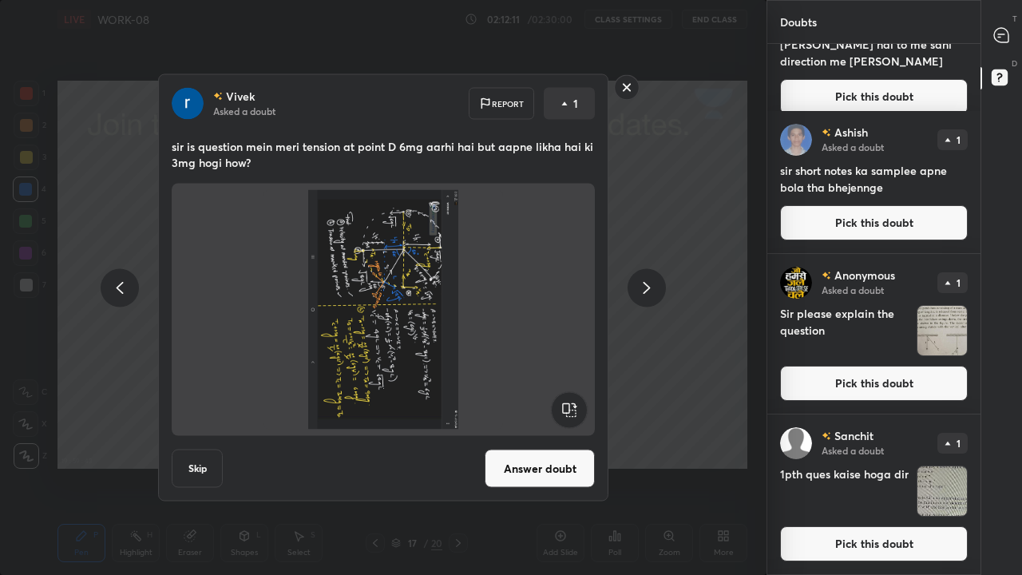
click at [629, 85] on rect at bounding box center [627, 87] width 25 height 25
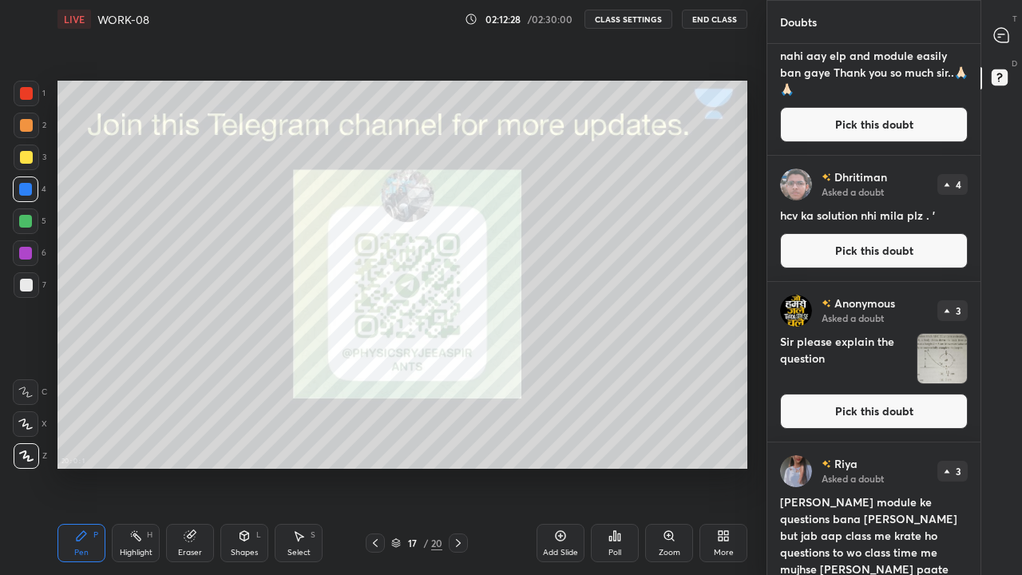
scroll to position [299, 0]
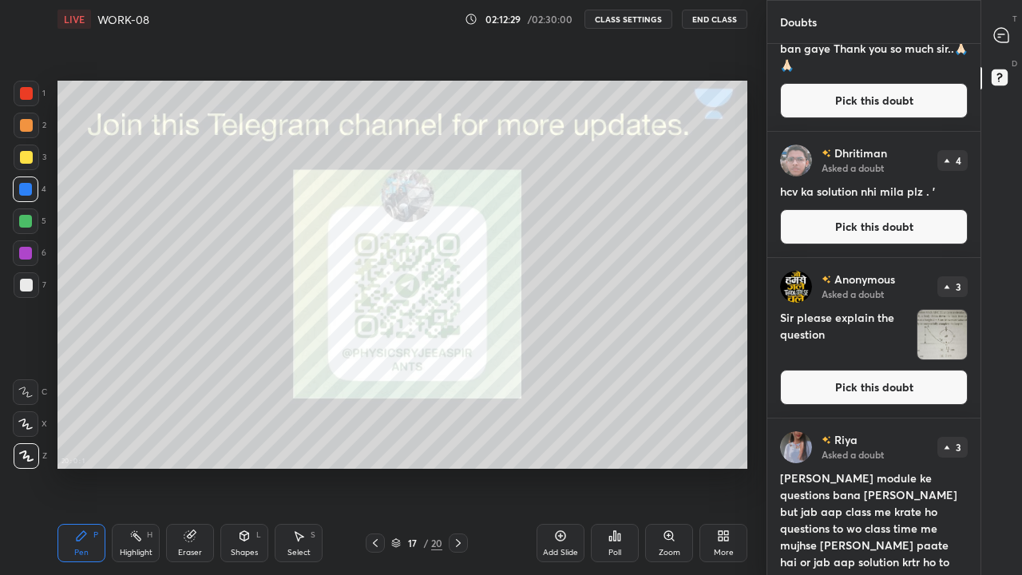
click at [842, 397] on button "Pick this doubt" at bounding box center [874, 387] width 188 height 35
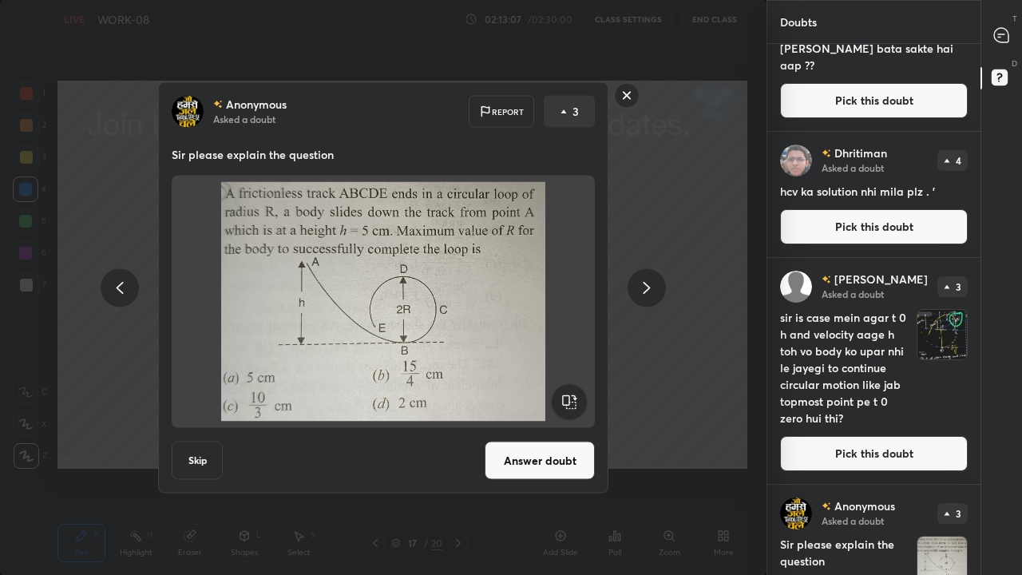
click at [187, 439] on button "Skip" at bounding box center [197, 461] width 51 height 38
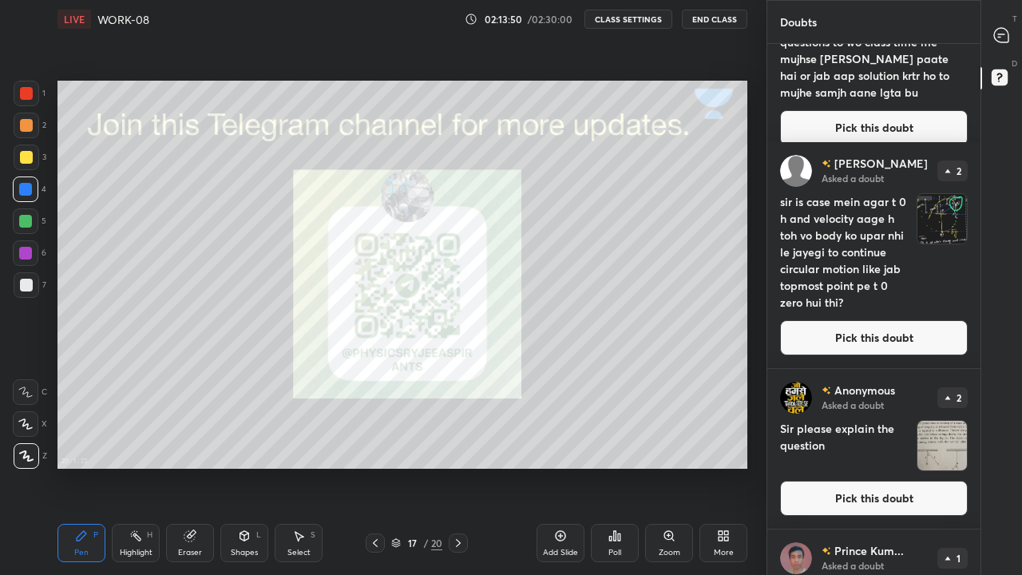
scroll to position [802, 0]
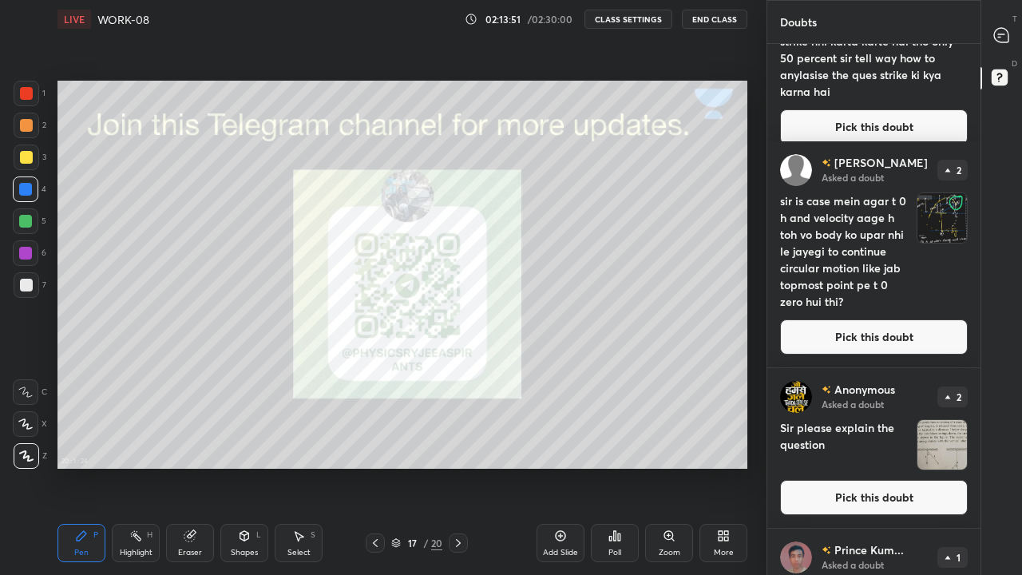
click at [803, 339] on button "Pick this doubt" at bounding box center [874, 336] width 188 height 35
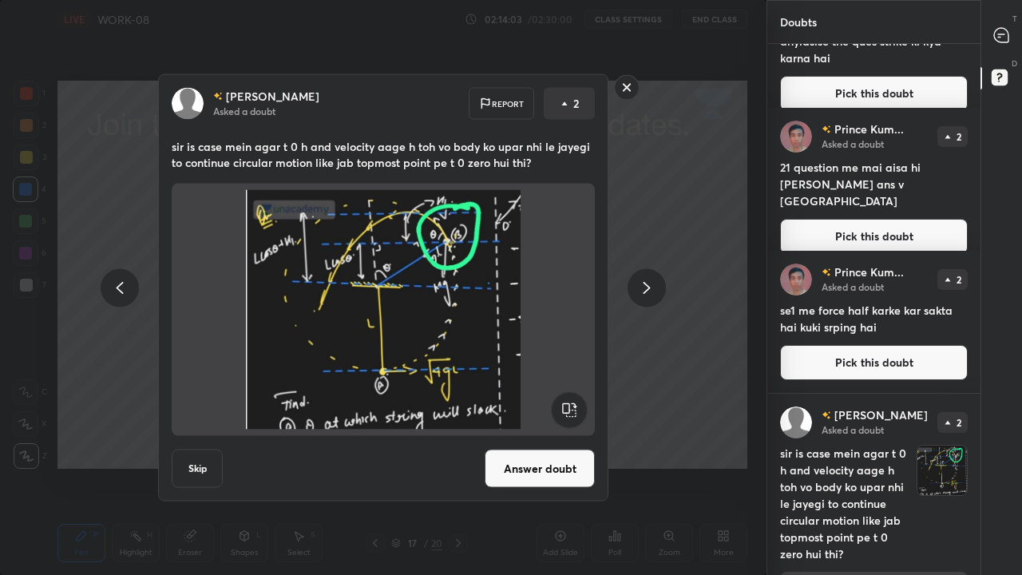
click at [200, 439] on button "Skip" at bounding box center [197, 469] width 51 height 38
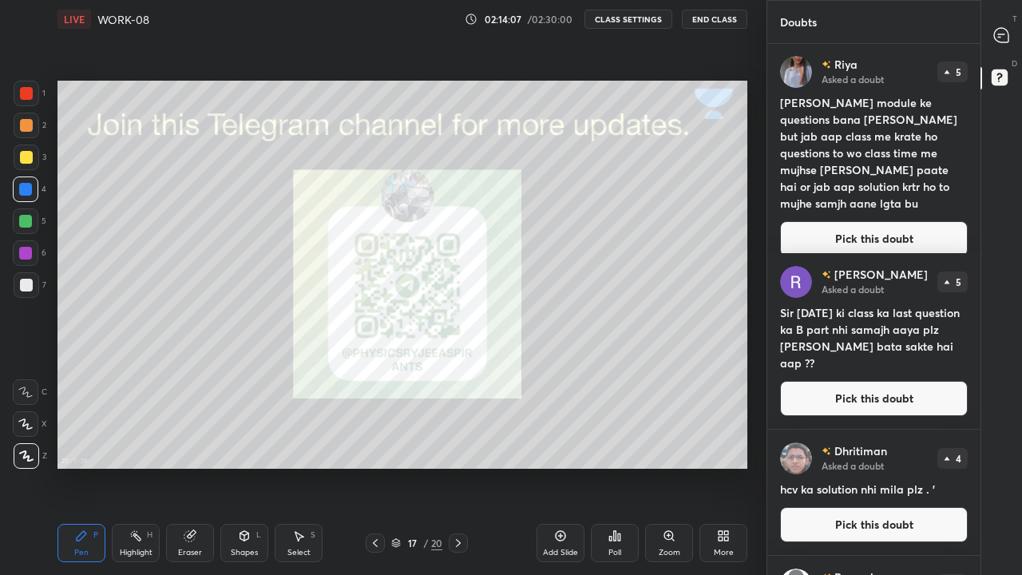
scroll to position [4, 0]
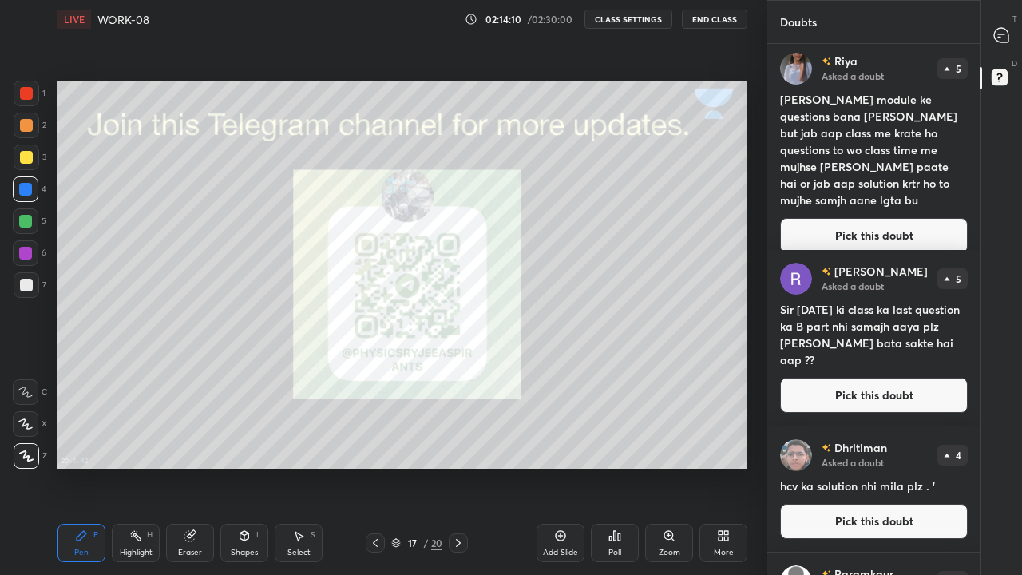
click at [872, 378] on button "Pick this doubt" at bounding box center [874, 395] width 188 height 35
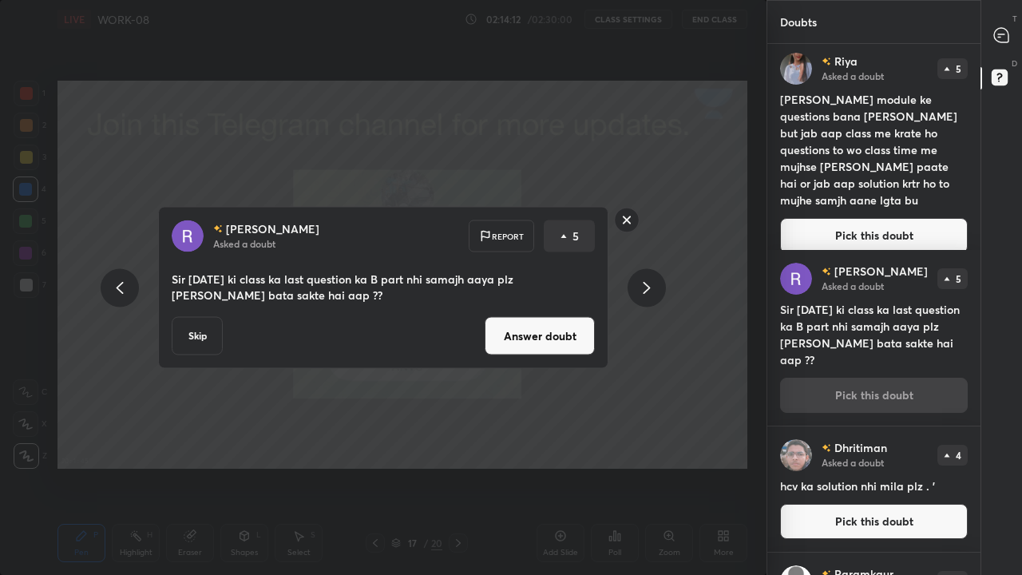
click at [181, 347] on button "Skip" at bounding box center [197, 336] width 51 height 38
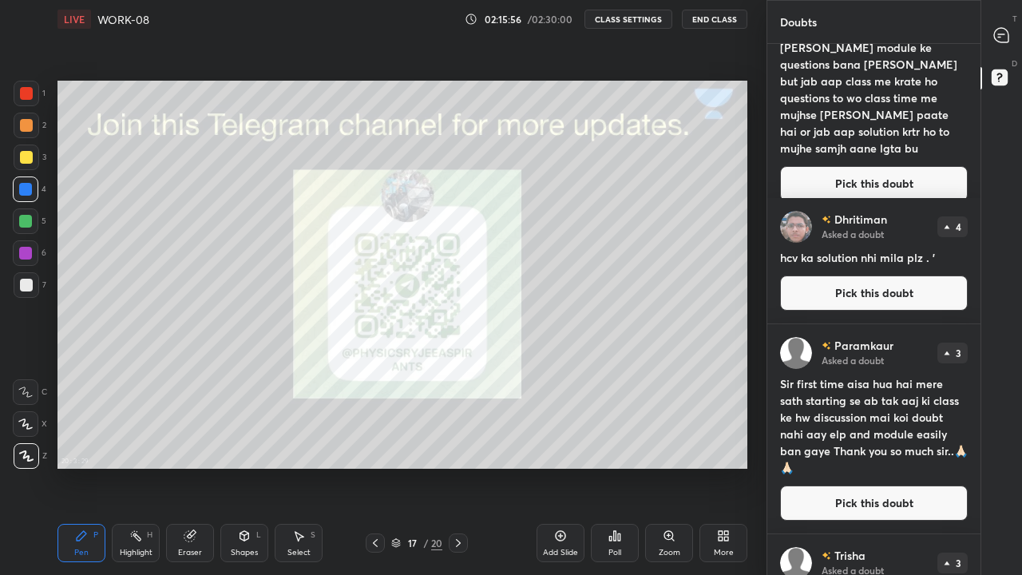
scroll to position [0, 0]
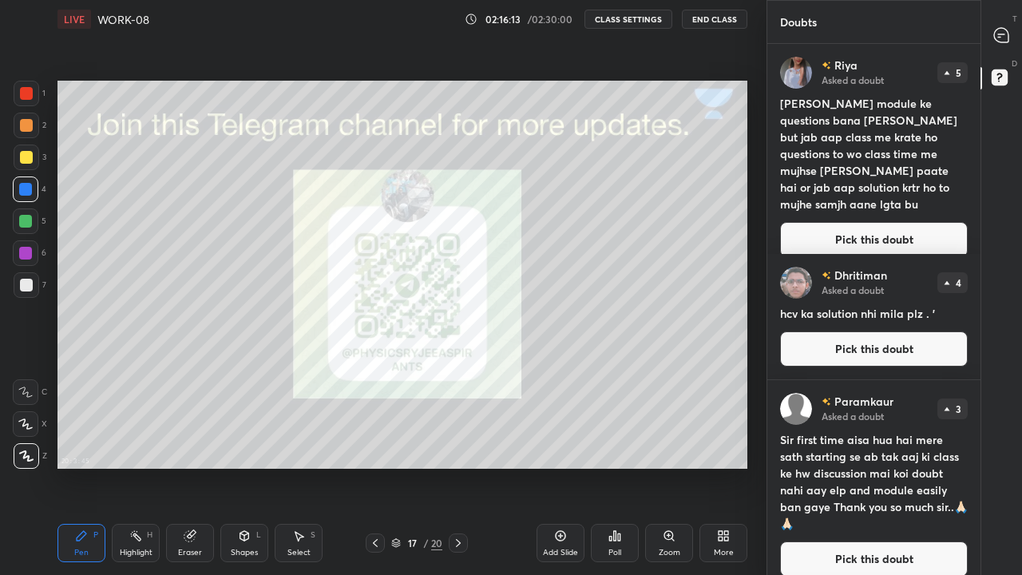
click at [731, 439] on div "More" at bounding box center [724, 543] width 48 height 38
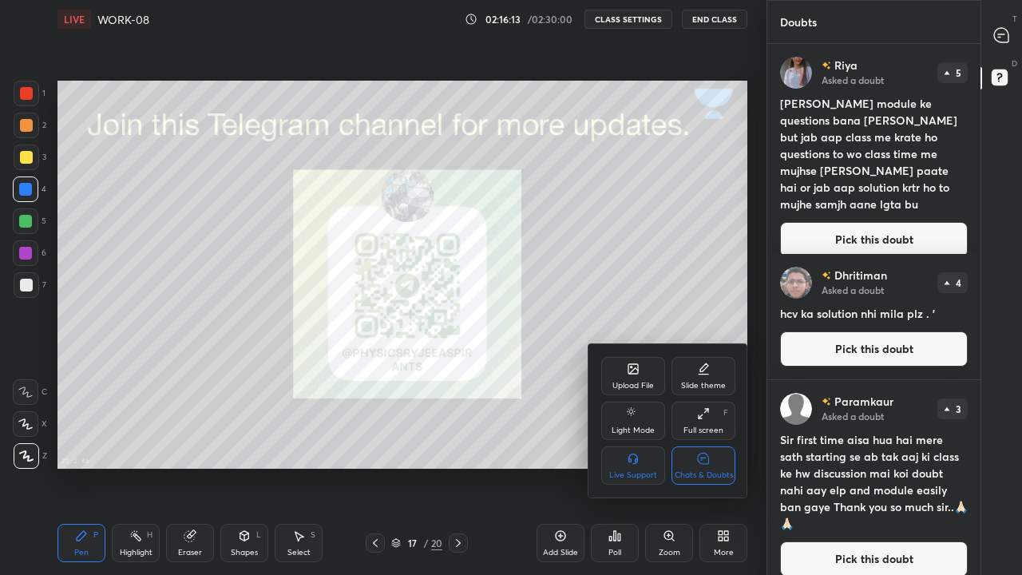
click at [708, 439] on icon at bounding box center [703, 458] width 11 height 11
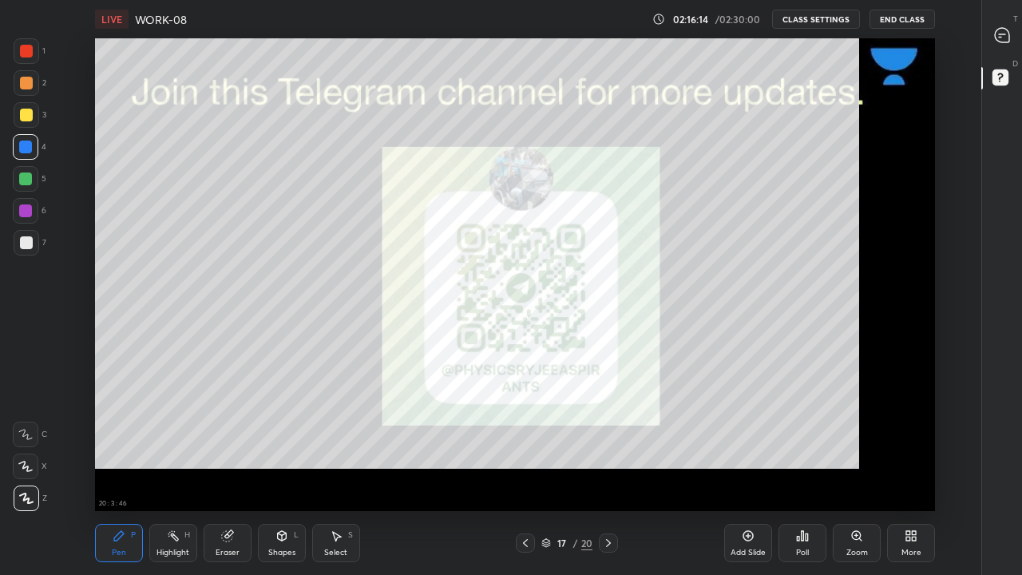
scroll to position [6, 1]
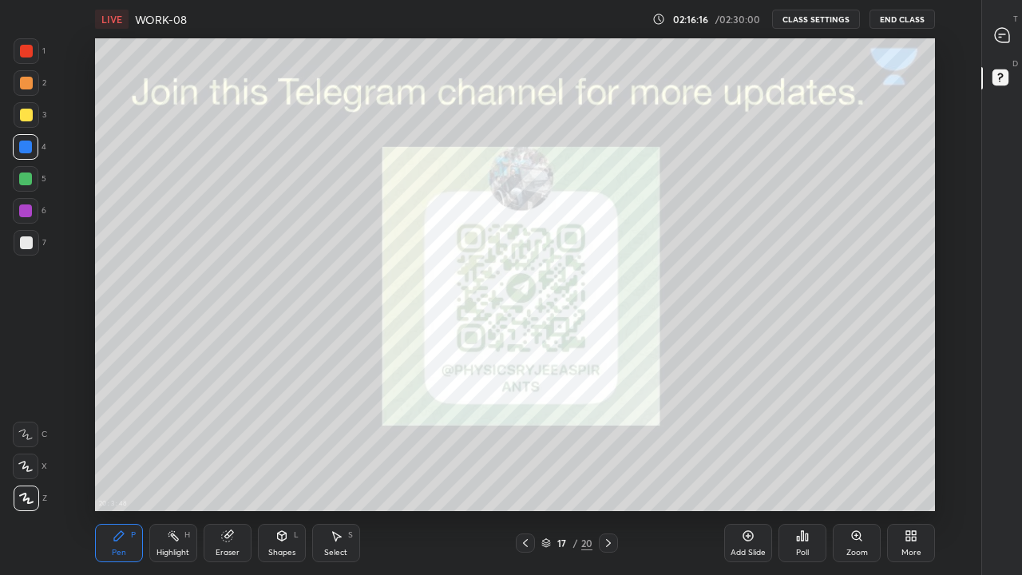
click at [526, 439] on icon at bounding box center [525, 543] width 13 height 13
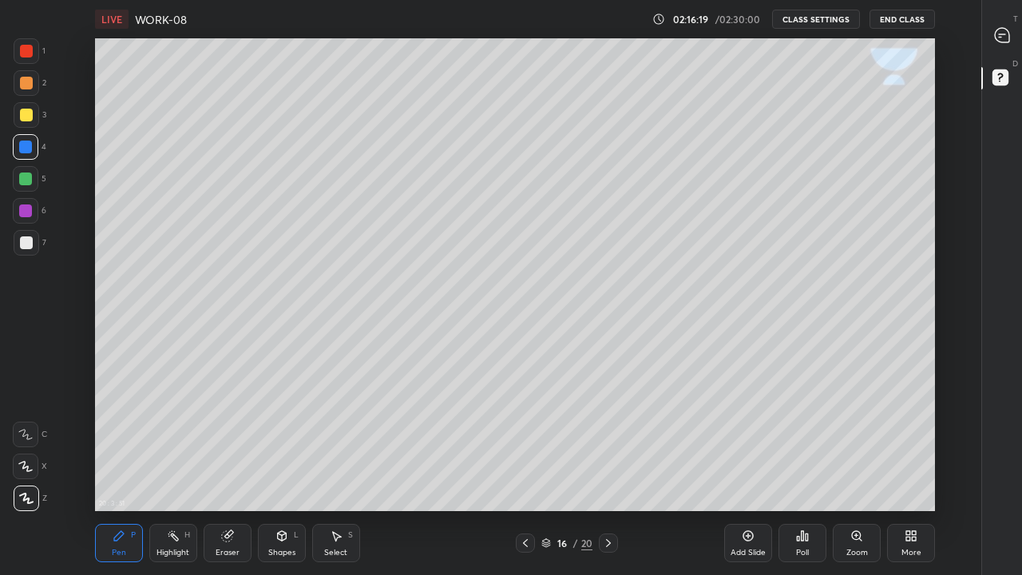
click at [889, 18] on button "End Class" at bounding box center [902, 19] width 65 height 19
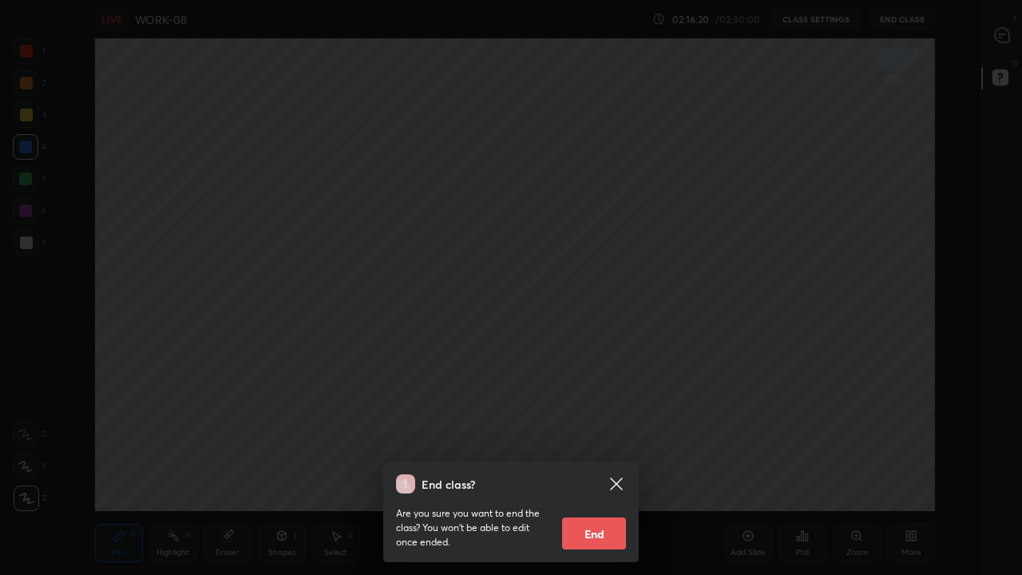
click at [605, 439] on button "End" at bounding box center [594, 534] width 64 height 32
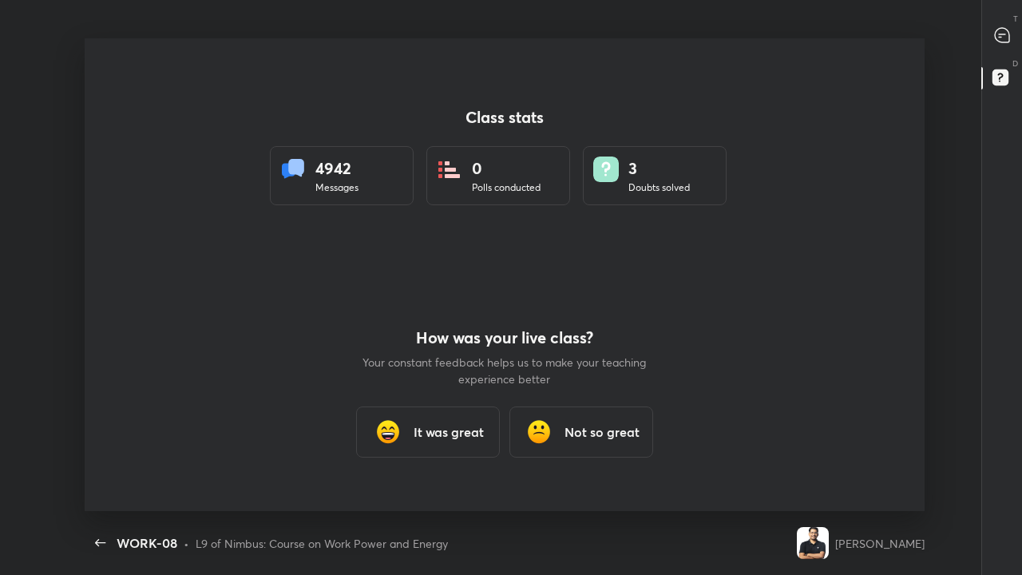
scroll to position [473, 1009]
click at [445, 424] on h3 "It was great" at bounding box center [449, 431] width 70 height 19
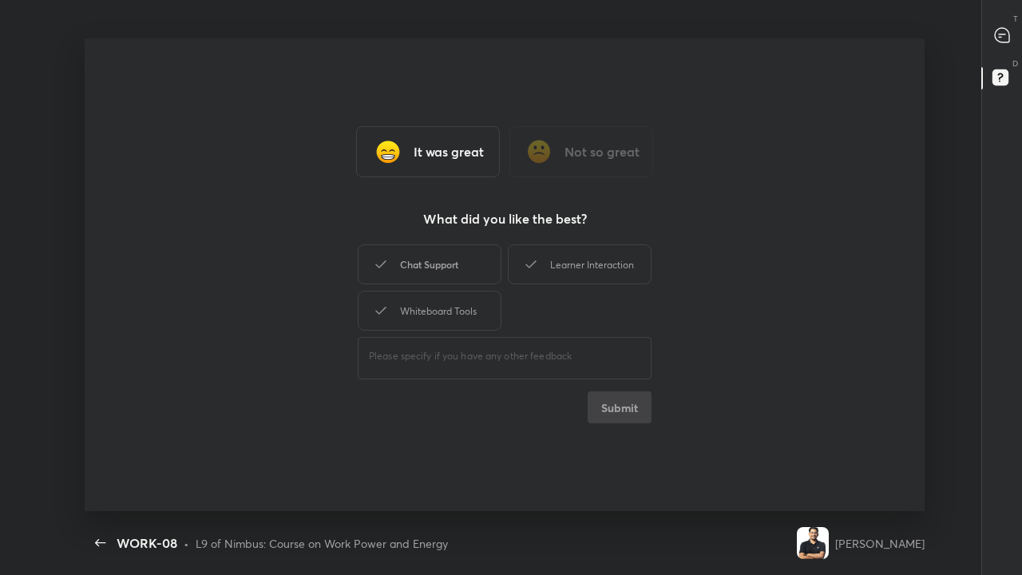
click at [378, 269] on icon at bounding box center [380, 264] width 19 height 19
click at [585, 268] on div "Learner Interaction" at bounding box center [580, 264] width 144 height 40
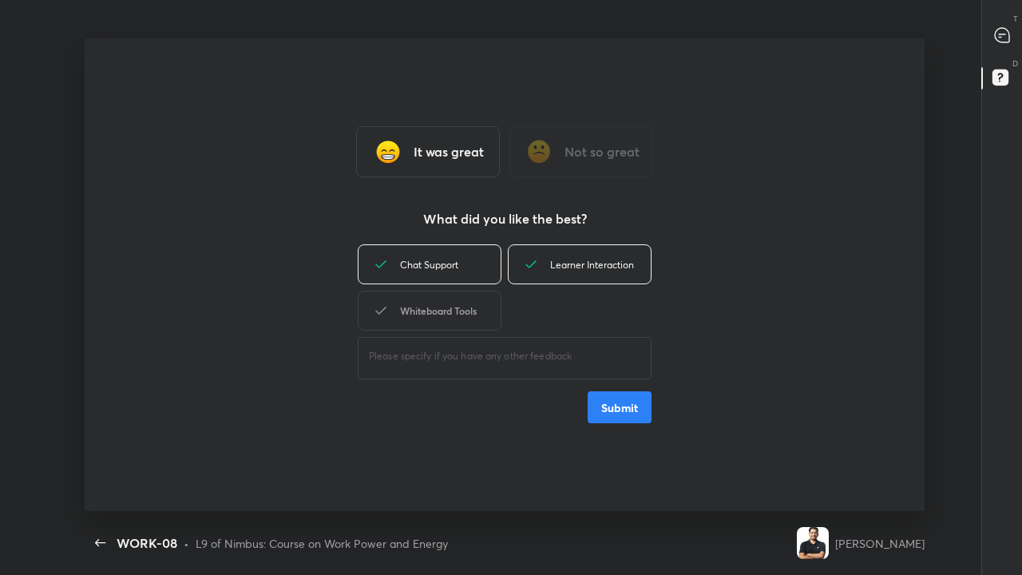
click at [446, 307] on div "Whiteboard Tools" at bounding box center [430, 311] width 144 height 40
click at [619, 410] on button "Submit" at bounding box center [620, 407] width 64 height 32
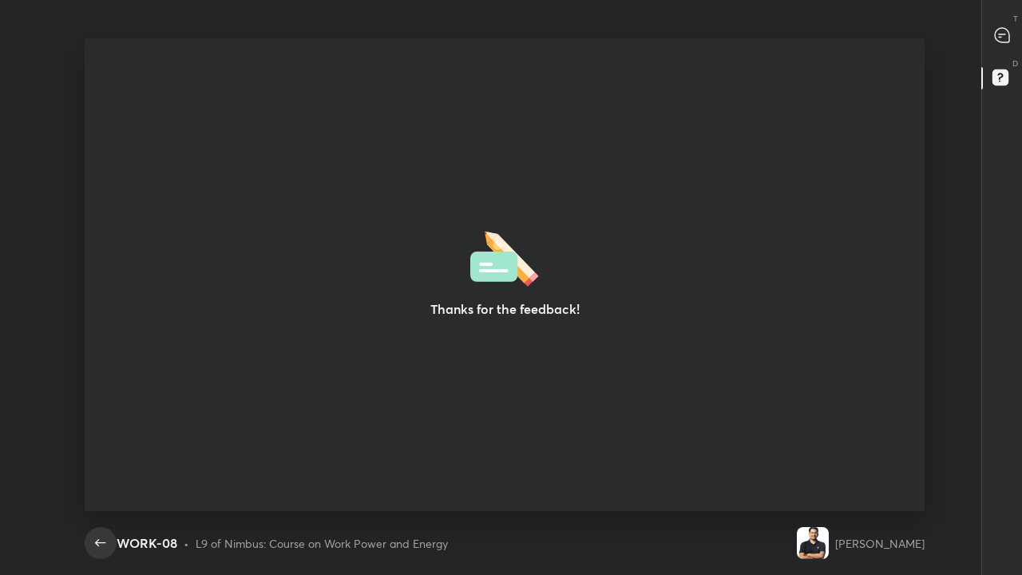
click at [99, 439] on icon "button" at bounding box center [100, 542] width 19 height 19
click at [102, 439] on icon "button" at bounding box center [100, 542] width 10 height 7
click at [100, 439] on icon "button" at bounding box center [100, 542] width 19 height 19
